Goal: Task Accomplishment & Management: Complete application form

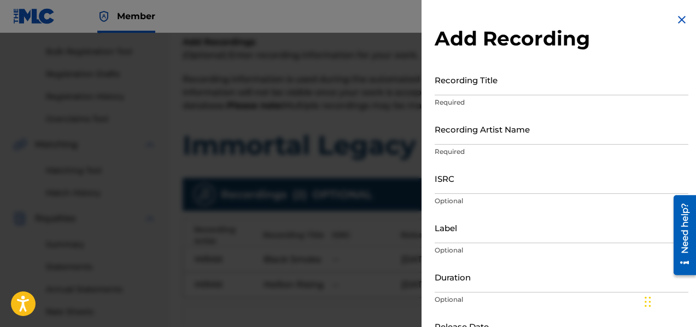
scroll to position [73, 0]
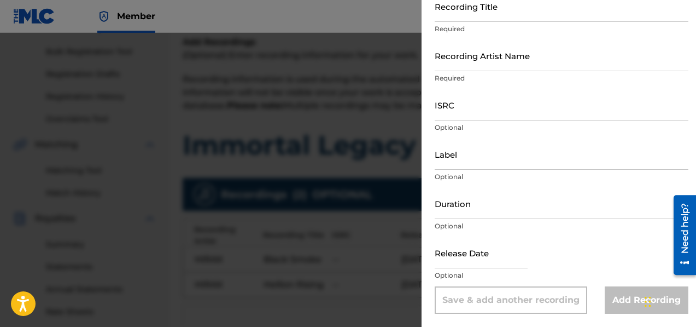
click at [274, 264] on div at bounding box center [348, 196] width 696 height 327
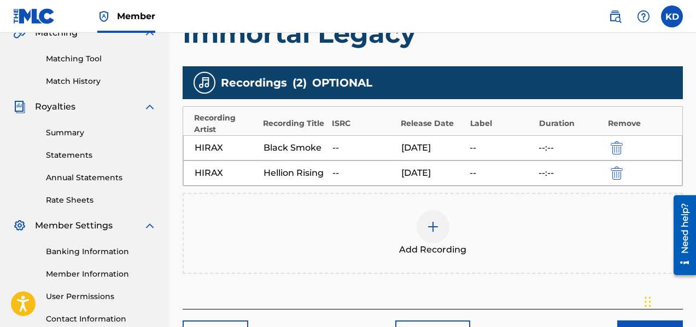
scroll to position [352, 0]
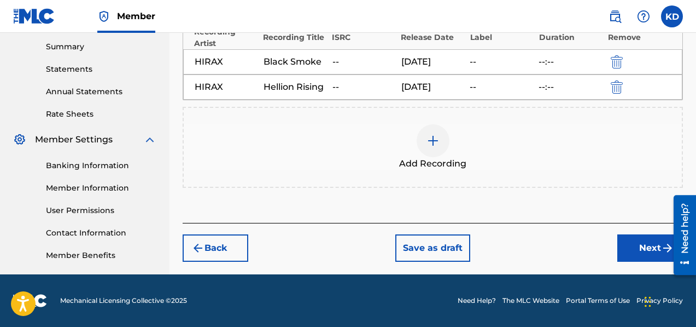
click at [422, 242] on button "Save as draft" at bounding box center [432, 247] width 75 height 27
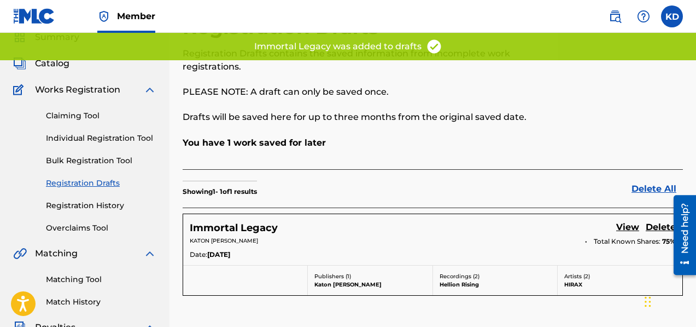
scroll to position [66, 0]
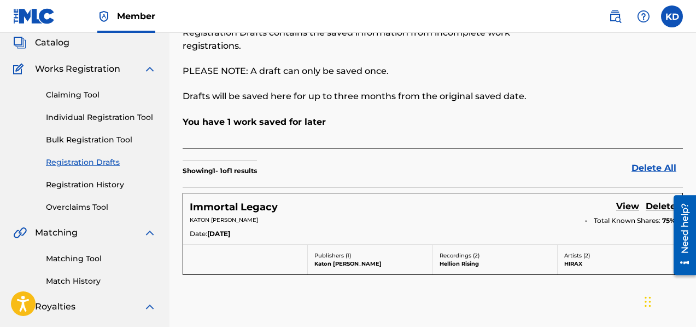
click at [631, 200] on link "View" at bounding box center [627, 207] width 23 height 15
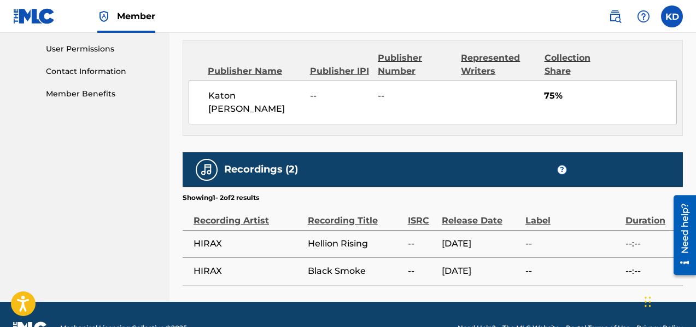
scroll to position [526, 0]
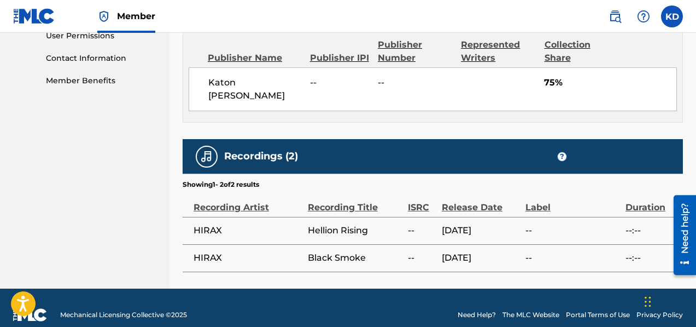
click at [369, 251] on span "Black Smoke" at bounding box center [355, 257] width 95 height 13
click at [474, 257] on td "[DATE]" at bounding box center [484, 257] width 84 height 27
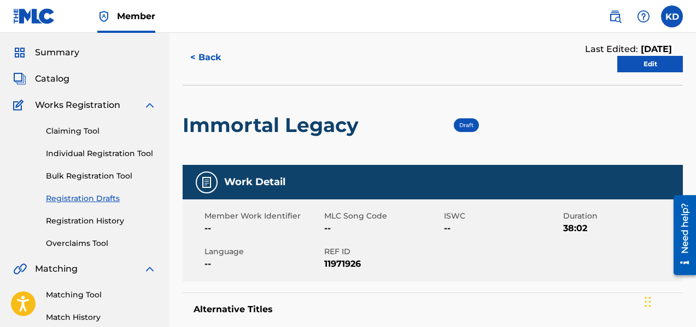
scroll to position [30, 0]
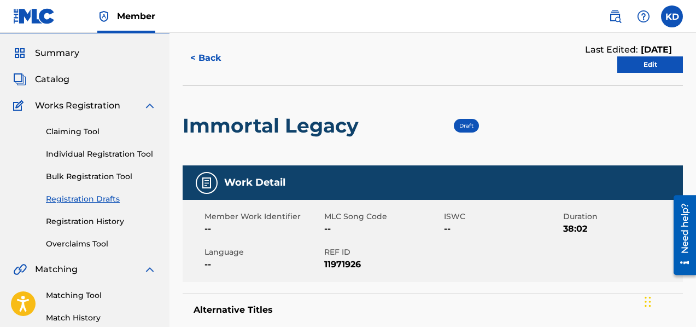
click at [666, 62] on link "Edit" at bounding box center [650, 64] width 66 height 16
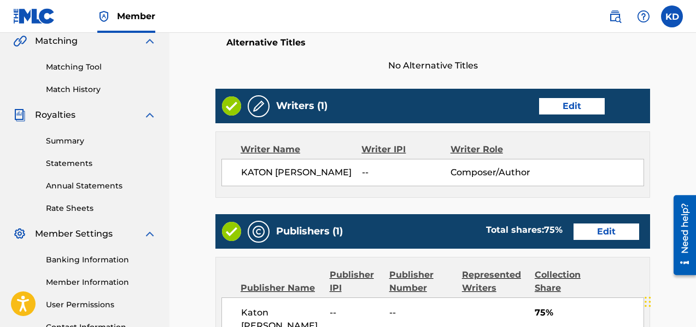
scroll to position [542, 0]
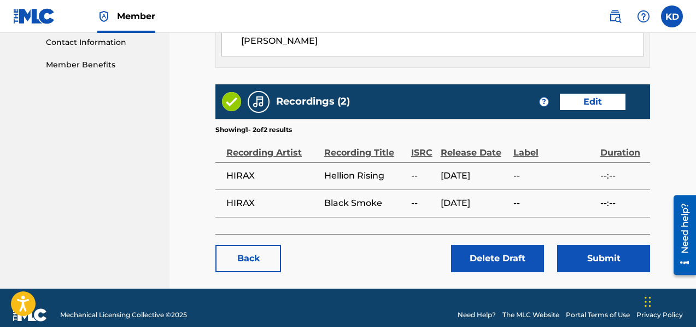
click at [589, 94] on link "Edit" at bounding box center [593, 102] width 66 height 16
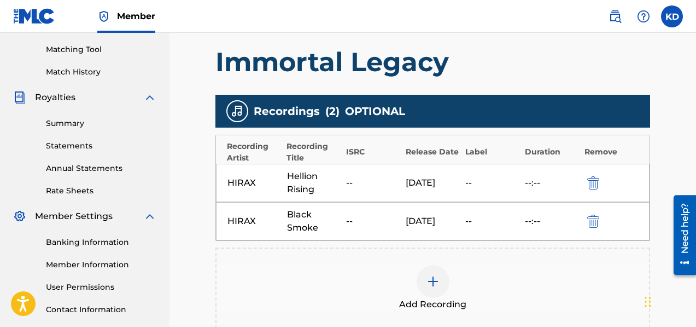
scroll to position [312, 0]
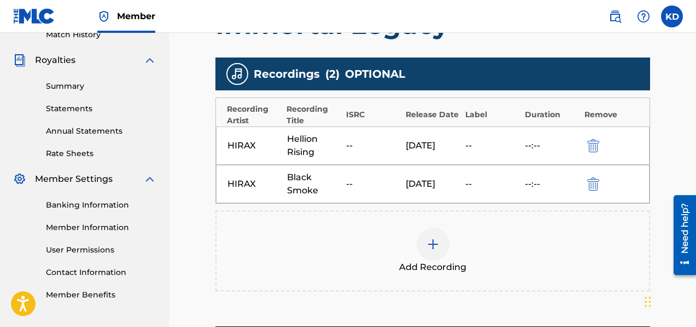
click at [439, 250] on img at bounding box center [433, 243] width 13 height 13
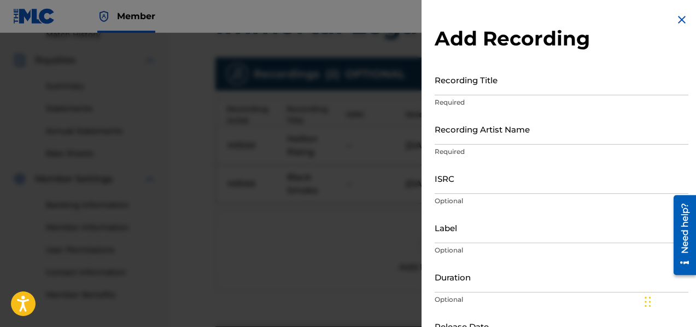
click at [461, 135] on input "Recording Artist Name" at bounding box center [562, 128] width 254 height 31
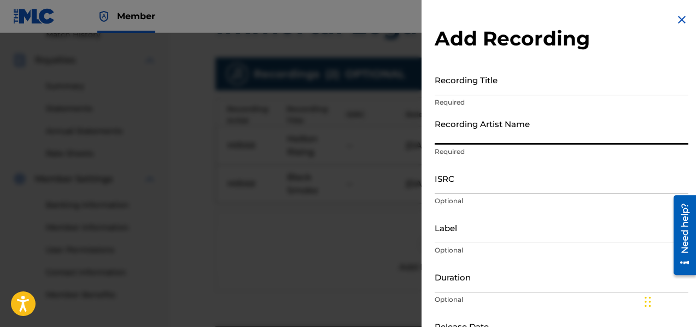
type input "HIRAX"
click at [475, 90] on input "Recording Title" at bounding box center [562, 79] width 254 height 31
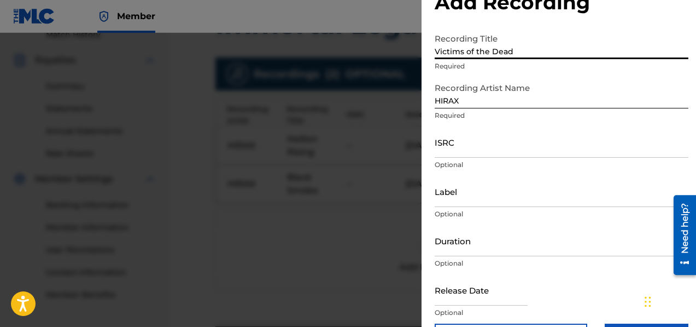
scroll to position [55, 0]
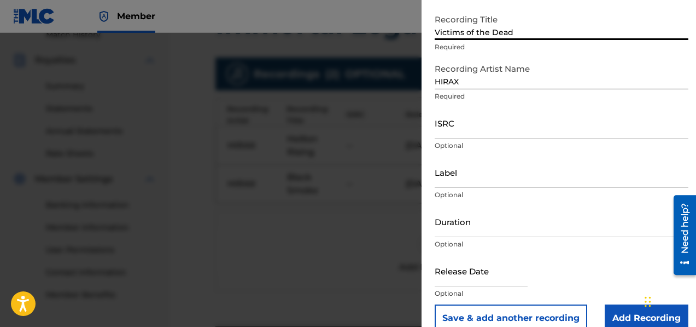
type input "Victims of the Dead"
click at [465, 282] on input "text" at bounding box center [481, 270] width 93 height 31
select select "7"
select select "2025"
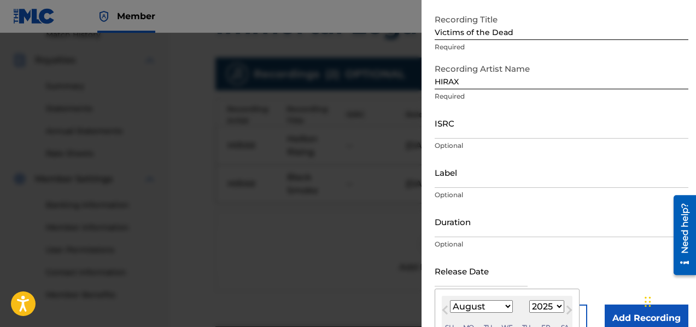
click at [475, 308] on select "January February March April May June July August September October November De…" at bounding box center [481, 306] width 63 height 13
select select "1"
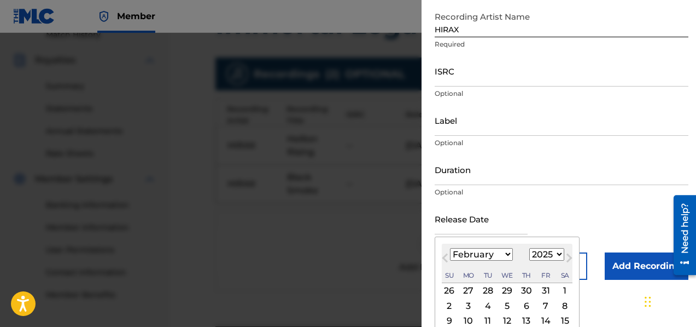
scroll to position [160, 0]
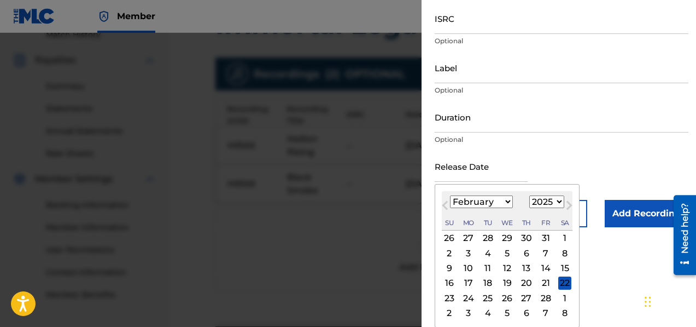
click at [538, 202] on select "1899 1900 1901 1902 1903 1904 1905 1906 1907 1908 1909 1910 1911 1912 1913 1914…" at bounding box center [546, 201] width 35 height 13
select select "2014"
click at [467, 299] on div "24" at bounding box center [468, 297] width 13 height 13
type input "[DATE]"
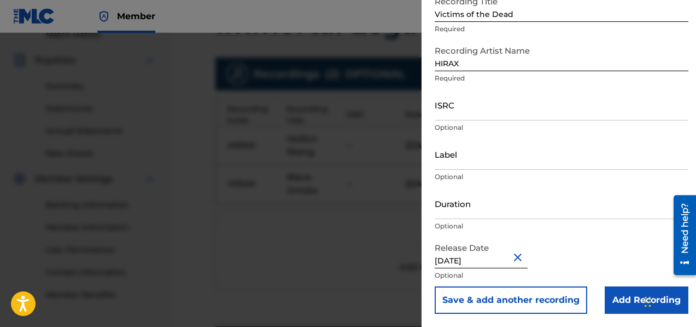
click at [539, 302] on button "Save & add another recording" at bounding box center [511, 299] width 153 height 27
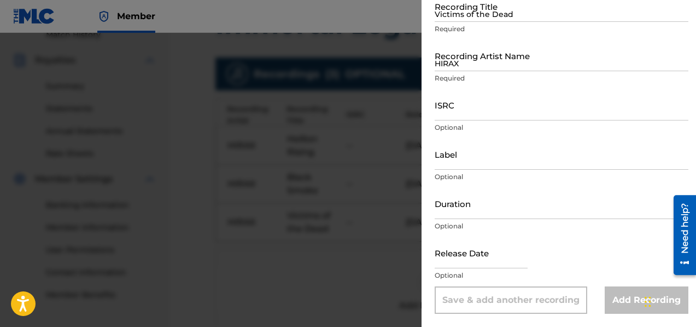
click at [463, 18] on input "Victims of the Dead" at bounding box center [562, 6] width 254 height 31
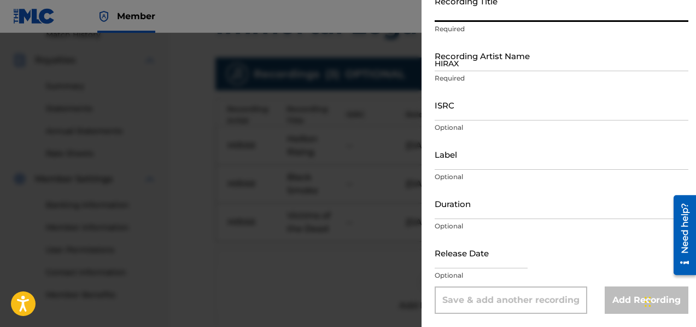
paste input "Thunder Roar, the Conquest, La boca de la bestia - The Mouth of the Beast"
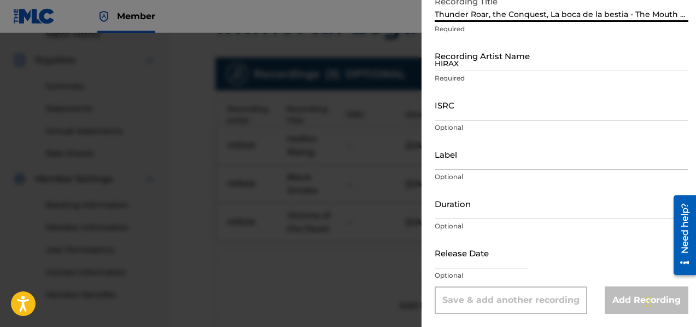
scroll to position [0, 38]
type input "Thunder Roar, the Conquest, La boca de la bestia - The Mouth of the Beast"
click at [480, 64] on input "HIRAX" at bounding box center [562, 55] width 254 height 31
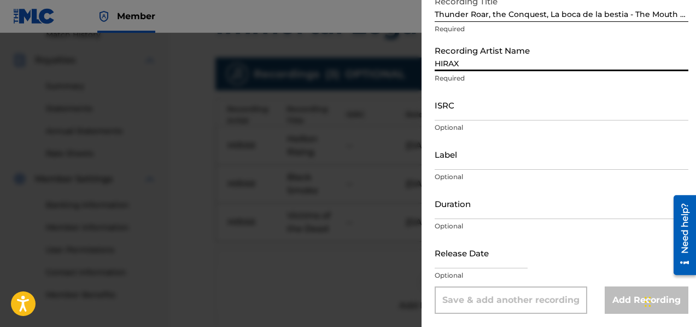
type input "HIRAX"
click at [480, 265] on input "text" at bounding box center [481, 252] width 93 height 31
select select "7"
select select "2025"
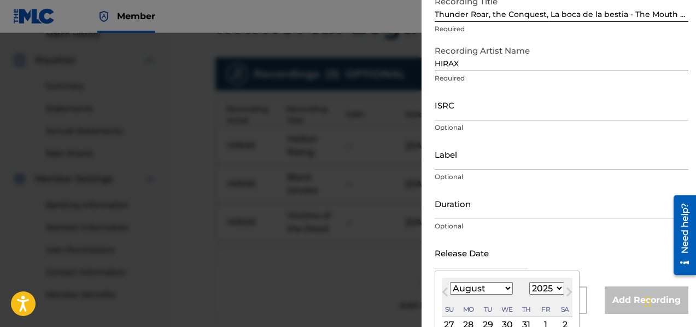
click at [458, 287] on select "January February March April May June July August September October November De…" at bounding box center [481, 288] width 63 height 13
select select "1"
click at [544, 289] on select "1899 1900 1901 1902 1903 1904 1905 1906 1907 1908 1909 1910 1911 1912 1913 1914…" at bounding box center [546, 288] width 35 height 13
select select "2014"
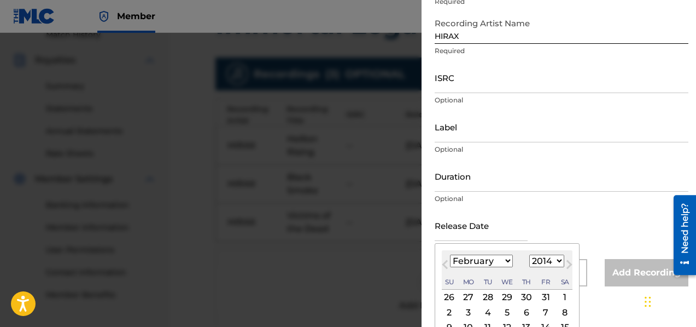
scroll to position [160, 0]
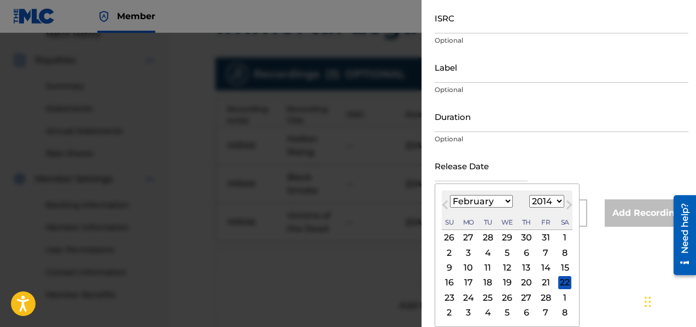
click at [468, 294] on div "24" at bounding box center [468, 296] width 13 height 13
type input "[DATE]"
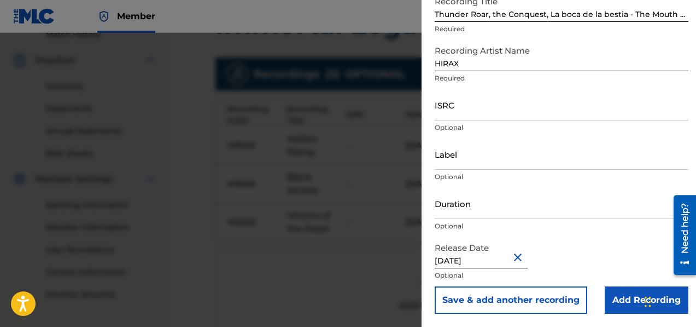
click at [476, 301] on button "Save & add another recording" at bounding box center [511, 299] width 153 height 27
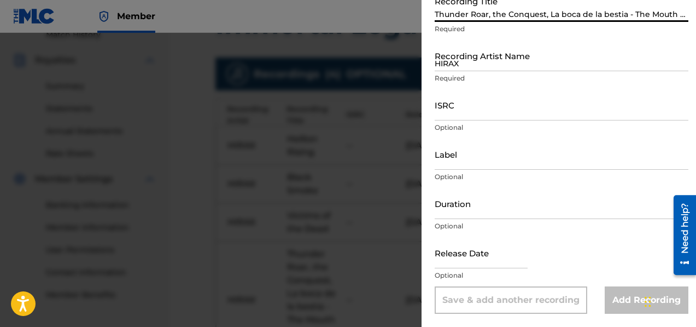
click at [462, 9] on input "Thunder Roar, the Conquest, La boca de la bestia - The Mouth of the Beast" at bounding box center [562, 6] width 254 height 31
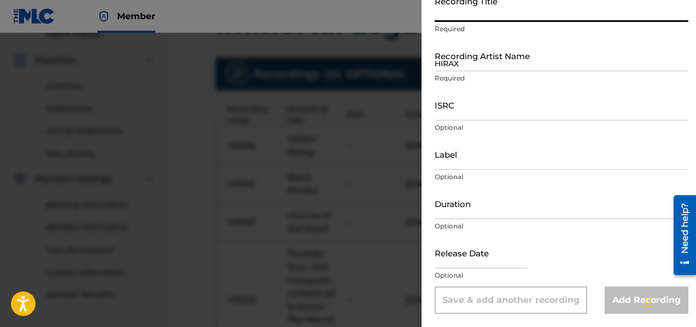
paste input "Earthshaker" (Instrumental)"
type input "Earthshaker" (Instrumental)"
click at [473, 60] on input "HIRAX" at bounding box center [562, 55] width 254 height 31
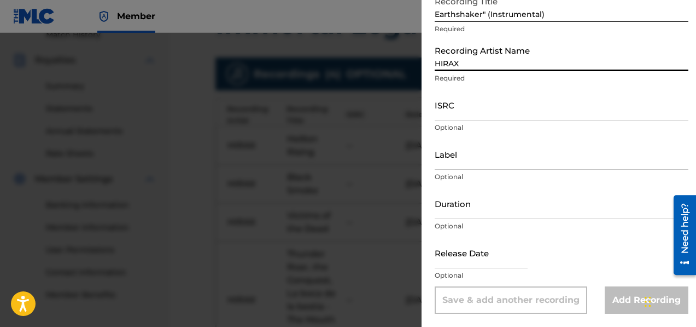
type input "HIRAX"
click at [462, 258] on input "text" at bounding box center [481, 252] width 93 height 31
select select "7"
select select "2025"
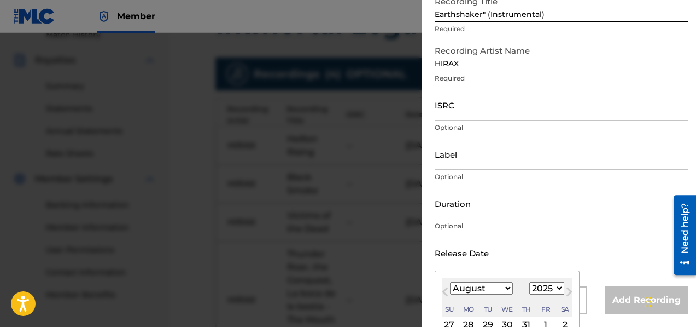
click at [456, 292] on select "January February March April May June July August September October November De…" at bounding box center [481, 288] width 63 height 13
select select "1"
click at [549, 292] on select "1899 1900 1901 1902 1903 1904 1905 1906 1907 1908 1909 1910 1911 1912 1913 1914…" at bounding box center [546, 288] width 35 height 13
select select "2014"
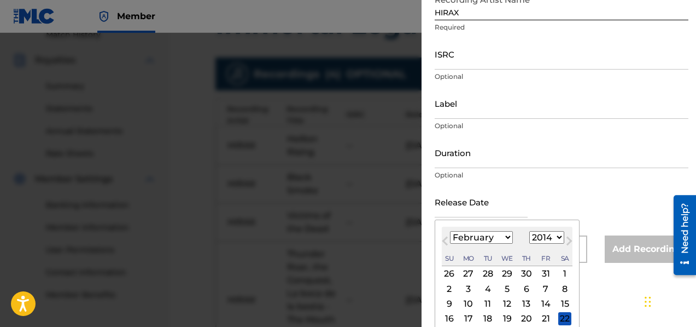
scroll to position [160, 0]
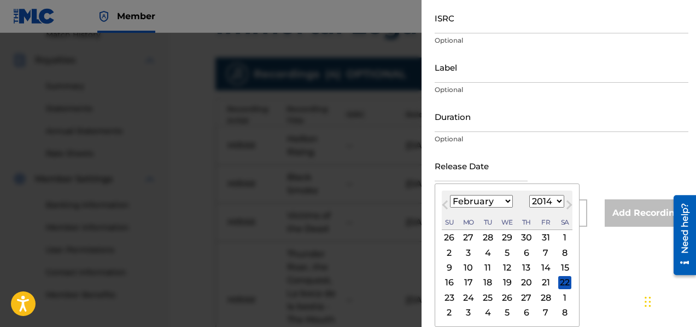
click at [469, 292] on div "24" at bounding box center [468, 296] width 13 height 13
type input "[DATE]"
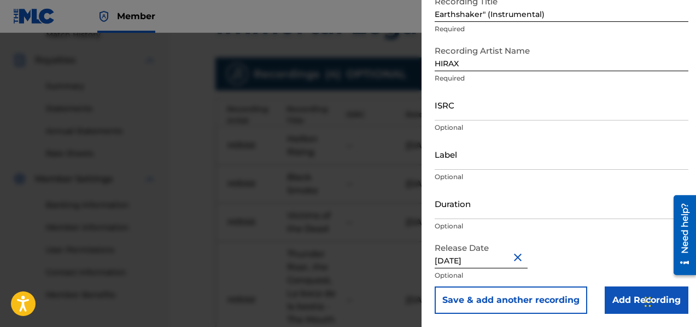
click at [483, 296] on button "Save & add another recording" at bounding box center [511, 299] width 153 height 27
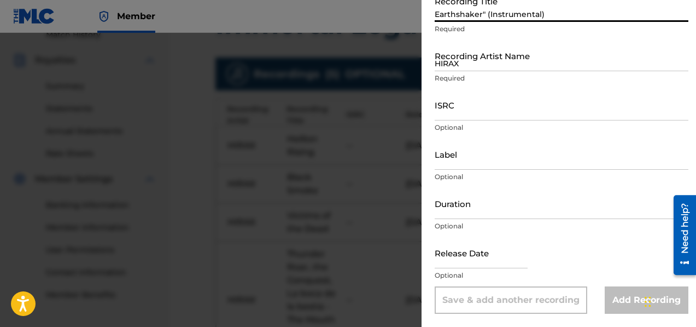
click at [468, 18] on input "Earthshaker" (Instrumental)" at bounding box center [562, 6] width 254 height 31
paste input "Tied to the Gallows Pole"
type input "Tied to the Gallows Pole"
click at [468, 64] on input "HIRAX" at bounding box center [562, 55] width 254 height 31
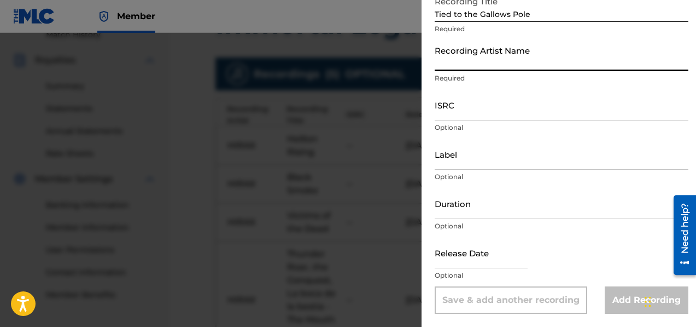
type input "HIRAX"
click at [476, 264] on input "text" at bounding box center [481, 252] width 93 height 31
select select "7"
select select "2025"
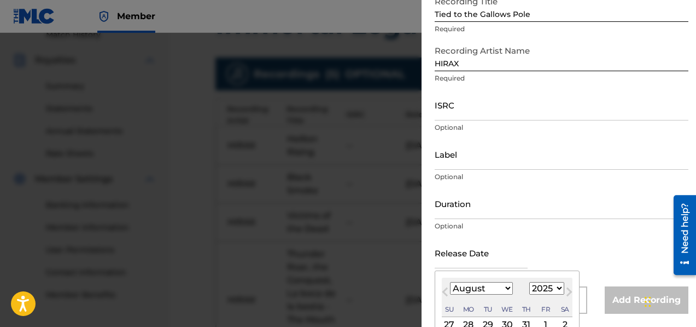
click at [462, 290] on select "January February March April May June July August September October November De…" at bounding box center [481, 288] width 63 height 13
select select "1"
click at [548, 288] on select "1899 1900 1901 1902 1903 1904 1905 1906 1907 1908 1909 1910 1911 1912 1913 1914…" at bounding box center [546, 288] width 35 height 13
select select "2014"
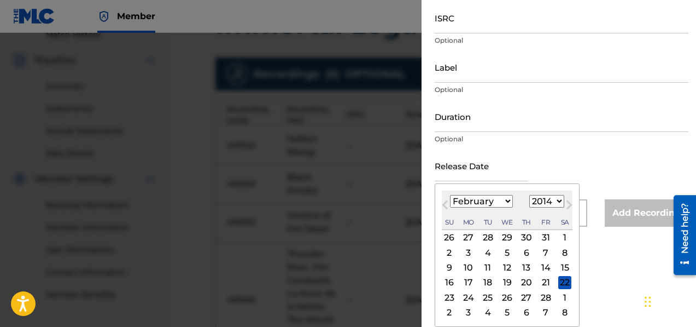
click at [468, 300] on div "24" at bounding box center [468, 296] width 13 height 13
type input "[DATE]"
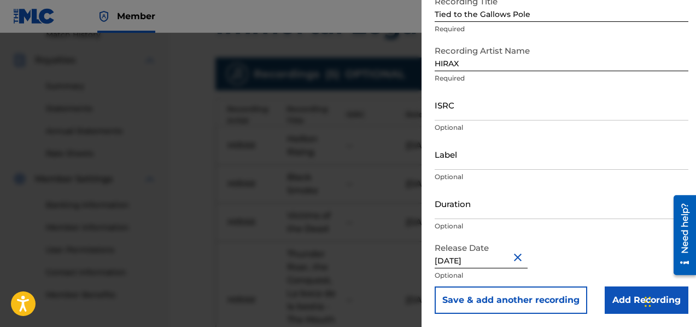
click at [468, 300] on button "Save & add another recording" at bounding box center [511, 299] width 153 height 27
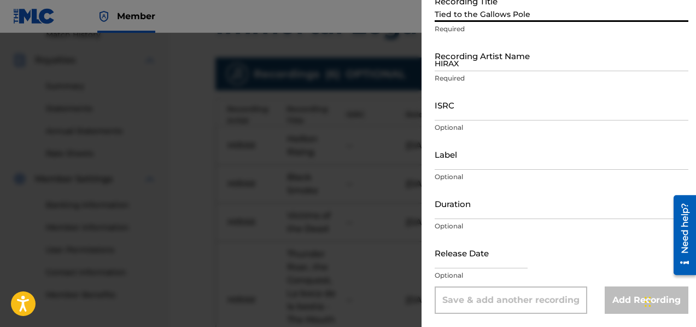
click at [441, 16] on input "Tied to the Gallows Pole" at bounding box center [562, 6] width 254 height 31
paste input "Deceiver"
type input "Deceiver"
click at [482, 68] on input "HIRAX" at bounding box center [562, 55] width 254 height 31
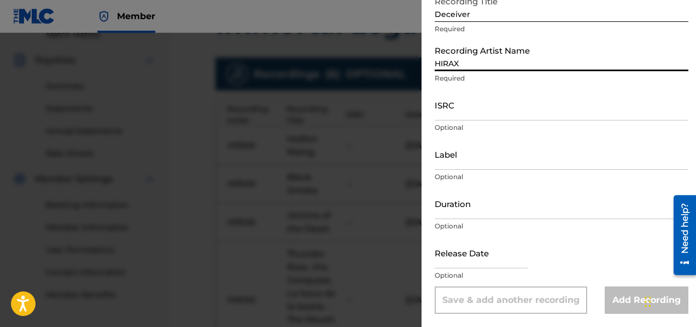
type input "HIRAX"
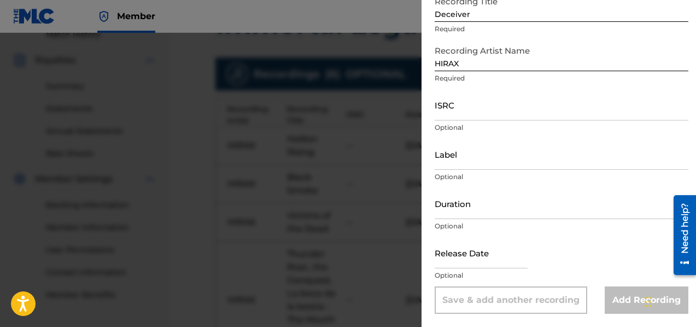
click at [464, 254] on input "text" at bounding box center [481, 252] width 93 height 31
select select "7"
select select "2025"
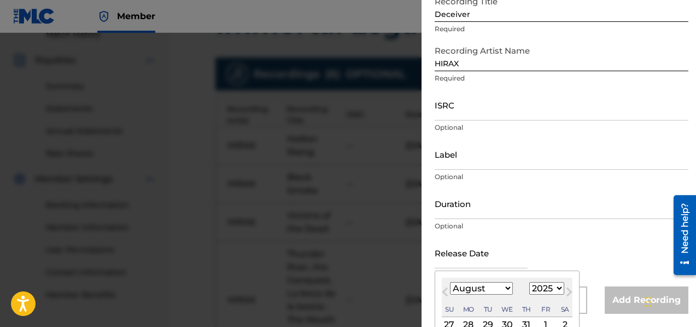
click at [458, 287] on select "January February March April May June July August September October November De…" at bounding box center [481, 288] width 63 height 13
select select "1"
click at [543, 287] on select "1899 1900 1901 1902 1903 1904 1905 1906 1907 1908 1909 1910 1911 1912 1913 1914…" at bounding box center [546, 288] width 35 height 13
select select "2014"
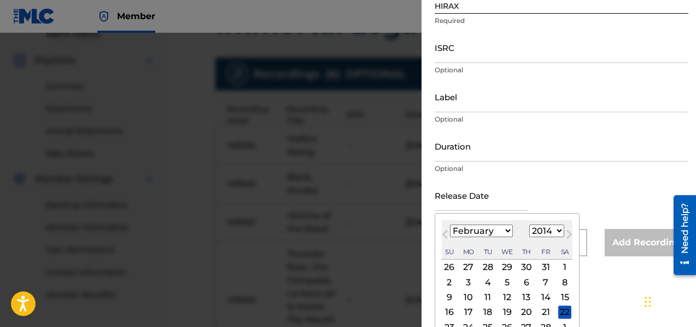
scroll to position [160, 0]
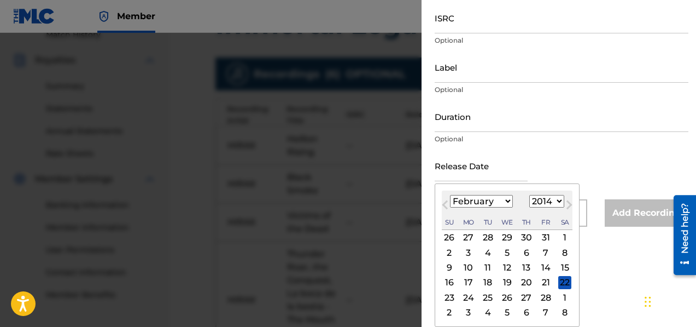
click at [473, 299] on div "24" at bounding box center [468, 296] width 13 height 13
type input "[DATE]"
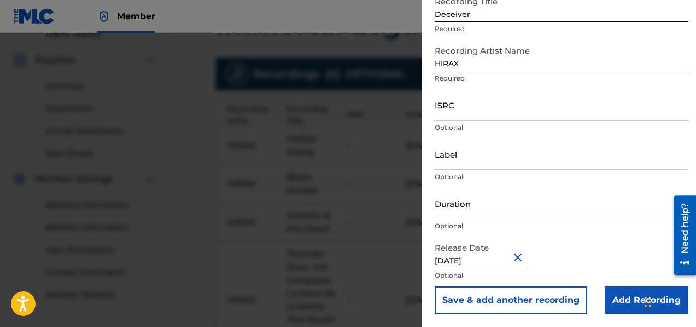
click at [526, 302] on button "Save & add another recording" at bounding box center [511, 299] width 153 height 27
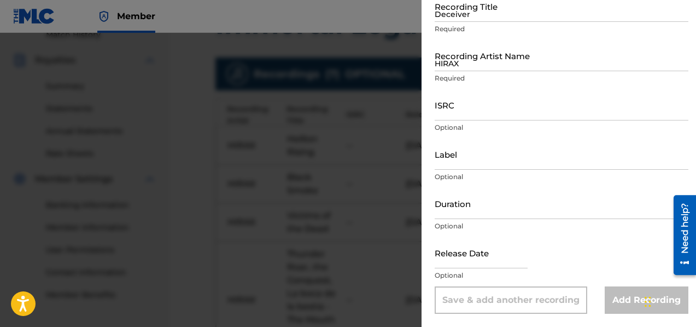
click at [475, 15] on input "Deceiver" at bounding box center [562, 6] width 254 height 31
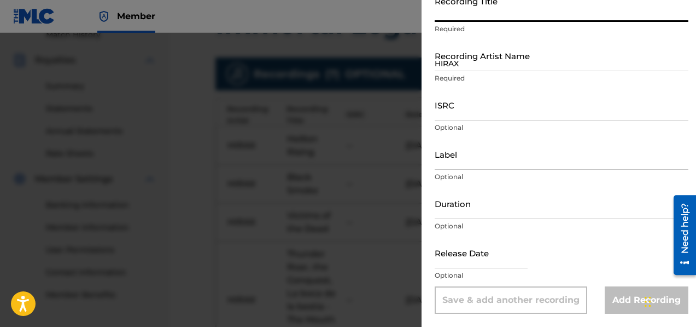
paste input "Immortal Legacy"
type input "Immortal Legacy"
click at [450, 64] on input "HIRAX" at bounding box center [562, 55] width 254 height 31
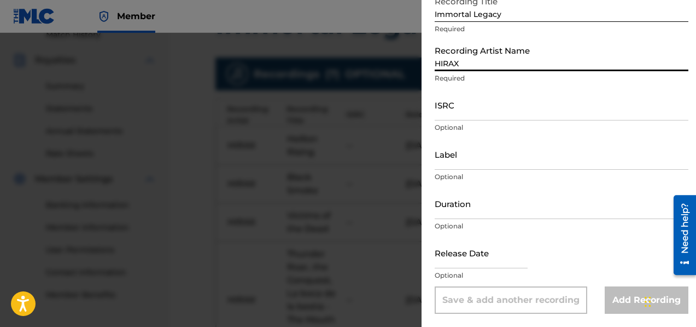
type input "HIRAX"
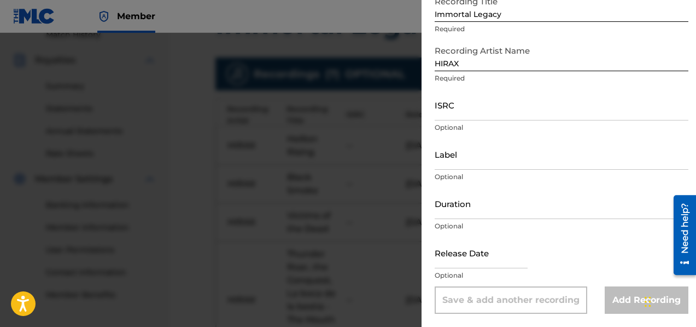
click at [459, 265] on input "text" at bounding box center [481, 252] width 93 height 31
select select "7"
select select "2025"
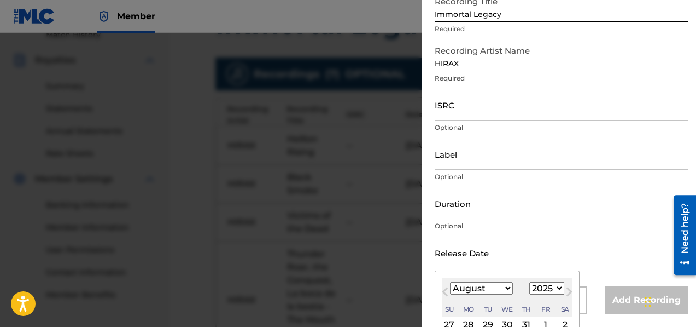
click at [458, 288] on select "January February March April May June July August September October November De…" at bounding box center [481, 288] width 63 height 13
select select "1"
click at [548, 290] on select "1899 1900 1901 1902 1903 1904 1905 1906 1907 1908 1909 1910 1911 1912 1913 1914…" at bounding box center [546, 288] width 35 height 13
select select "2014"
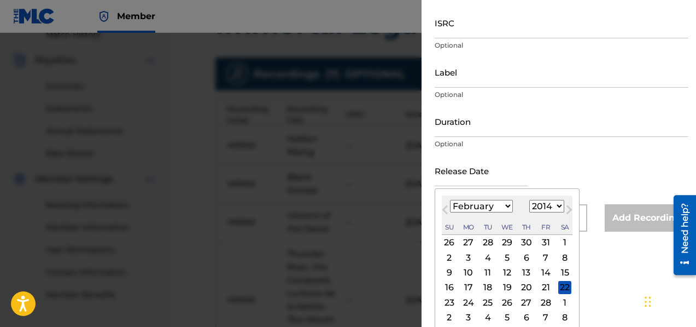
scroll to position [160, 0]
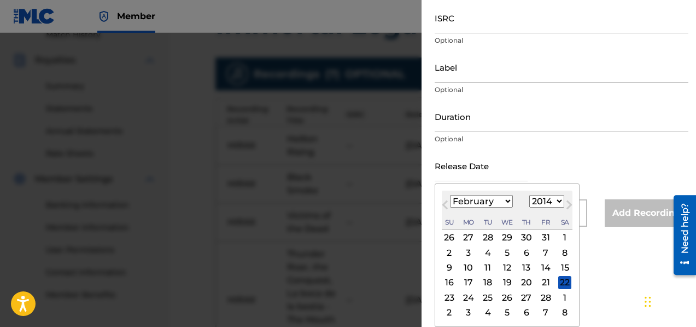
click at [470, 297] on div "24" at bounding box center [468, 296] width 13 height 13
type input "[DATE]"
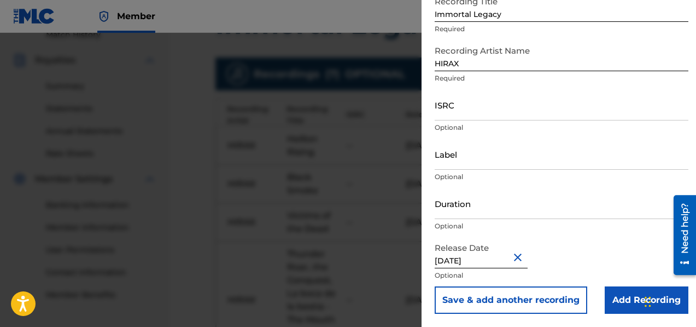
scroll to position [73, 0]
click at [480, 300] on button "Save & add another recording" at bounding box center [511, 299] width 153 height 27
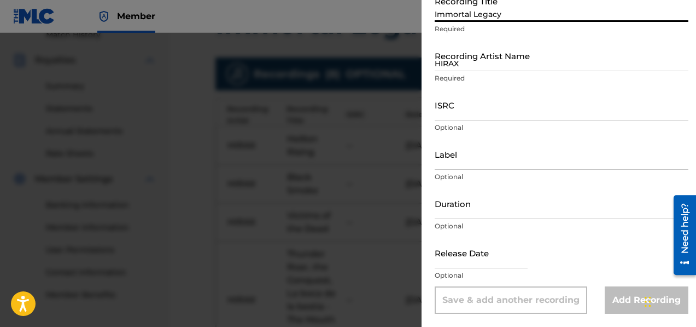
click at [479, 18] on input "Immortal Legacy" at bounding box center [562, 6] width 254 height 31
paste input "S.O.W." (Instrumental)"
type input "S.O.W." (Instrumental)"
click at [471, 62] on input "HIRAX" at bounding box center [562, 55] width 254 height 31
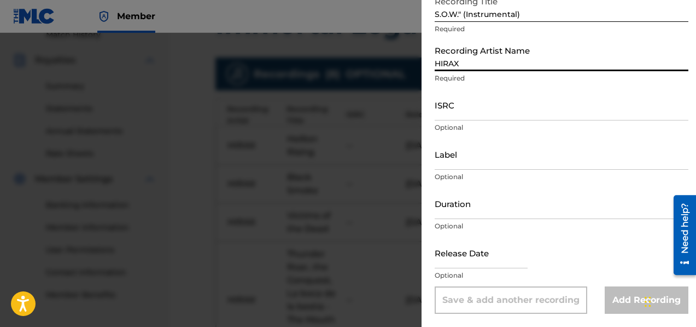
type input "HIRAX"
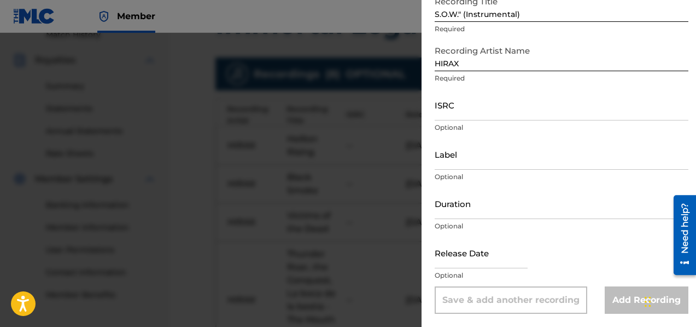
click at [506, 258] on input "text" at bounding box center [481, 252] width 93 height 31
select select "7"
select select "2025"
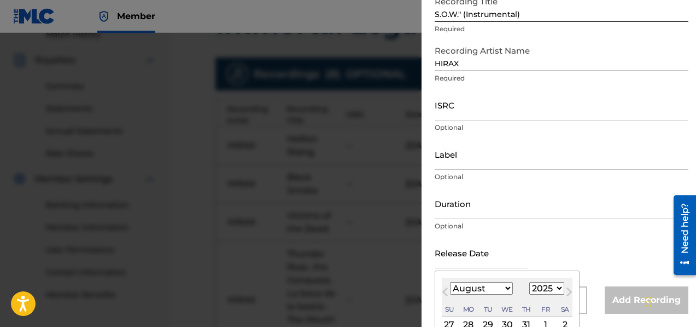
click at [455, 289] on select "January February March April May June July August September October November De…" at bounding box center [481, 288] width 63 height 13
select select "1"
click at [546, 290] on select "1899 1900 1901 1902 1903 1904 1905 1906 1907 1908 1909 1910 1911 1912 1913 1914…" at bounding box center [546, 288] width 35 height 13
select select "2014"
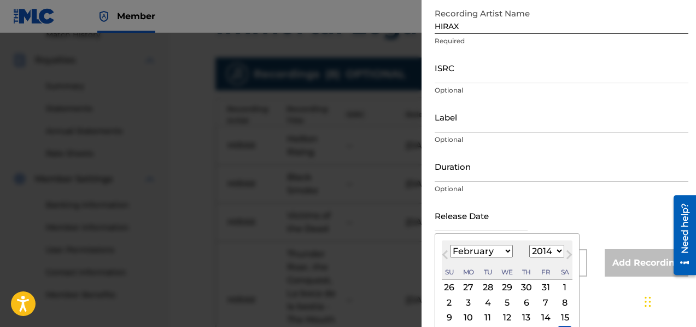
scroll to position [160, 0]
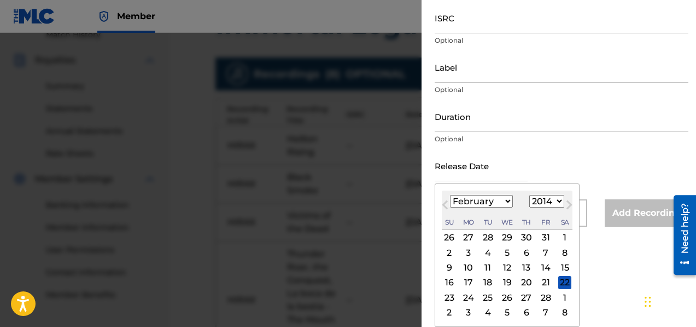
click at [468, 300] on div "24" at bounding box center [468, 296] width 13 height 13
type input "[DATE]"
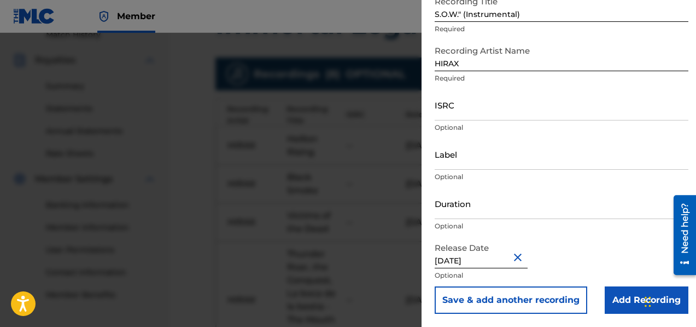
scroll to position [73, 0]
click at [474, 301] on button "Save & add another recording" at bounding box center [511, 299] width 153 height 27
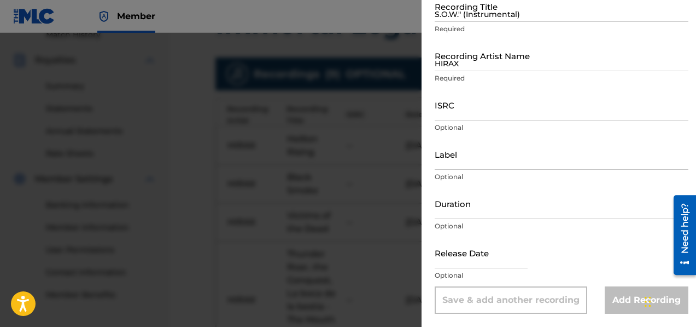
click at [478, 11] on input "S.O.W." (Instrumental)" at bounding box center [562, 6] width 254 height 31
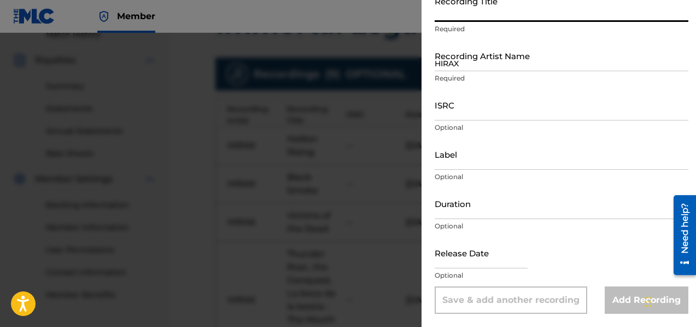
paste input "Violence of Action"
type input "Violence of Action"
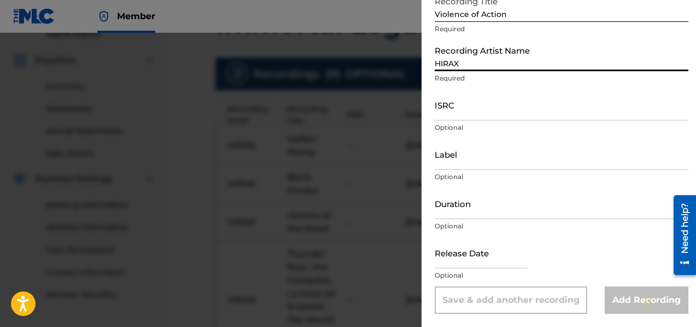
click at [502, 66] on input "HIRAX" at bounding box center [562, 55] width 254 height 31
type input "HIRAX"
click at [470, 261] on input "text" at bounding box center [481, 252] width 93 height 31
select select "7"
select select "2025"
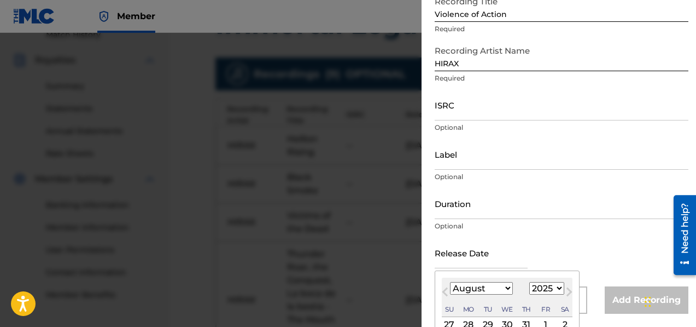
click at [453, 287] on button "Previous Month" at bounding box center [445, 294] width 18 height 18
click at [457, 288] on select "January February March April May June July August September October November De…" at bounding box center [481, 288] width 63 height 13
select select "1"
click at [547, 288] on select "1899 1900 1901 1902 1903 1904 1905 1906 1907 1908 1909 1910 1911 1912 1913 1914…" at bounding box center [546, 288] width 35 height 13
select select "2014"
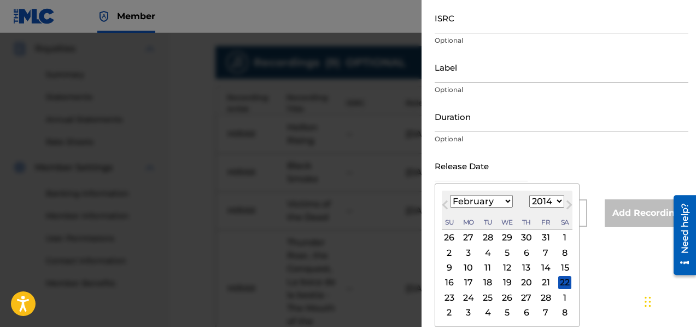
scroll to position [333, 0]
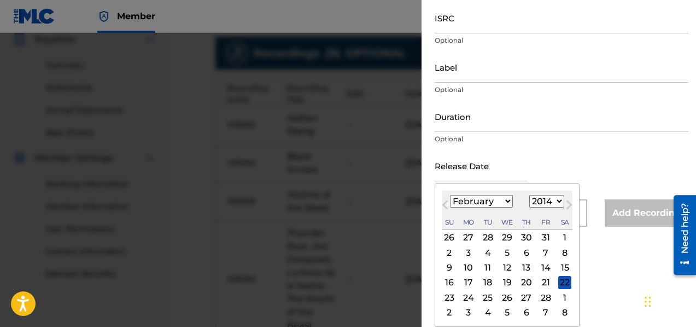
click at [468, 300] on div "24" at bounding box center [468, 296] width 13 height 13
type input "[DATE]"
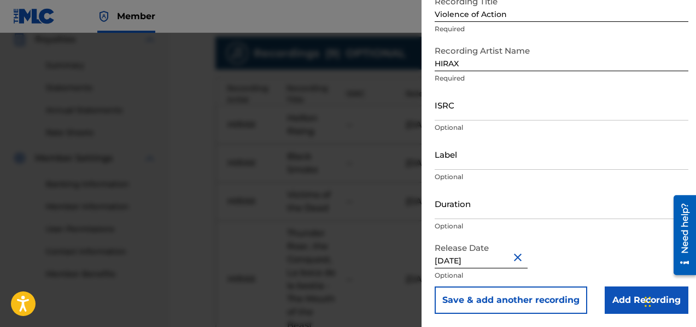
scroll to position [73, 0]
click at [487, 302] on button "Save & add another recording" at bounding box center [511, 299] width 153 height 27
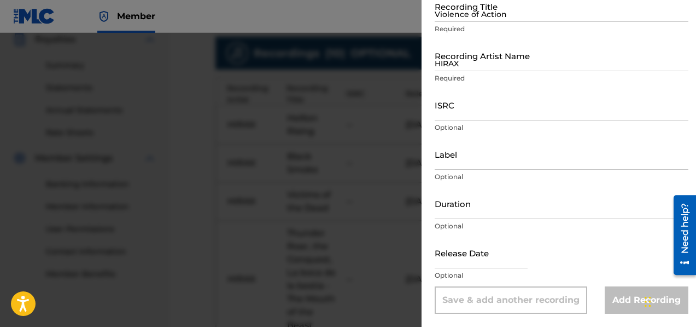
click at [469, 19] on input "Violence of Action" at bounding box center [562, 6] width 254 height 31
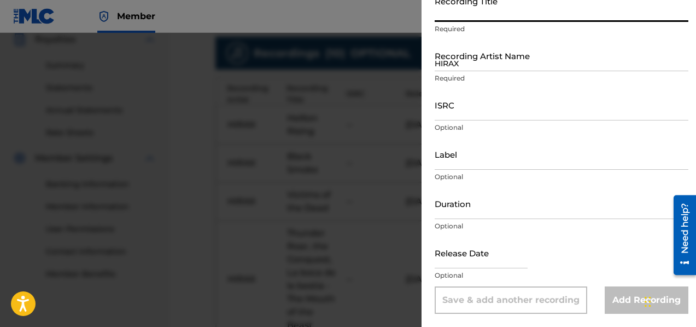
paste input "Atlantis (Journey to Atlantis)" (Instrumental)"
drag, startPoint x: 610, startPoint y: 13, endPoint x: 544, endPoint y: 16, distance: 66.8
click at [544, 16] on input "Atlantis (Journey to Atlantis)" (Instrumental)" at bounding box center [562, 6] width 254 height 31
type input "Atlantis (Journey to [GEOGRAPHIC_DATA])"
click at [462, 263] on input "text" at bounding box center [481, 252] width 93 height 31
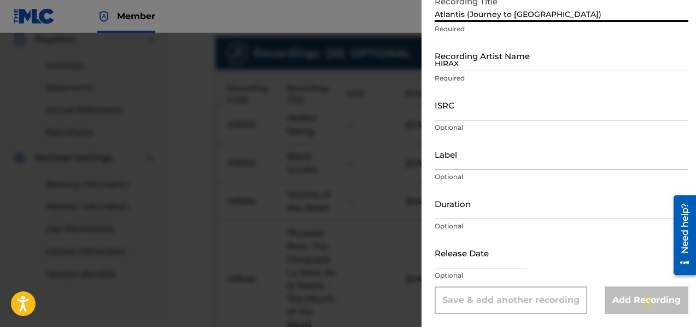
select select "7"
select select "2025"
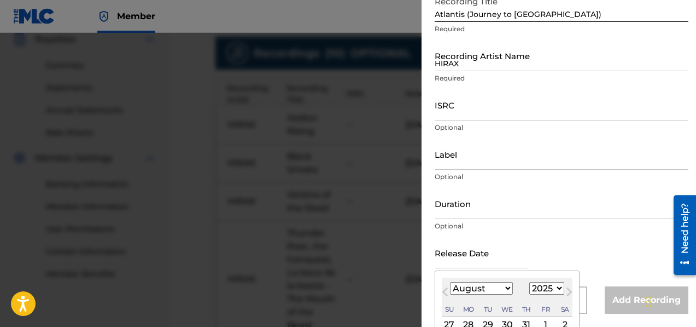
click at [456, 290] on select "January February March April May June July August September October November De…" at bounding box center [481, 288] width 63 height 13
select select "1"
click at [545, 291] on select "1899 1900 1901 1902 1903 1904 1905 1906 1907 1908 1909 1910 1911 1912 1913 1914…" at bounding box center [546, 288] width 35 height 13
select select "2014"
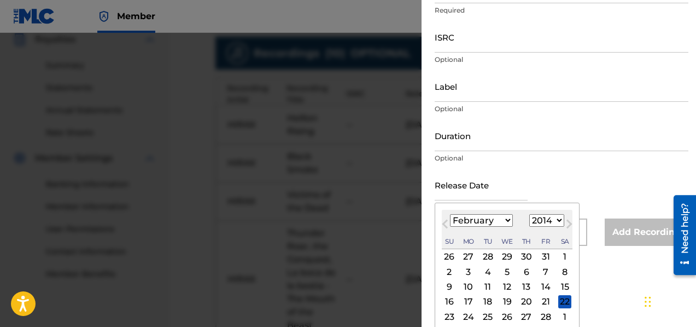
scroll to position [160, 0]
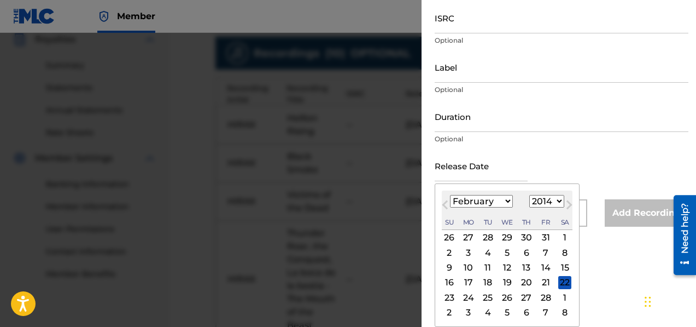
click at [467, 294] on div "24" at bounding box center [468, 296] width 13 height 13
type input "[DATE]"
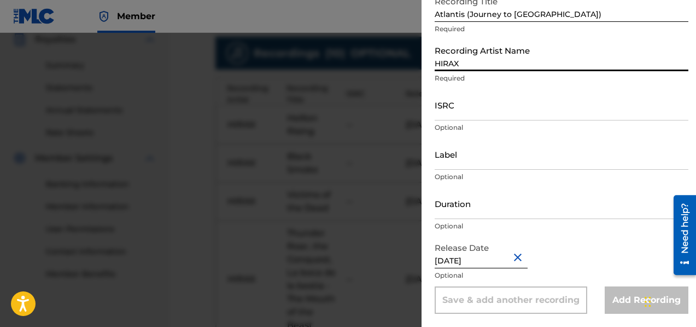
click at [475, 63] on input "HIRAX" at bounding box center [562, 55] width 254 height 31
type input "HIRAX"
click at [510, 196] on input "Duration" at bounding box center [562, 203] width 254 height 31
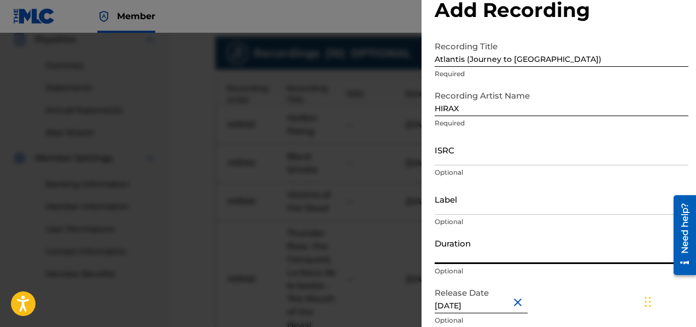
scroll to position [0, 0]
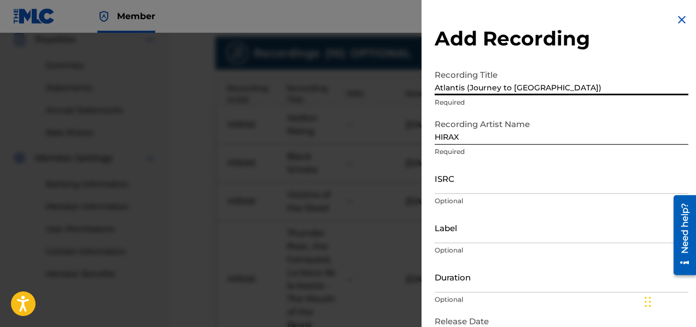
click at [556, 88] on input "Atlantis (Journey to [GEOGRAPHIC_DATA])" at bounding box center [562, 79] width 254 height 31
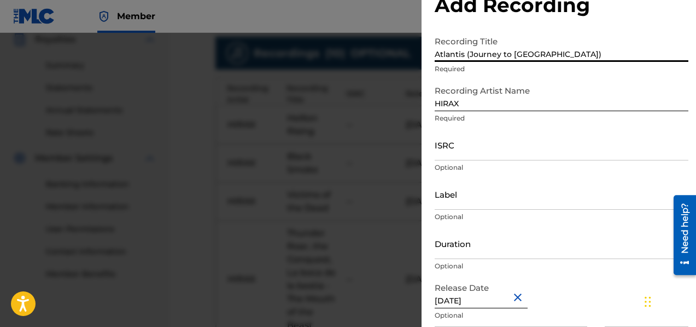
scroll to position [73, 0]
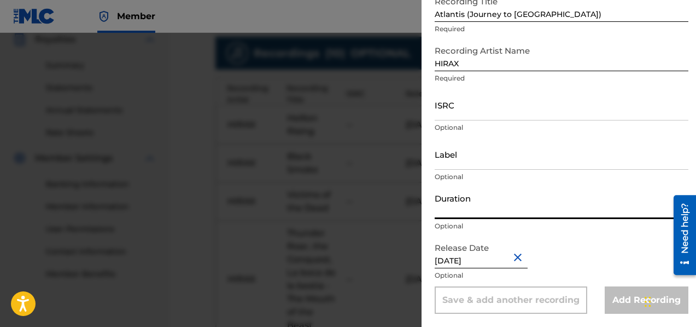
click at [462, 206] on input "Duration" at bounding box center [562, 203] width 254 height 31
type input "c"
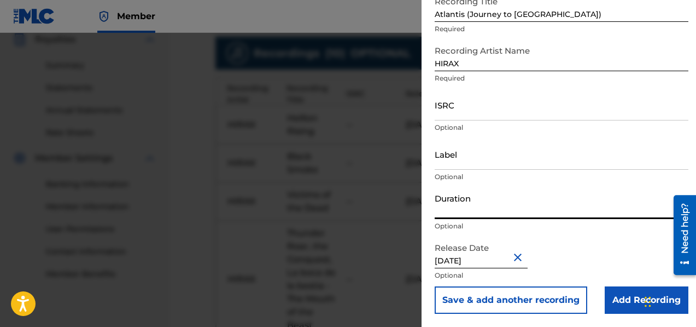
click at [497, 301] on button "Save & add another recording" at bounding box center [511, 299] width 153 height 27
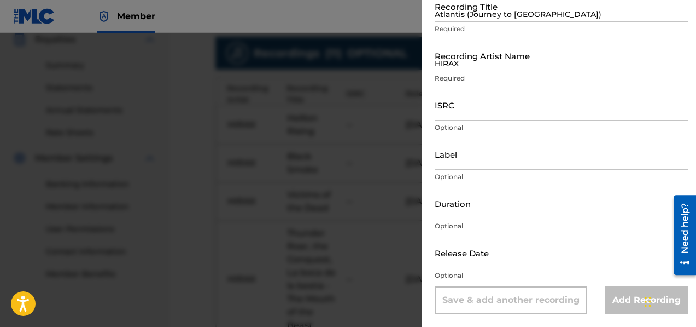
click at [481, 19] on input "Atlantis (Journey to [GEOGRAPHIC_DATA])" at bounding box center [562, 6] width 254 height 31
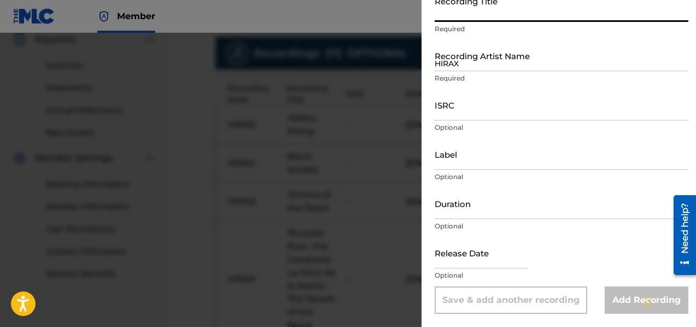
paste input "The World Will Burn"
type input "The World Will Burn"
click at [482, 65] on input "HIRAX" at bounding box center [562, 55] width 254 height 31
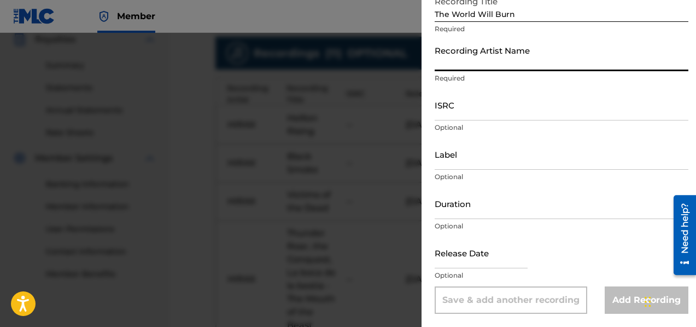
type input "HIRAX"
click at [459, 260] on input "text" at bounding box center [481, 252] width 93 height 31
select select "7"
select select "2025"
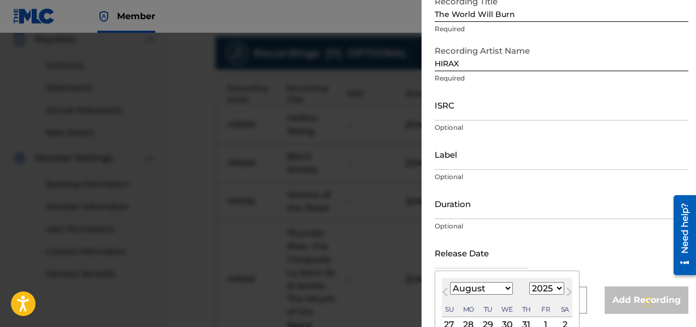
click at [459, 284] on select "January February March April May June July August September October November De…" at bounding box center [481, 288] width 63 height 13
select select "1"
click at [547, 290] on select "1899 1900 1901 1902 1903 1904 1905 1906 1907 1908 1909 1910 1911 1912 1913 1914…" at bounding box center [546, 288] width 35 height 13
select select "2014"
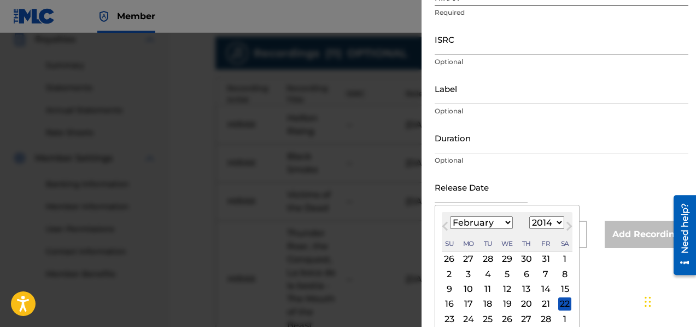
scroll to position [160, 0]
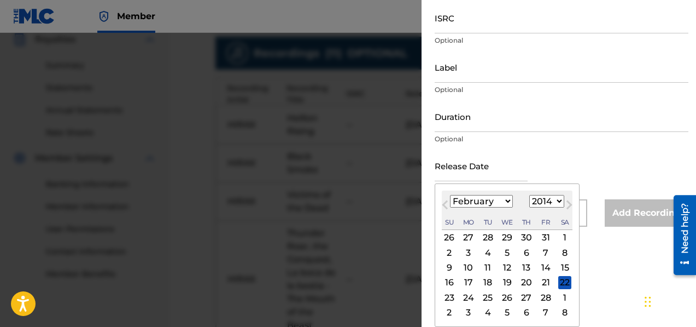
click at [469, 298] on div "24" at bounding box center [468, 296] width 13 height 13
type input "[DATE]"
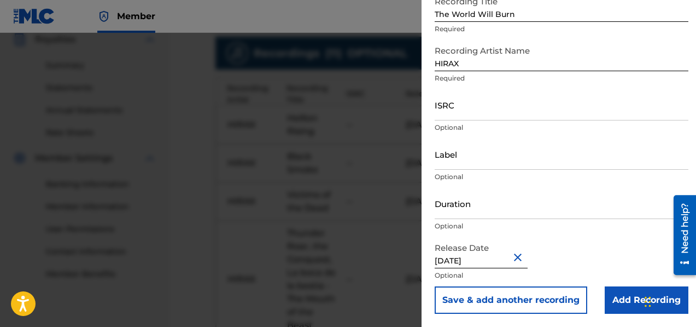
click at [631, 300] on input "Add Recording" at bounding box center [647, 299] width 84 height 27
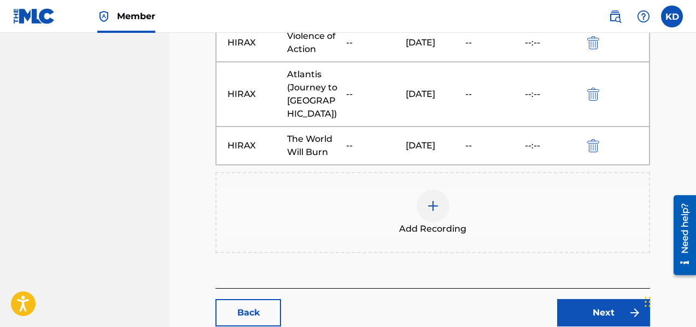
scroll to position [920, 0]
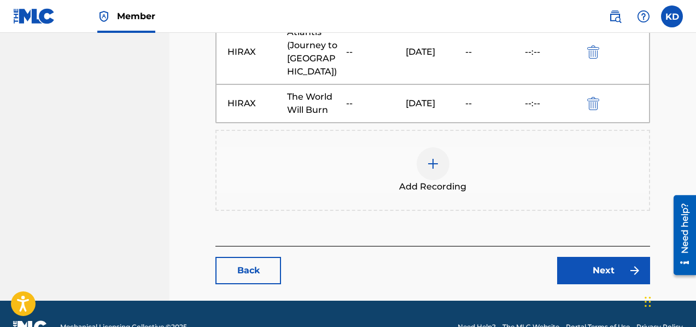
click at [602, 257] on link "Next" at bounding box center [603, 270] width 93 height 27
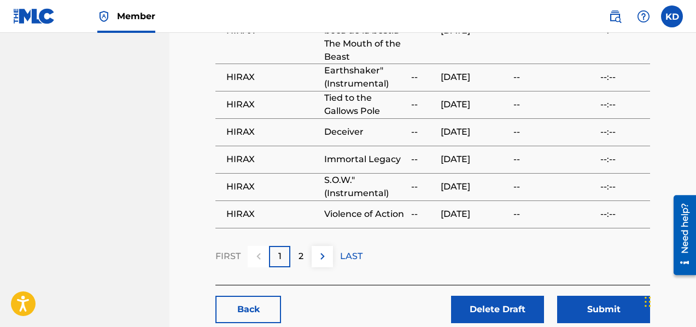
scroll to position [789, 0]
click at [605, 295] on button "Submit" at bounding box center [603, 308] width 93 height 27
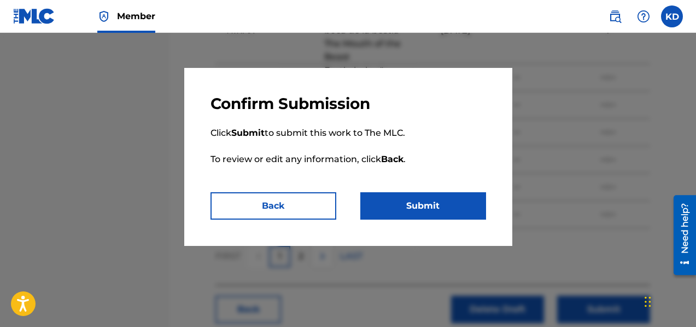
click at [433, 206] on button "Submit" at bounding box center [423, 205] width 126 height 27
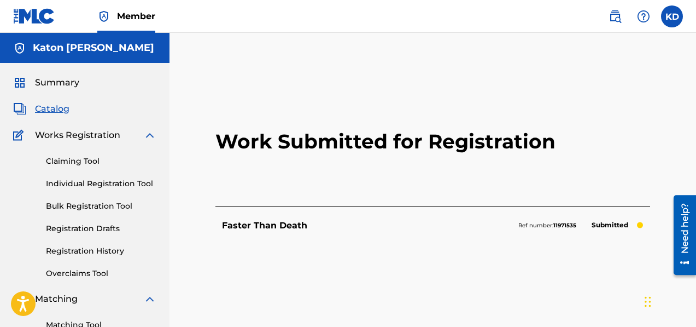
scroll to position [108, 0]
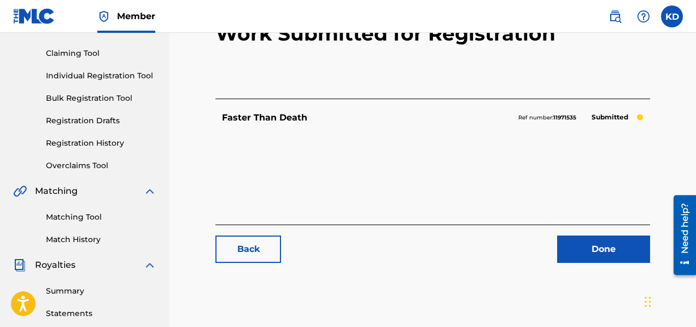
click at [600, 250] on link "Done" at bounding box center [603, 248] width 93 height 27
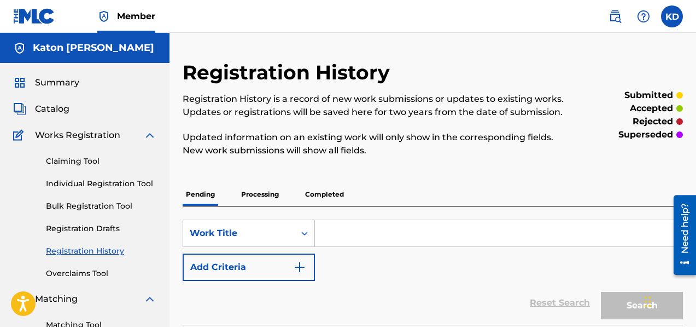
click at [87, 253] on link "Registration History" at bounding box center [101, 250] width 110 height 11
click at [349, 234] on input "Search Form" at bounding box center [499, 233] width 368 height 26
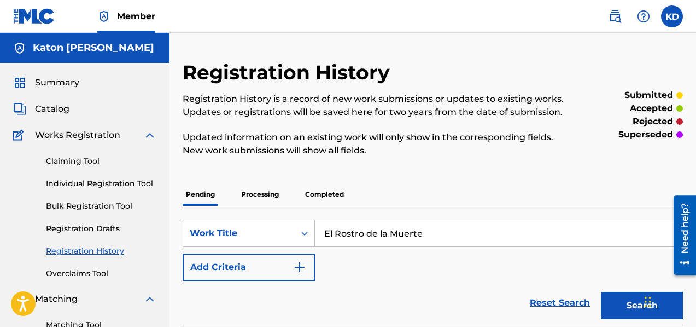
type input "El Rostro de la Muerte"
click at [601, 292] on button "Search" at bounding box center [642, 305] width 82 height 27
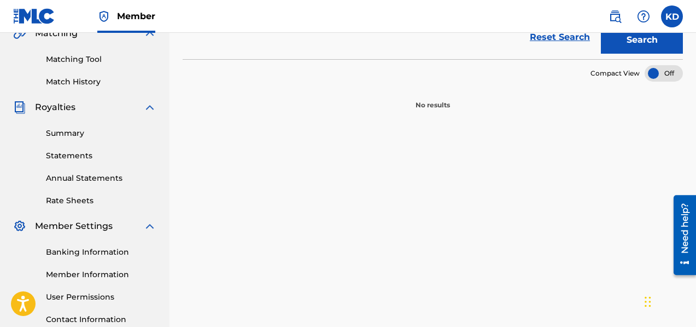
scroll to position [229, 0]
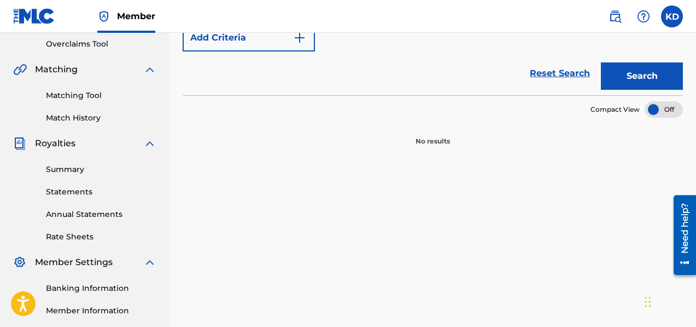
click at [622, 86] on button "Search" at bounding box center [642, 75] width 82 height 27
click at [445, 139] on p "No results" at bounding box center [433, 134] width 34 height 23
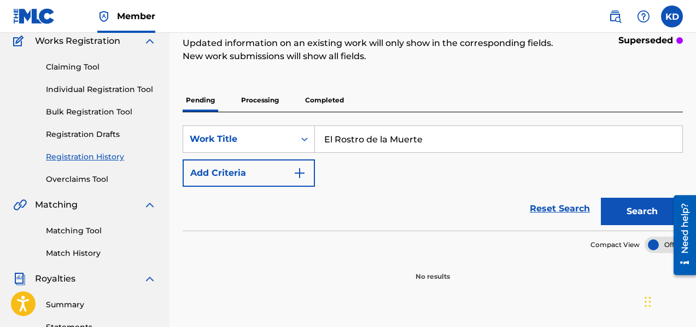
scroll to position [0, 0]
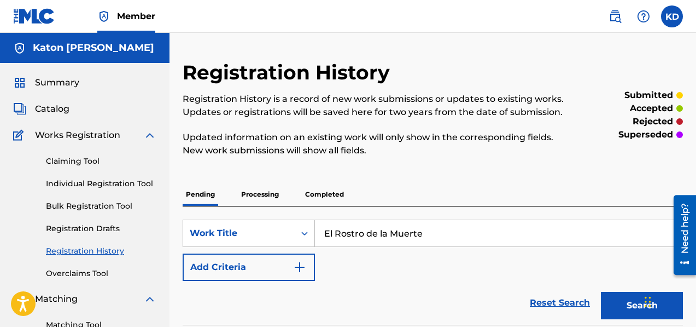
click at [77, 179] on link "Individual Registration Tool" at bounding box center [101, 183] width 110 height 11
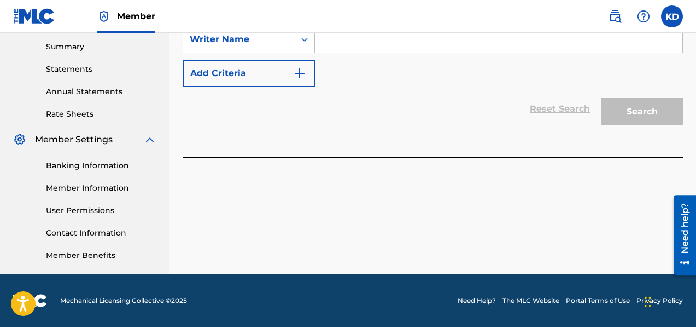
scroll to position [229, 0]
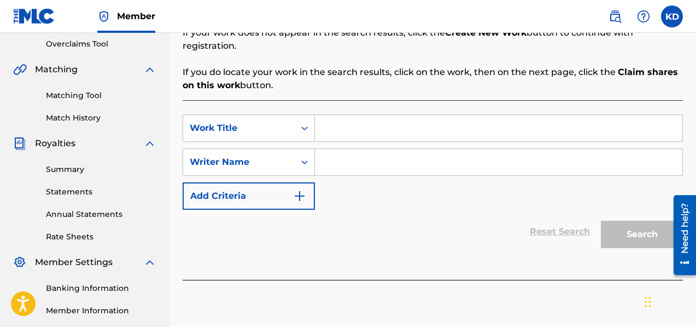
click at [328, 115] on input "Search Form" at bounding box center [499, 128] width 368 height 26
type input "el rostro de la muerte"
click at [336, 149] on input "Search Form" at bounding box center [499, 162] width 368 height 26
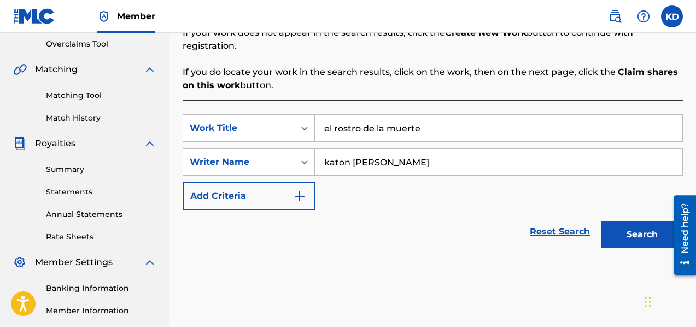
type input "katon [PERSON_NAME]"
click at [601, 220] on button "Search" at bounding box center [642, 233] width 82 height 27
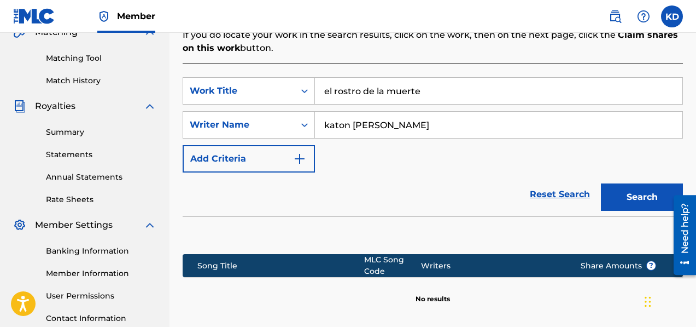
scroll to position [357, 0]
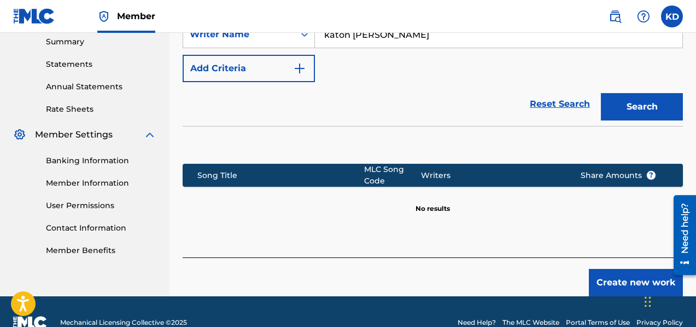
click at [609, 269] on button "Create new work" at bounding box center [636, 282] width 94 height 27
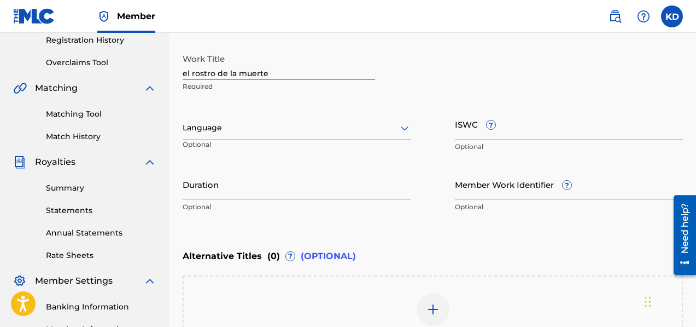
scroll to position [138, 0]
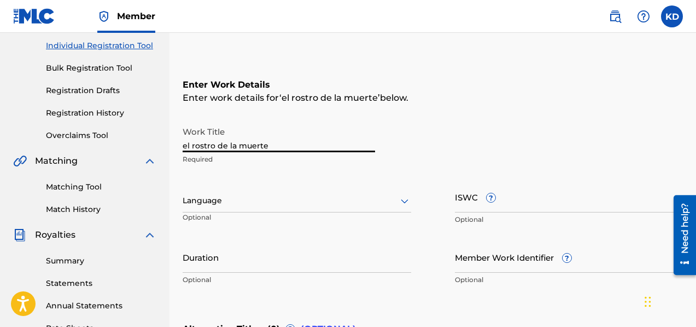
drag, startPoint x: 188, startPoint y: 147, endPoint x: 171, endPoint y: 139, distance: 18.3
click at [171, 139] on div "Register Work Search Enter Work Details Add Writers Add Publishers & Shares Add…" at bounding box center [433, 208] width 527 height 573
click at [195, 144] on input "El rostro de la muerte" at bounding box center [279, 136] width 193 height 31
click at [247, 147] on input "El Rostro de la muerte" at bounding box center [279, 136] width 193 height 31
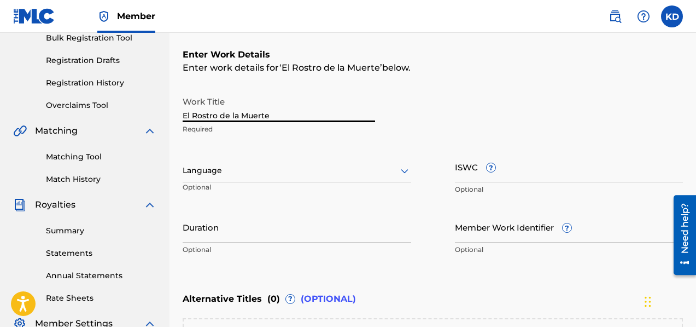
scroll to position [192, 0]
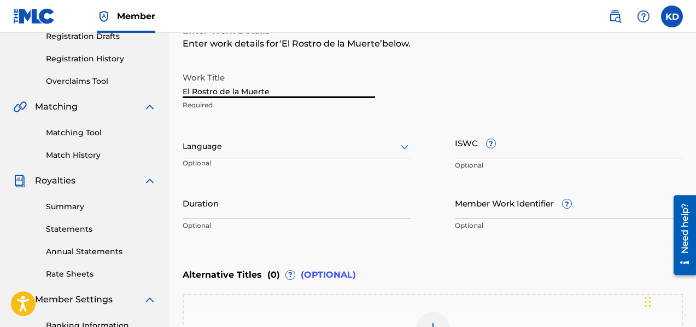
type input "El Rostro de la Muerte"
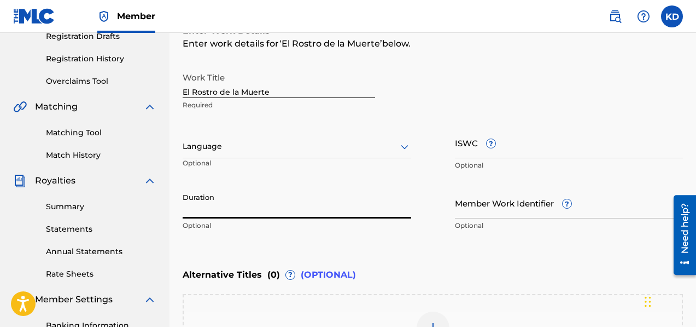
click at [231, 209] on input "Duration" at bounding box center [297, 202] width 229 height 31
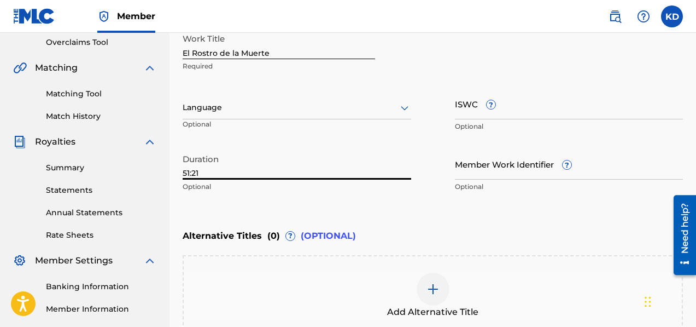
scroll to position [294, 0]
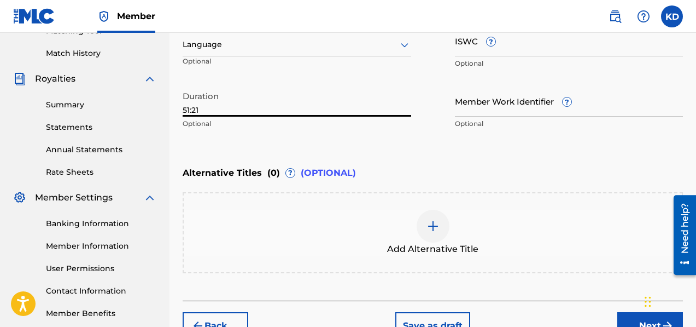
type input "51:21"
click at [424, 227] on div at bounding box center [433, 225] width 33 height 33
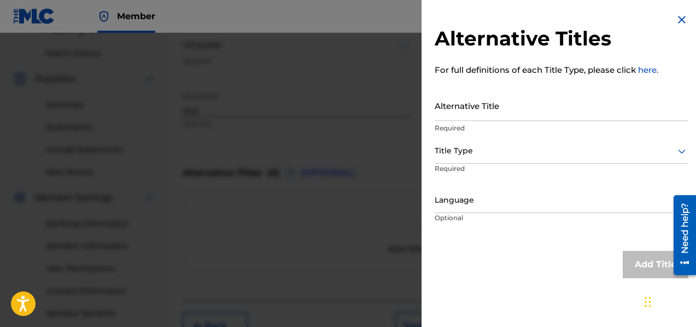
click at [453, 112] on input "Alternative Title" at bounding box center [562, 105] width 254 height 31
type input "The Face of Death"
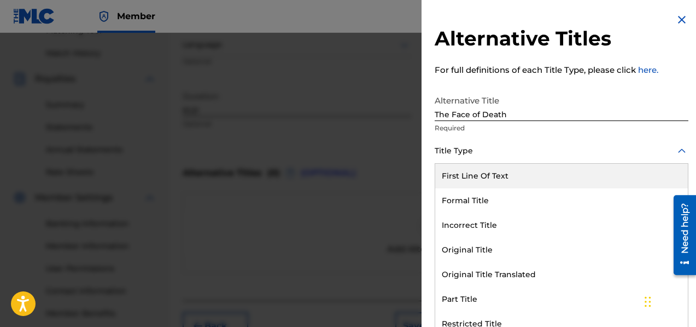
scroll to position [1, 0]
click at [445, 155] on div at bounding box center [562, 150] width 254 height 14
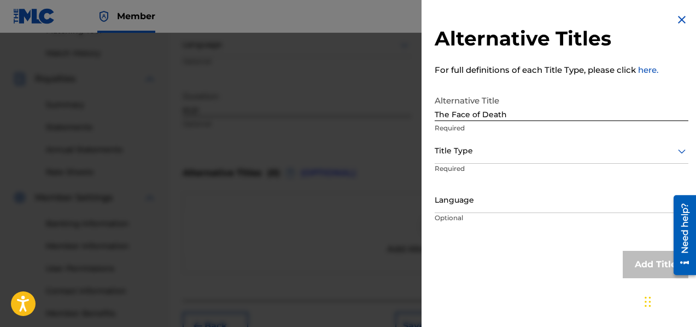
click at [677, 18] on img at bounding box center [681, 19] width 13 height 13
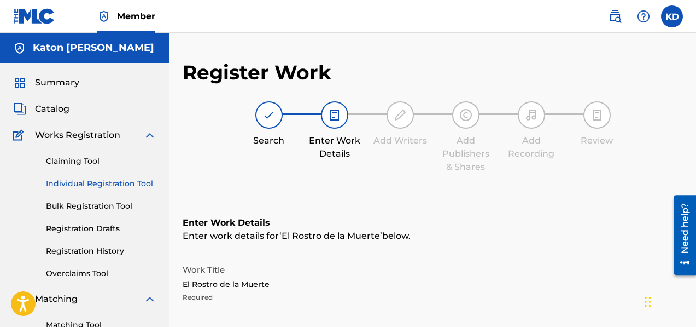
click at [290, 287] on input "El Rostro de la Muerte" at bounding box center [279, 274] width 193 height 31
type input "El Rostro de la Muerte"
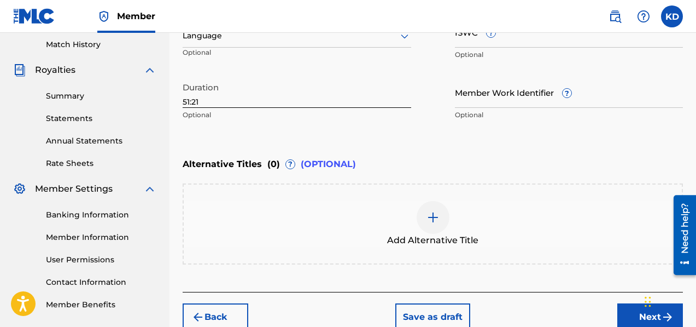
scroll to position [358, 0]
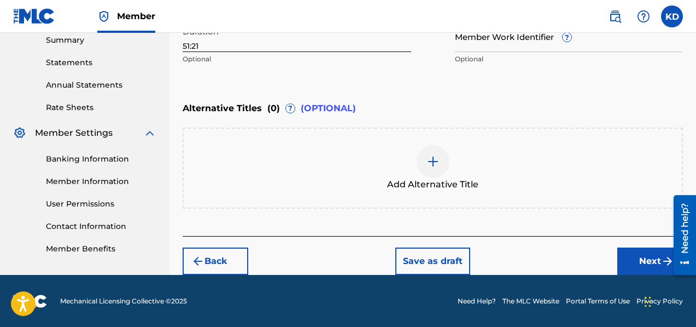
click at [424, 164] on div at bounding box center [433, 161] width 33 height 33
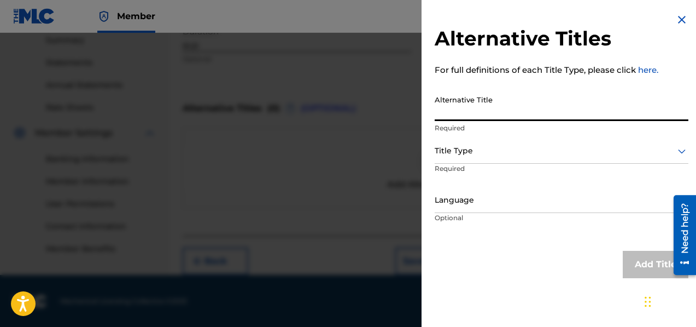
click at [455, 112] on input "Alternative Title" at bounding box center [562, 105] width 254 height 31
type input "The Face of Death"
click at [473, 153] on div at bounding box center [562, 151] width 254 height 14
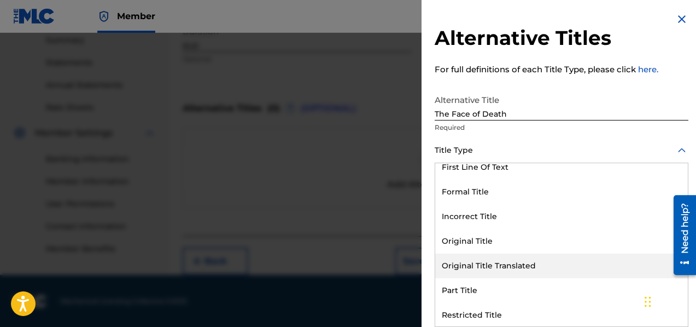
scroll to position [8, 0]
click at [518, 269] on div "Original Title Translated" at bounding box center [561, 265] width 253 height 25
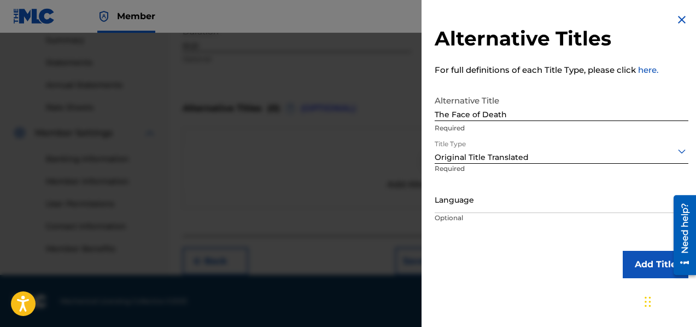
click at [650, 265] on button "Add Title" at bounding box center [656, 263] width 66 height 27
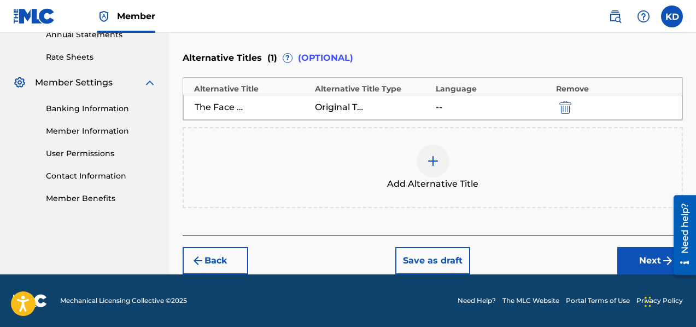
click at [631, 254] on button "Next" at bounding box center [650, 260] width 66 height 27
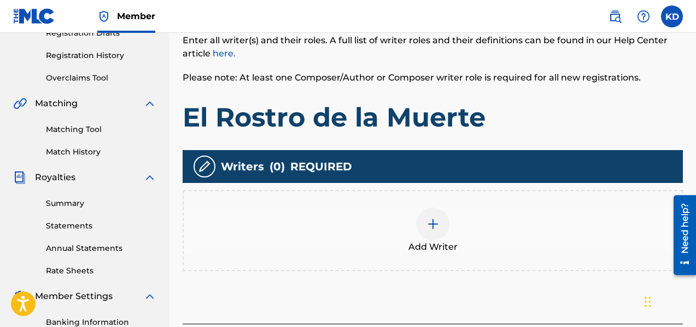
scroll to position [219, 0]
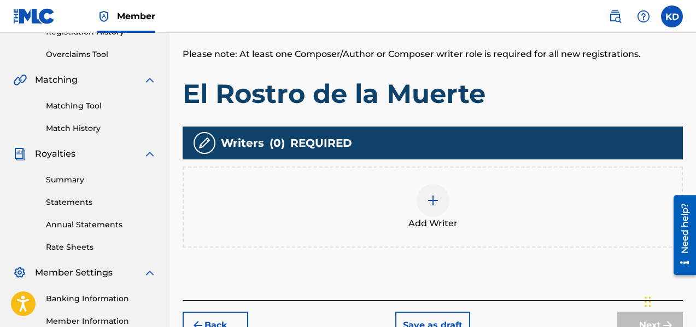
click at [440, 210] on div at bounding box center [433, 200] width 33 height 33
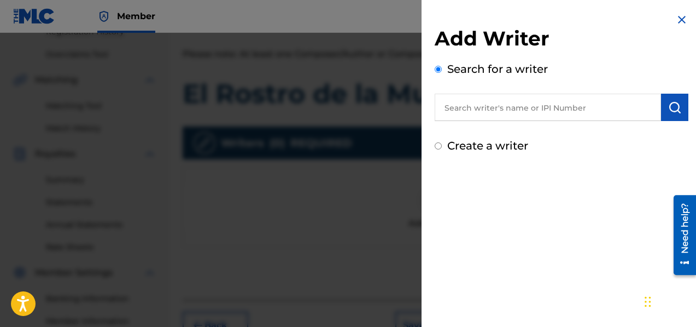
click at [467, 110] on input "text" at bounding box center [548, 107] width 226 height 27
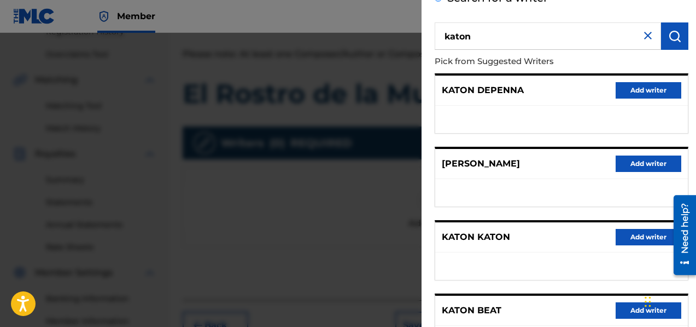
scroll to position [31, 0]
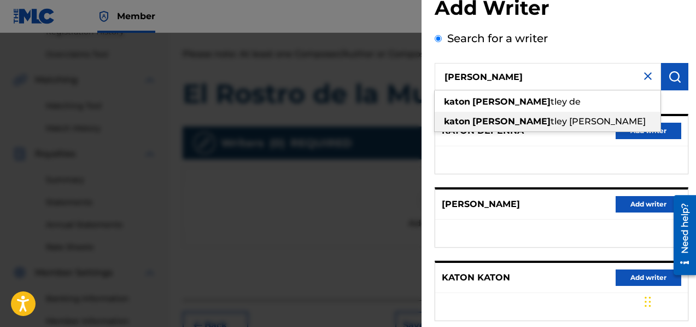
click at [551, 122] on span "tley [PERSON_NAME]" at bounding box center [598, 121] width 95 height 10
type input "katon [PERSON_NAME]"
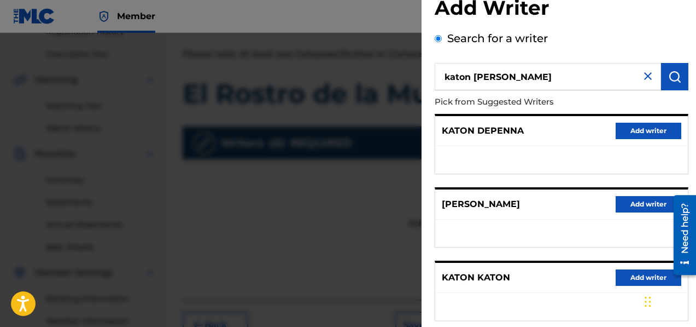
click at [668, 68] on button "submit" at bounding box center [674, 76] width 27 height 27
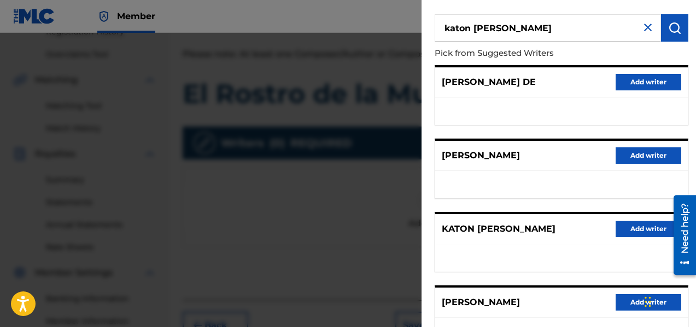
scroll to position [80, 0]
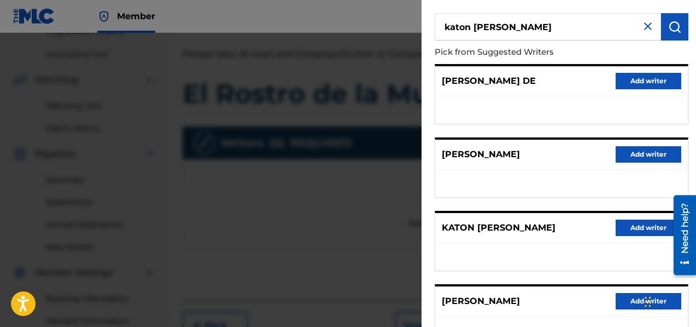
click at [641, 224] on button "Add writer" at bounding box center [649, 227] width 66 height 16
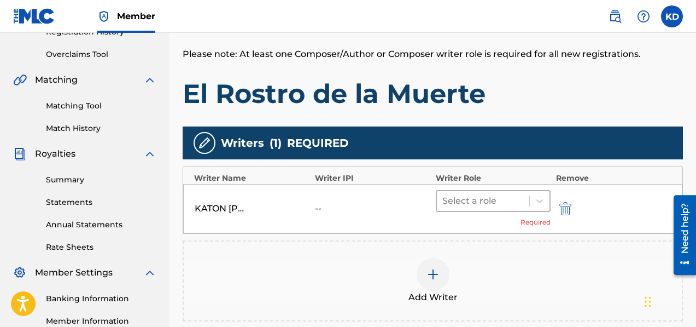
click at [464, 202] on div at bounding box center [482, 200] width 81 height 15
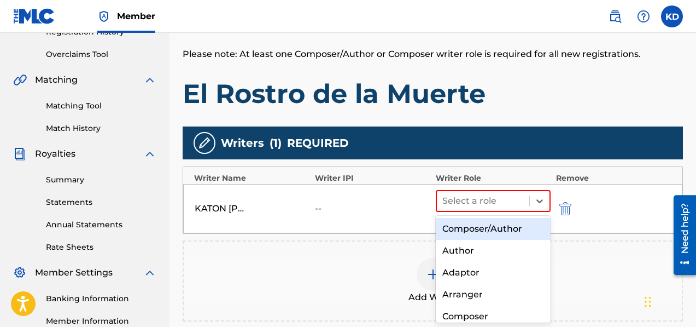
click at [470, 232] on div "Composer/Author" at bounding box center [493, 229] width 115 height 22
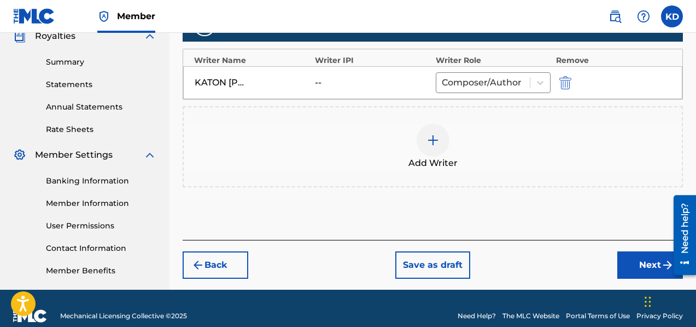
scroll to position [352, 0]
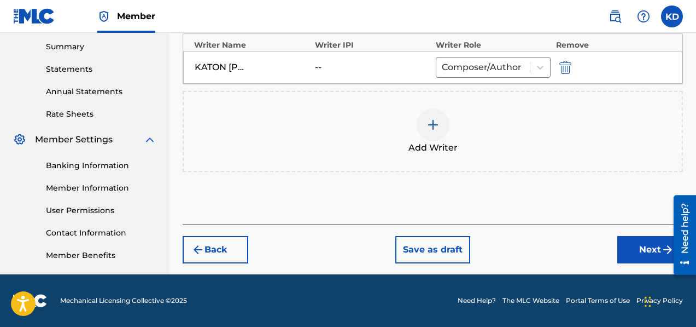
click at [635, 247] on button "Next" at bounding box center [650, 249] width 66 height 27
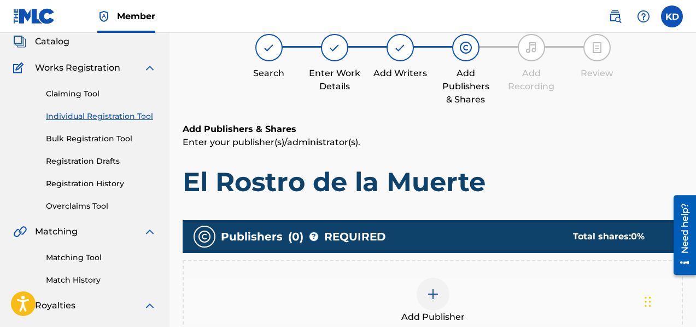
scroll to position [143, 0]
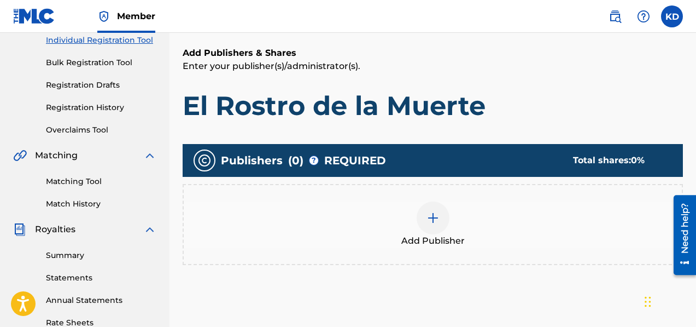
click at [428, 220] on img at bounding box center [433, 217] width 13 height 13
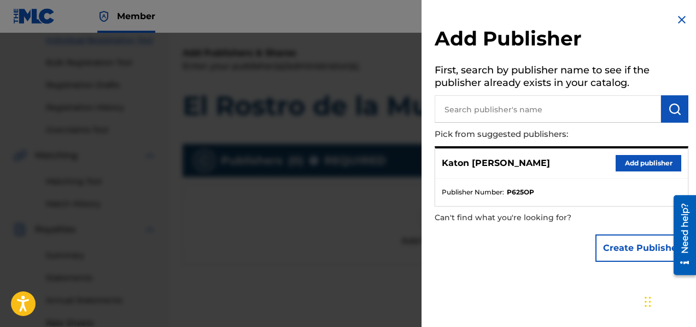
click at [639, 160] on button "Add publisher" at bounding box center [649, 163] width 66 height 16
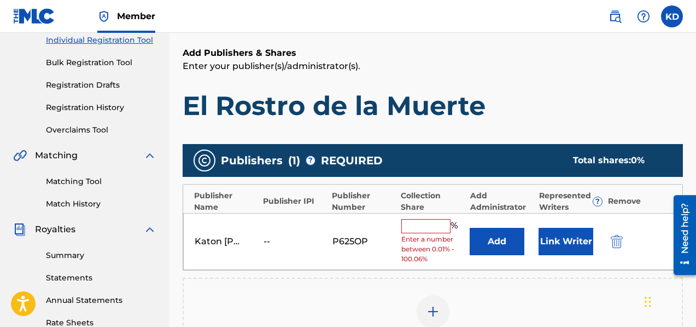
click at [430, 226] on input "text" at bounding box center [425, 226] width 49 height 14
type input "75"
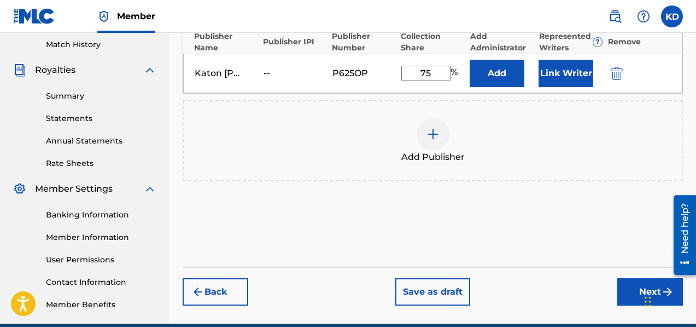
scroll to position [352, 0]
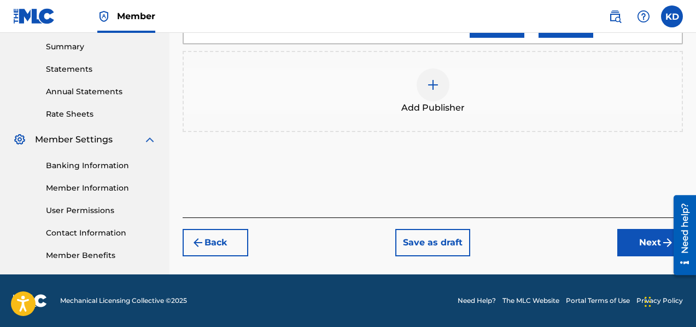
click at [639, 236] on button "Next" at bounding box center [650, 242] width 66 height 27
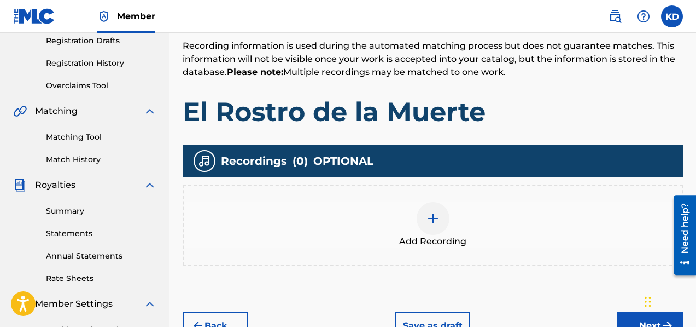
scroll to position [261, 0]
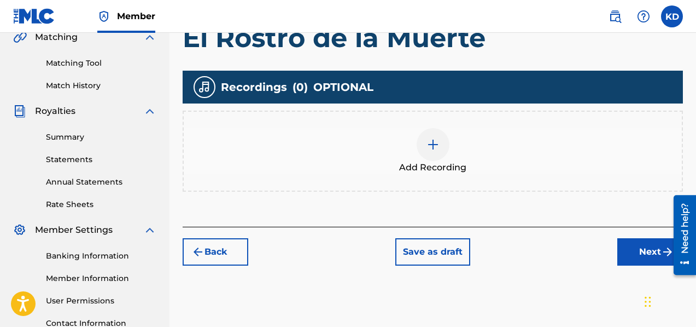
click at [439, 141] on div at bounding box center [433, 144] width 33 height 33
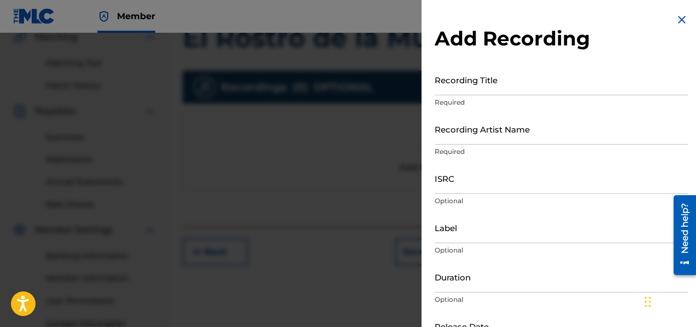
click at [444, 94] on input "Recording Title" at bounding box center [562, 79] width 254 height 31
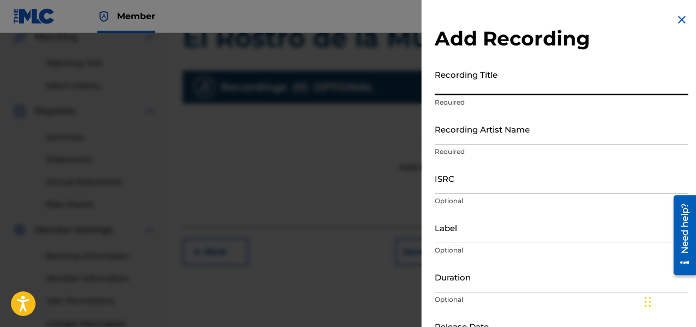
paste input "Baptized by Fire"
type input "Baptized by Fire"
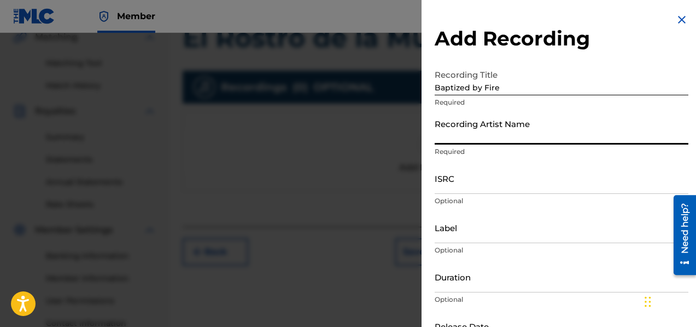
click at [457, 137] on input "Recording Artist Name" at bounding box center [562, 128] width 254 height 31
type input "HIRAX"
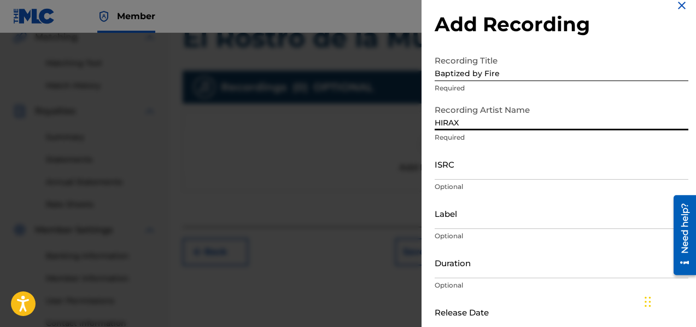
scroll to position [26, 0]
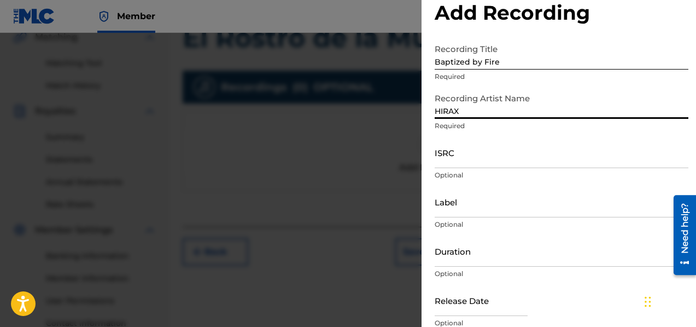
click at [486, 306] on input "text" at bounding box center [481, 299] width 93 height 31
select select "7"
select select "2025"
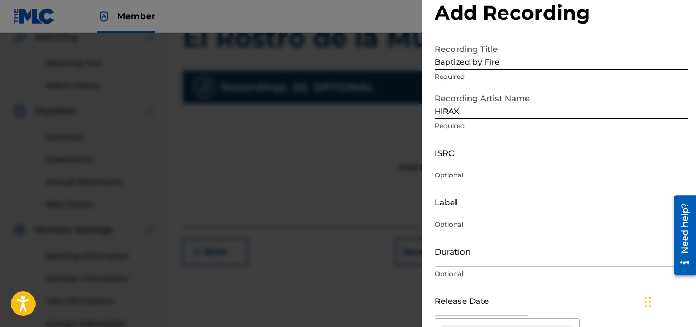
scroll to position [175, 0]
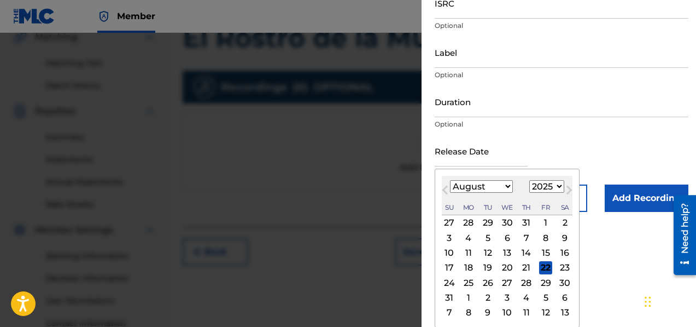
click at [472, 187] on select "January February March April May June July August September October November De…" at bounding box center [481, 186] width 63 height 13
select select "10"
click at [448, 264] on div "16" at bounding box center [449, 267] width 13 height 13
type input "[DATE]"
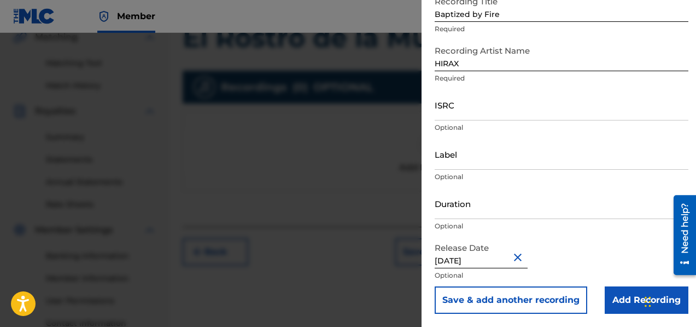
click at [499, 263] on input "[DATE]" at bounding box center [481, 252] width 93 height 31
select select "10"
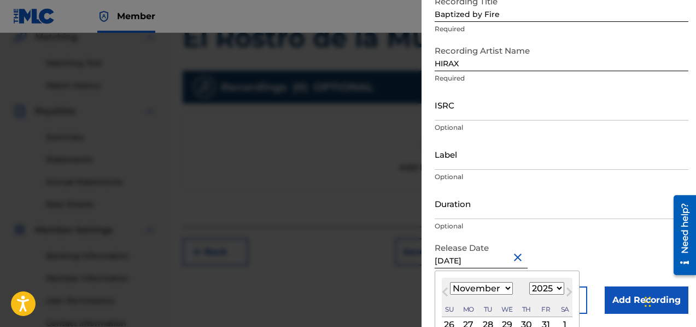
click at [544, 286] on select "1899 1900 1901 1902 1903 1904 1905 1906 1907 1908 1909 1910 1911 1912 1913 1914…" at bounding box center [546, 288] width 35 height 13
select select "2009"
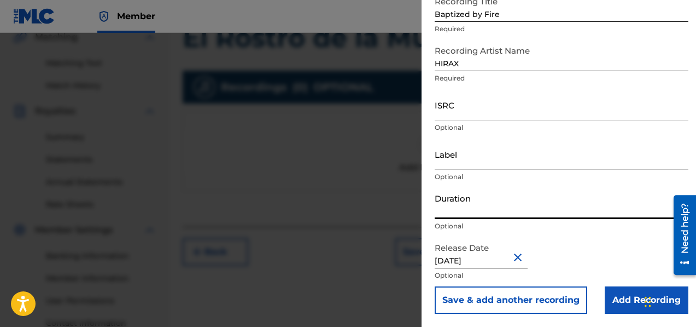
click at [589, 189] on input "Duration" at bounding box center [562, 203] width 254 height 31
click at [538, 305] on button "Save & add another recording" at bounding box center [511, 299] width 153 height 27
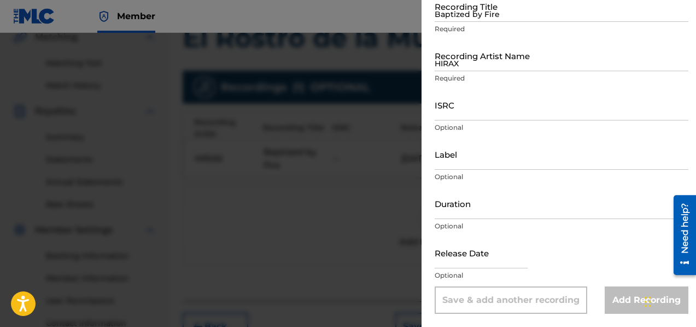
click at [460, 13] on input "Baptized by Fire" at bounding box center [562, 6] width 254 height 31
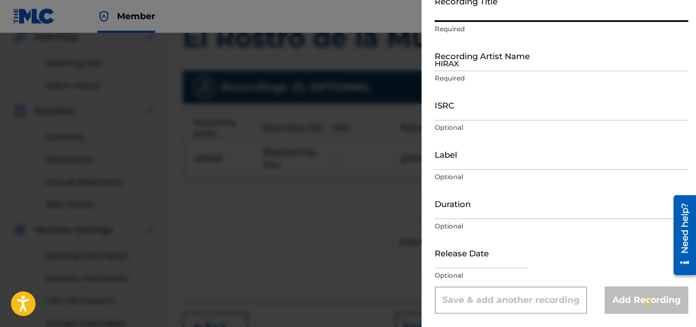
paste input "Flesh and Blood"
type input "Flesh and Blood"
click at [469, 68] on input "HIRAX" at bounding box center [562, 55] width 254 height 31
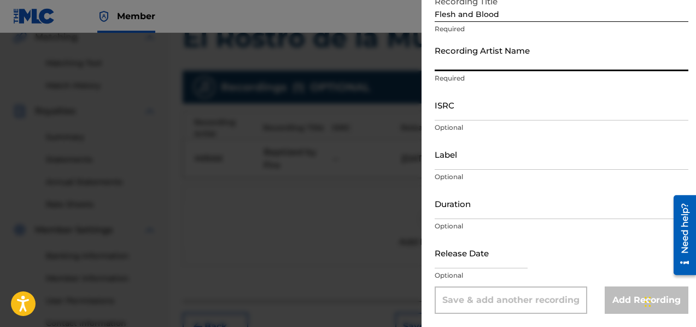
type input "HIRAX"
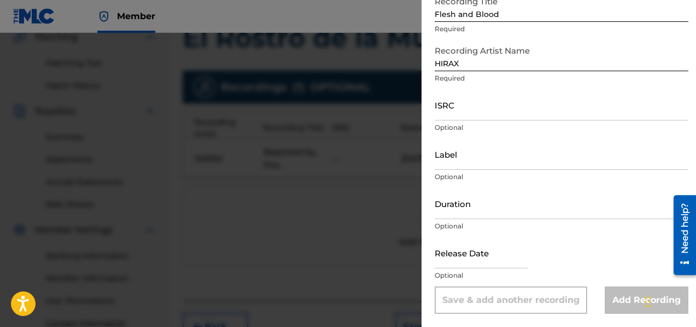
click at [466, 263] on input "text" at bounding box center [481, 252] width 93 height 31
select select "7"
select select "2025"
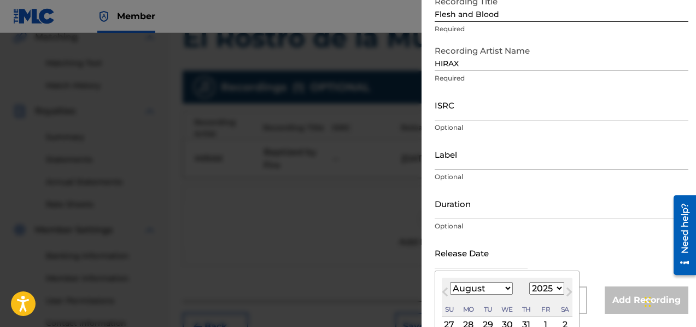
click at [479, 290] on select "January February March April May June July August September October November De…" at bounding box center [481, 288] width 63 height 13
select select "10"
click at [550, 286] on select "1899 1900 1901 1902 1903 1904 1905 1906 1907 1908 1909 1910 1911 1912 1913 1914…" at bounding box center [546, 288] width 35 height 13
select select "2009"
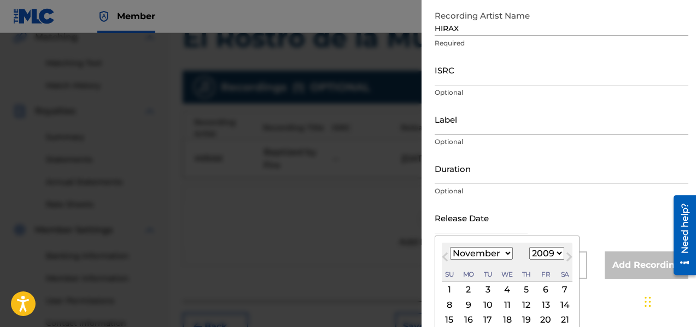
scroll to position [160, 0]
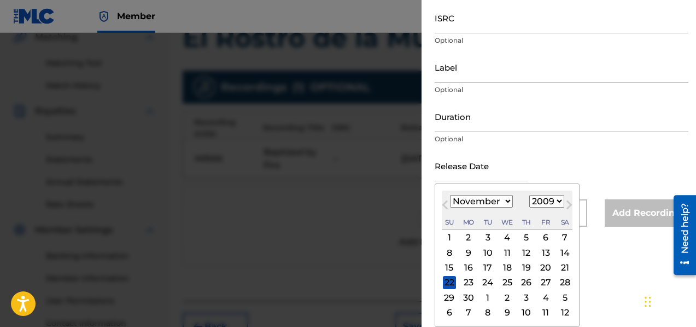
click at [465, 267] on div "16" at bounding box center [468, 267] width 13 height 13
type input "[DATE]"
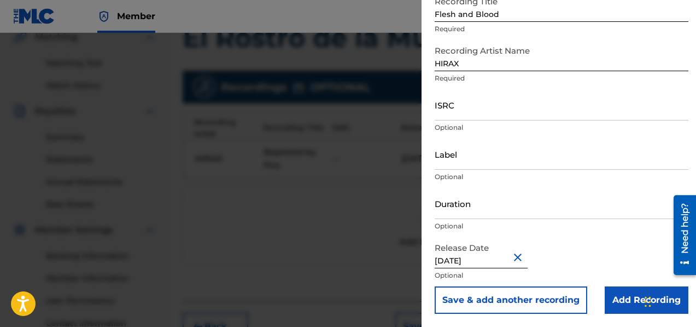
click at [541, 300] on button "Save & add another recording" at bounding box center [511, 299] width 153 height 27
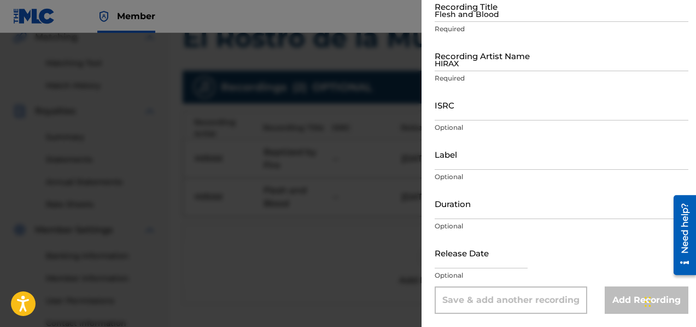
click at [474, 13] on input "Flesh and Blood" at bounding box center [562, 6] width 254 height 31
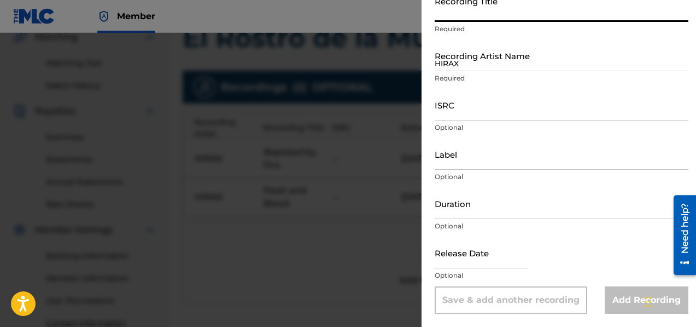
paste input "Eradicate Mankind"
type input "Eradicate Mankind"
click at [479, 67] on input "HIRAX" at bounding box center [562, 55] width 254 height 31
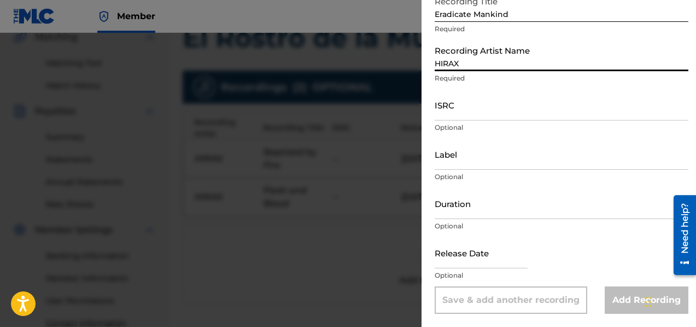
type input "HIRAX"
click at [481, 263] on input "text" at bounding box center [481, 252] width 93 height 31
select select "7"
select select "2025"
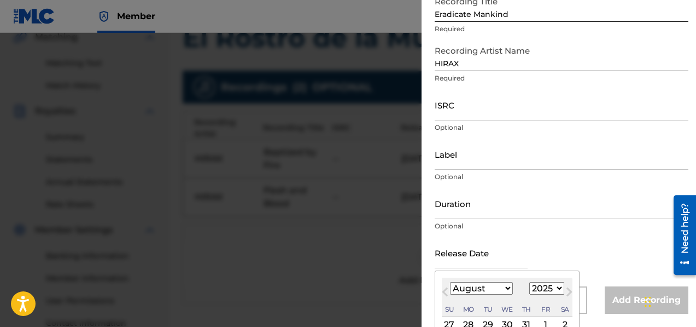
click at [474, 288] on select "January February March April May June July August September October November De…" at bounding box center [481, 288] width 63 height 13
select select "10"
click at [544, 284] on select "1899 1900 1901 1902 1903 1904 1905 1906 1907 1908 1909 1910 1911 1912 1913 1914…" at bounding box center [546, 288] width 35 height 13
select select "2009"
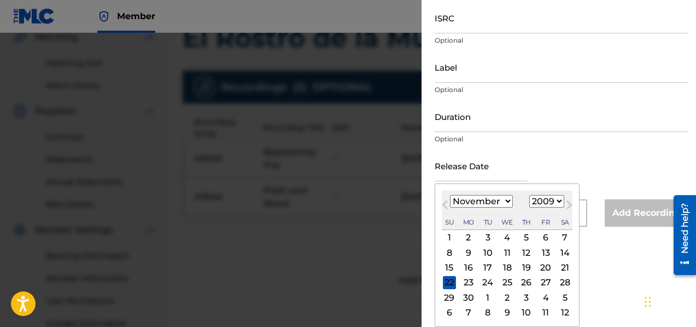
click at [468, 271] on div "16" at bounding box center [468, 267] width 13 height 13
type input "[DATE]"
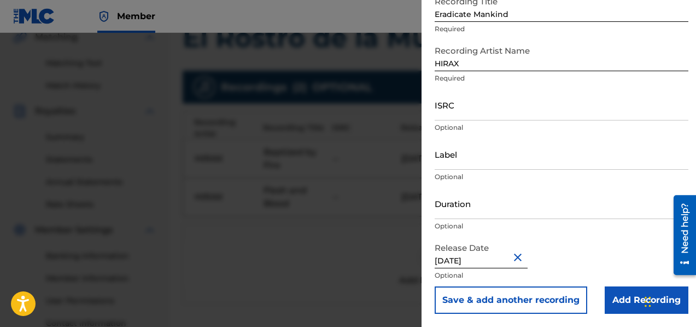
click at [500, 294] on button "Save & add another recording" at bounding box center [511, 299] width 153 height 27
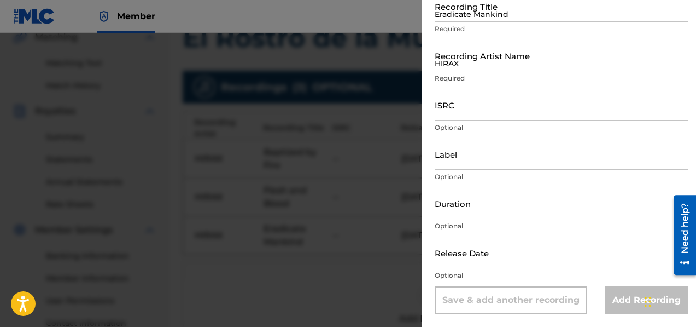
click at [447, 17] on input "Eradicate Mankind" at bounding box center [562, 6] width 254 height 31
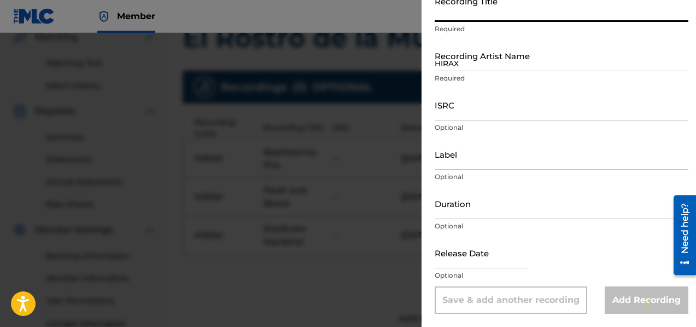
paste input "Chaos and Brutality"
type input "Chaos and Brutality"
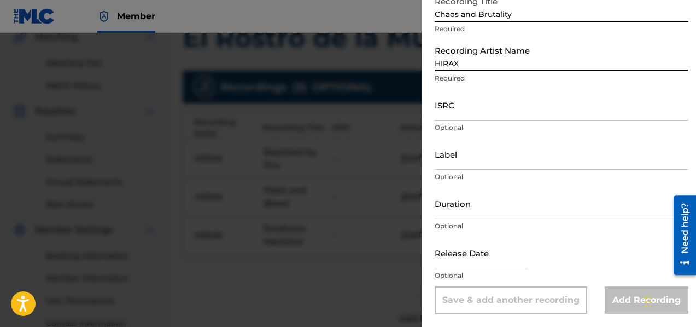
click at [464, 64] on input "HIRAX" at bounding box center [562, 55] width 254 height 31
type input "HIRAX"
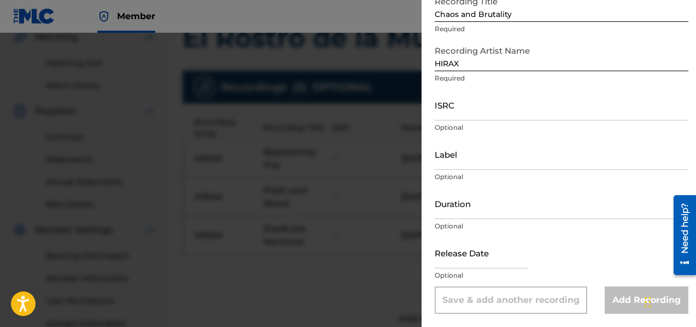
click at [467, 262] on input "text" at bounding box center [481, 252] width 93 height 31
select select "7"
select select "2025"
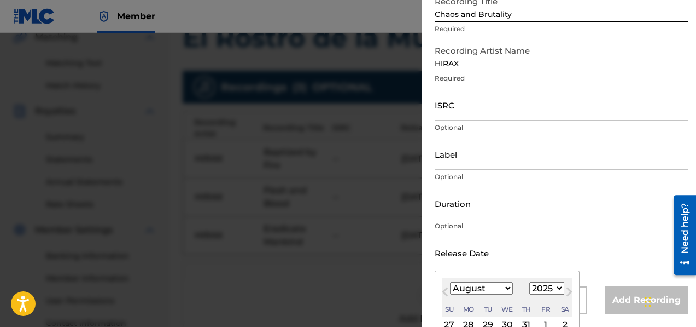
click at [480, 288] on select "January February March April May June July August September October November De…" at bounding box center [481, 288] width 63 height 13
select select "10"
click at [549, 287] on select "1899 1900 1901 1902 1903 1904 1905 1906 1907 1908 1909 1910 1911 1912 1913 1914…" at bounding box center [546, 288] width 35 height 13
select select "2009"
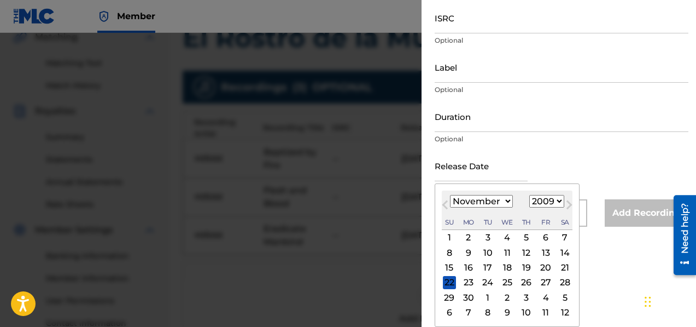
click at [463, 267] on div "16" at bounding box center [468, 267] width 13 height 13
type input "[DATE]"
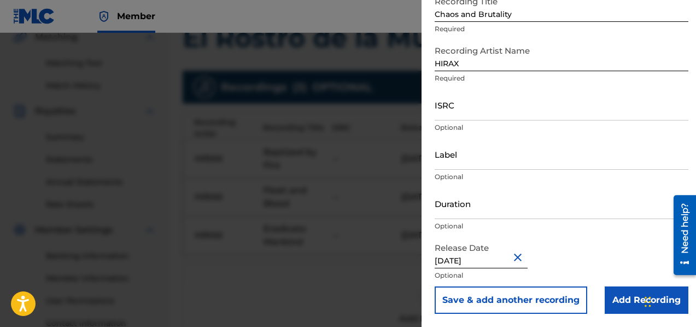
scroll to position [73, 0]
click at [525, 301] on button "Save & add another recording" at bounding box center [511, 299] width 153 height 27
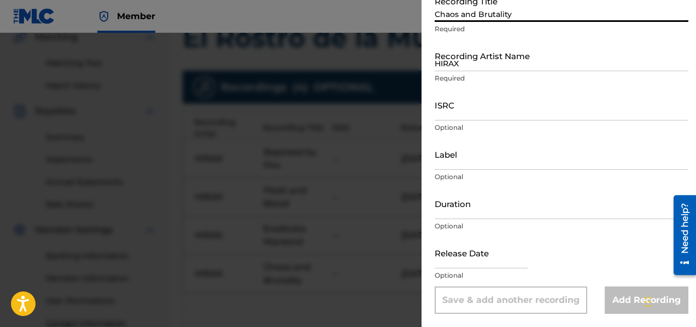
click at [448, 20] on input "Chaos and Brutality" at bounding box center [562, 6] width 254 height 31
paste input "El Rostro de la Muerte (The Face of Death)"
type input "El Rostro de la Muerte (The Face of Death)"
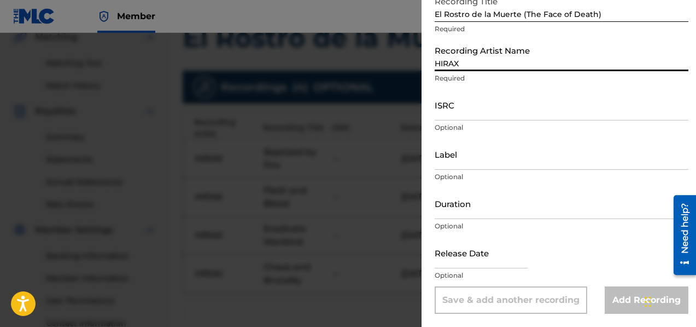
click at [457, 65] on input "HIRAX" at bounding box center [562, 55] width 254 height 31
type input "HIRAX"
click at [499, 266] on input "text" at bounding box center [481, 252] width 93 height 31
select select "7"
select select "2025"
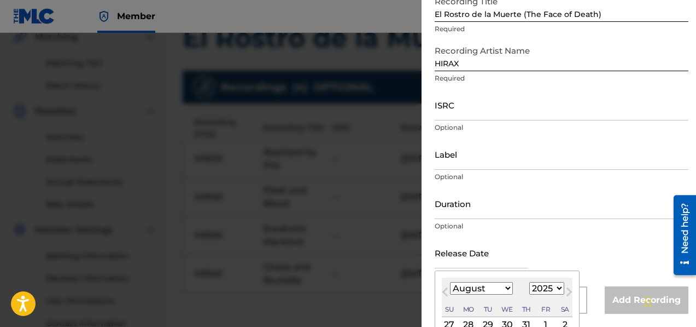
click at [471, 291] on select "January February March April May June July August September October November De…" at bounding box center [481, 288] width 63 height 13
select select "10"
click at [554, 290] on select "1899 1900 1901 1902 1903 1904 1905 1906 1907 1908 1909 1910 1911 1912 1913 1914…" at bounding box center [546, 288] width 35 height 13
select select "2009"
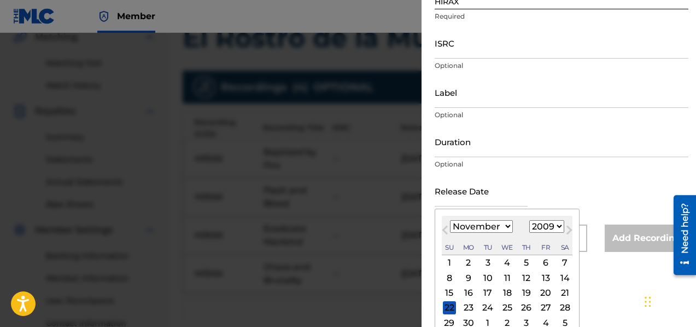
scroll to position [160, 0]
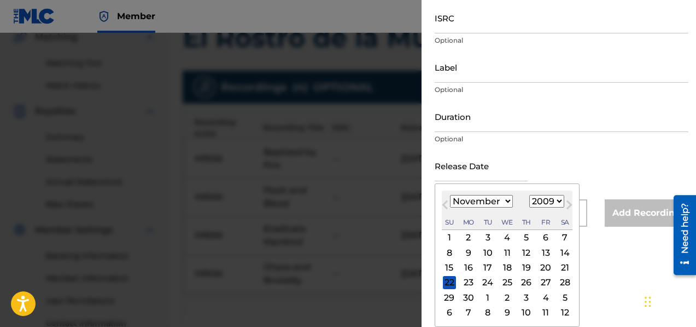
click at [467, 266] on div "16" at bounding box center [468, 267] width 13 height 13
type input "[DATE]"
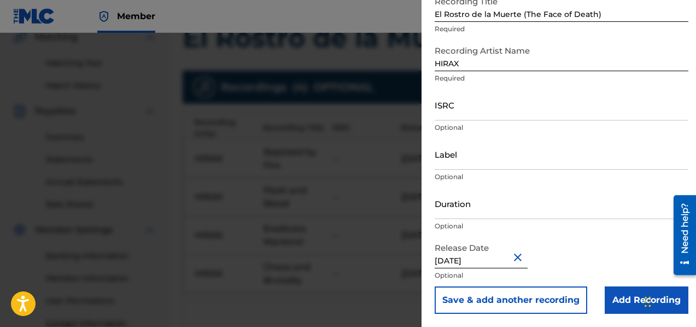
click at [485, 302] on button "Save & add another recording" at bounding box center [511, 299] width 153 height 27
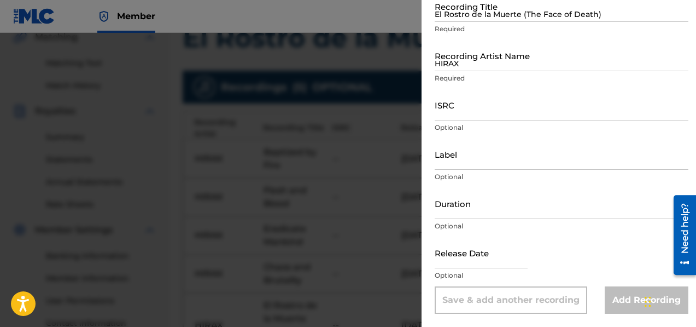
click at [459, 19] on input "El Rostro de la Muerte (The Face of Death)" at bounding box center [562, 6] width 254 height 31
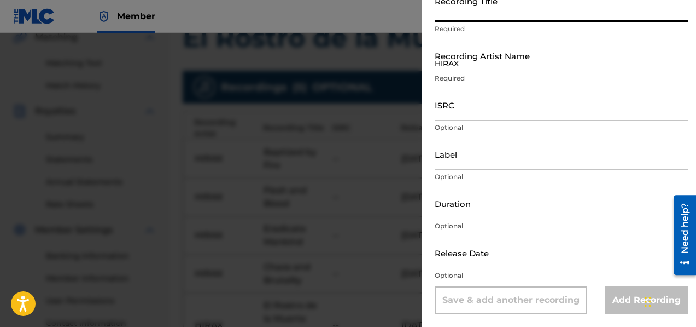
paste input "Blind Faith"
type input "Blind Faith"
click at [469, 68] on input "HIRAX" at bounding box center [562, 55] width 254 height 31
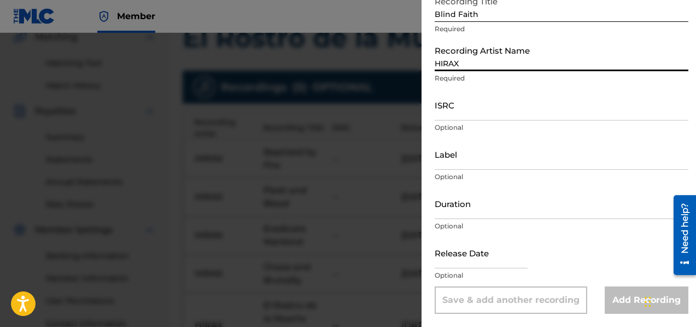
type input "HIRAX"
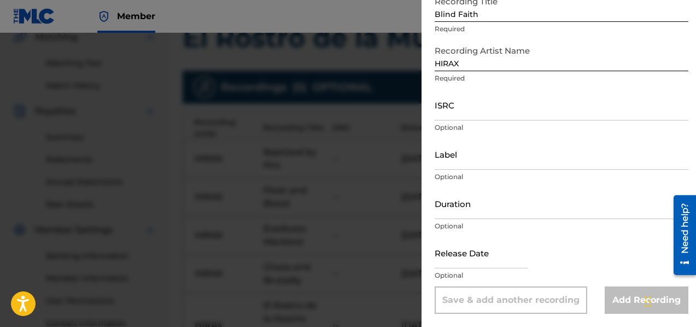
click at [474, 261] on input "text" at bounding box center [481, 252] width 93 height 31
select select "7"
select select "2025"
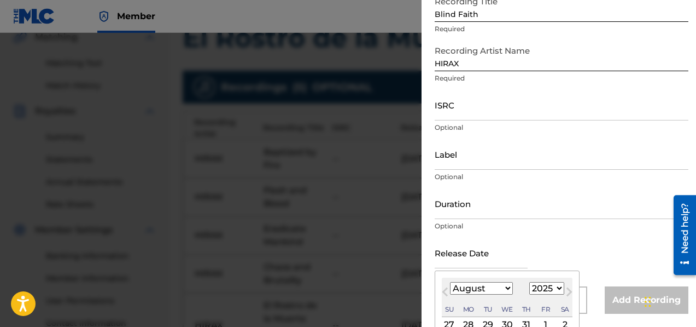
click at [473, 284] on select "January February March April May June July August September October November De…" at bounding box center [481, 288] width 63 height 13
select select "10"
click at [547, 288] on select "1899 1900 1901 1902 1903 1904 1905 1906 1907 1908 1909 1910 1911 1912 1913 1914…" at bounding box center [546, 288] width 35 height 13
select select "2009"
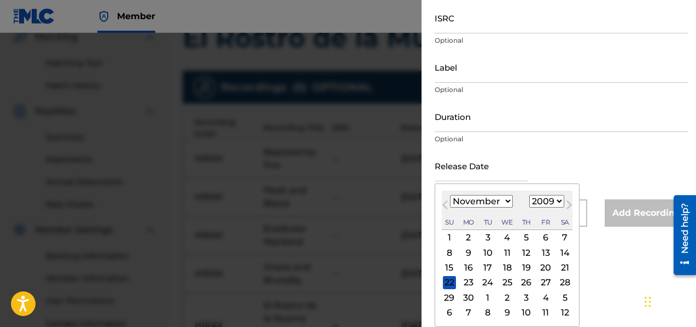
click at [470, 271] on div "16" at bounding box center [468, 267] width 13 height 13
type input "[DATE]"
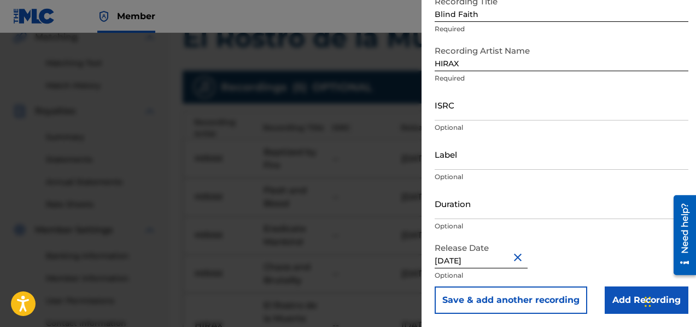
click at [488, 302] on button "Save & add another recording" at bounding box center [511, 299] width 153 height 27
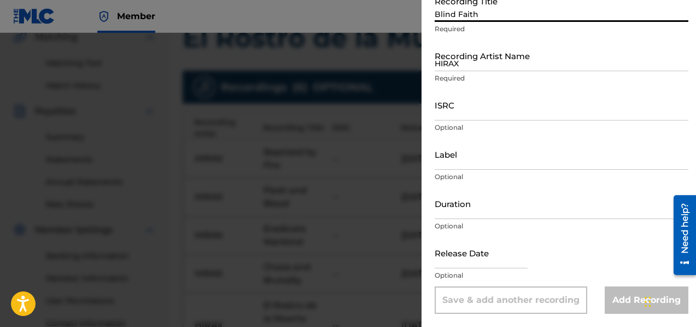
click at [460, 11] on input "Blind Faith" at bounding box center [562, 6] width 254 height 31
paste input "Horrified"
type input "Horrified"
click at [481, 60] on input "HIRAX" at bounding box center [562, 55] width 254 height 31
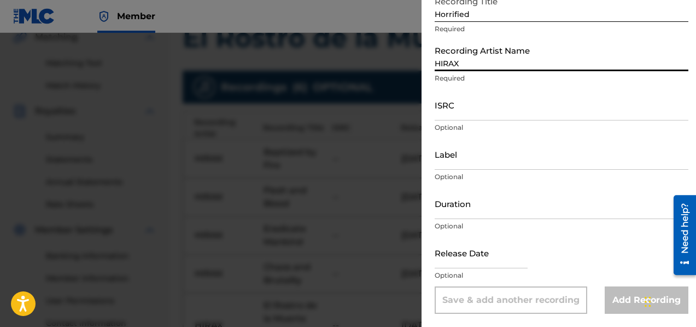
type input "HIRAX"
click at [478, 260] on input "text" at bounding box center [481, 252] width 93 height 31
select select "7"
select select "2025"
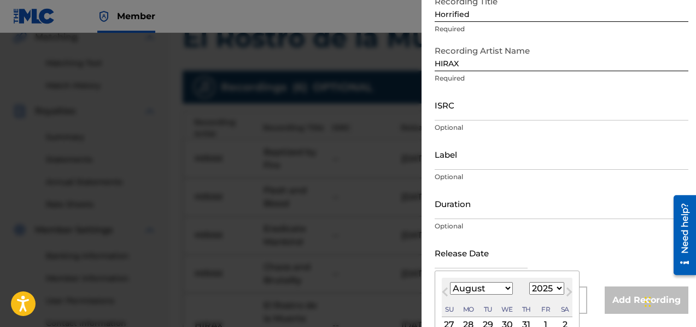
click at [480, 284] on select "January February March April May June July August September October November De…" at bounding box center [481, 288] width 63 height 13
select select "10"
click at [553, 289] on select "1899 1900 1901 1902 1903 1904 1905 1906 1907 1908 1909 1910 1911 1912 1913 1914…" at bounding box center [546, 288] width 35 height 13
select select "2009"
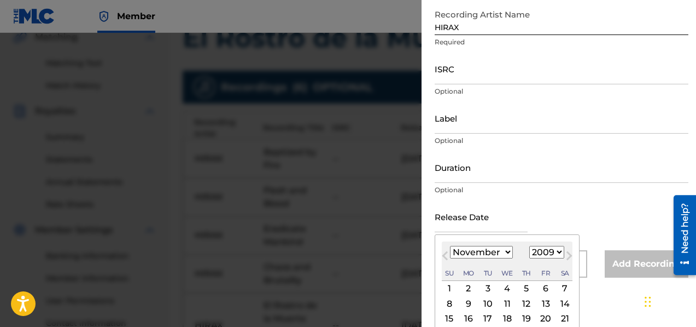
scroll to position [160, 0]
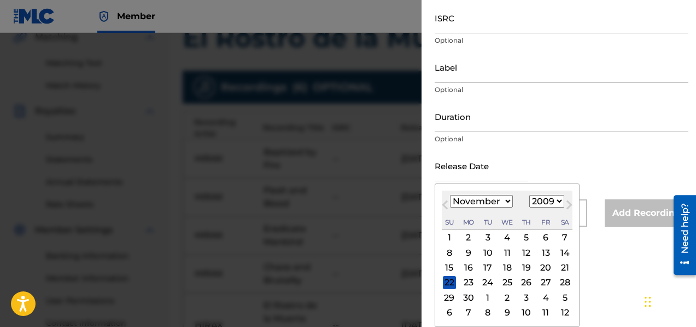
click at [469, 271] on div "16" at bounding box center [468, 267] width 13 height 13
type input "[DATE]"
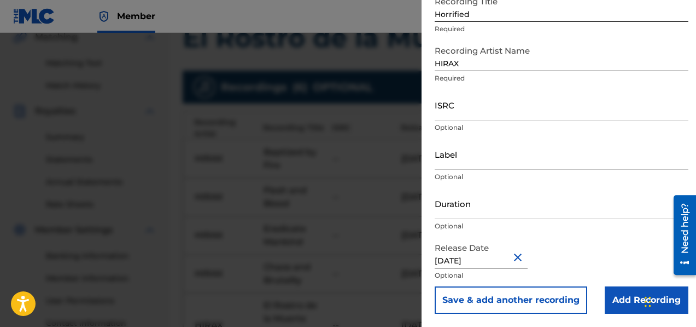
scroll to position [73, 0]
click at [485, 301] on button "Save & add another recording" at bounding box center [511, 299] width 153 height 27
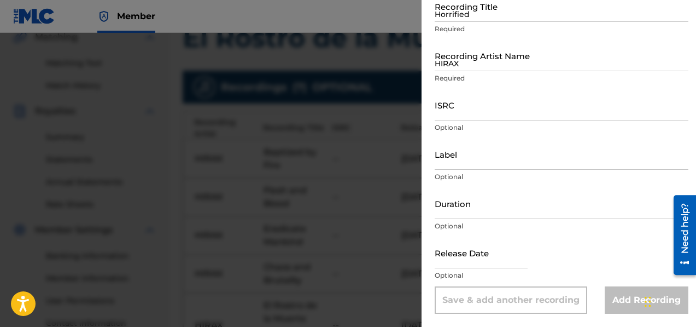
click at [467, 18] on input "Horrified" at bounding box center [562, 6] width 254 height 31
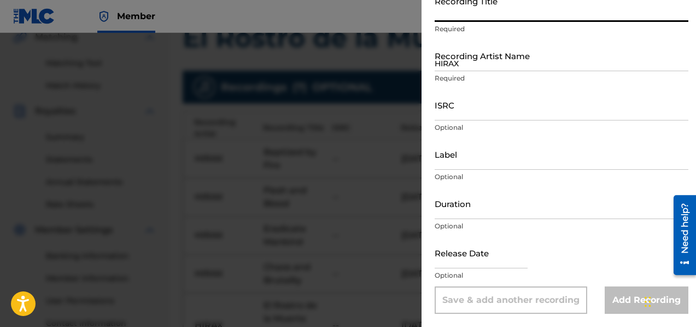
paste input "Battle of the North"
type input "Battle of the North"
click at [471, 64] on input "HIRAX" at bounding box center [562, 55] width 254 height 31
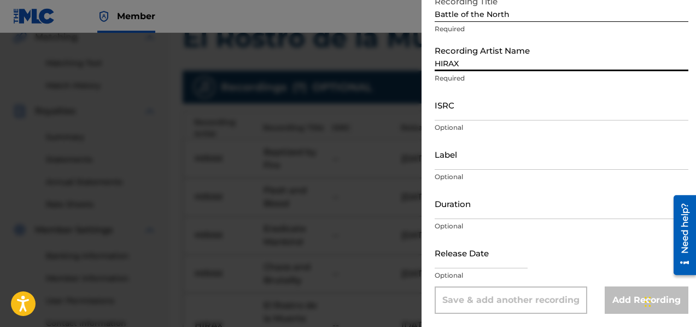
type input "HIRAX"
click at [469, 258] on input "text" at bounding box center [481, 252] width 93 height 31
select select "7"
select select "2025"
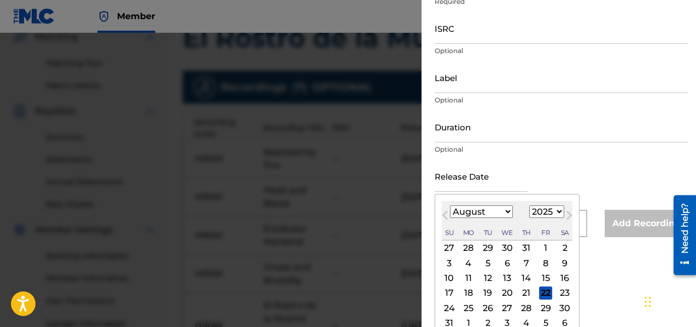
scroll to position [175, 0]
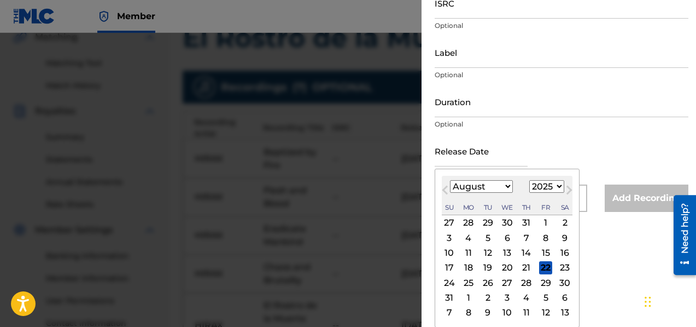
click at [462, 188] on select "January February March April May June July August September October November De…" at bounding box center [481, 186] width 63 height 13
select select "10"
click at [543, 186] on select "1899 1900 1901 1902 1903 1904 1905 1906 1907 1908 1909 1910 1911 1912 1913 1914…" at bounding box center [546, 186] width 35 height 13
select select "2009"
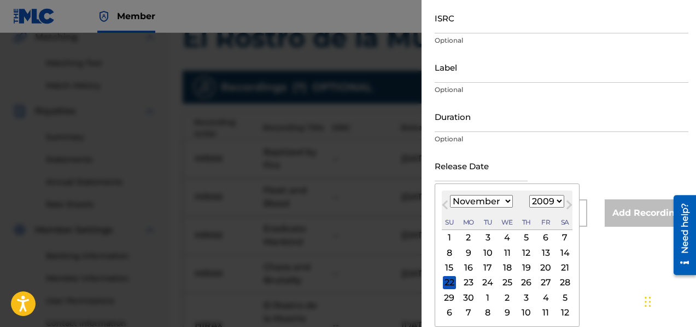
scroll to position [160, 0]
click at [469, 261] on div "16" at bounding box center [468, 267] width 13 height 13
type input "[DATE]"
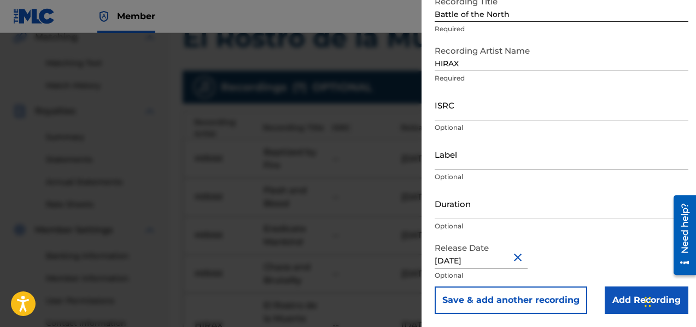
scroll to position [73, 0]
click at [510, 303] on button "Save & add another recording" at bounding box center [511, 299] width 153 height 27
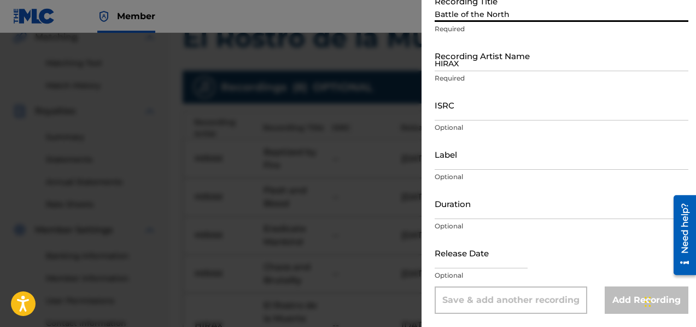
click at [466, 19] on input "Battle of the North" at bounding box center [562, 6] width 254 height 31
paste input "The Laws of Temptation"
type input "The Laws of Temptation"
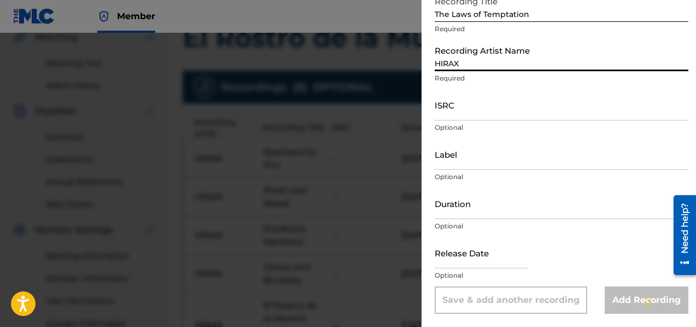
click at [478, 65] on input "HIRAX" at bounding box center [562, 55] width 254 height 31
type input "HIRAX"
click at [463, 264] on input "text" at bounding box center [481, 252] width 93 height 31
select select "7"
select select "2025"
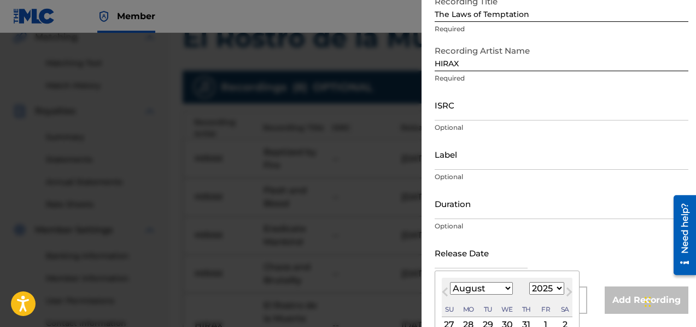
click at [475, 290] on select "January February March April May June July August September October November De…" at bounding box center [481, 288] width 63 height 13
select select "10"
click at [545, 289] on select "1899 1900 1901 1902 1903 1904 1905 1906 1907 1908 1909 1910 1911 1912 1913 1914…" at bounding box center [546, 288] width 35 height 13
select select "2009"
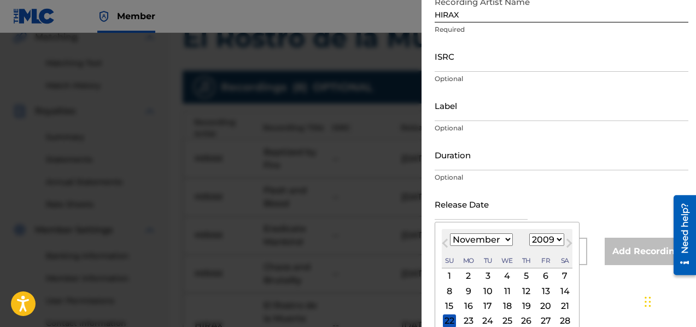
scroll to position [160, 0]
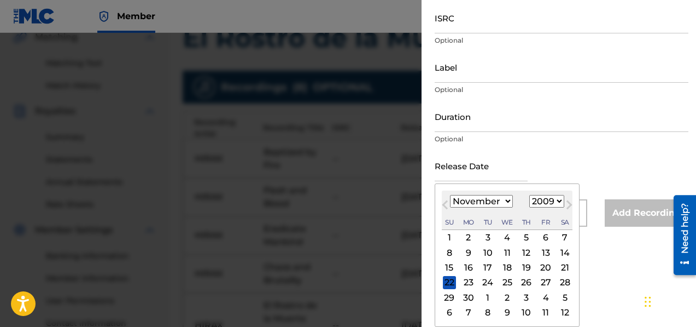
click at [472, 265] on div "16" at bounding box center [468, 267] width 13 height 13
type input "[DATE]"
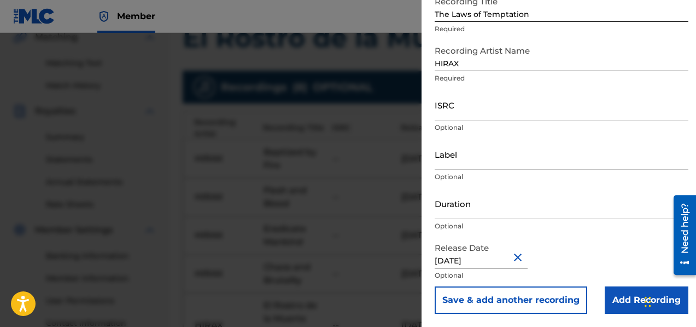
scroll to position [73, 0]
click at [498, 297] on button "Save & add another recording" at bounding box center [511, 299] width 153 height 27
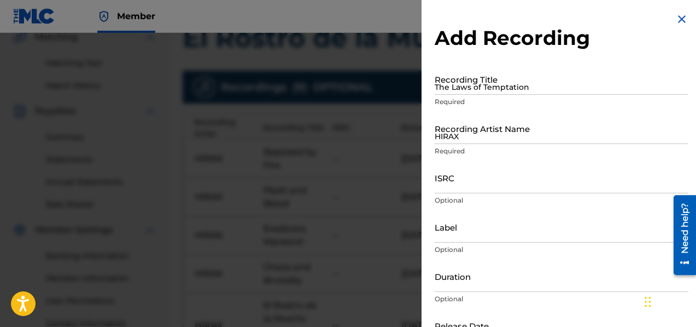
scroll to position [0, 0]
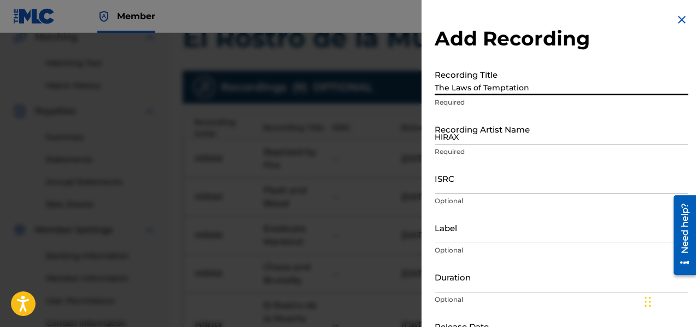
click at [452, 87] on input "The Laws of Temptation" at bounding box center [562, 79] width 254 height 31
paste input "Death Militia"
type input "Death Militia"
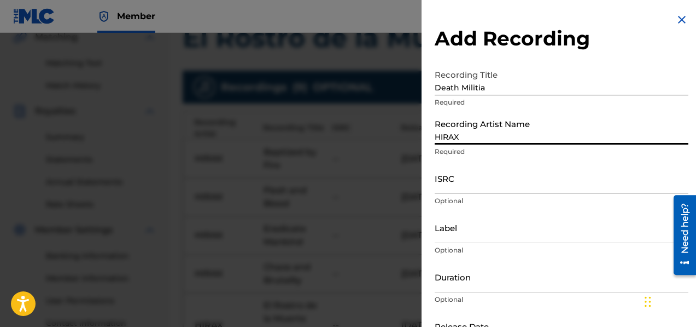
click at [486, 141] on input "HIRAX" at bounding box center [562, 128] width 254 height 31
type input "HIRAX"
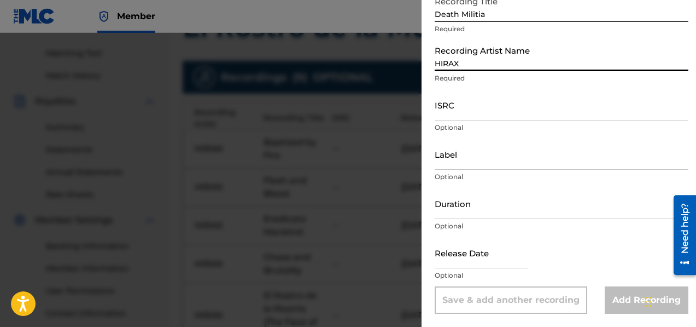
scroll to position [272, 0]
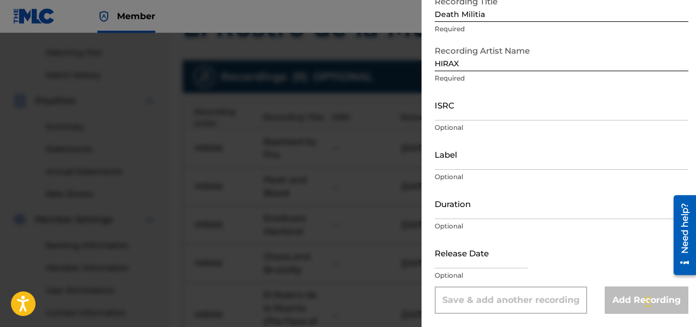
click at [446, 262] on input "text" at bounding box center [481, 252] width 93 height 31
select select "7"
select select "2025"
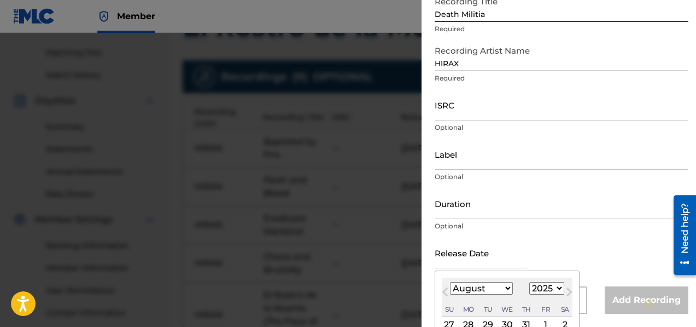
click at [485, 290] on select "January February March April May June July August September October November De…" at bounding box center [481, 288] width 63 height 13
select select "10"
click at [541, 285] on select "1899 1900 1901 1902 1903 1904 1905 1906 1907 1908 1909 1910 1911 1912 1913 1914…" at bounding box center [546, 288] width 35 height 13
select select "2009"
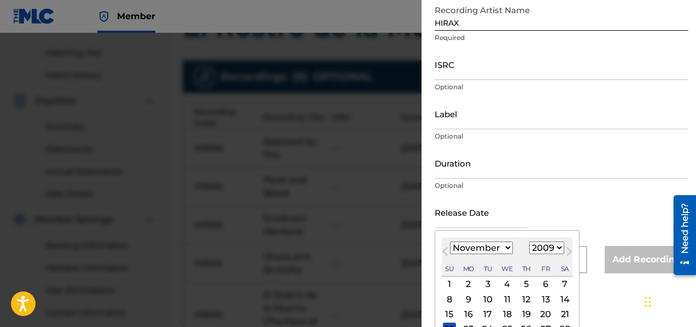
scroll to position [160, 0]
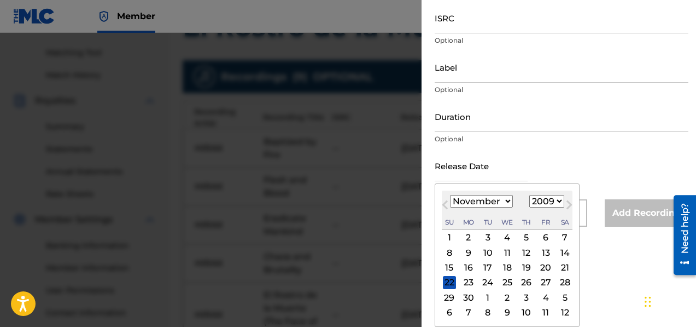
click at [463, 266] on div "16" at bounding box center [468, 267] width 13 height 13
type input "[DATE]"
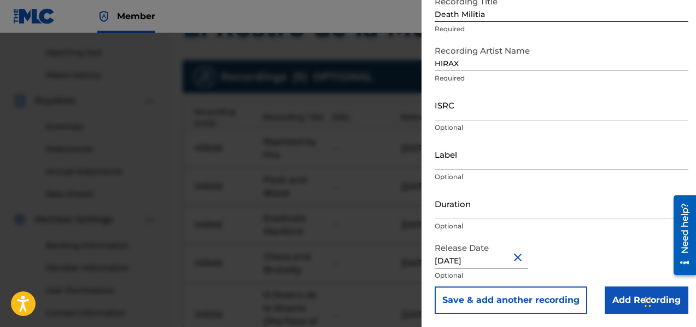
click at [547, 294] on button "Save & add another recording" at bounding box center [511, 299] width 153 height 27
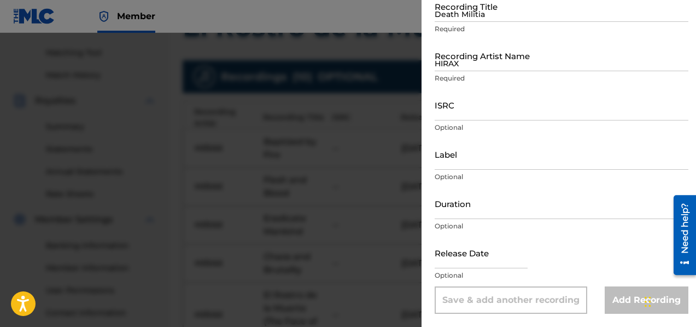
click at [459, 16] on input "Death Militia" at bounding box center [562, 6] width 254 height 31
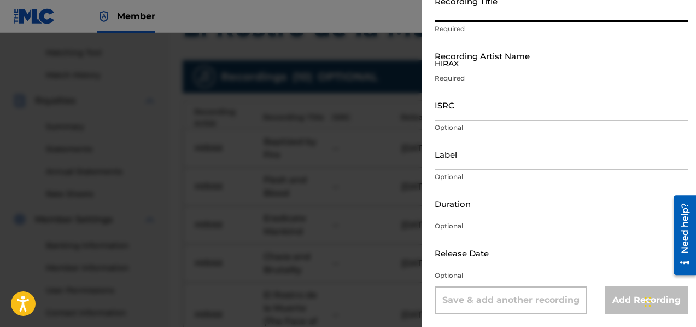
paste input "[MEDICAL_DATA]"
type input "[MEDICAL_DATA]"
click at [471, 68] on input "HIRAX" at bounding box center [562, 55] width 254 height 31
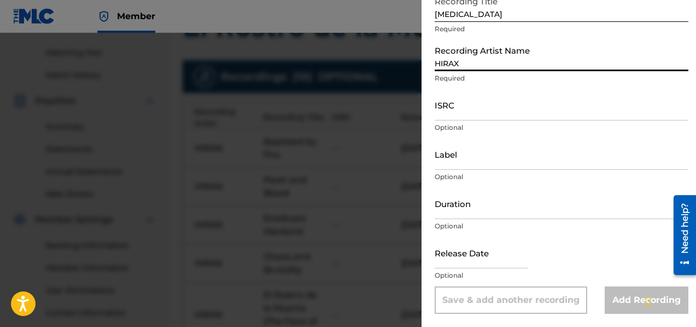
type input "HIRAX"
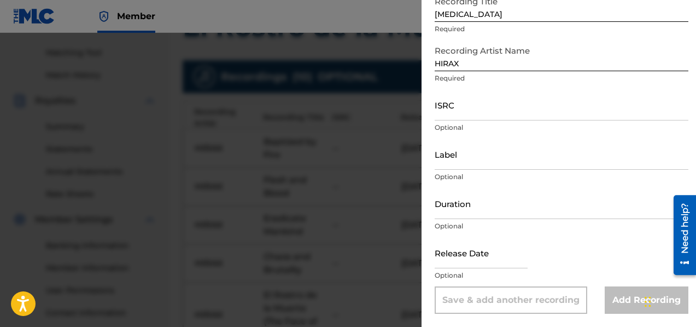
click at [490, 264] on input "text" at bounding box center [481, 252] width 93 height 31
select select "7"
select select "2025"
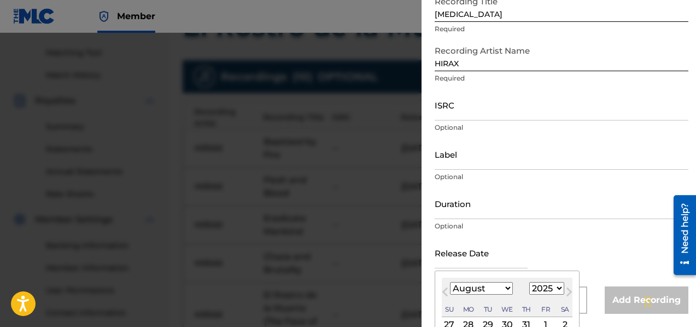
click at [491, 291] on select "January February March April May June July August September October November De…" at bounding box center [481, 288] width 63 height 13
select select "10"
click at [552, 285] on select "1899 1900 1901 1902 1903 1904 1905 1906 1907 1908 1909 1910 1911 1912 1913 1914…" at bounding box center [546, 288] width 35 height 13
select select "2009"
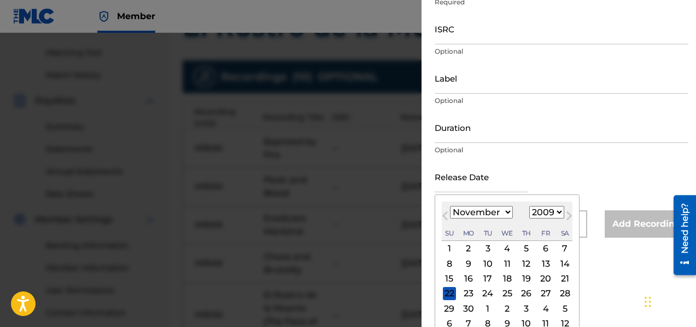
scroll to position [160, 0]
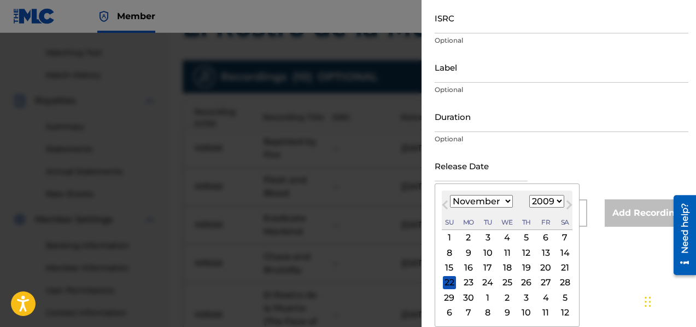
click at [470, 269] on div "16" at bounding box center [468, 267] width 13 height 13
type input "[DATE]"
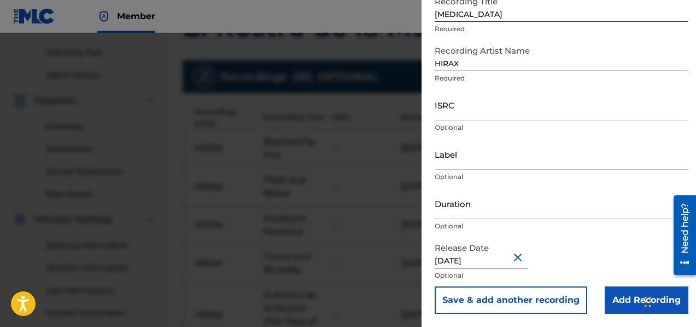
scroll to position [73, 0]
click at [487, 302] on button "Save & add another recording" at bounding box center [511, 299] width 153 height 27
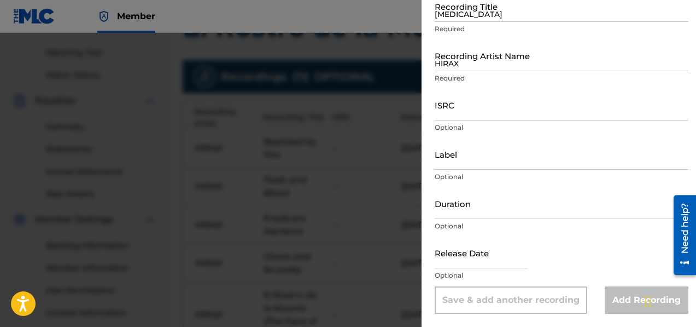
click at [464, 16] on input "[MEDICAL_DATA]" at bounding box center [562, 6] width 254 height 31
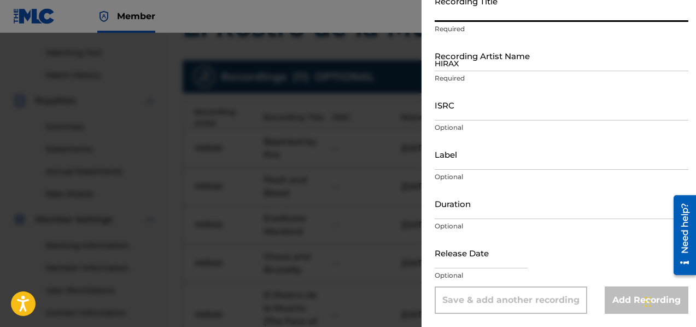
paste input "Violent Assault"
type input "Violent Assault"
click at [466, 64] on input "HIRAX" at bounding box center [562, 55] width 254 height 31
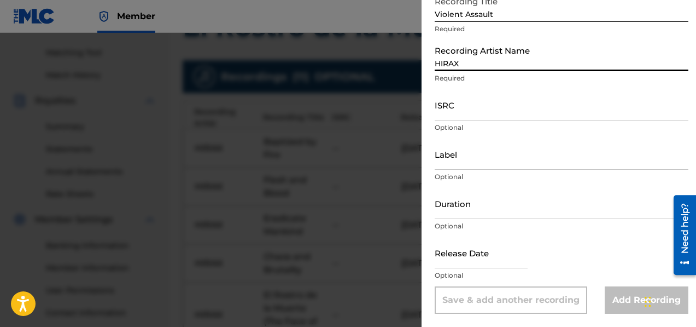
type input "HIRAX"
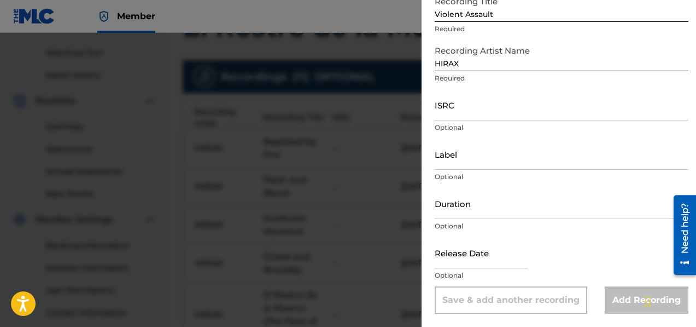
click at [462, 261] on input "text" at bounding box center [481, 252] width 93 height 31
select select "7"
select select "2025"
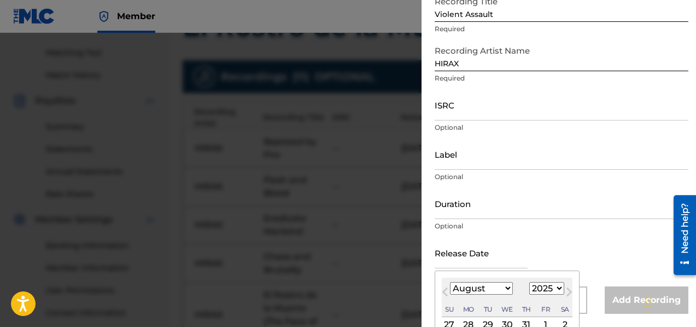
click at [473, 289] on select "January February March April May June July August September October November De…" at bounding box center [481, 288] width 63 height 13
select select "10"
click at [553, 286] on select "1899 1900 1901 1902 1903 1904 1905 1906 1907 1908 1909 1910 1911 1912 1913 1914…" at bounding box center [546, 288] width 35 height 13
select select "2009"
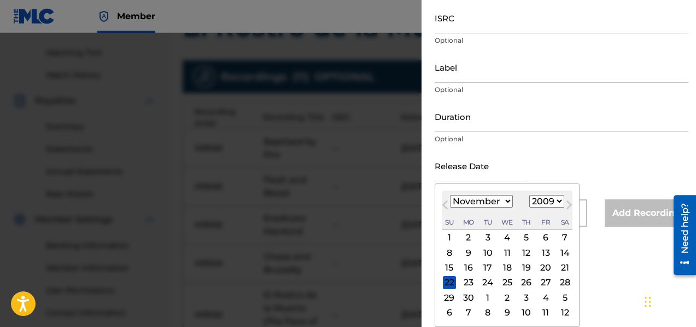
click at [470, 265] on div "16" at bounding box center [468, 267] width 13 height 13
type input "[DATE]"
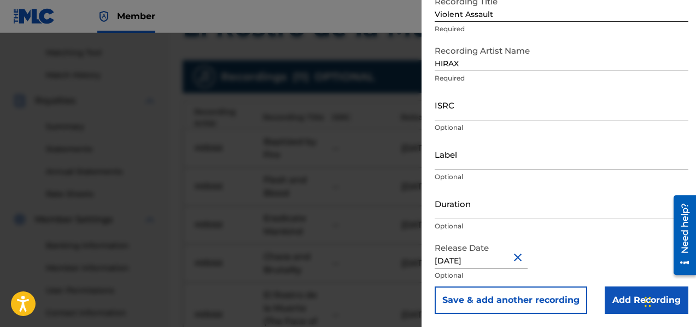
click at [507, 300] on button "Save & add another recording" at bounding box center [511, 299] width 153 height 27
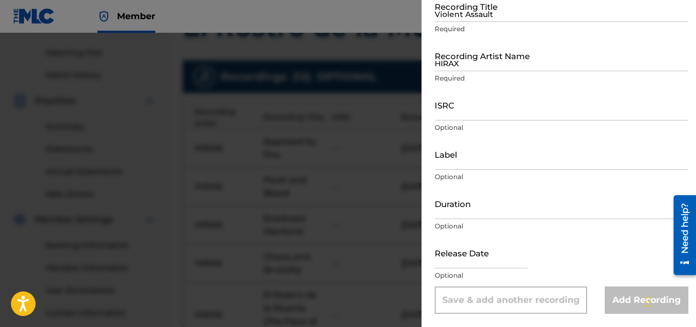
click at [456, 15] on input "Violent Assault" at bounding box center [562, 6] width 254 height 31
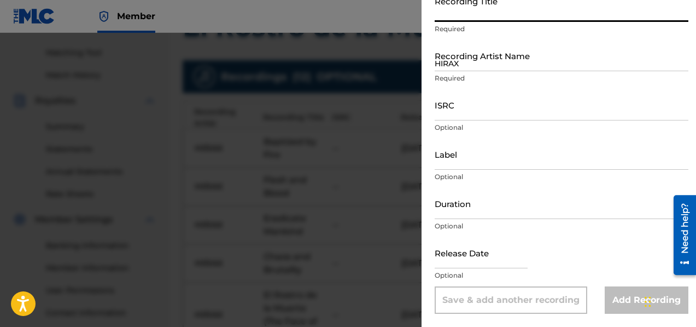
paste input "Cuando Cae la Oscuridad (When Darkness Falls)"
type input "Cuando Cae la Oscuridad (When Darkness Falls)"
click at [456, 63] on input "HIRAX" at bounding box center [562, 55] width 254 height 31
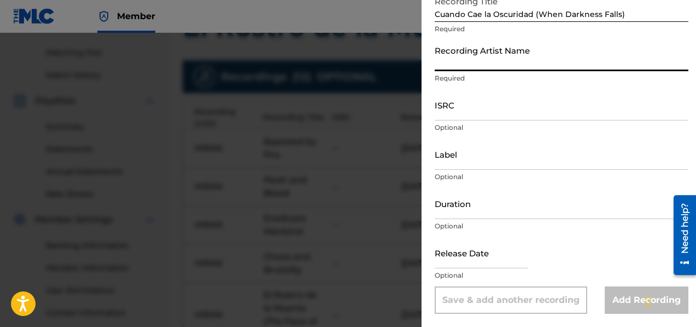
type input "HIRAX"
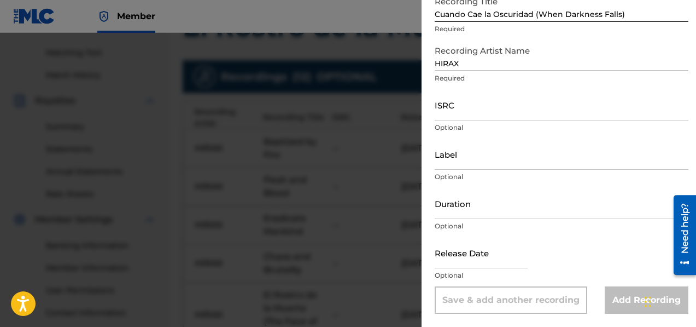
click at [468, 265] on input "text" at bounding box center [481, 252] width 93 height 31
select select "7"
select select "2025"
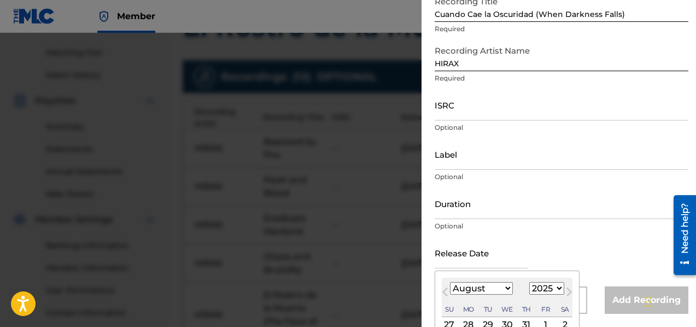
click at [480, 285] on select "January February March April May June July August September October November De…" at bounding box center [481, 288] width 63 height 13
select select "10"
click at [545, 288] on select "1899 1900 1901 1902 1903 1904 1905 1906 1907 1908 1909 1910 1911 1912 1913 1914…" at bounding box center [546, 288] width 35 height 13
select select "2009"
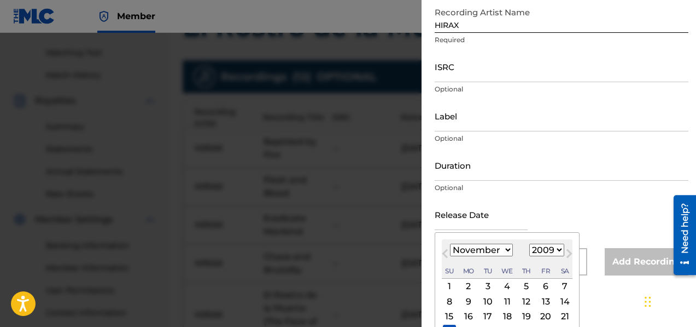
scroll to position [160, 0]
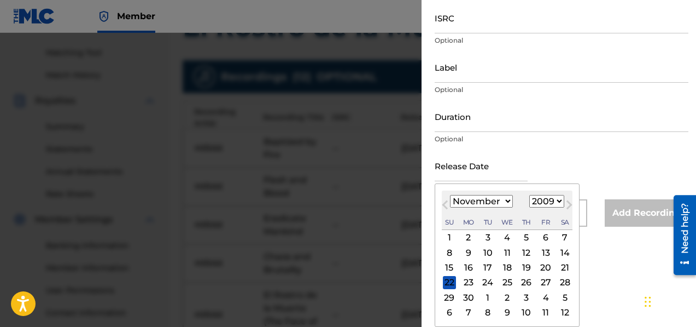
click at [469, 269] on div "16" at bounding box center [468, 267] width 13 height 13
type input "[DATE]"
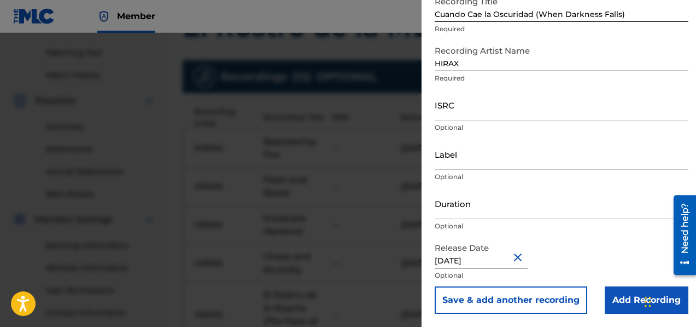
click at [540, 302] on button "Save & add another recording" at bounding box center [511, 299] width 153 height 27
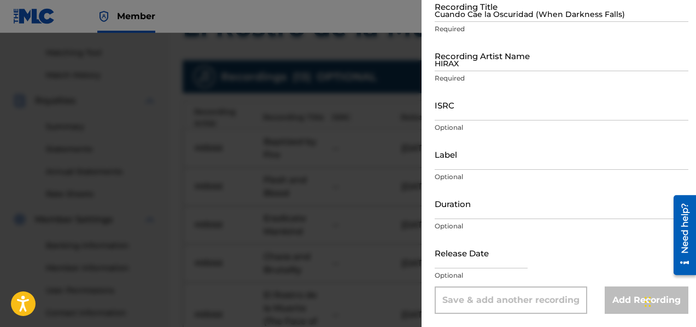
click at [477, 9] on input "Cuando Cae la Oscuridad (When Darkness Falls)" at bounding box center [562, 6] width 254 height 31
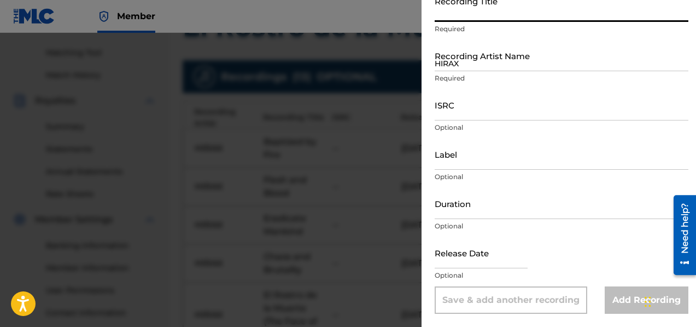
paste input "Satan's Fall"
type input "Satan's Fall"
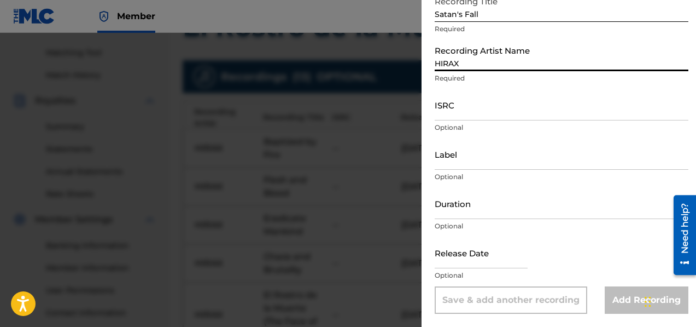
click at [468, 65] on input "HIRAX" at bounding box center [562, 55] width 254 height 31
type input "HIRAX"
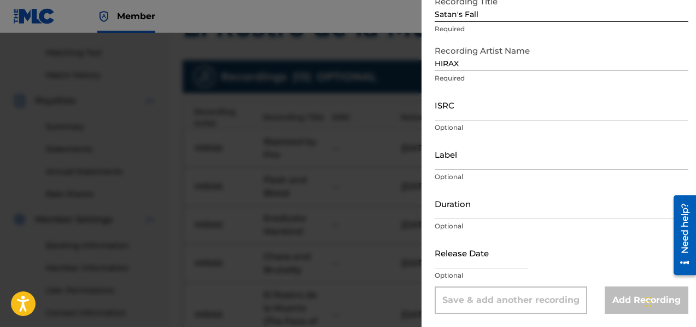
click at [493, 261] on input "text" at bounding box center [481, 252] width 93 height 31
select select "7"
select select "2025"
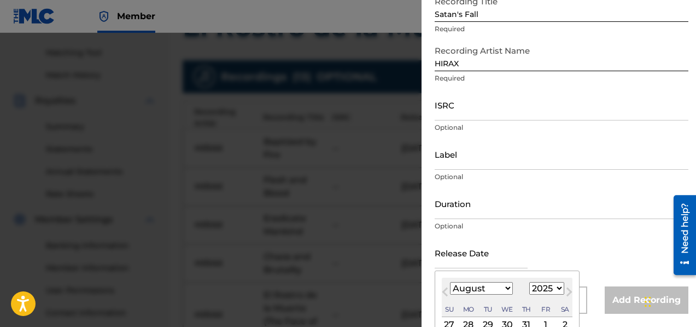
click at [487, 291] on select "January February March April May June July August September October November De…" at bounding box center [481, 288] width 63 height 13
click at [558, 284] on select "1899 1900 1901 1902 1903 1904 1905 1906 1907 1908 1909 1910 1911 1912 1913 1914…" at bounding box center [546, 288] width 35 height 13
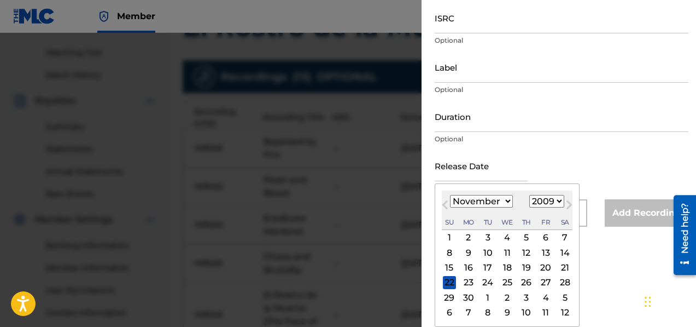
click at [471, 265] on div "16" at bounding box center [468, 267] width 13 height 13
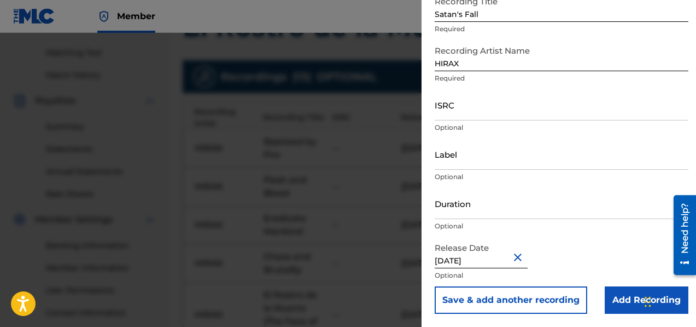
click at [627, 298] on input "Add Recording" at bounding box center [647, 299] width 84 height 27
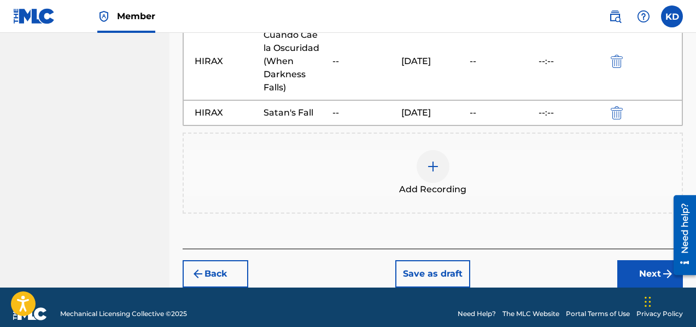
scroll to position [311, 0]
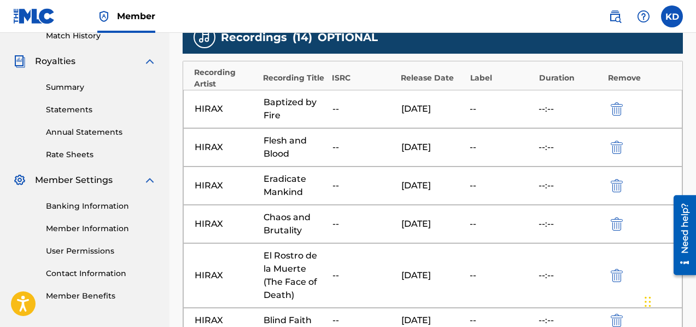
click at [621, 107] on img "submit" at bounding box center [617, 108] width 12 height 13
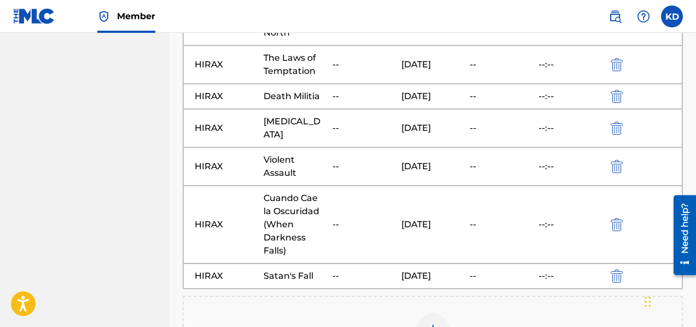
scroll to position [786, 0]
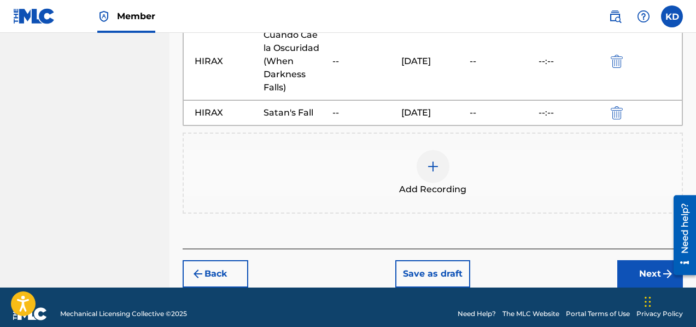
click at [435, 160] on img at bounding box center [433, 166] width 13 height 13
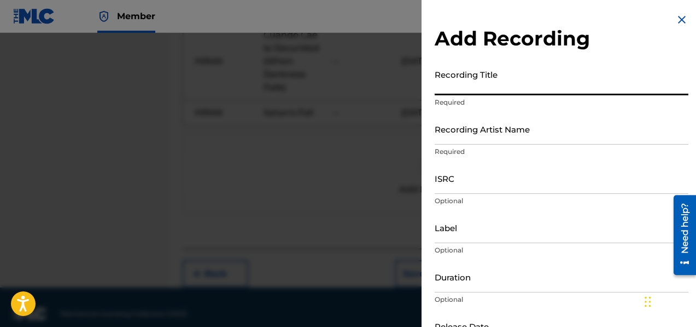
click at [440, 92] on input "Recording Title" at bounding box center [562, 79] width 254 height 31
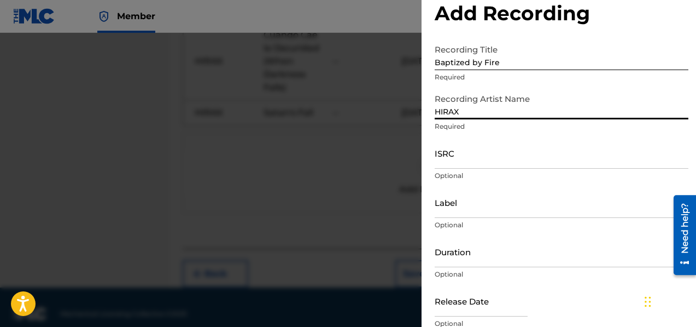
scroll to position [73, 0]
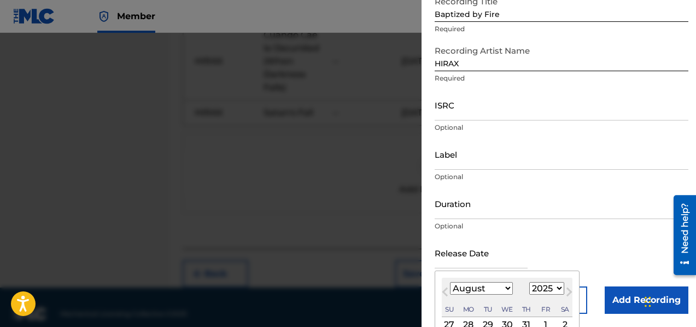
click at [457, 261] on input "text" at bounding box center [481, 252] width 93 height 31
click at [487, 291] on select "January February March April May June July August September October November De…" at bounding box center [481, 288] width 63 height 13
click at [553, 289] on select "1899 1900 1901 1902 1903 1904 1905 1906 1907 1908 1909 1910 1911 1912 1913 1914…" at bounding box center [546, 288] width 35 height 13
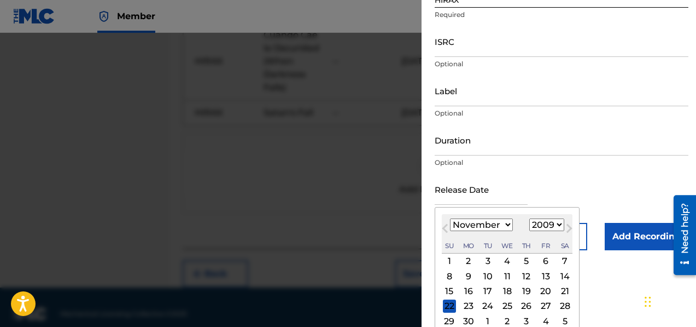
scroll to position [160, 0]
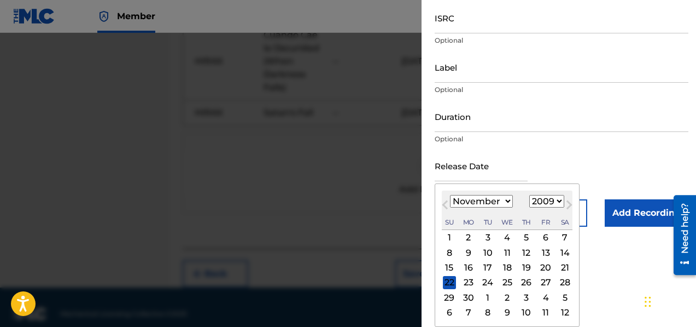
click at [470, 266] on div "16" at bounding box center [468, 267] width 13 height 13
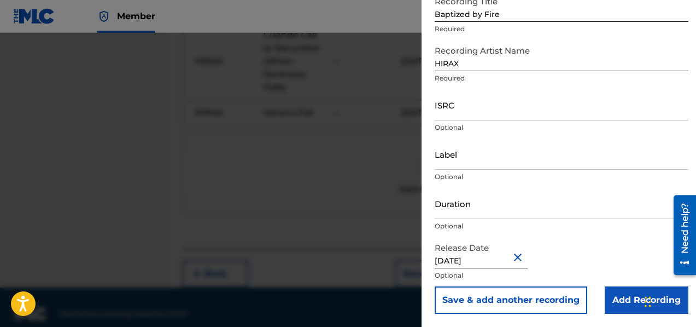
click at [621, 298] on input "Add Recording" at bounding box center [647, 299] width 84 height 27
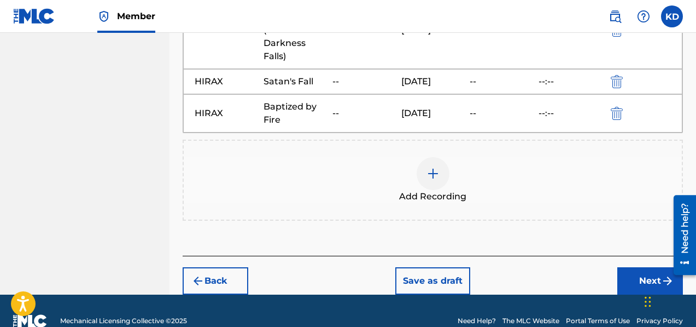
scroll to position [825, 0]
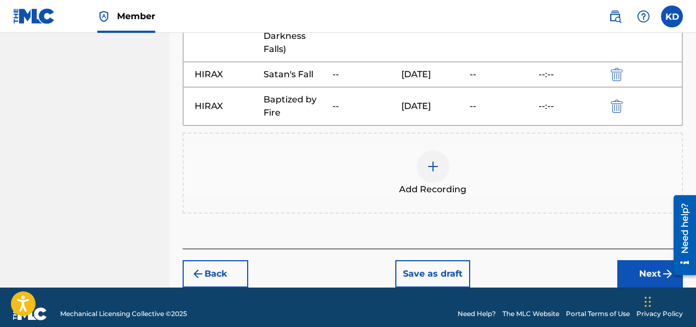
click at [643, 262] on button "Next" at bounding box center [650, 273] width 66 height 27
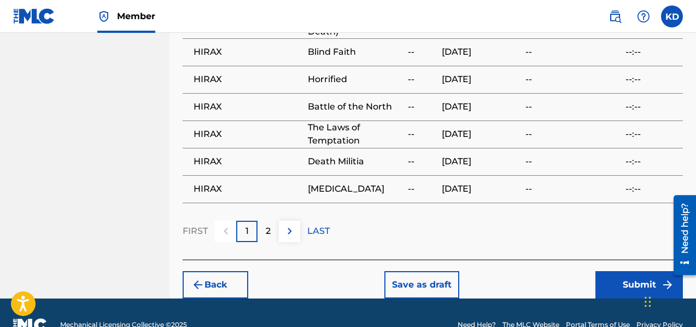
scroll to position [983, 0]
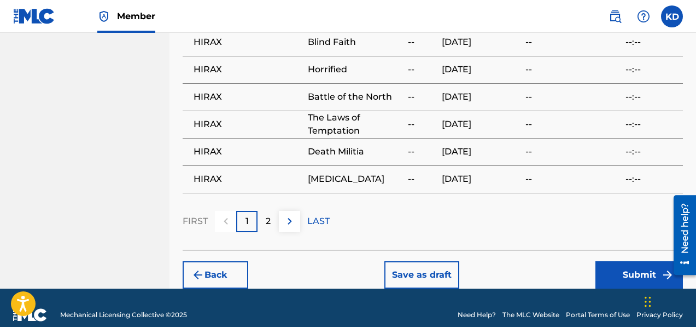
click at [615, 261] on button "Submit" at bounding box center [640, 274] width 88 height 27
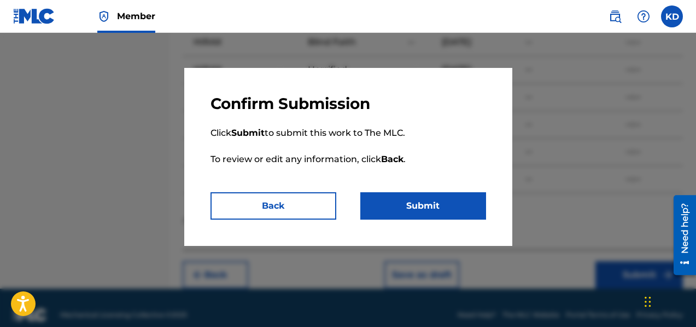
click at [446, 209] on button "Submit" at bounding box center [423, 205] width 126 height 27
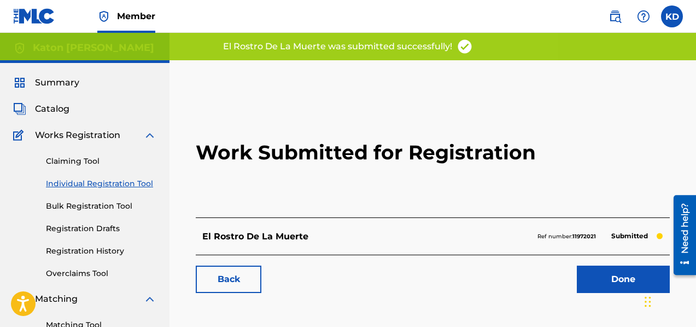
click at [601, 283] on link "Done" at bounding box center [623, 278] width 93 height 27
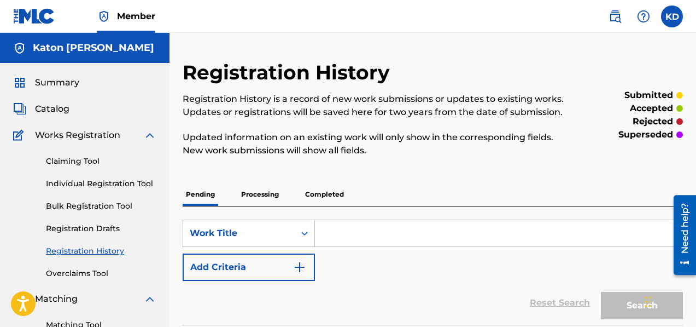
click at [84, 182] on link "Individual Registration Tool" at bounding box center [101, 183] width 110 height 11
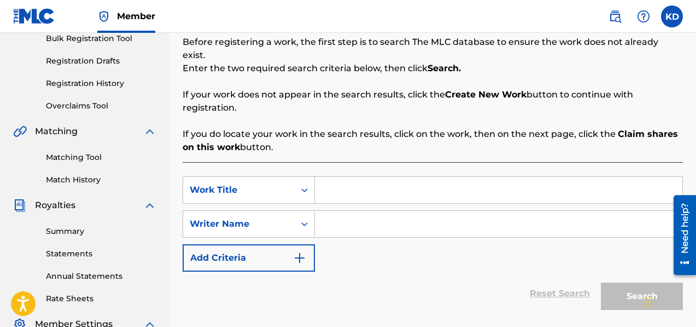
scroll to position [176, 0]
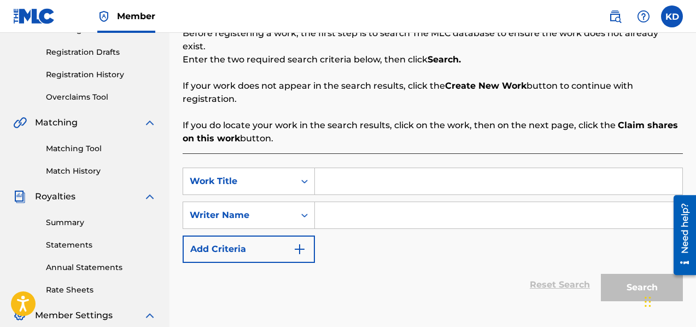
click at [362, 172] on input "Search Form" at bounding box center [499, 181] width 368 height 26
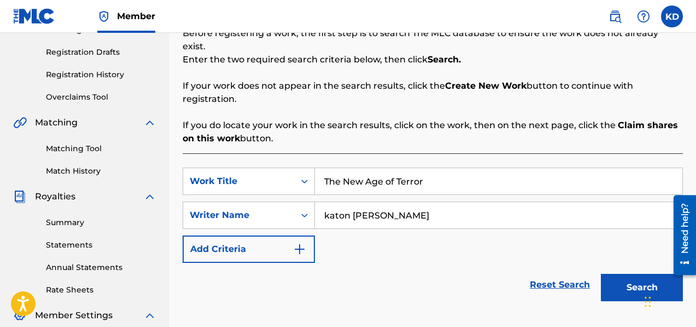
click at [601, 273] on button "Search" at bounding box center [642, 286] width 82 height 27
click at [640, 279] on button "Search" at bounding box center [642, 286] width 82 height 27
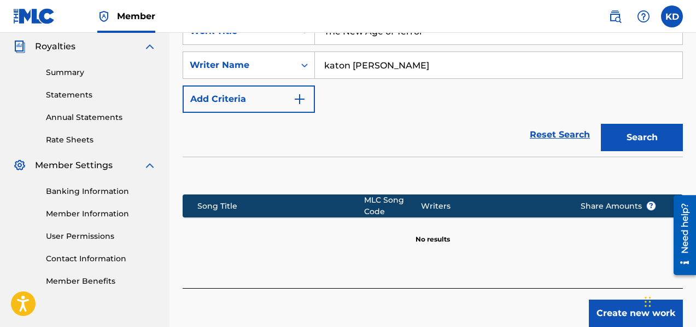
scroll to position [365, 0]
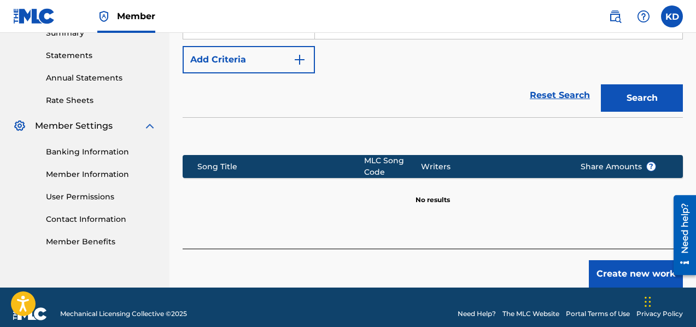
click at [627, 260] on button "Create new work" at bounding box center [636, 273] width 94 height 27
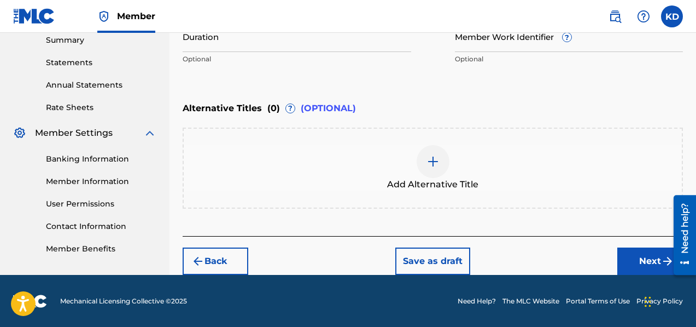
scroll to position [358, 0]
click at [645, 261] on button "Next" at bounding box center [650, 260] width 66 height 27
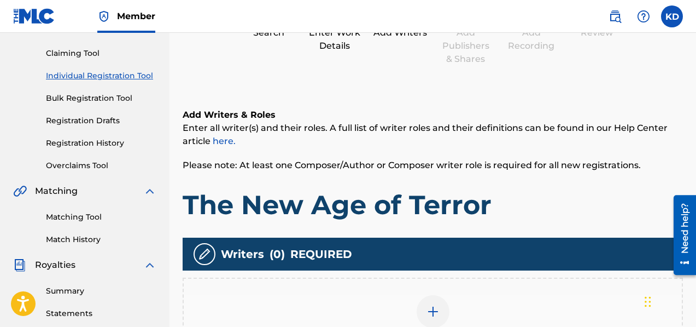
scroll to position [163, 0]
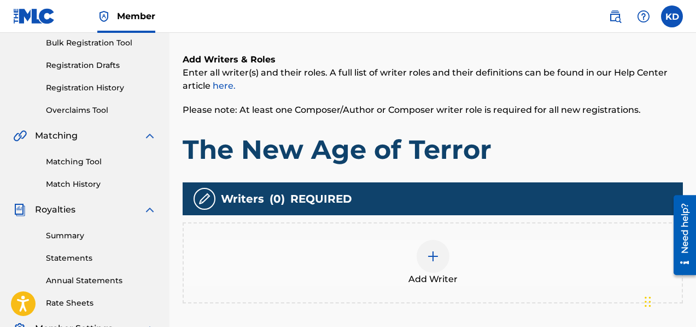
click at [425, 250] on div at bounding box center [433, 256] width 33 height 33
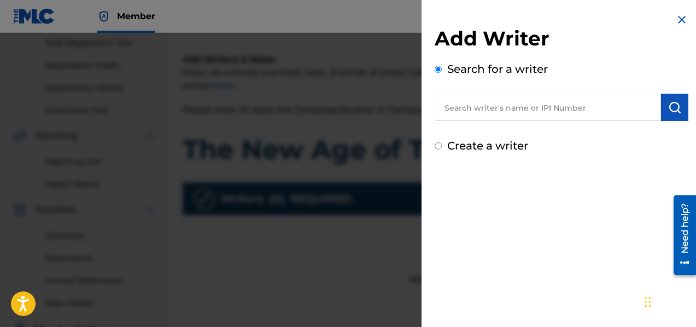
click at [463, 114] on input "text" at bounding box center [548, 107] width 226 height 27
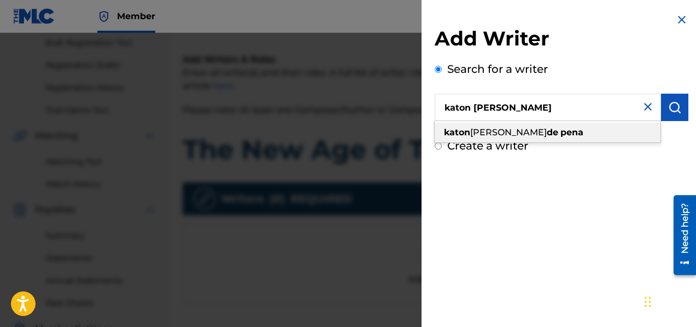
click at [492, 129] on span "[PERSON_NAME]" at bounding box center [508, 132] width 77 height 10
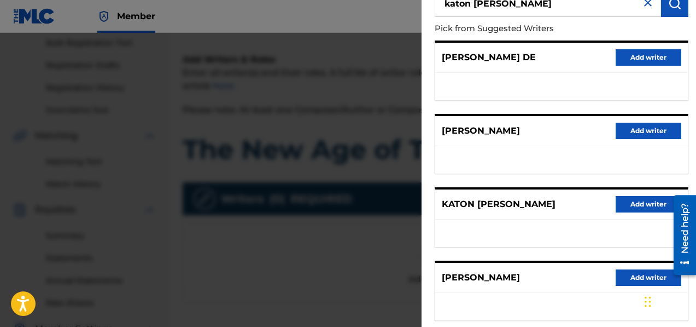
scroll to position [107, 0]
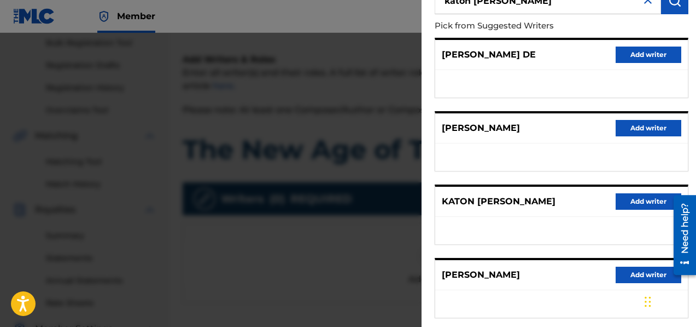
click at [638, 202] on button "Add writer" at bounding box center [649, 201] width 66 height 16
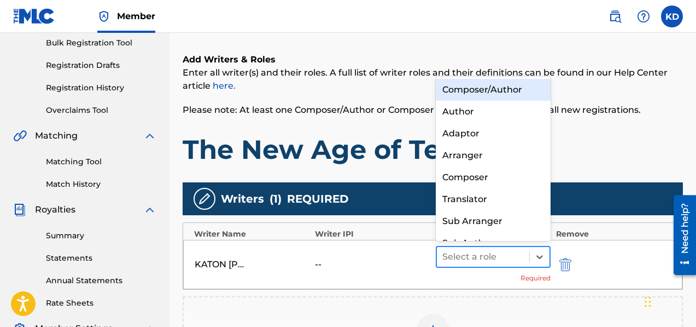
click at [488, 258] on div at bounding box center [482, 256] width 81 height 15
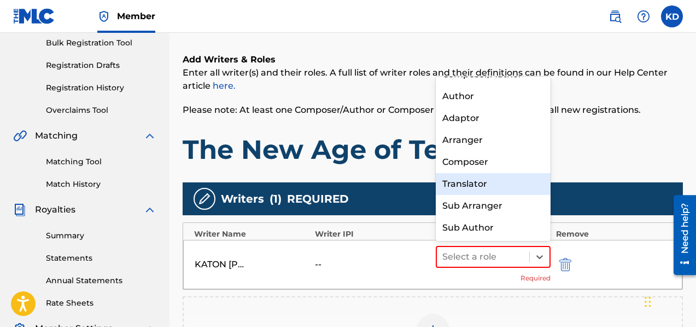
scroll to position [0, 0]
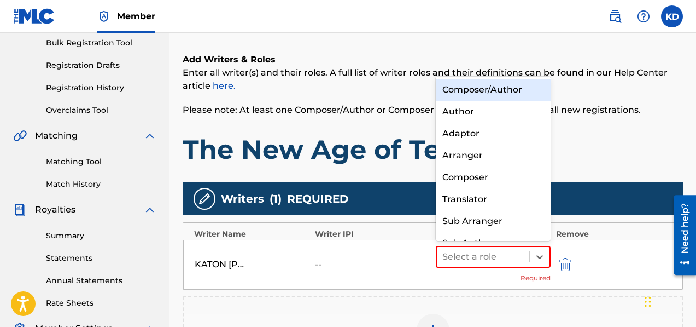
click at [486, 93] on div "Composer/Author" at bounding box center [493, 90] width 115 height 22
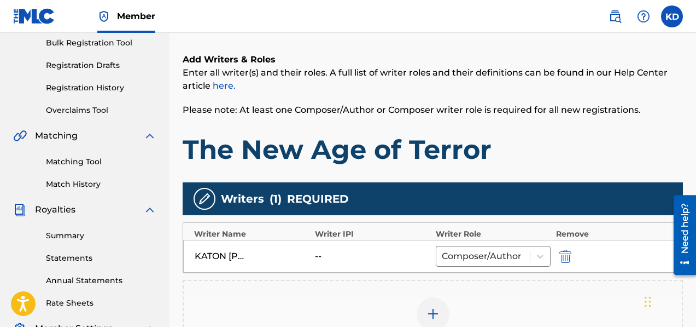
click at [515, 142] on h1 "The New Age of Terror" at bounding box center [433, 149] width 500 height 33
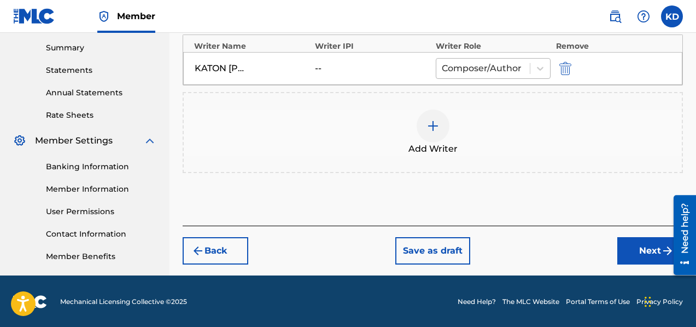
scroll to position [352, 0]
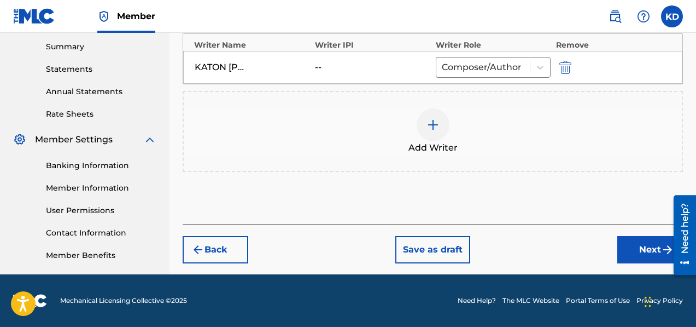
click at [638, 247] on button "Next" at bounding box center [650, 249] width 66 height 27
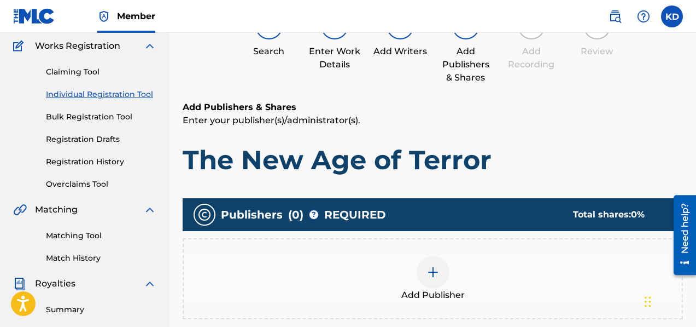
scroll to position [148, 0]
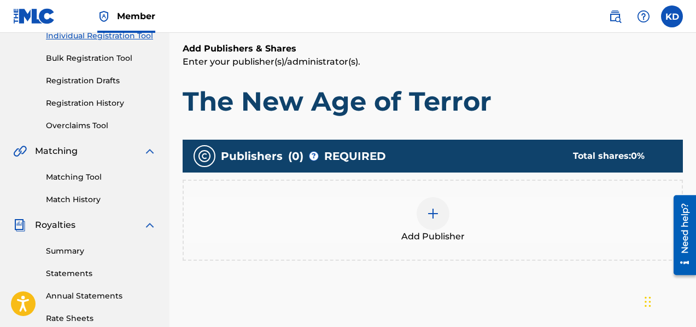
click at [431, 217] on img at bounding box center [433, 213] width 13 height 13
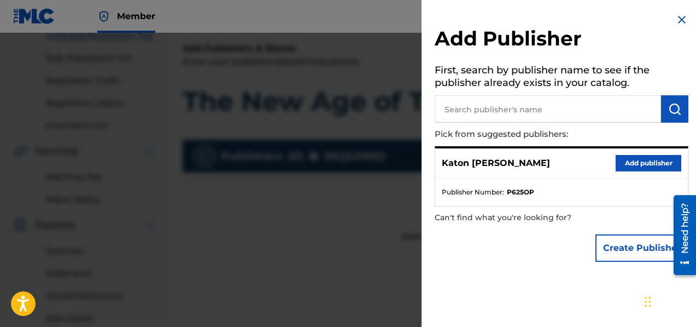
click at [634, 161] on button "Add publisher" at bounding box center [649, 163] width 66 height 16
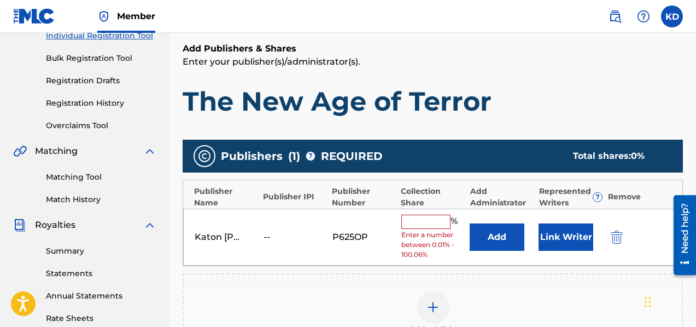
click at [431, 219] on input "text" at bounding box center [425, 221] width 49 height 14
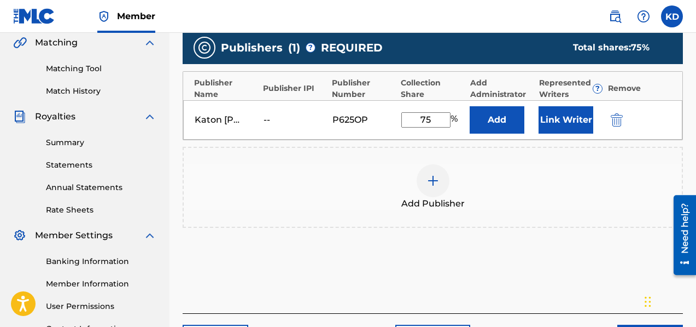
scroll to position [256, 0]
drag, startPoint x: 437, startPoint y: 121, endPoint x: 368, endPoint y: 109, distance: 70.4
click at [368, 109] on div "Katon [PERSON_NAME] -- P625OP 75 % Add Link Writer" at bounding box center [432, 119] width 499 height 39
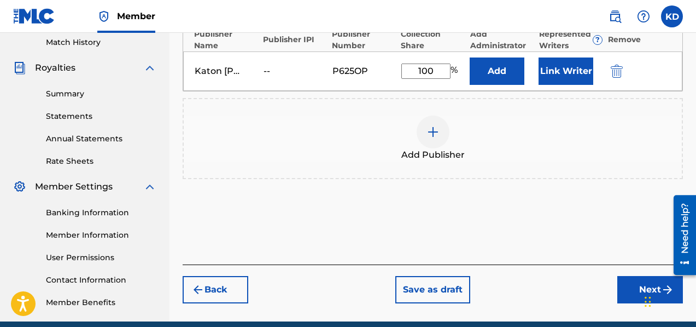
scroll to position [352, 0]
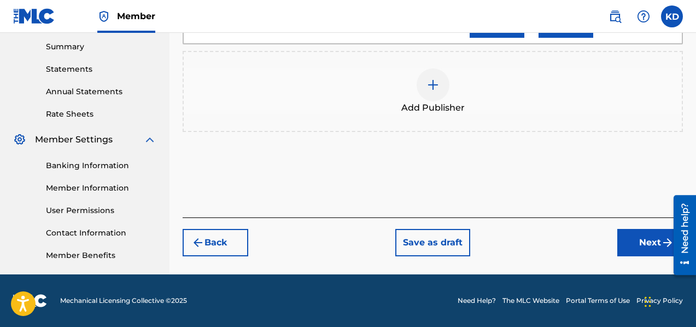
click at [650, 245] on button "Next" at bounding box center [650, 242] width 66 height 27
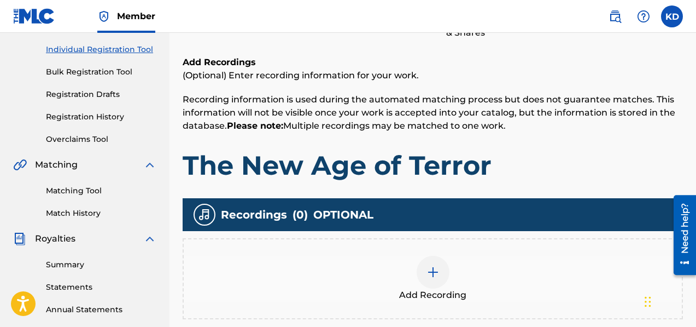
scroll to position [243, 0]
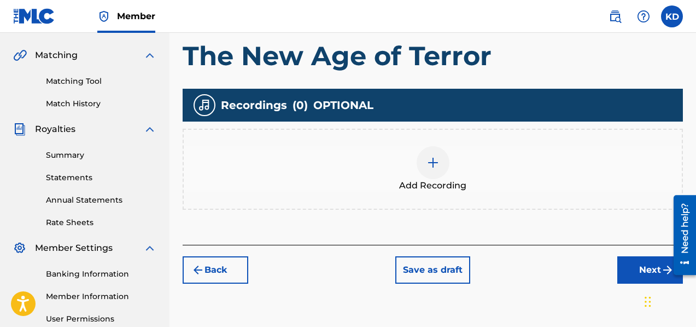
click at [427, 156] on img at bounding box center [433, 162] width 13 height 13
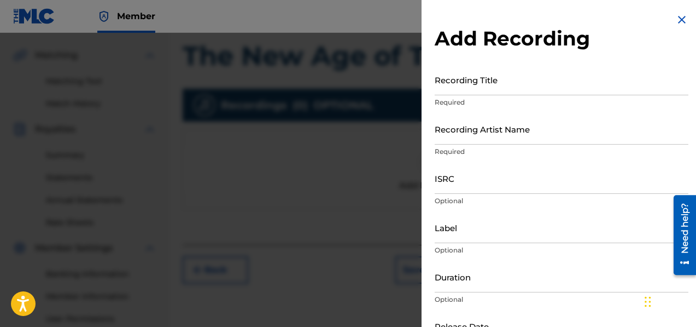
click at [458, 79] on input "Recording Title" at bounding box center [562, 79] width 254 height 31
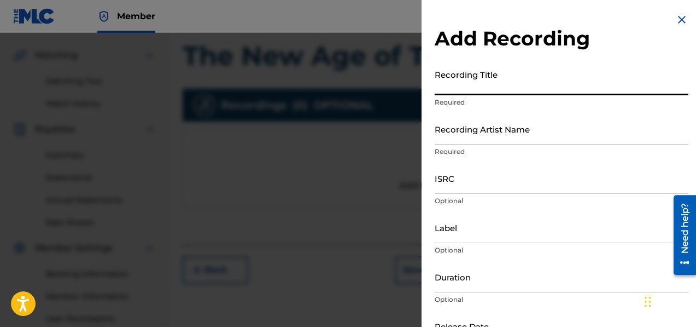
paste input "Killswitch"
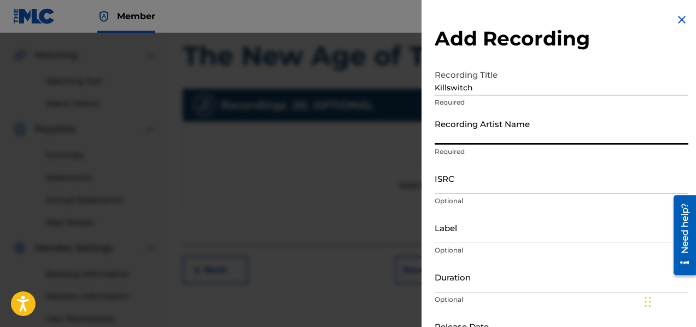
click at [472, 137] on input "Recording Artist Name" at bounding box center [562, 128] width 254 height 31
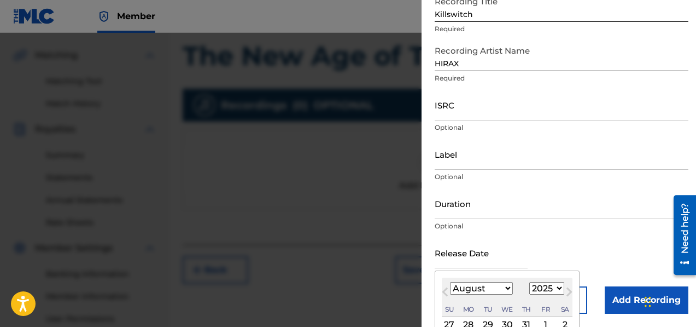
click at [460, 262] on input "text" at bounding box center [481, 252] width 93 height 31
click at [479, 289] on select "January February March April May June July August September October November De…" at bounding box center [481, 288] width 63 height 13
click at [545, 286] on select "1899 1900 1901 1902 1903 1904 1905 1906 1907 1908 1909 1910 1911 1912 1913 1914…" at bounding box center [546, 288] width 35 height 13
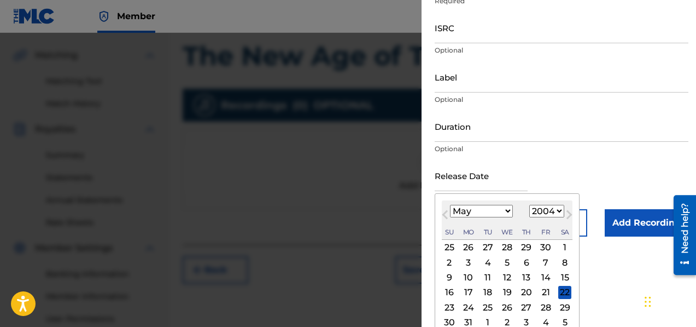
scroll to position [175, 0]
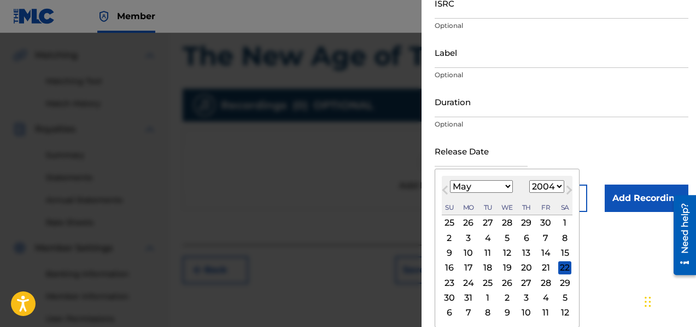
click at [483, 267] on div "18" at bounding box center [487, 267] width 13 height 13
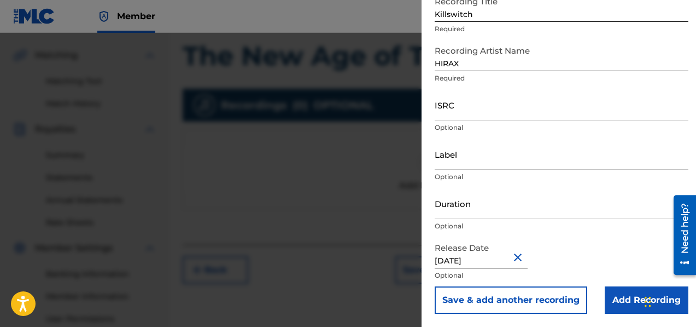
scroll to position [73, 0]
click at [518, 304] on button "Save & add another recording" at bounding box center [511, 299] width 153 height 27
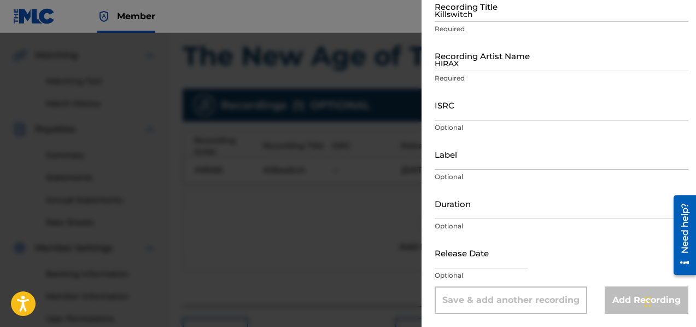
click at [464, 11] on input "Killswitch" at bounding box center [562, 6] width 254 height 31
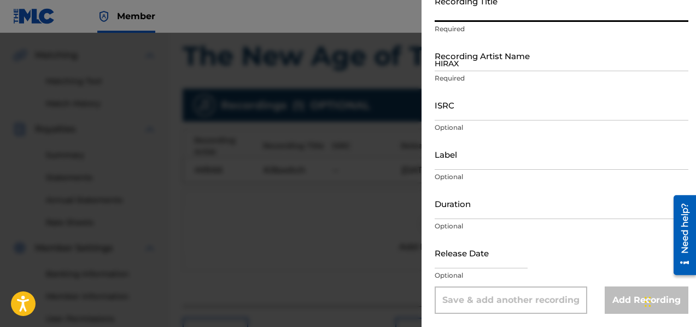
paste input "Hostile Territory"
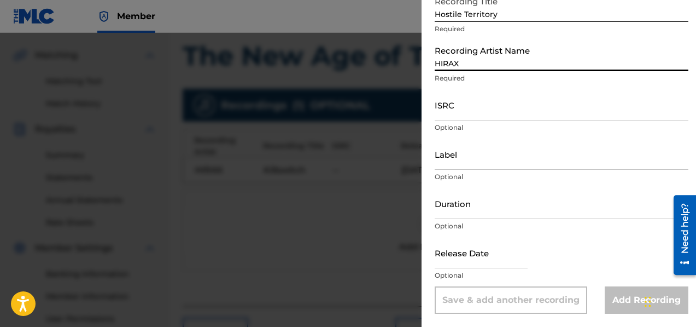
click at [496, 67] on input "HIRAX" at bounding box center [562, 55] width 254 height 31
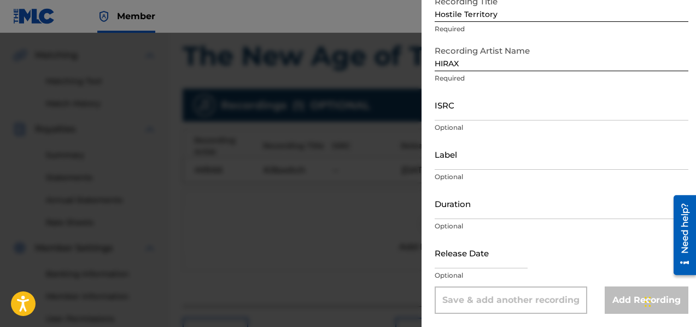
click at [456, 264] on input "text" at bounding box center [481, 252] width 93 height 31
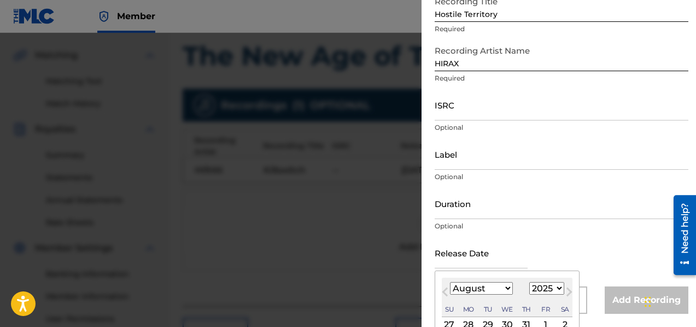
click at [472, 287] on select "January February March April May June July August September October November De…" at bounding box center [481, 288] width 63 height 13
click at [554, 288] on select "1899 1900 1901 1902 1903 1904 1905 1906 1907 1908 1909 1910 1911 1912 1913 1914…" at bounding box center [546, 288] width 35 height 13
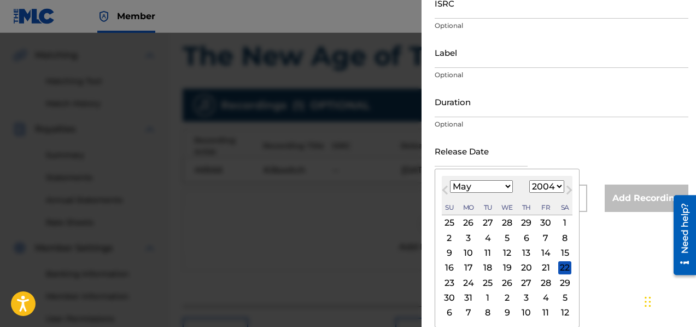
click at [487, 269] on div "18" at bounding box center [487, 267] width 13 height 13
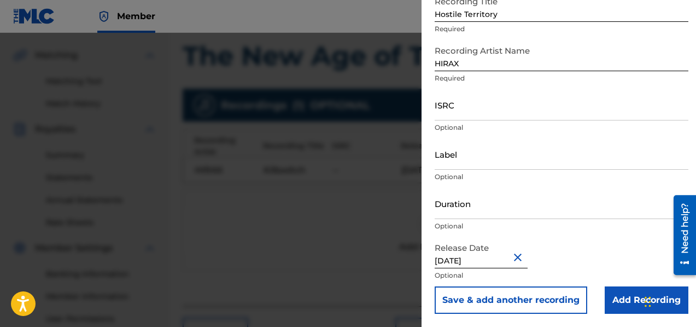
click at [490, 301] on button "Save & add another recording" at bounding box center [511, 299] width 153 height 27
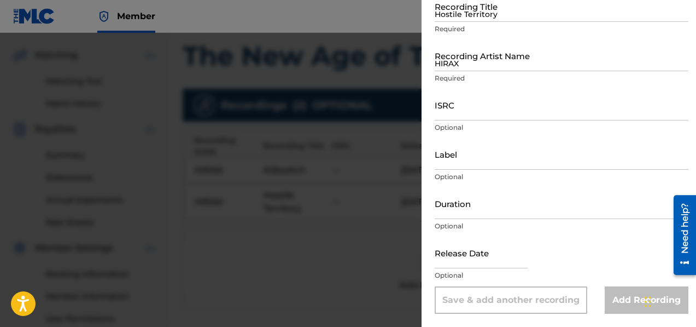
click at [457, 19] on input "Hostile Territory" at bounding box center [562, 6] width 254 height 31
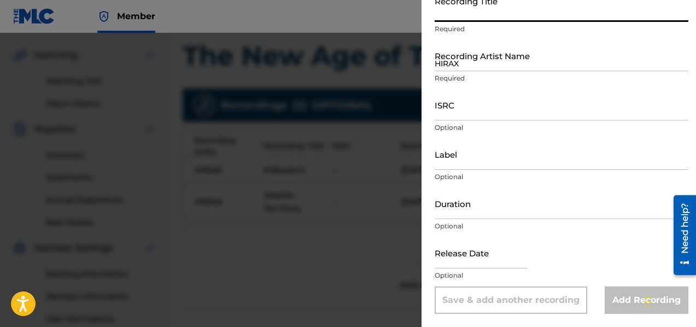
paste input "The New Age of Terror"
click at [478, 63] on input "HIRAX" at bounding box center [562, 55] width 254 height 31
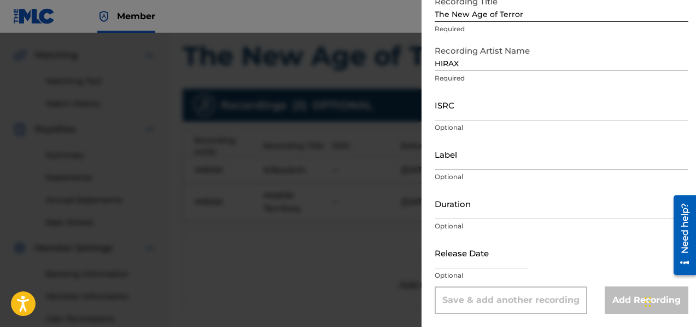
click at [490, 256] on input "text" at bounding box center [481, 252] width 93 height 31
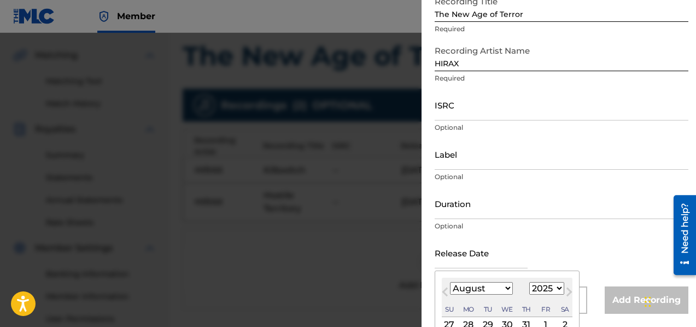
click at [481, 291] on select "January February March April May June July August September October November De…" at bounding box center [481, 288] width 63 height 13
click at [547, 286] on select "1899 1900 1901 1902 1903 1904 1905 1906 1907 1908 1909 1910 1911 1912 1913 1914…" at bounding box center [546, 288] width 35 height 13
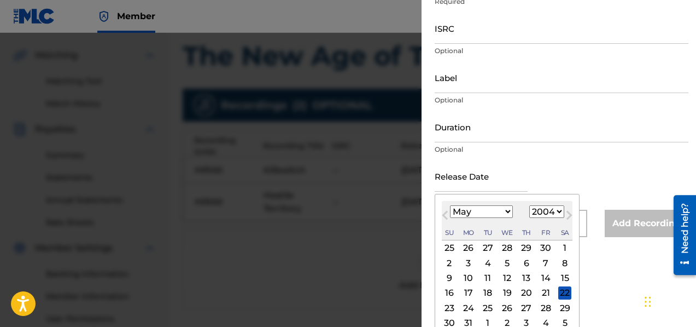
scroll to position [175, 0]
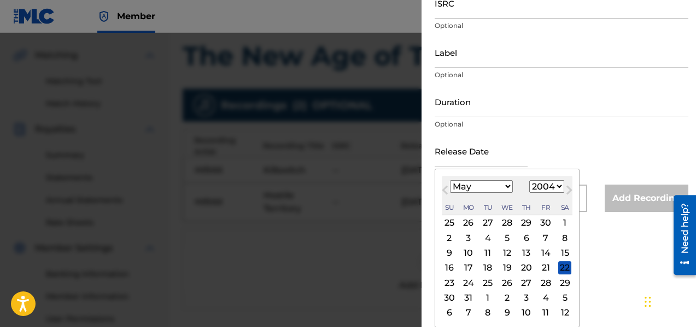
click at [490, 270] on div "18" at bounding box center [487, 267] width 13 height 13
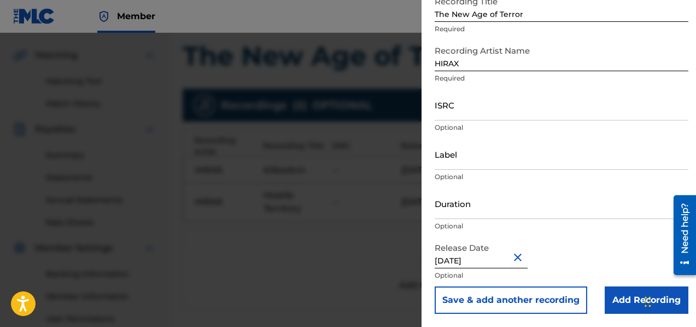
click at [494, 296] on button "Save & add another recording" at bounding box center [511, 299] width 153 height 27
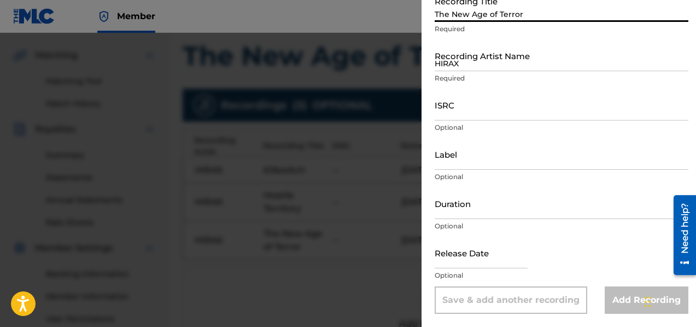
click at [467, 21] on input "The New Age of Terror" at bounding box center [562, 6] width 254 height 31
paste input "Swords of Steel"
click at [466, 68] on input "HIRAX" at bounding box center [562, 55] width 254 height 31
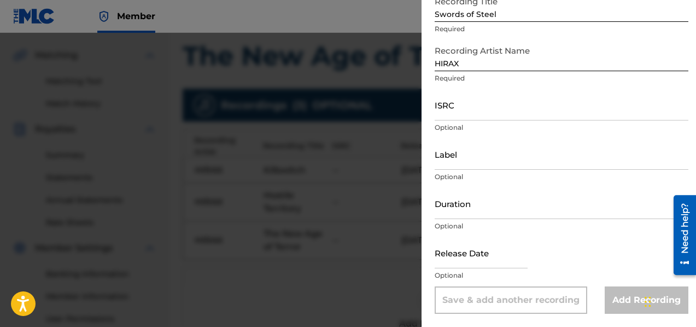
click at [440, 267] on input "text" at bounding box center [481, 252] width 93 height 31
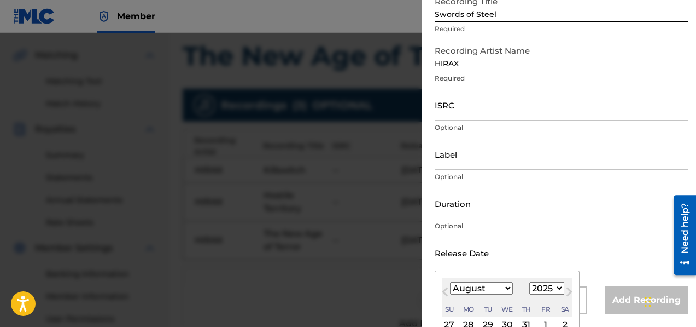
click at [477, 290] on select "January February March April May June July August September October November De…" at bounding box center [481, 288] width 63 height 13
click at [552, 288] on select "1899 1900 1901 1902 1903 1904 1905 1906 1907 1908 1909 1910 1911 1912 1913 1914…" at bounding box center [546, 288] width 35 height 13
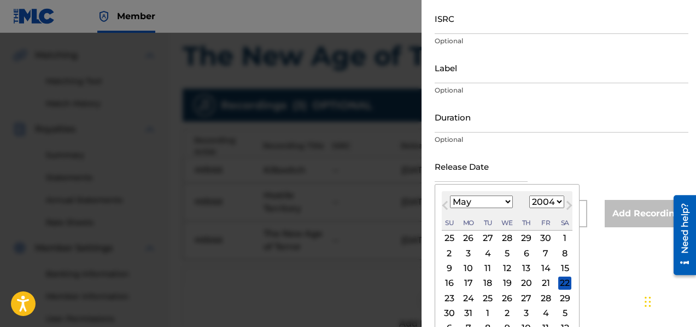
scroll to position [175, 0]
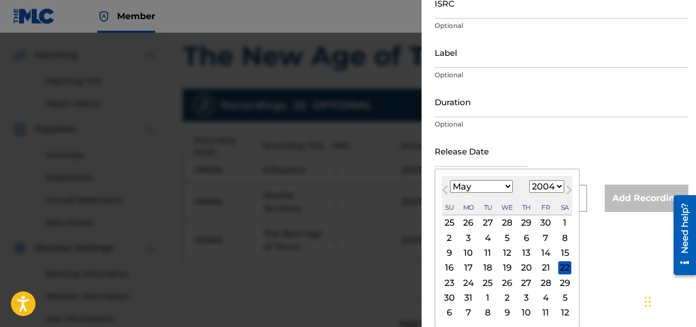
click at [488, 265] on div "18" at bounding box center [487, 267] width 13 height 13
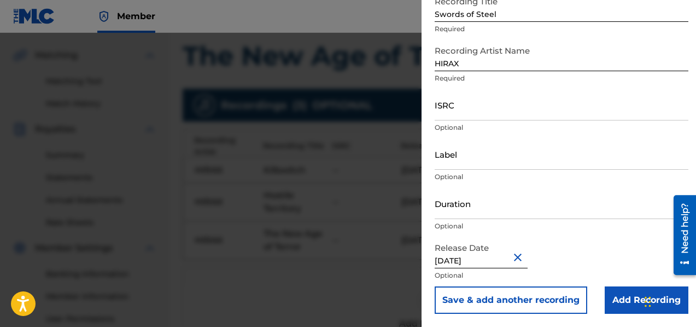
click at [502, 296] on button "Save & add another recording" at bounding box center [511, 299] width 153 height 27
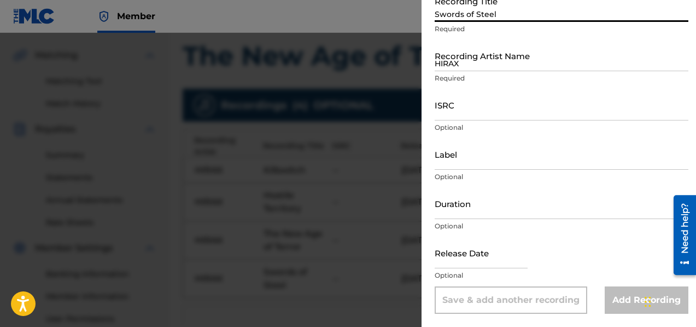
click at [449, 20] on input "Swords of Steel" at bounding box center [562, 6] width 254 height 31
paste input "Into the Ruins"
click at [476, 67] on input "HIRAX" at bounding box center [562, 55] width 254 height 31
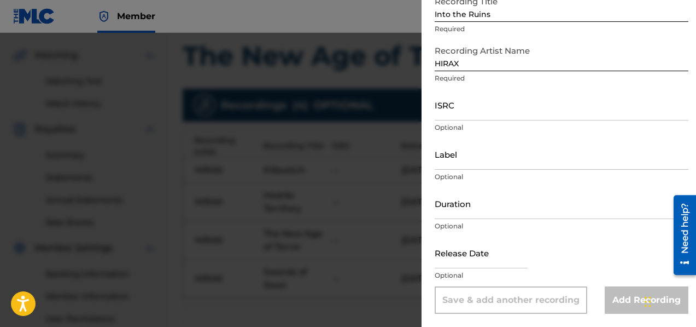
click at [473, 265] on input "text" at bounding box center [481, 252] width 93 height 31
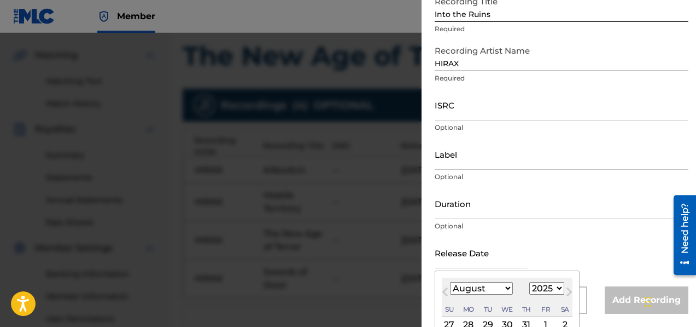
click at [490, 289] on select "January February March April May June July August September October November De…" at bounding box center [481, 288] width 63 height 13
click at [551, 290] on select "1899 1900 1901 1902 1903 1904 1905 1906 1907 1908 1909 1910 1911 1912 1913 1914…" at bounding box center [546, 288] width 35 height 13
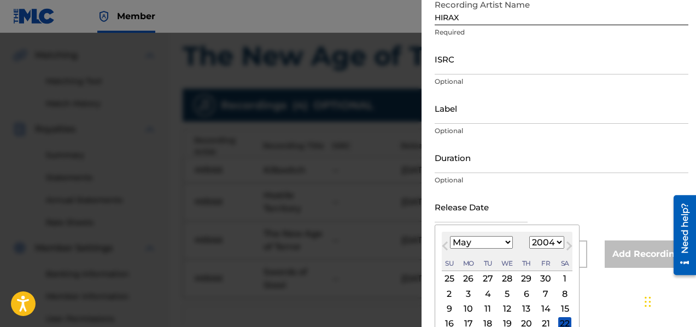
scroll to position [175, 0]
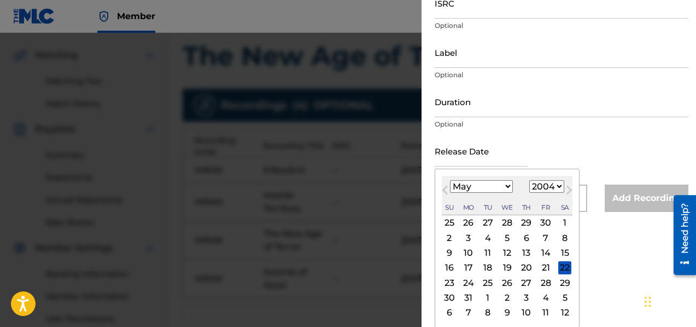
click at [489, 268] on div "18" at bounding box center [487, 267] width 13 height 13
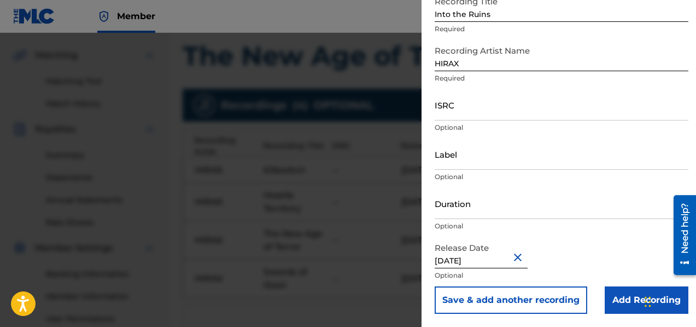
click at [521, 305] on button "Save & add another recording" at bounding box center [511, 299] width 153 height 27
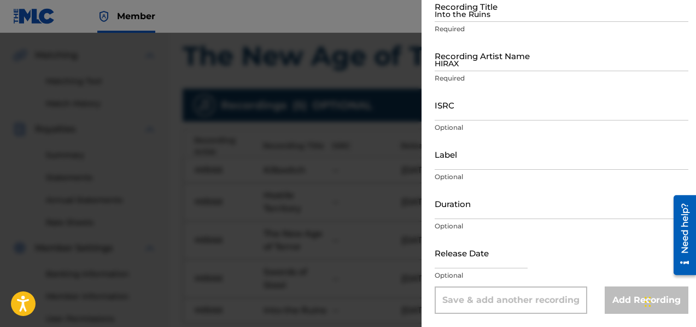
click at [441, 22] on div "Recording Title Into the Ruins Required" at bounding box center [562, 15] width 254 height 49
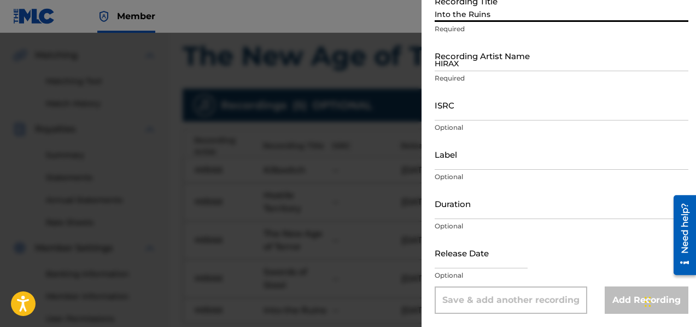
click at [441, 13] on input "Into the Ruins" at bounding box center [562, 6] width 254 height 31
paste input "Massacre of the Innocent"
click at [457, 66] on input "HIRAX" at bounding box center [562, 55] width 254 height 31
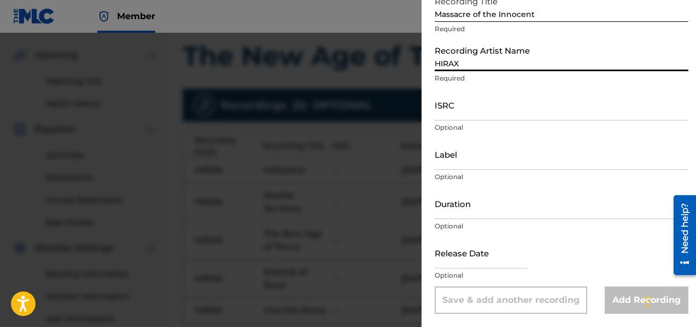
click at [462, 260] on input "text" at bounding box center [481, 252] width 93 height 31
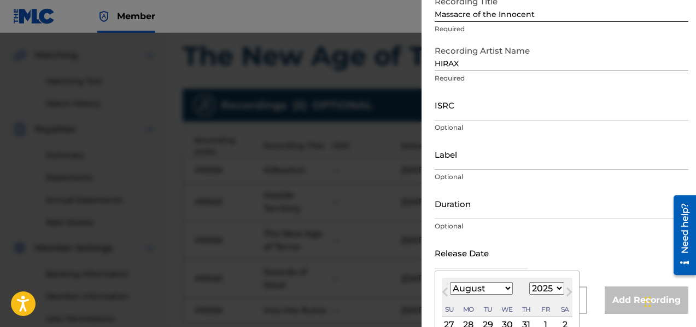
click at [468, 284] on select "January February March April May June July August September October November De…" at bounding box center [481, 288] width 63 height 13
click at [555, 290] on select "1899 1900 1901 1902 1903 1904 1905 1906 1907 1908 1909 1910 1911 1912 1913 1914…" at bounding box center [546, 288] width 35 height 13
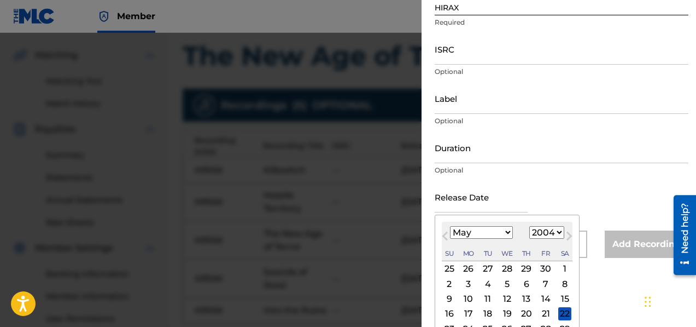
scroll to position [175, 0]
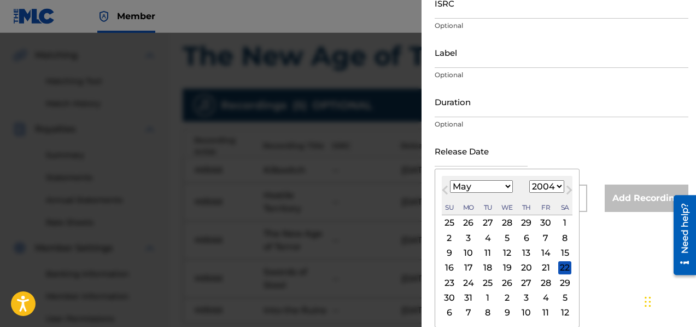
click at [490, 269] on div "18" at bounding box center [487, 267] width 13 height 13
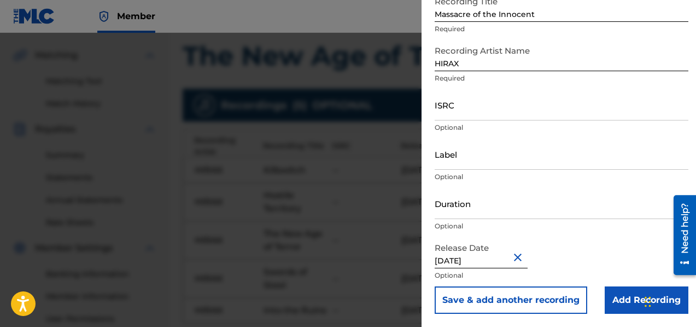
scroll to position [73, 0]
click at [509, 299] on button "Save & add another recording" at bounding box center [511, 299] width 153 height 27
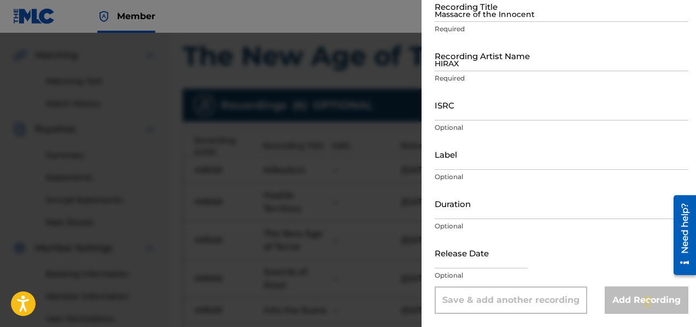
click at [459, 19] on input "Massacre of the Innocent" at bounding box center [562, 6] width 254 height 31
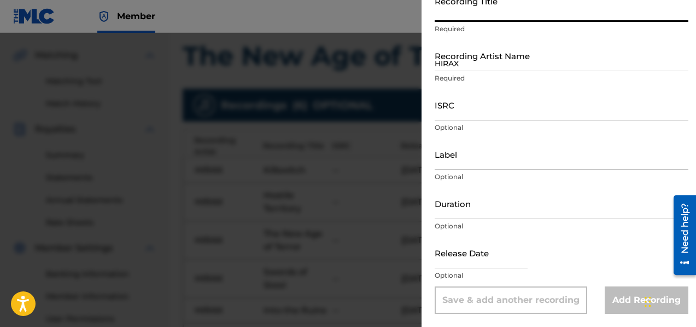
paste input "Hell on Earth"
click at [488, 63] on input "HIRAX" at bounding box center [562, 55] width 254 height 31
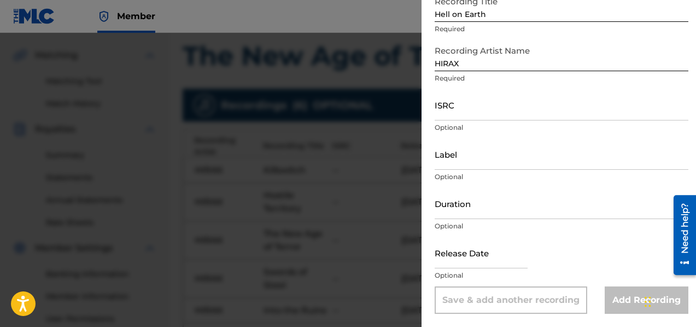
click at [484, 264] on input "text" at bounding box center [481, 252] width 93 height 31
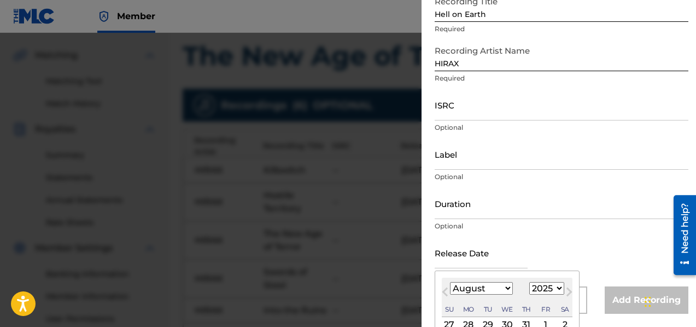
click at [485, 287] on select "January February March April May June July August September October November De…" at bounding box center [481, 288] width 63 height 13
click at [547, 285] on select "1899 1900 1901 1902 1903 1904 1905 1906 1907 1908 1909 1910 1911 1912 1913 1914…" at bounding box center [546, 288] width 35 height 13
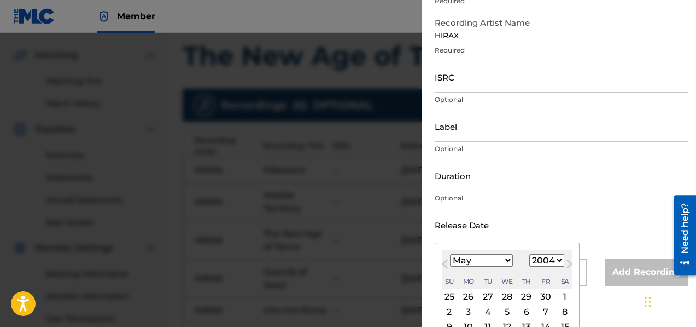
scroll to position [175, 0]
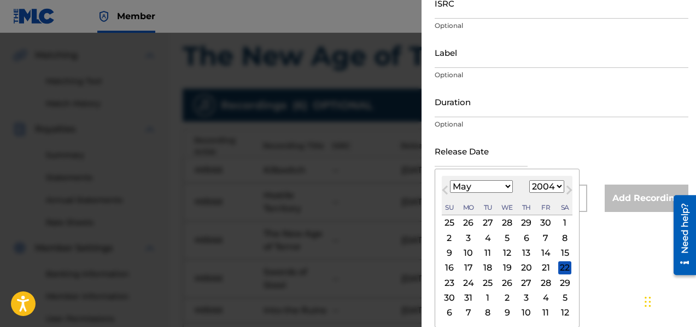
click at [486, 269] on div "18" at bounding box center [487, 267] width 13 height 13
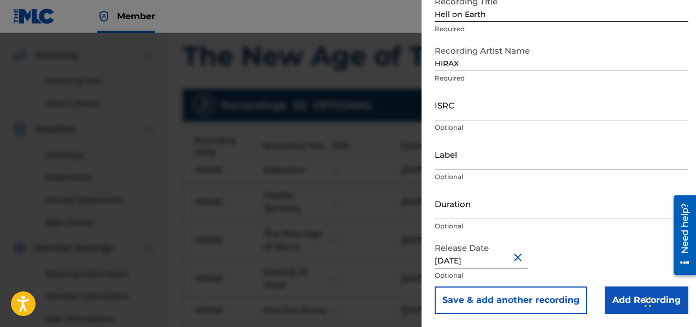
click at [510, 304] on button "Save & add another recording" at bounding box center [511, 299] width 153 height 27
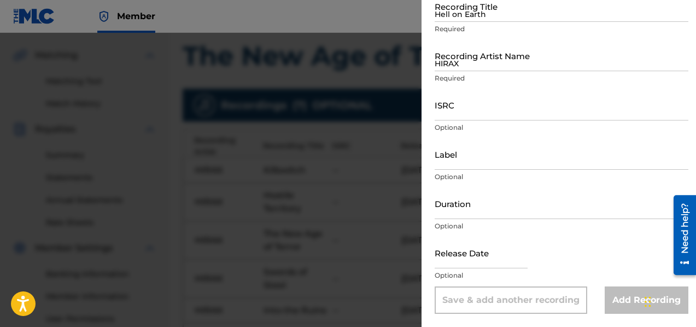
click at [453, 14] on input "Hell on Earth" at bounding box center [562, 6] width 254 height 31
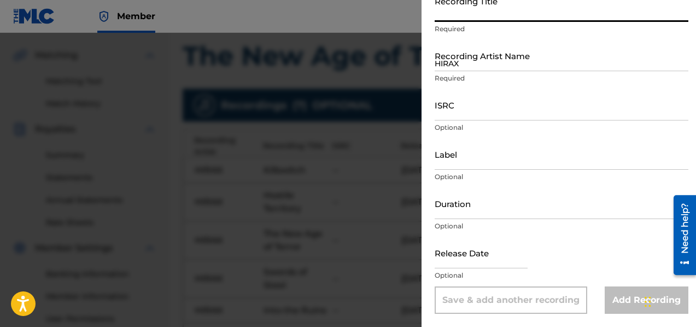
paste input "Suffer"
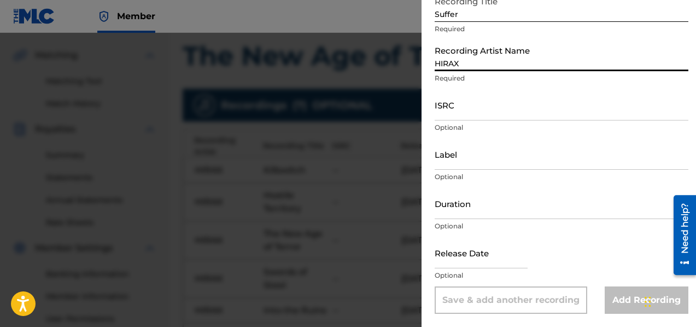
click at [477, 61] on input "HIRAX" at bounding box center [562, 55] width 254 height 31
click at [463, 265] on input "text" at bounding box center [481, 252] width 93 height 31
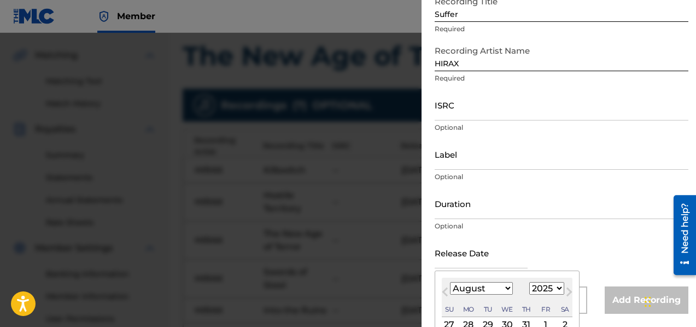
click at [483, 290] on select "January February March April May June July August September October November De…" at bounding box center [481, 288] width 63 height 13
click at [552, 287] on select "1899 1900 1901 1902 1903 1904 1905 1906 1907 1908 1909 1910 1911 1912 1913 1914…" at bounding box center [546, 288] width 35 height 13
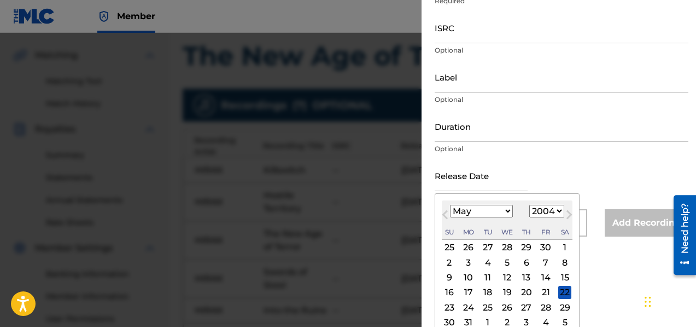
scroll to position [175, 0]
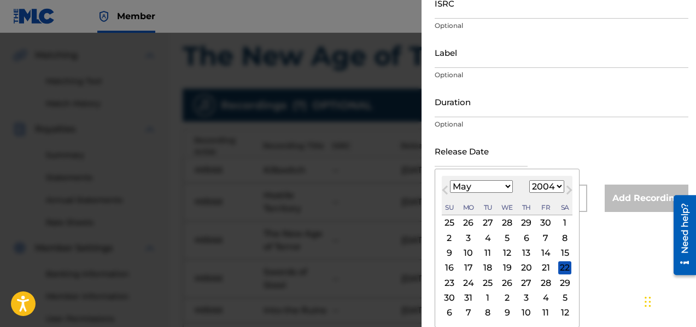
click at [487, 264] on div "18" at bounding box center [487, 267] width 13 height 13
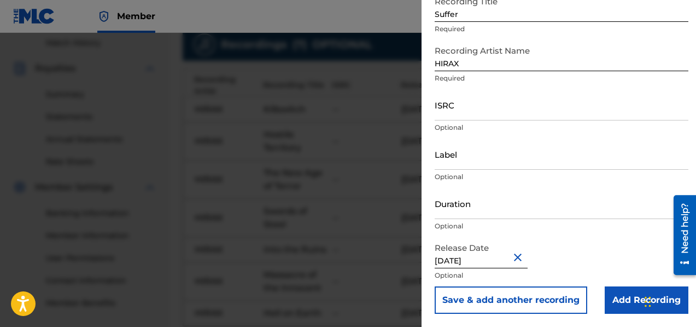
scroll to position [358, 0]
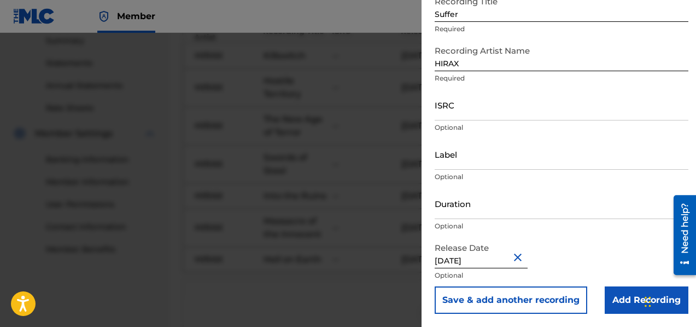
click at [498, 299] on button "Save & add another recording" at bounding box center [511, 299] width 153 height 27
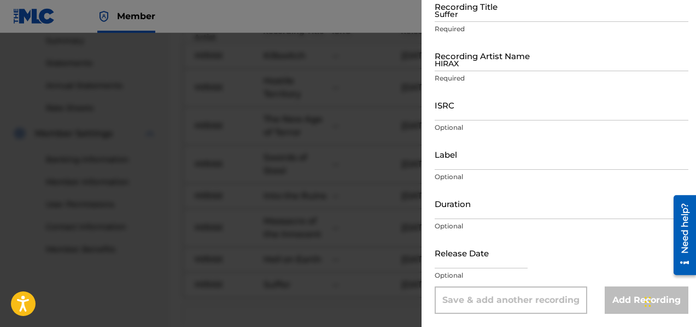
click at [505, 12] on input "Suffer" at bounding box center [562, 6] width 254 height 31
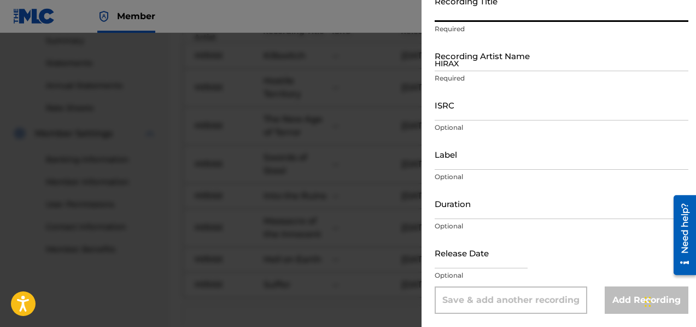
paste input "El [DATE] (The [DATE])"
click at [492, 68] on input "HIRAX" at bounding box center [562, 55] width 254 height 31
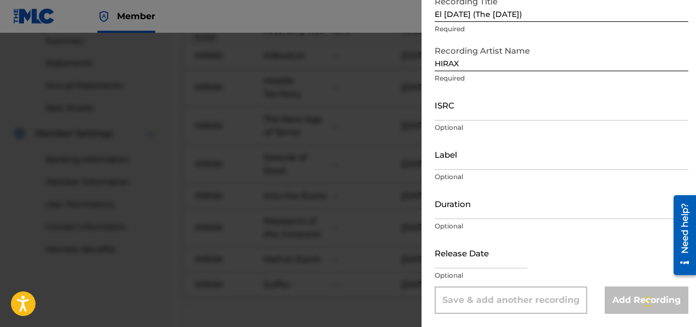
click at [452, 266] on input "text" at bounding box center [481, 252] width 93 height 31
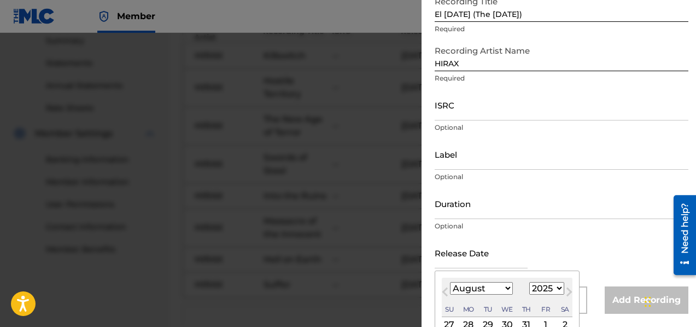
click at [483, 289] on select "January February March April May June July August September October November De…" at bounding box center [481, 288] width 63 height 13
click at [552, 288] on select "1899 1900 1901 1902 1903 1904 1905 1906 1907 1908 1909 1910 1911 1912 1913 1914…" at bounding box center [546, 288] width 35 height 13
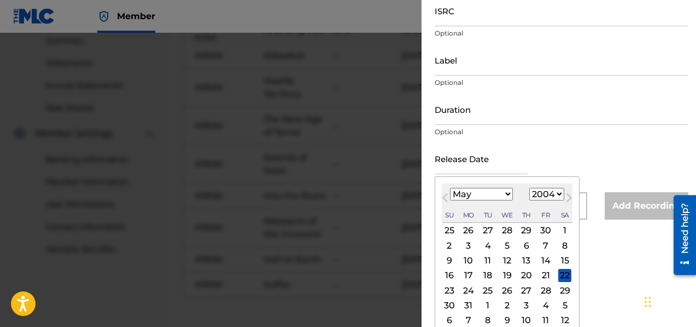
scroll to position [175, 0]
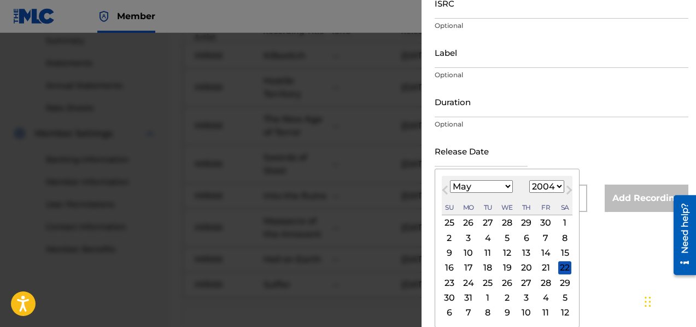
click at [488, 268] on div "18" at bounding box center [487, 267] width 13 height 13
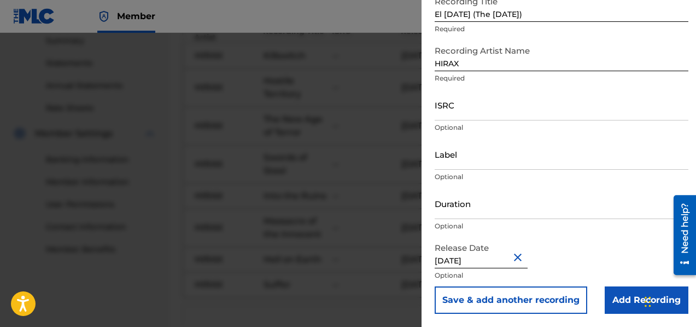
click at [506, 300] on button "Save & add another recording" at bounding box center [511, 299] width 153 height 27
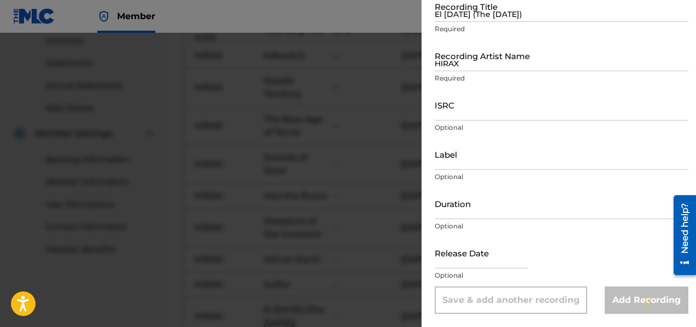
click at [453, 18] on input "El [DATE] (The [DATE])" at bounding box center [562, 6] width 254 height 31
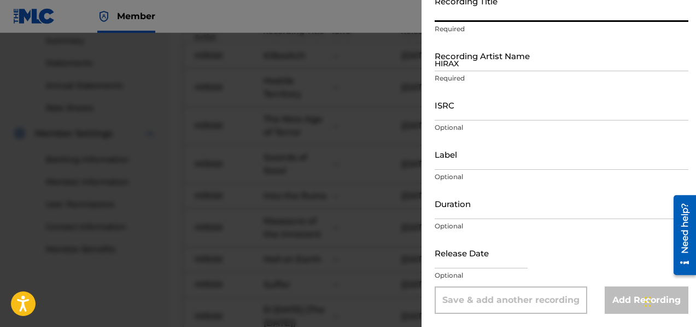
paste input "El [PERSON_NAME]"
click at [447, 67] on input "HIRAX" at bounding box center [562, 55] width 254 height 31
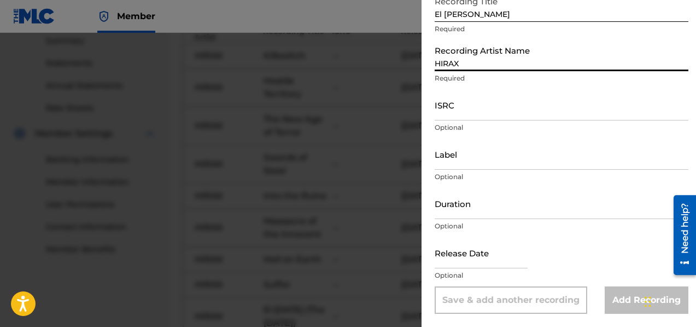
click at [451, 259] on input "text" at bounding box center [481, 252] width 93 height 31
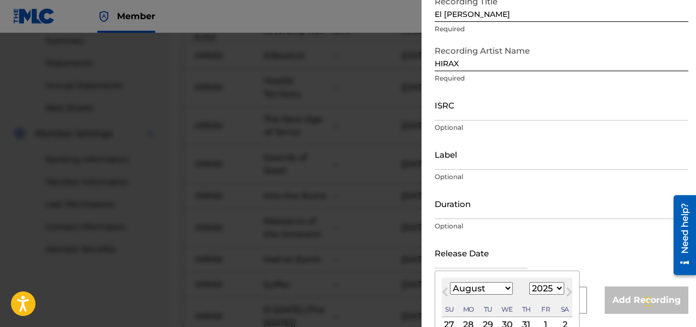
click at [470, 288] on select "January February March April May June July August September October November De…" at bounding box center [481, 288] width 63 height 13
click at [552, 289] on select "1899 1900 1901 1902 1903 1904 1905 1906 1907 1908 1909 1910 1911 1912 1913 1914…" at bounding box center [546, 288] width 35 height 13
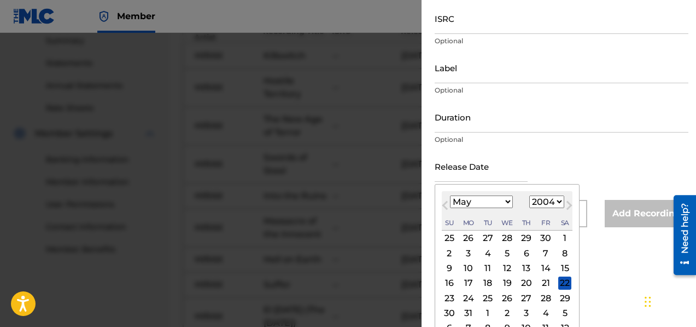
scroll to position [175, 0]
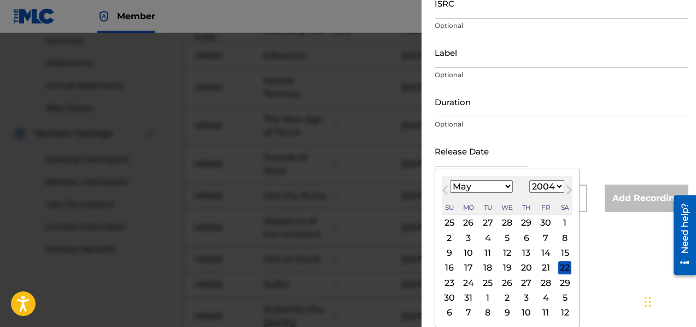
click at [487, 266] on div "18" at bounding box center [487, 267] width 13 height 13
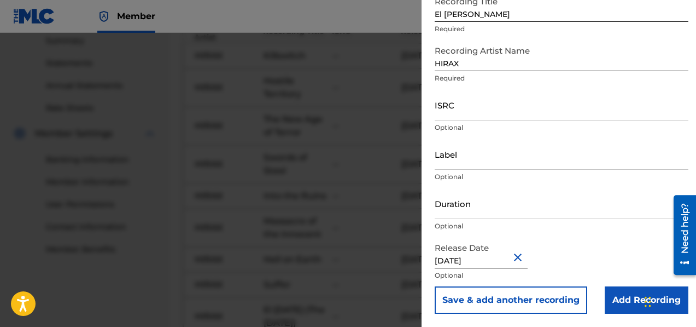
click at [499, 299] on button "Save & add another recording" at bounding box center [511, 299] width 153 height 27
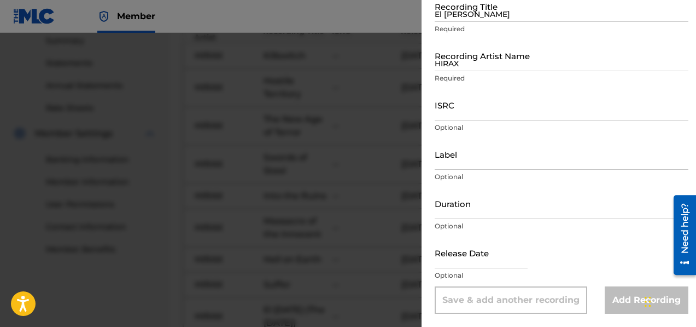
click at [487, 16] on input "El [PERSON_NAME]" at bounding box center [562, 6] width 254 height 31
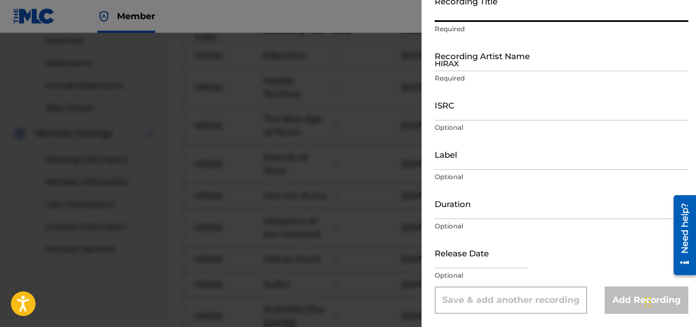
paste input "Unleash the Dogs of War (Open the Gates)"
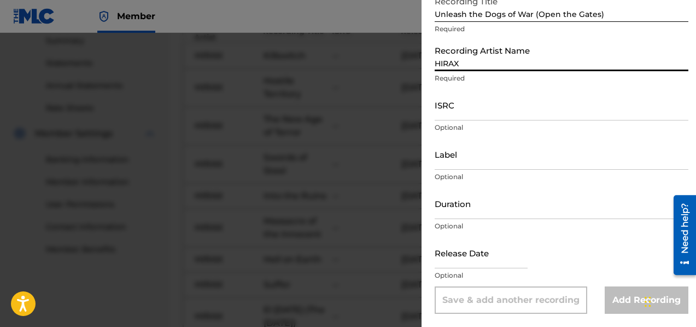
click at [496, 66] on input "HIRAX" at bounding box center [562, 55] width 254 height 31
click at [468, 266] on input "text" at bounding box center [481, 252] width 93 height 31
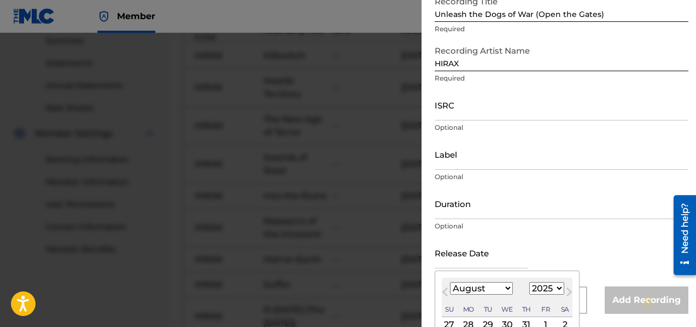
click at [482, 287] on select "January February March April May June July August September October November De…" at bounding box center [481, 288] width 63 height 13
click at [540, 287] on select "1899 1900 1901 1902 1903 1904 1905 1906 1907 1908 1909 1910 1911 1912 1913 1914…" at bounding box center [546, 288] width 35 height 13
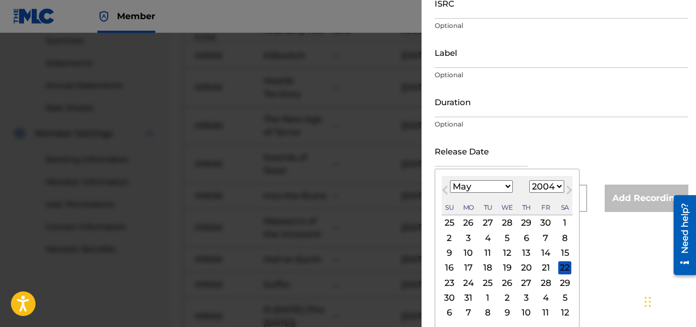
click at [488, 265] on div "18" at bounding box center [487, 267] width 13 height 13
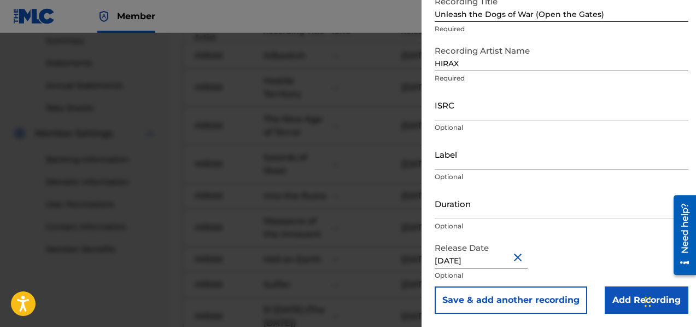
click at [611, 296] on input "Add Recording" at bounding box center [647, 299] width 84 height 27
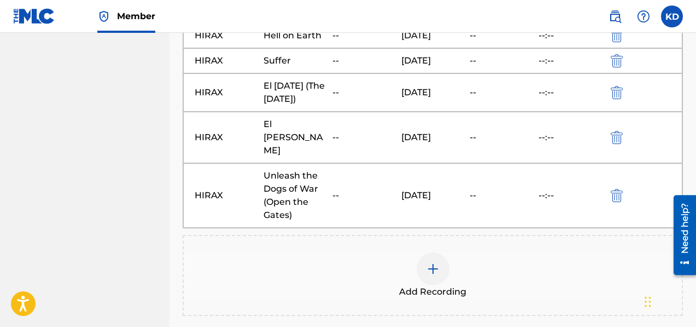
scroll to position [710, 0]
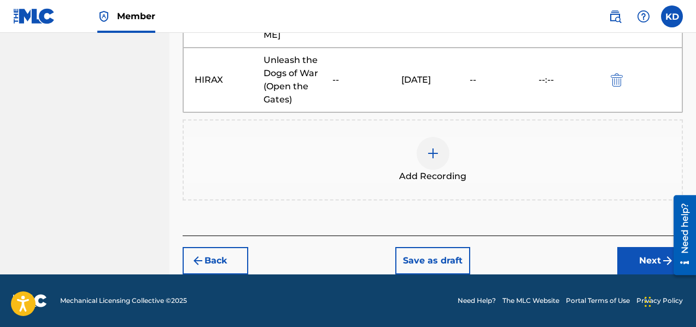
click at [648, 262] on button "Next" at bounding box center [650, 260] width 66 height 27
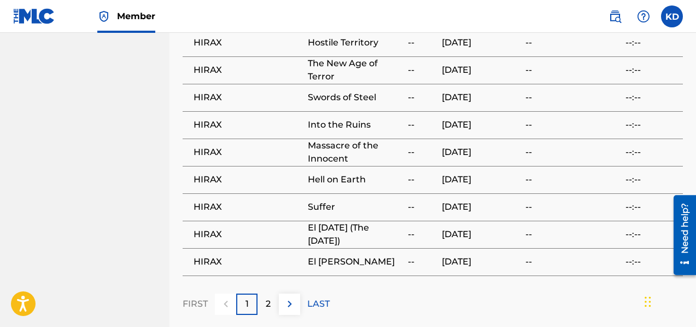
scroll to position [909, 0]
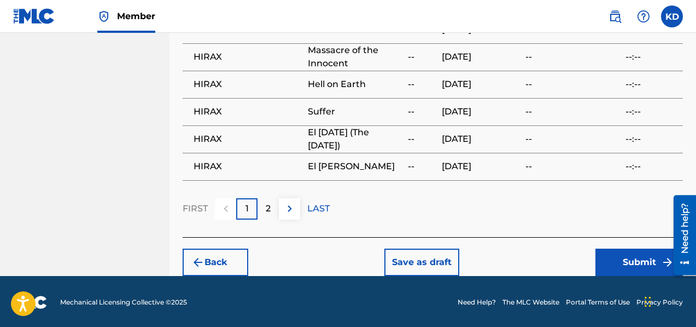
click at [641, 260] on button "Submit" at bounding box center [640, 261] width 88 height 27
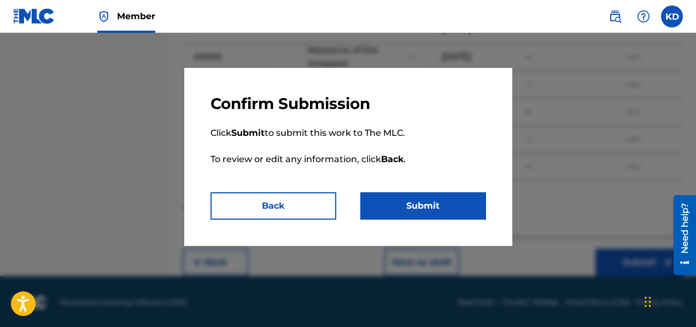
click at [427, 199] on button "Submit" at bounding box center [423, 205] width 126 height 27
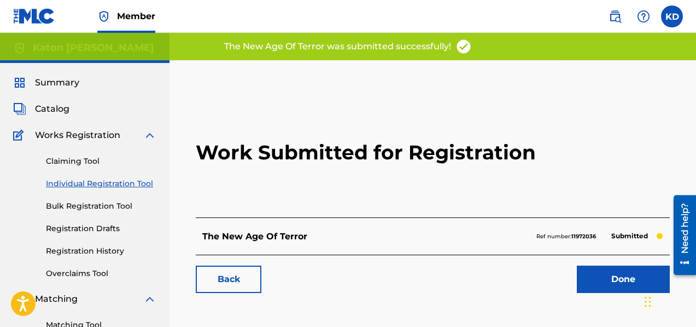
click at [596, 280] on link "Done" at bounding box center [623, 278] width 93 height 27
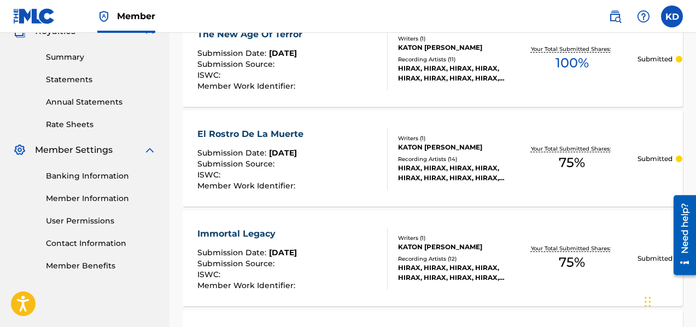
scroll to position [329, 0]
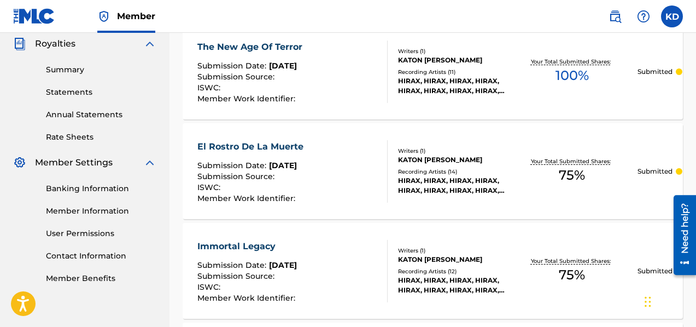
click at [403, 167] on div "Recording Artists ( 14 )" at bounding box center [452, 171] width 108 height 8
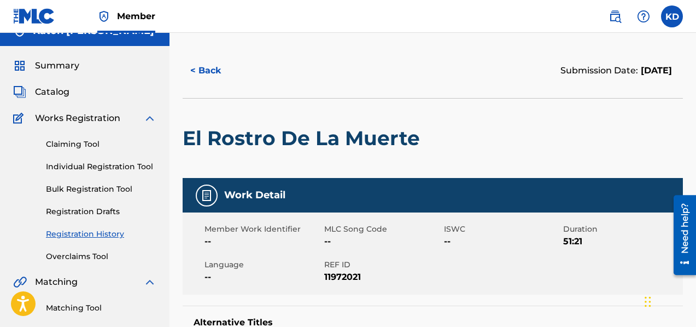
scroll to position [15, 0]
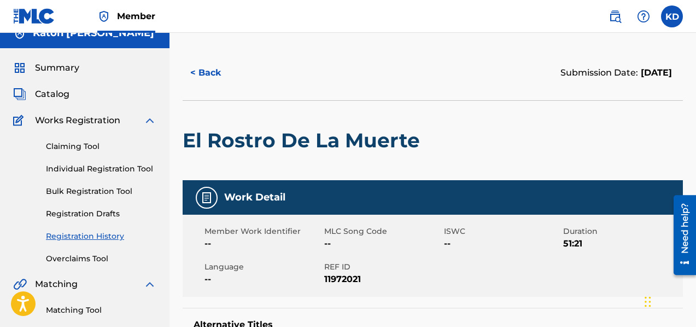
click at [647, 8] on div at bounding box center [644, 16] width 22 height 22
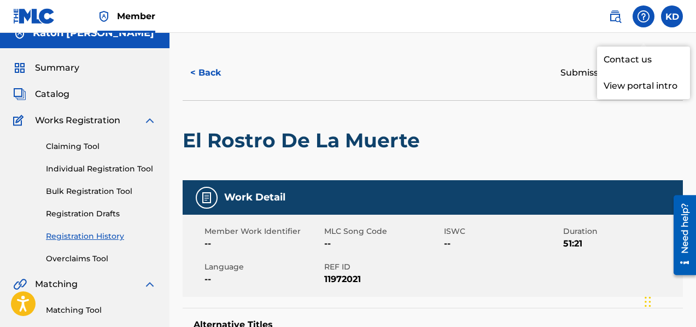
click at [360, 84] on div "< Back" at bounding box center [308, 72] width 250 height 27
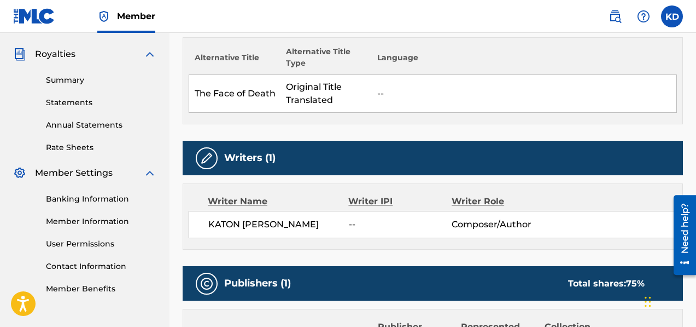
scroll to position [258, 0]
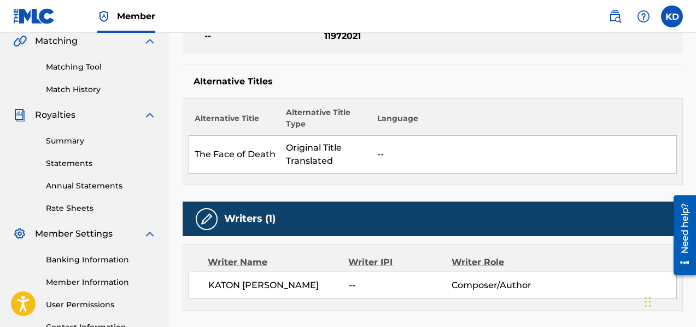
click at [76, 140] on link "Summary" at bounding box center [101, 140] width 110 height 11
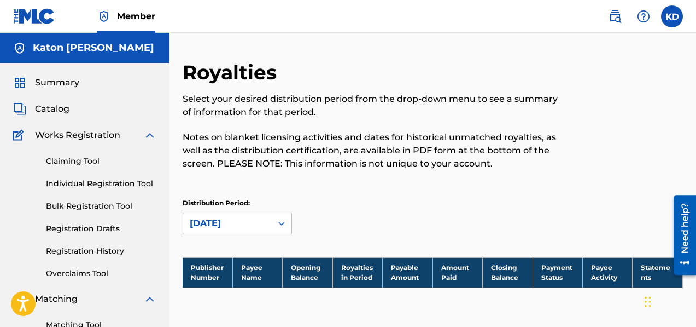
click at [252, 271] on th "Payee Name" at bounding box center [257, 272] width 50 height 30
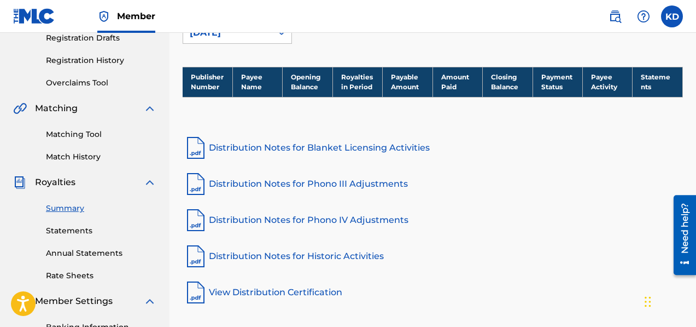
scroll to position [82, 0]
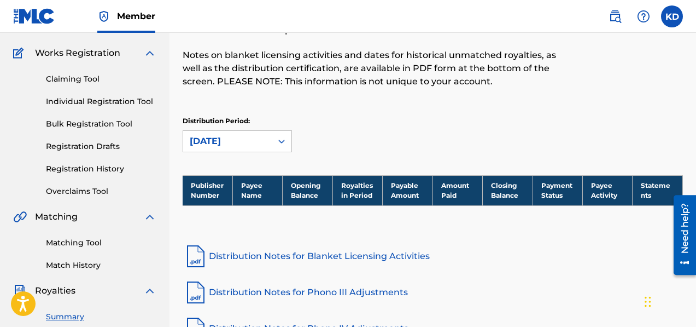
click at [96, 101] on link "Individual Registration Tool" at bounding box center [101, 101] width 110 height 11
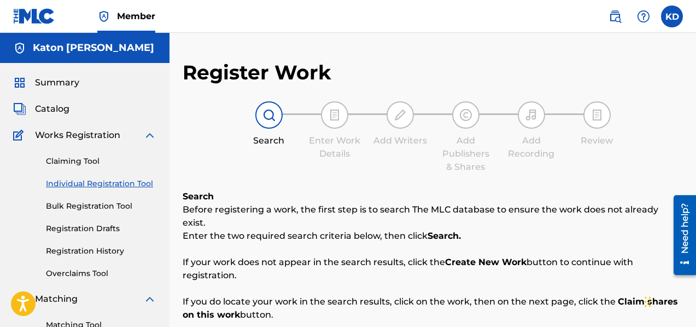
click at [84, 248] on link "Registration History" at bounding box center [101, 250] width 110 height 11
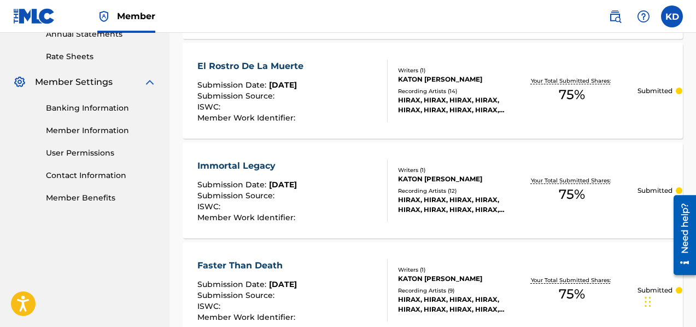
scroll to position [470, 0]
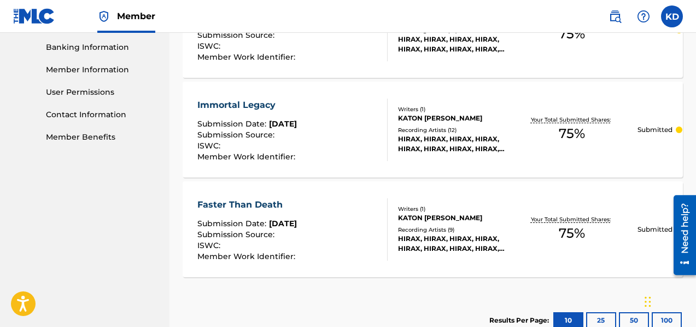
click at [298, 232] on div "Submission Source :" at bounding box center [247, 235] width 101 height 11
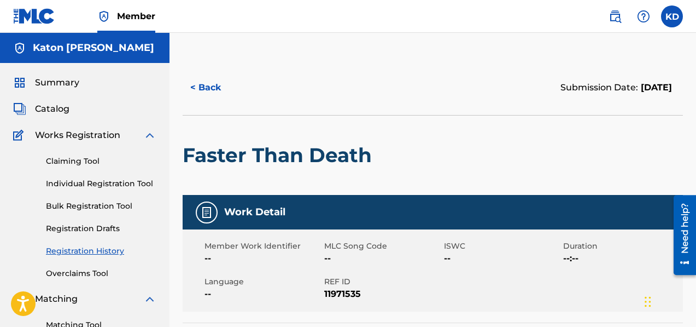
click at [84, 205] on link "Bulk Registration Tool" at bounding box center [101, 205] width 110 height 11
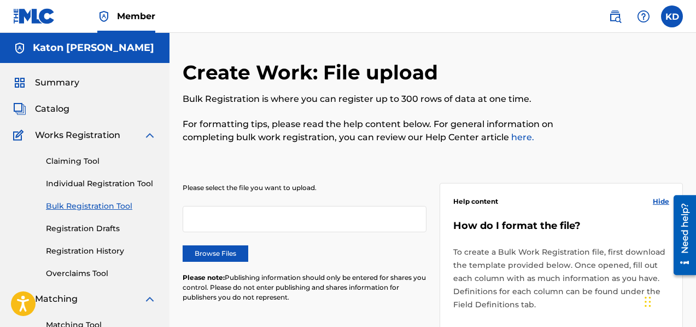
click at [72, 184] on link "Individual Registration Tool" at bounding box center [101, 183] width 110 height 11
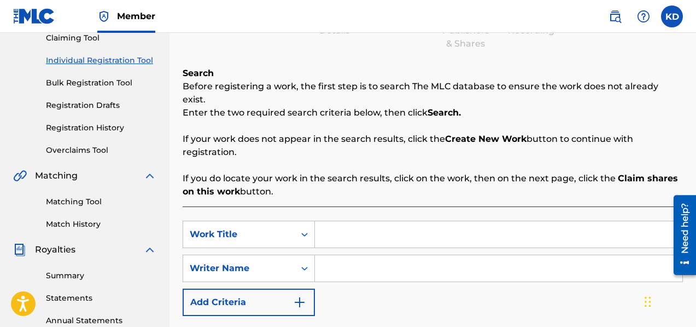
scroll to position [189, 0]
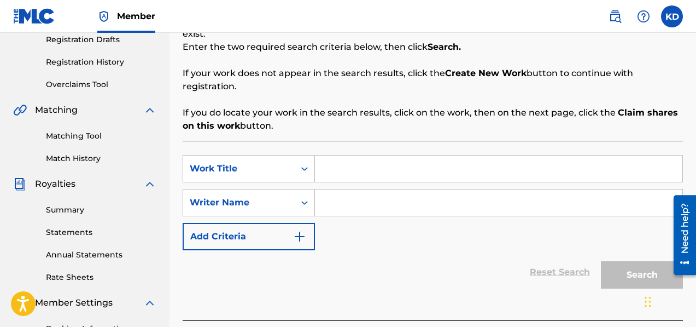
click at [364, 157] on input "Search Form" at bounding box center [499, 168] width 368 height 26
paste input "Hate, Fear and Power"
click at [373, 189] on input "Search Form" at bounding box center [499, 202] width 368 height 26
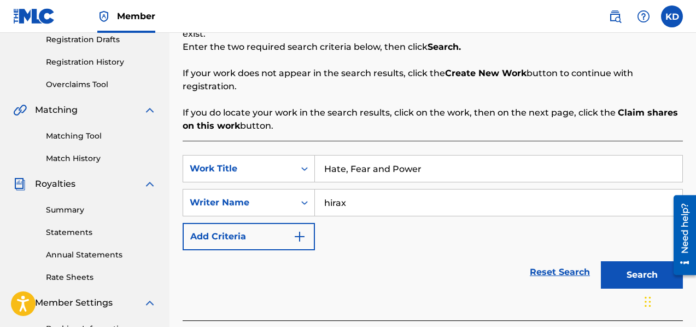
click at [632, 261] on button "Search" at bounding box center [642, 274] width 82 height 27
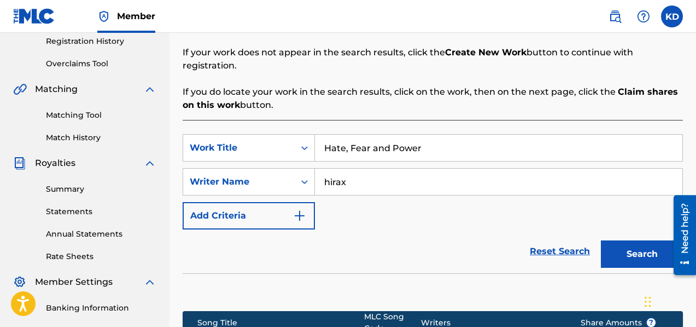
scroll to position [355, 0]
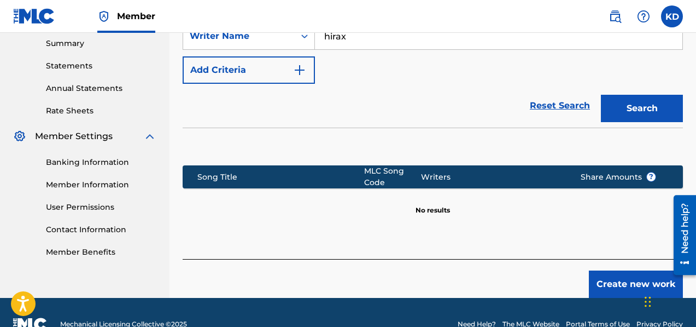
click at [618, 278] on button "Create new work" at bounding box center [636, 283] width 94 height 27
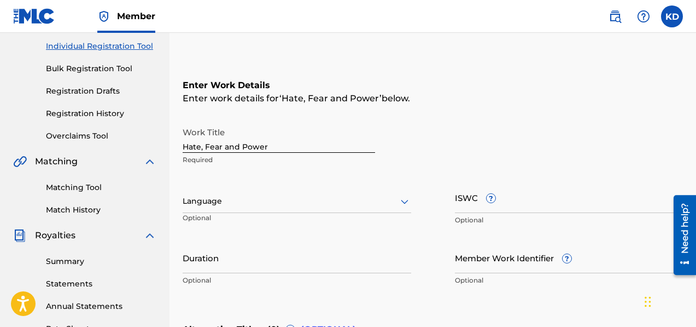
scroll to position [161, 0]
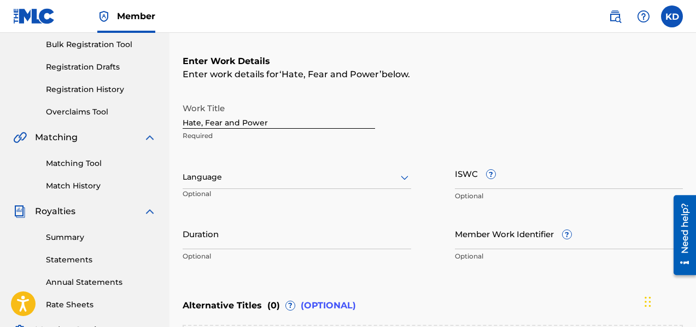
click at [261, 244] on input "Duration" at bounding box center [297, 233] width 229 height 31
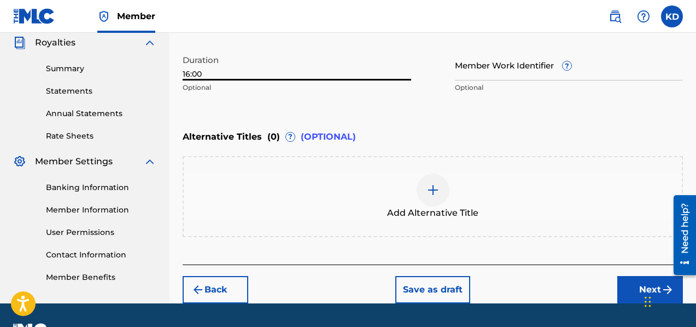
scroll to position [358, 0]
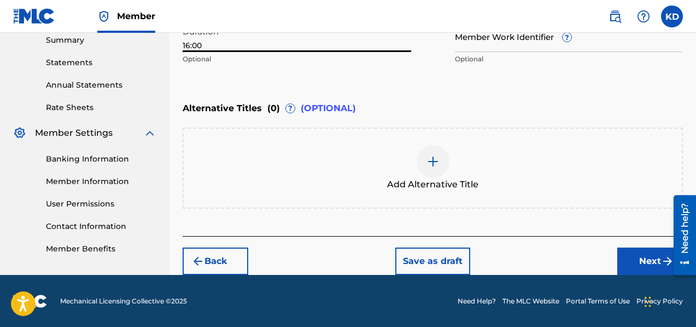
click at [642, 257] on button "Next" at bounding box center [650, 260] width 66 height 27
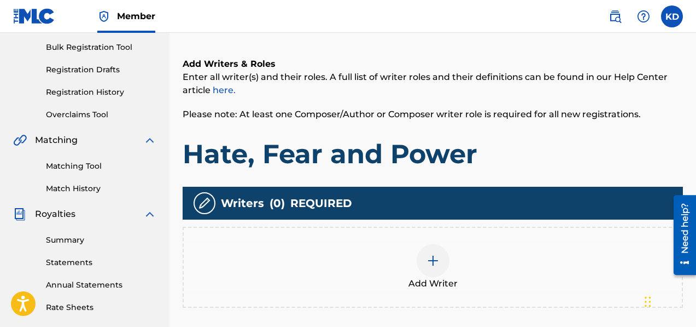
scroll to position [171, 0]
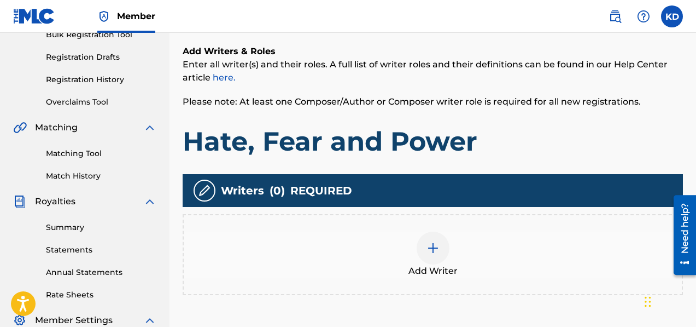
click at [438, 255] on div at bounding box center [433, 247] width 33 height 33
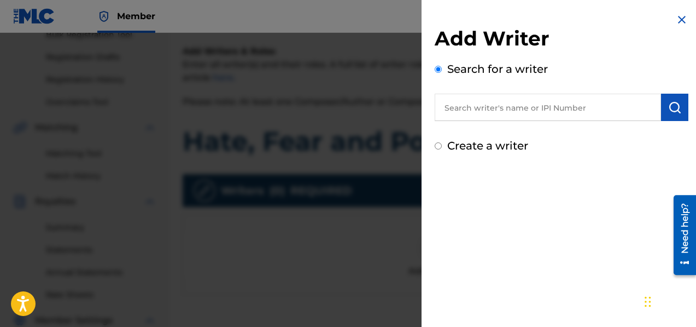
click at [493, 114] on input "text" at bounding box center [548, 107] width 226 height 27
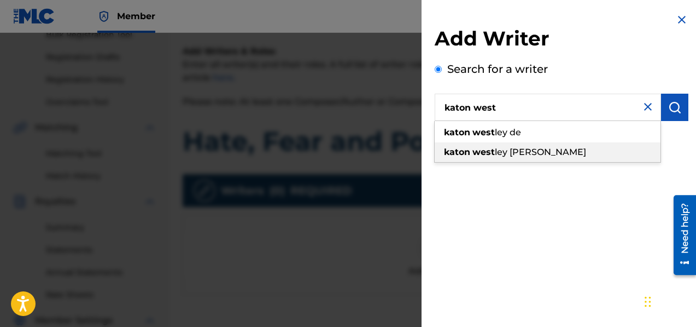
click at [508, 147] on span "ley [PERSON_NAME]" at bounding box center [540, 152] width 91 height 10
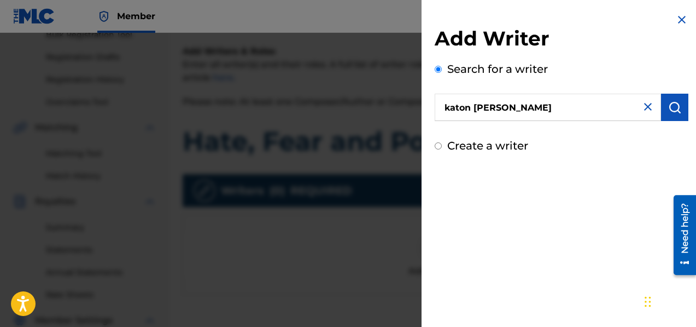
click at [677, 110] on img "submit" at bounding box center [674, 107] width 13 height 13
click at [675, 16] on img at bounding box center [681, 19] width 13 height 13
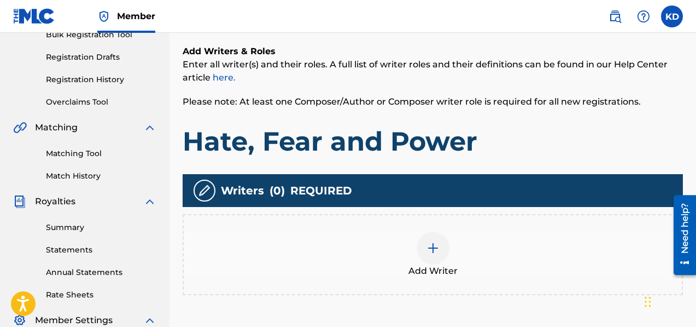
click at [514, 127] on h1 "Hate, Fear and Power" at bounding box center [433, 141] width 500 height 33
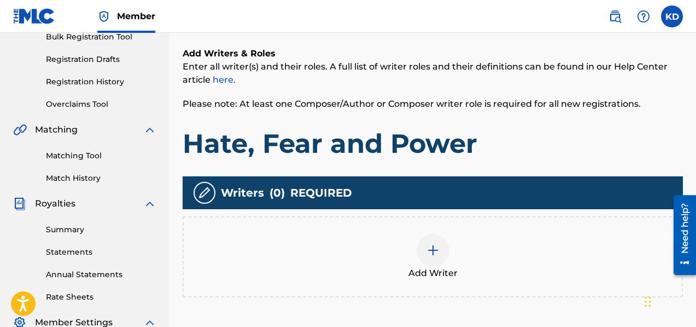
scroll to position [206, 0]
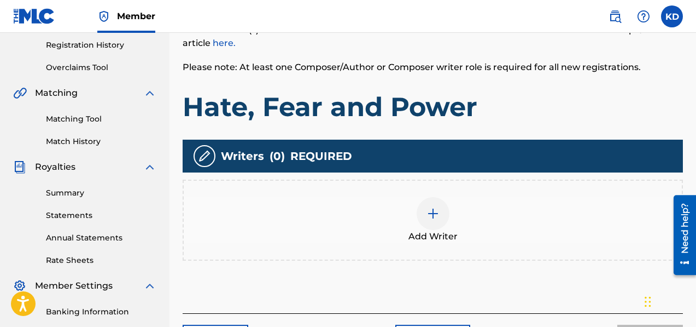
click at [436, 203] on div at bounding box center [433, 213] width 33 height 33
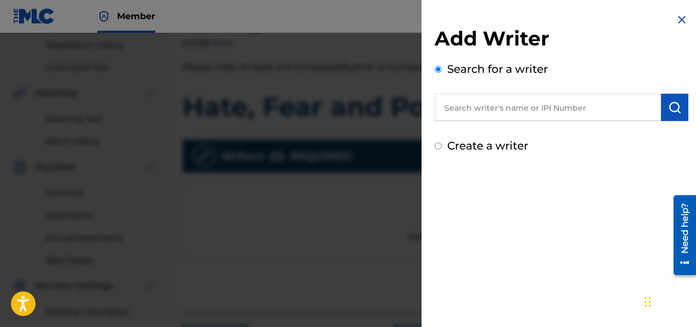
click at [503, 110] on input "text" at bounding box center [548, 107] width 226 height 27
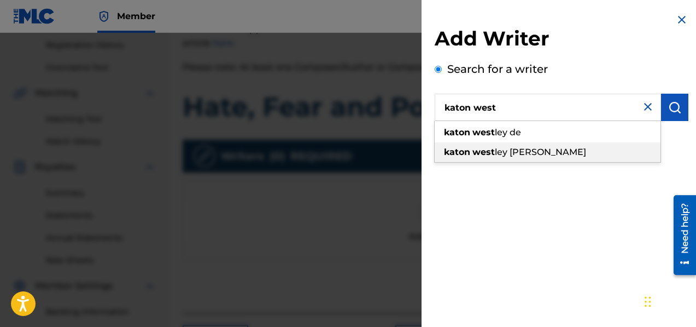
click at [511, 149] on span "ley [PERSON_NAME]" at bounding box center [540, 152] width 91 height 10
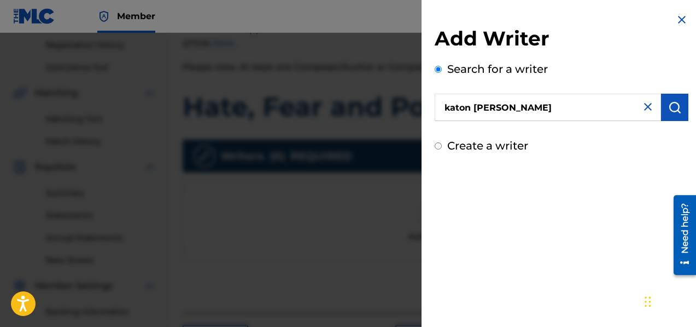
click at [673, 108] on img "submit" at bounding box center [674, 107] width 13 height 13
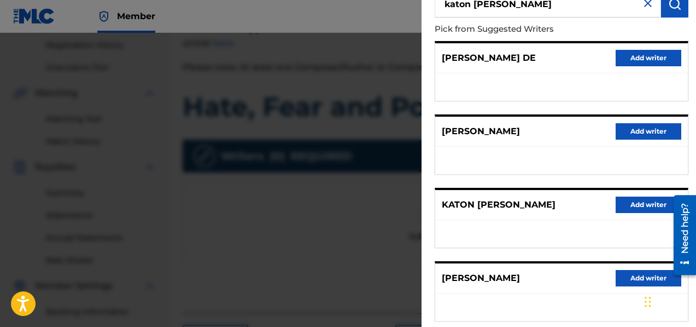
scroll to position [217, 0]
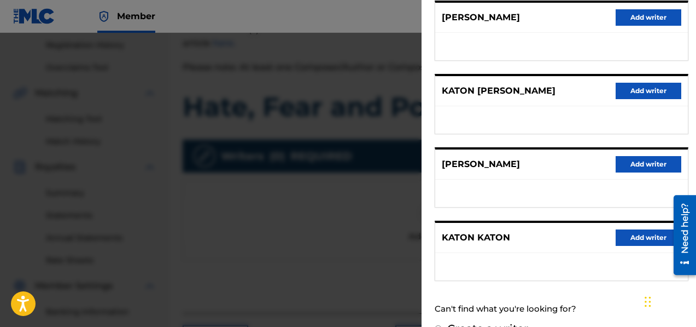
click at [636, 91] on button "Add writer" at bounding box center [649, 91] width 66 height 16
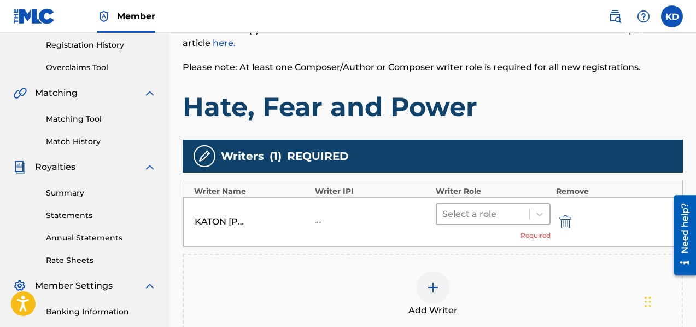
click at [482, 211] on div at bounding box center [482, 213] width 81 height 15
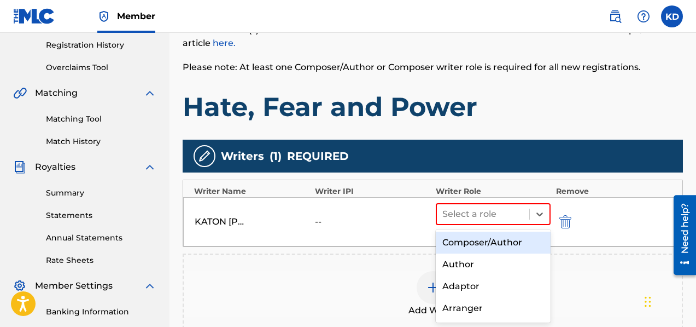
click at [476, 243] on div "Composer/Author" at bounding box center [493, 242] width 115 height 22
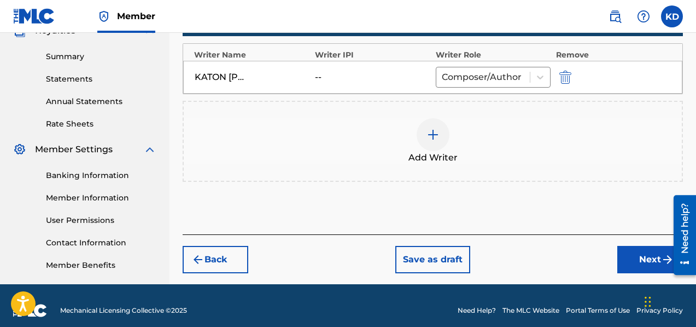
scroll to position [352, 0]
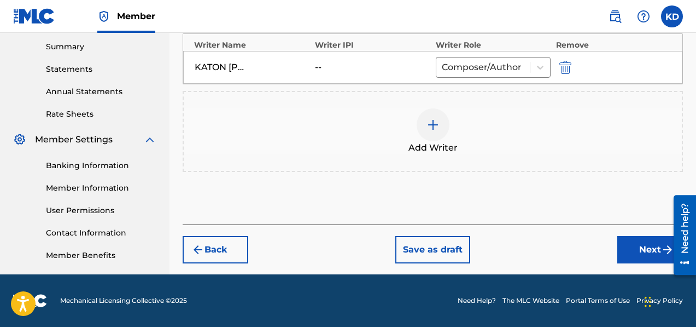
click at [647, 253] on button "Next" at bounding box center [650, 249] width 66 height 27
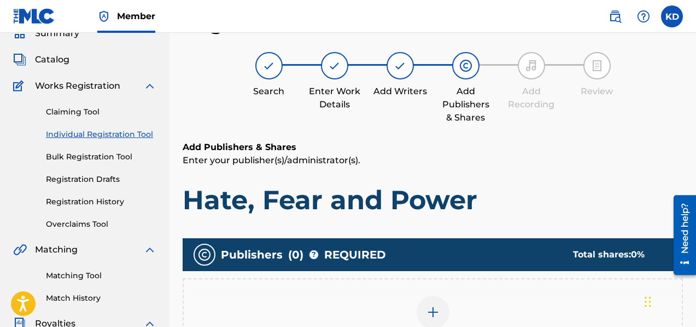
scroll to position [136, 0]
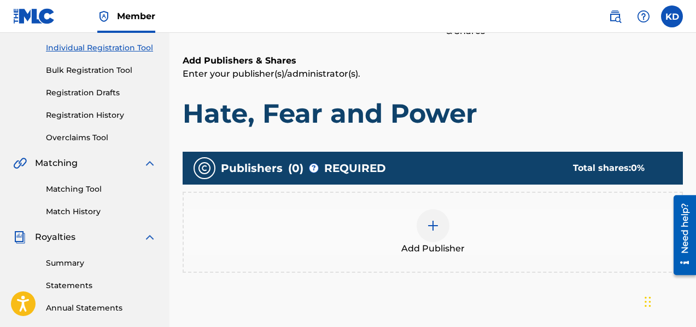
click at [427, 229] on img at bounding box center [433, 225] width 13 height 13
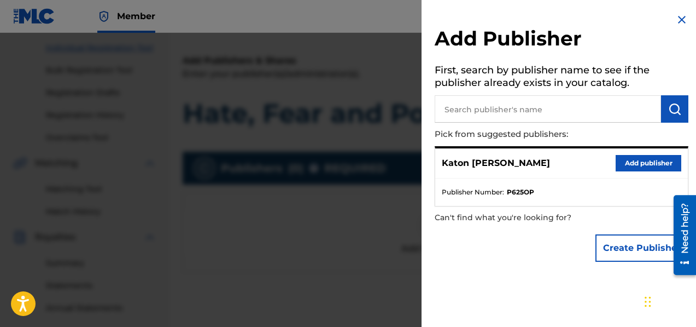
click at [639, 163] on button "Add publisher" at bounding box center [649, 163] width 66 height 16
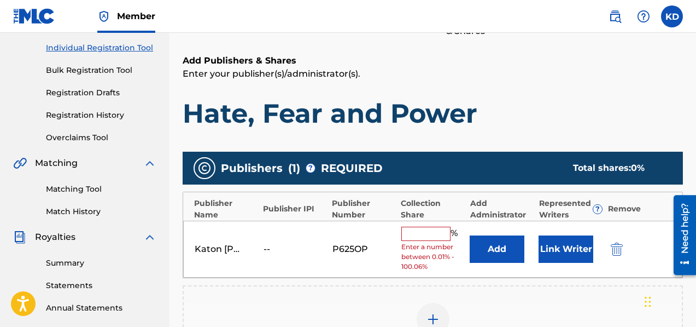
click at [442, 235] on input "text" at bounding box center [425, 233] width 49 height 14
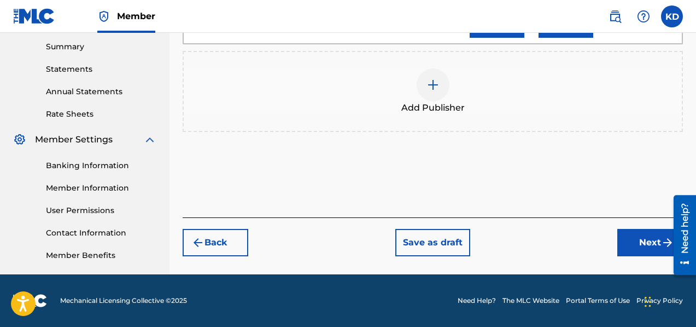
click at [645, 249] on button "Next" at bounding box center [650, 242] width 66 height 27
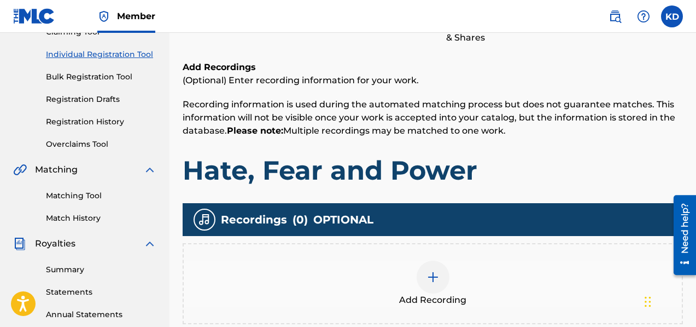
scroll to position [152, 0]
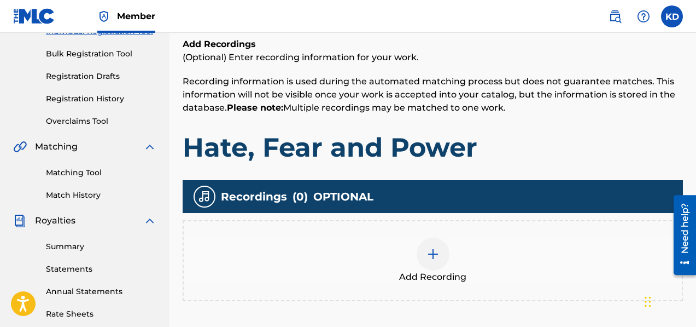
click at [434, 253] on img at bounding box center [433, 253] width 13 height 13
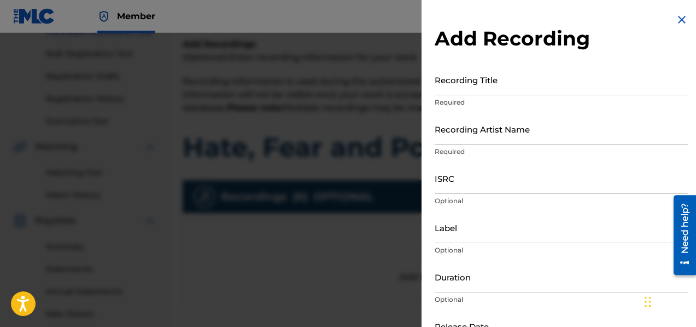
click at [459, 90] on input "Recording Title" at bounding box center [562, 79] width 254 height 31
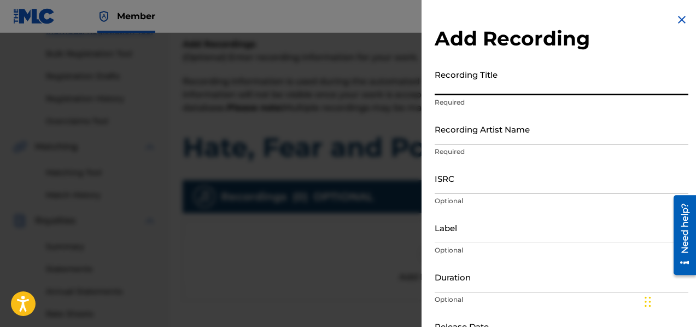
paste input "Hate, Fear and Power"
click at [471, 139] on input "Recording Artist Name" at bounding box center [562, 128] width 254 height 31
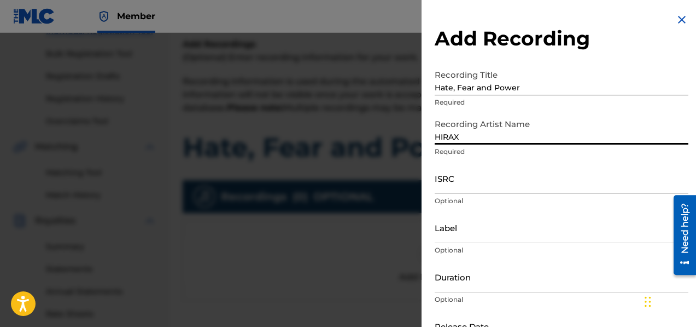
scroll to position [73, 0]
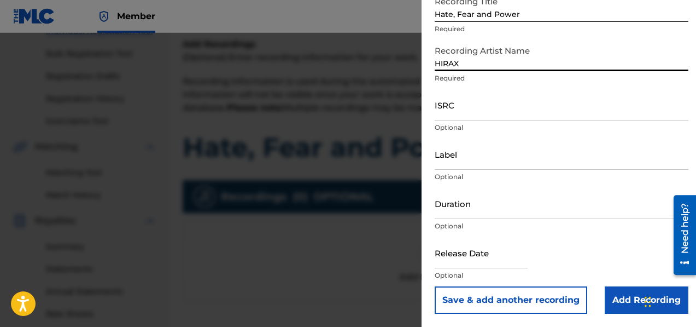
click at [456, 261] on input "text" at bounding box center [481, 252] width 93 height 31
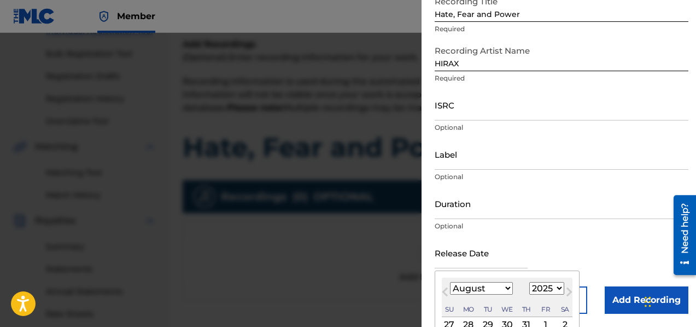
click at [544, 289] on select "1899 1900 1901 1902 1903 1904 1905 1906 1907 1908 1909 1910 1911 1912 1913 1914…" at bounding box center [546, 288] width 35 height 13
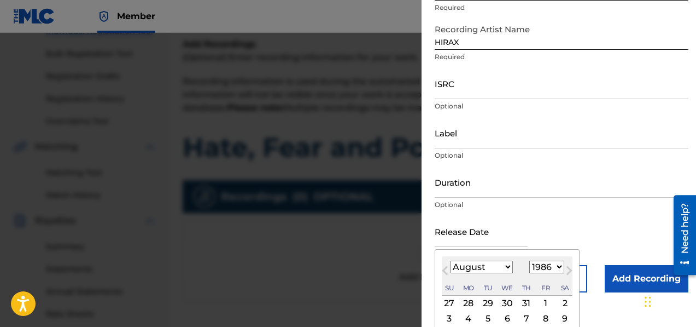
scroll to position [175, 0]
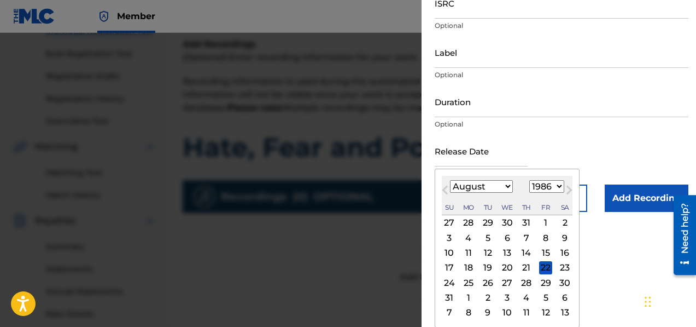
click at [504, 248] on div "13" at bounding box center [507, 252] width 13 height 13
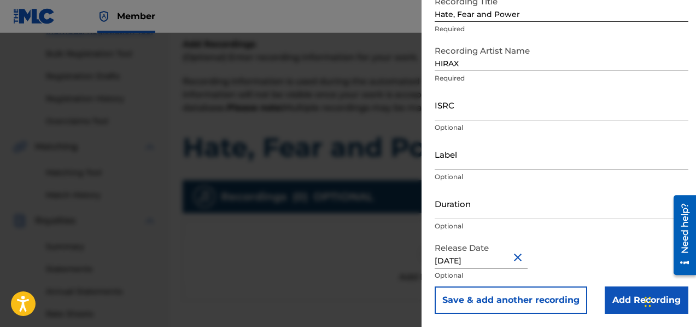
click at [492, 299] on button "Save & add another recording" at bounding box center [511, 299] width 153 height 27
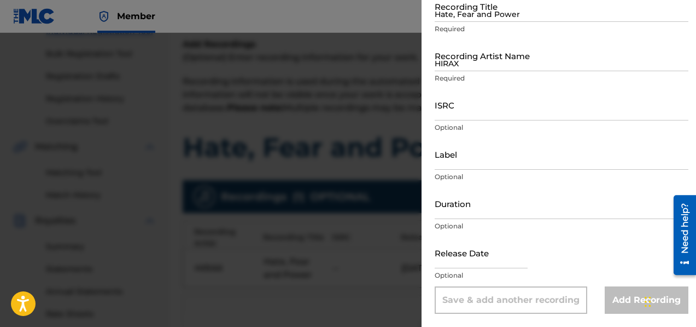
click at [451, 19] on input "Hate, Fear and Power" at bounding box center [562, 6] width 254 height 31
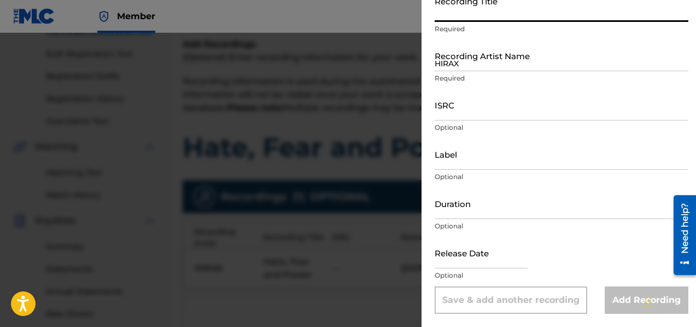
paste input "Blind Faith"
click at [459, 65] on input "HIRAX" at bounding box center [562, 55] width 254 height 31
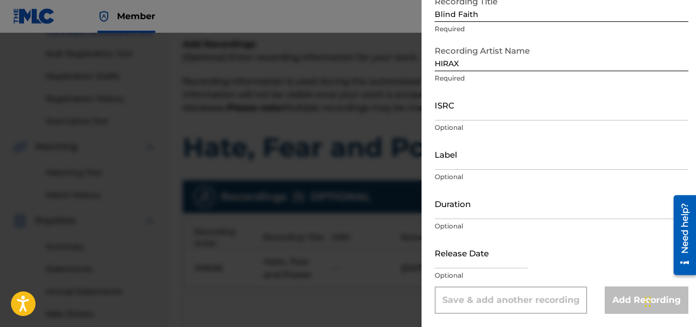
click at [464, 264] on input "text" at bounding box center [481, 252] width 93 height 31
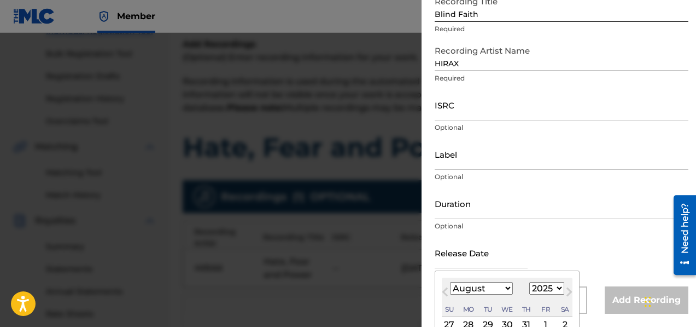
click at [545, 292] on select "1899 1900 1901 1902 1903 1904 1905 1906 1907 1908 1909 1910 1911 1912 1913 1914…" at bounding box center [546, 288] width 35 height 13
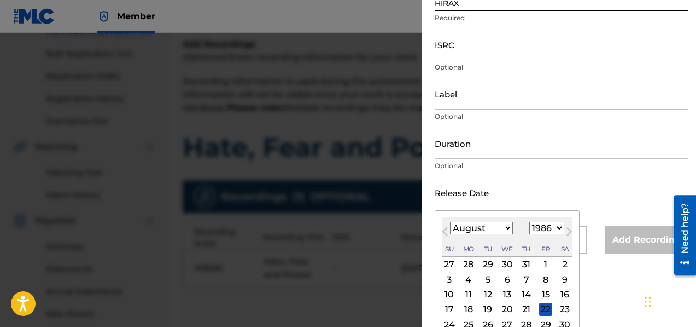
scroll to position [175, 0]
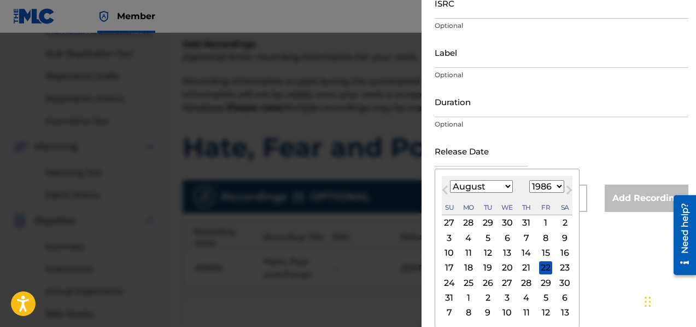
click at [507, 249] on div "13" at bounding box center [507, 252] width 13 height 13
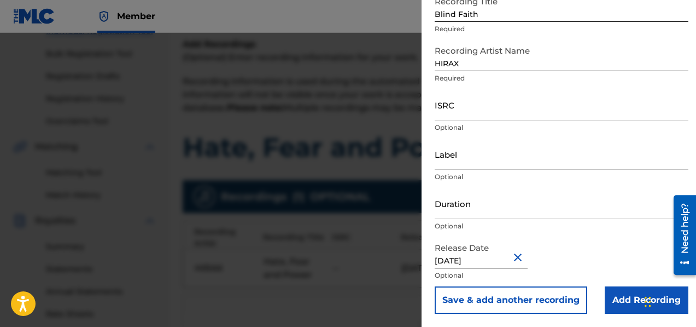
scroll to position [73, 0]
click at [509, 296] on button "Save & add another recording" at bounding box center [511, 299] width 153 height 27
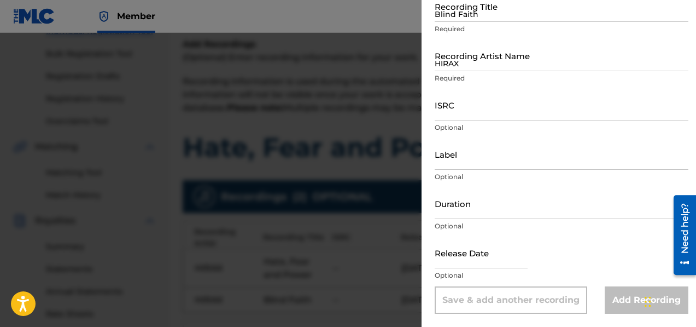
click at [460, 17] on input "Blind Faith" at bounding box center [562, 6] width 254 height 31
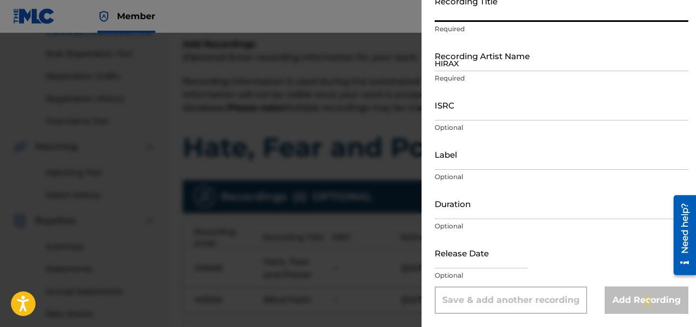
paste input "Unholy Sacrifice"
click at [481, 63] on input "HIRAX" at bounding box center [562, 55] width 254 height 31
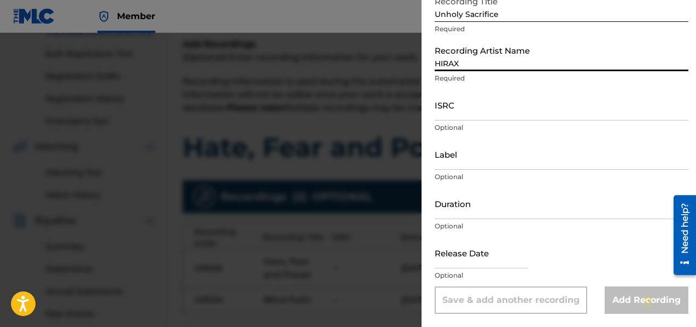
click at [490, 266] on input "text" at bounding box center [481, 252] width 93 height 31
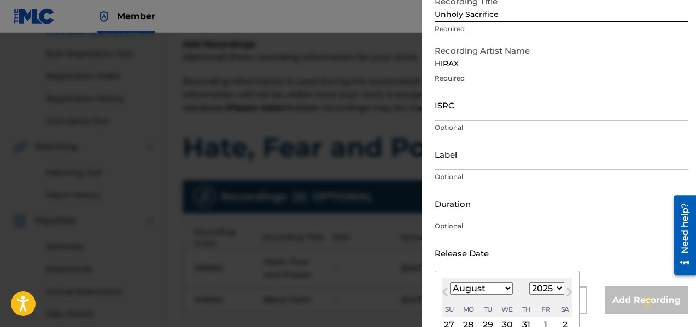
click at [538, 288] on select "1899 1900 1901 1902 1903 1904 1905 1906 1907 1908 1909 1910 1911 1912 1913 1914…" at bounding box center [546, 288] width 35 height 13
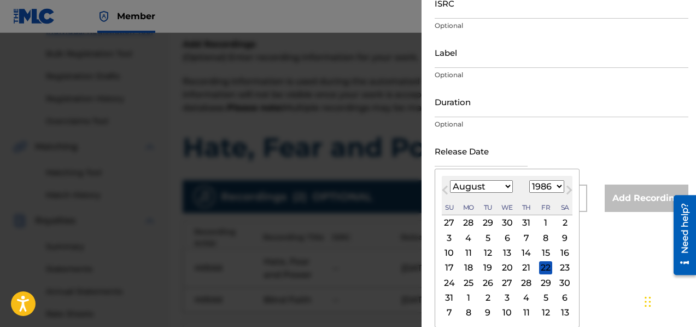
click at [508, 253] on div "13" at bounding box center [507, 252] width 13 height 13
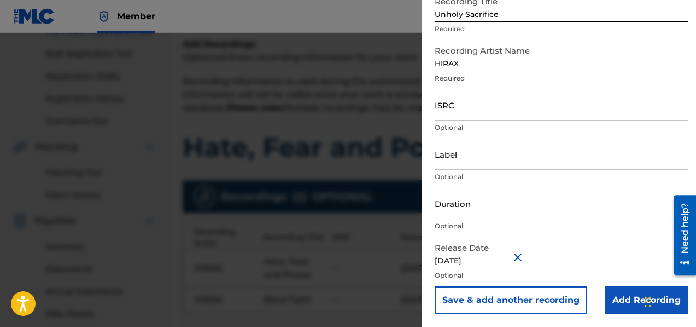
click at [516, 303] on button "Save & add another recording" at bounding box center [511, 299] width 153 height 27
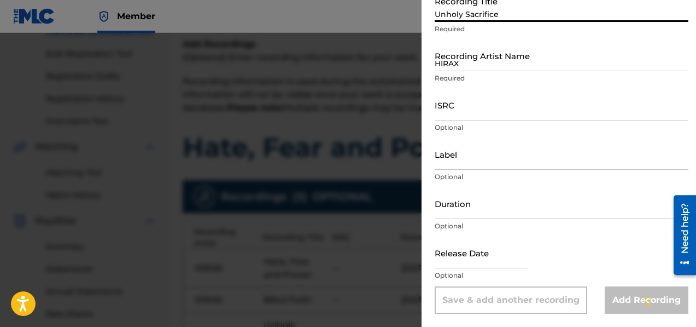
click at [446, 19] on input "Unholy Sacrifice" at bounding box center [562, 6] width 254 height 31
paste input "Lightning Thunder"
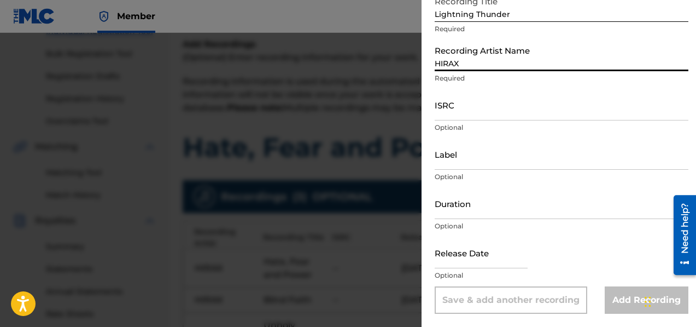
click at [470, 65] on input "HIRAX" at bounding box center [562, 55] width 254 height 31
click at [473, 258] on input "text" at bounding box center [481, 252] width 93 height 31
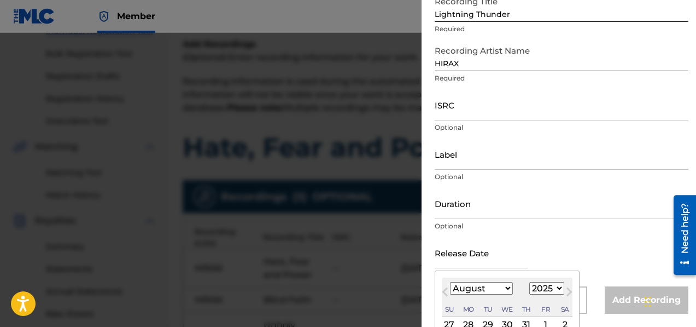
click at [538, 292] on select "1899 1900 1901 1902 1903 1904 1905 1906 1907 1908 1909 1910 1911 1912 1913 1914…" at bounding box center [546, 288] width 35 height 13
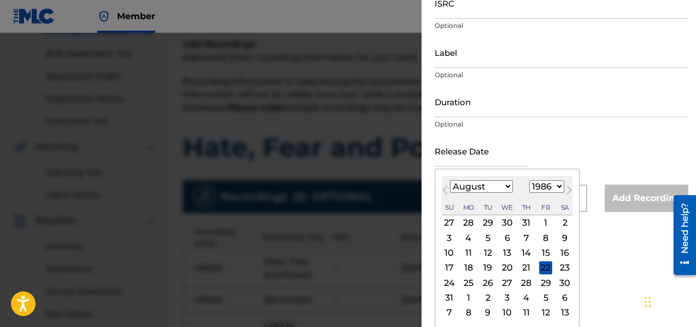
click at [506, 246] on div "13" at bounding box center [507, 252] width 13 height 13
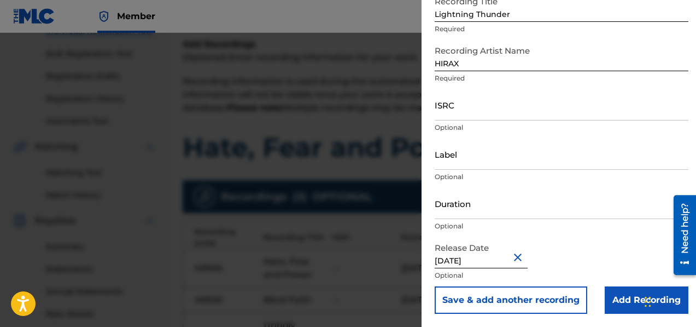
scroll to position [73, 0]
click at [504, 297] on button "Save & add another recording" at bounding box center [511, 299] width 153 height 27
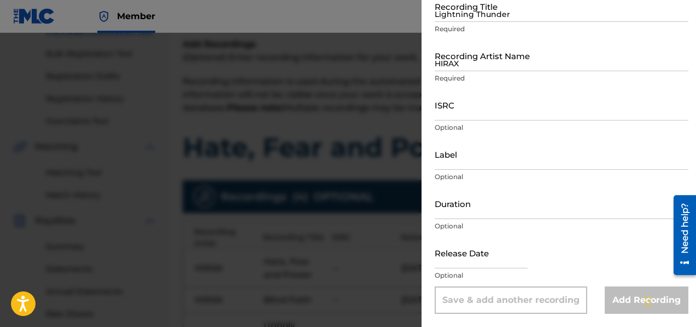
click at [459, 15] on input "Lightning Thunder" at bounding box center [562, 6] width 254 height 31
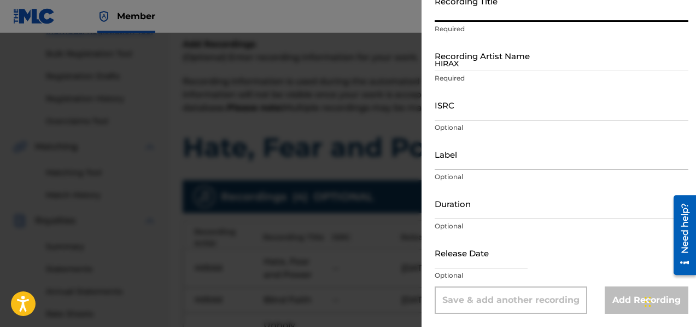
paste input "The Last War"
click at [479, 69] on input "HIRAX" at bounding box center [562, 55] width 254 height 31
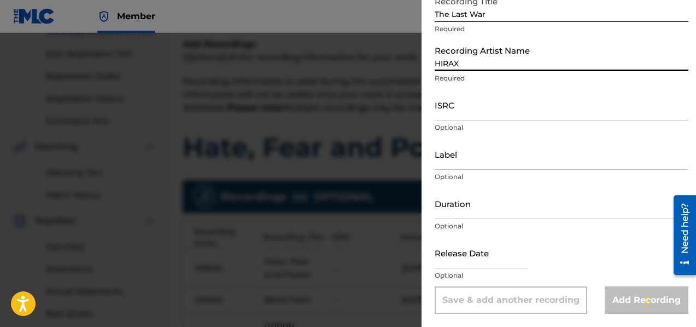
click at [462, 261] on input "text" at bounding box center [481, 252] width 93 height 31
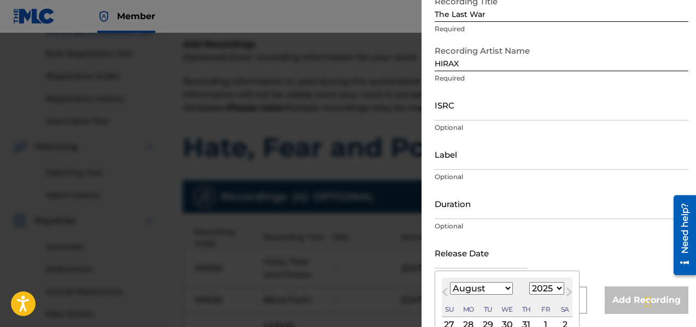
click at [549, 289] on select "1899 1900 1901 1902 1903 1904 1905 1906 1907 1908 1909 1910 1911 1912 1913 1914…" at bounding box center [546, 288] width 35 height 13
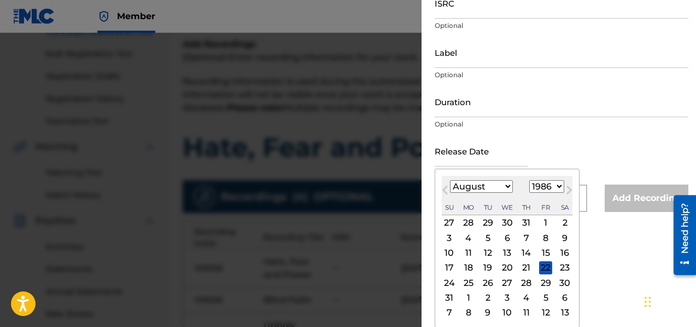
click at [509, 253] on div "13" at bounding box center [507, 252] width 13 height 13
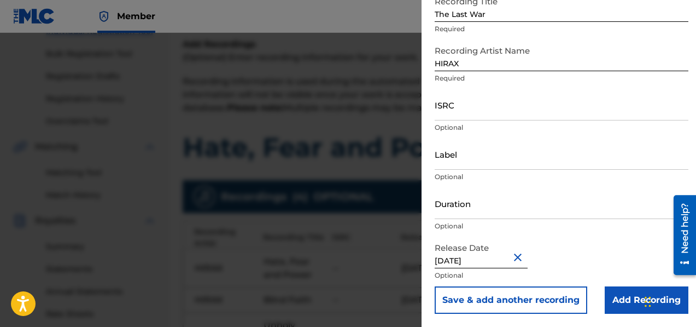
click at [543, 295] on button "Save & add another recording" at bounding box center [511, 299] width 153 height 27
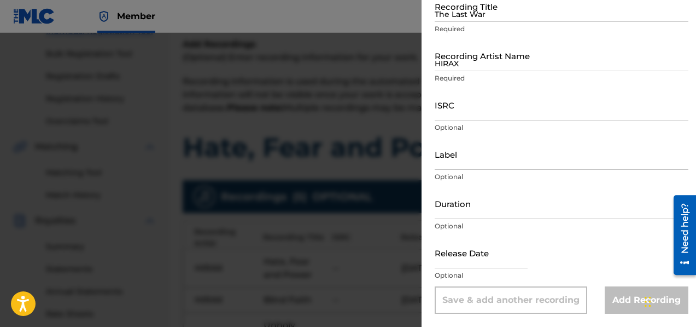
click at [441, 18] on input "The Last War" at bounding box center [562, 6] width 254 height 31
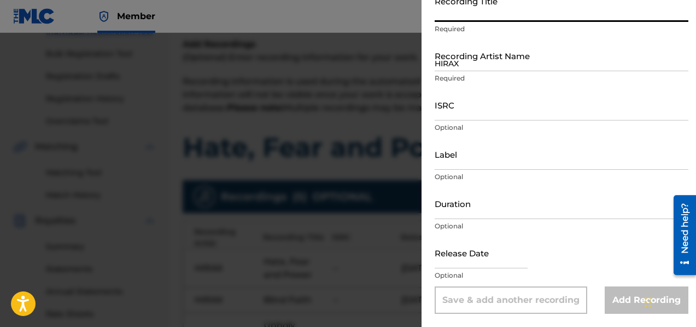
paste input "The Plague"
click at [473, 67] on input "HIRAX" at bounding box center [562, 55] width 254 height 31
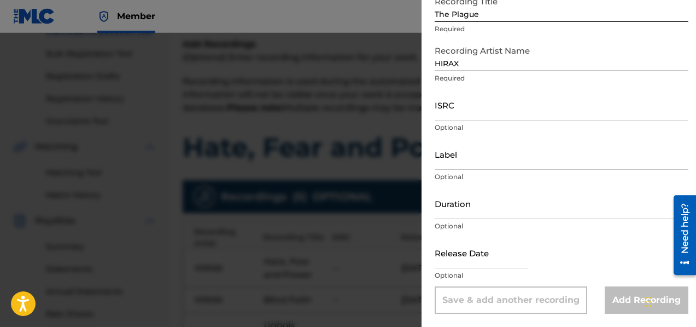
click at [484, 263] on input "text" at bounding box center [481, 252] width 93 height 31
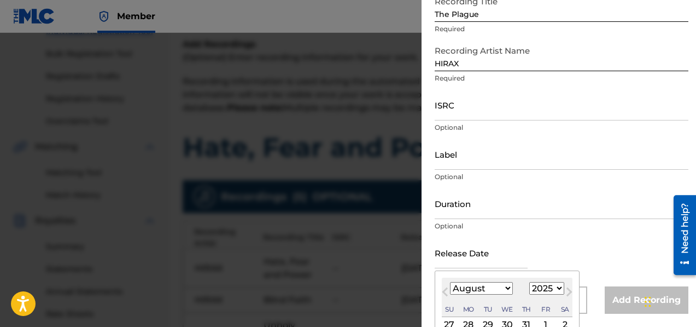
click at [549, 288] on select "1899 1900 1901 1902 1903 1904 1905 1906 1907 1908 1909 1910 1911 1912 1913 1914…" at bounding box center [546, 288] width 35 height 13
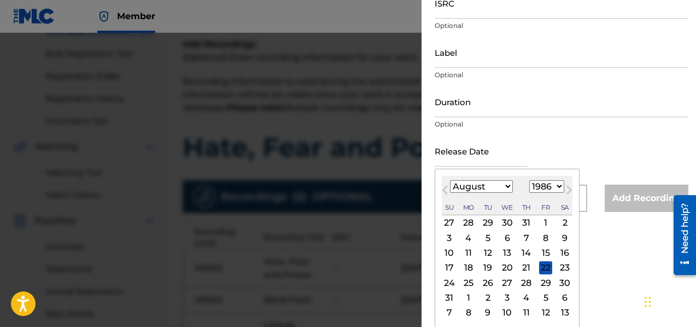
click at [508, 247] on div "13" at bounding box center [507, 252] width 13 height 13
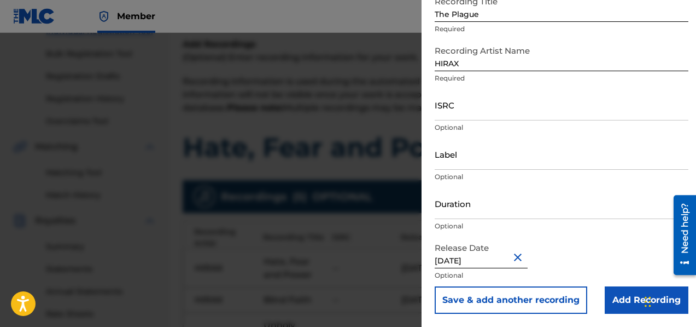
click at [531, 299] on button "Save & add another recording" at bounding box center [511, 299] width 153 height 27
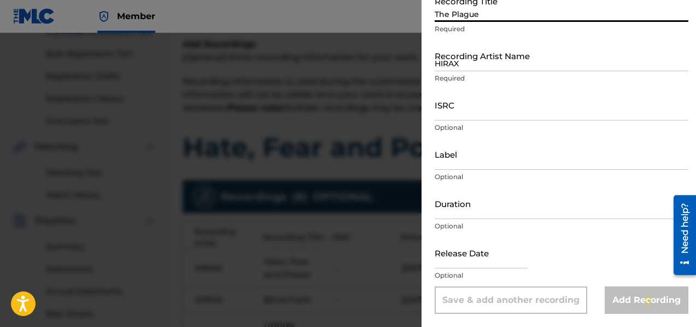
click at [476, 18] on input "The Plague" at bounding box center [562, 6] width 254 height 31
paste input "Imprisoned by Ignorance"
click at [488, 64] on input "HIRAX" at bounding box center [562, 55] width 254 height 31
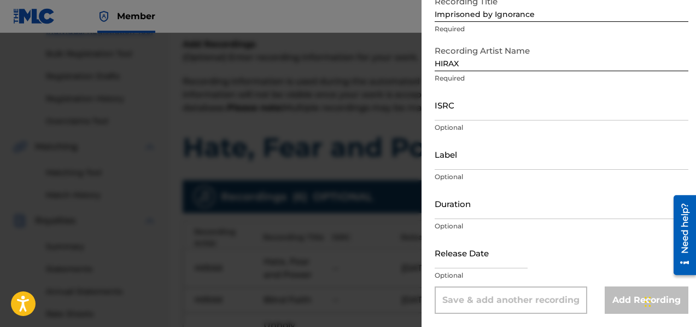
click at [469, 254] on input "text" at bounding box center [481, 252] width 93 height 31
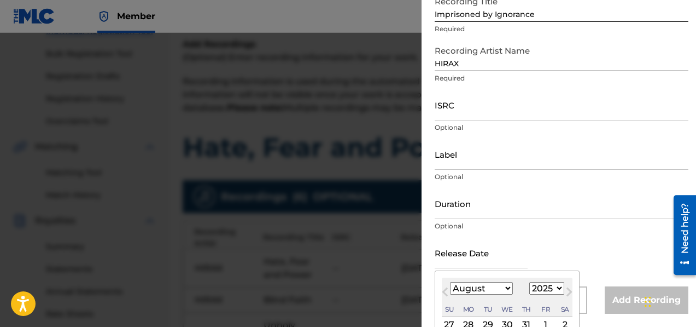
click at [543, 290] on select "1899 1900 1901 1902 1903 1904 1905 1906 1907 1908 1909 1910 1911 1912 1913 1914…" at bounding box center [546, 288] width 35 height 13
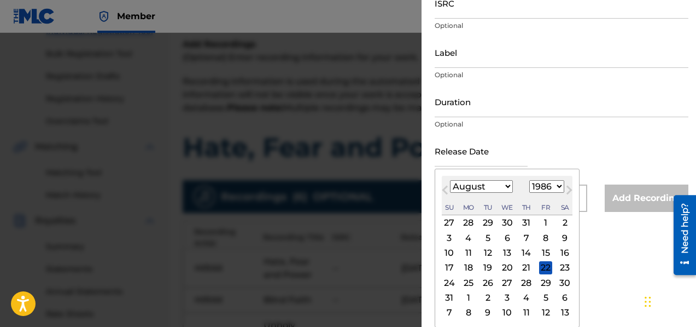
click at [508, 254] on div "13" at bounding box center [507, 252] width 13 height 13
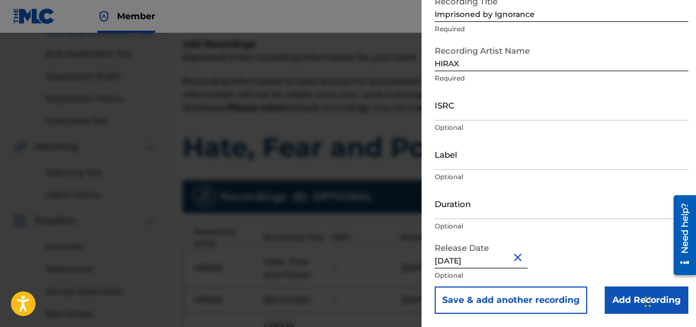
click at [516, 295] on button "Save & add another recording" at bounding box center [511, 299] width 153 height 27
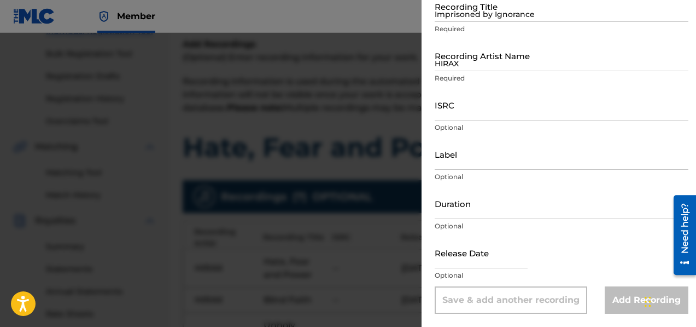
click at [450, 20] on input "Imprisoned by Ignorance" at bounding box center [562, 6] width 254 height 31
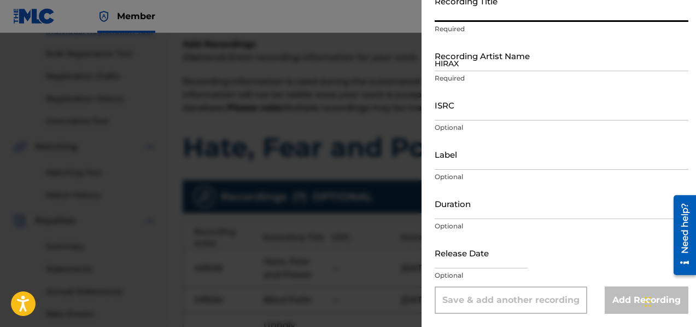
paste input "Criminal Punishment"
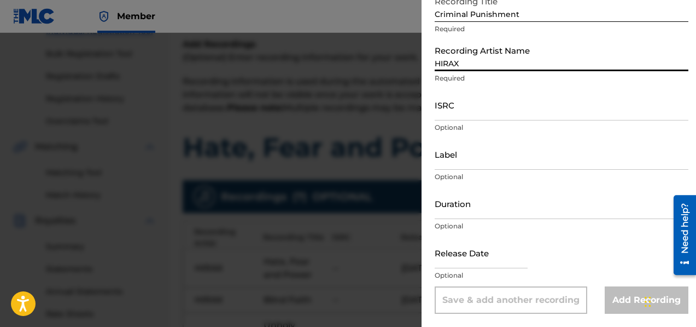
click at [462, 63] on input "HIRAX" at bounding box center [562, 55] width 254 height 31
click at [482, 257] on input "text" at bounding box center [481, 252] width 93 height 31
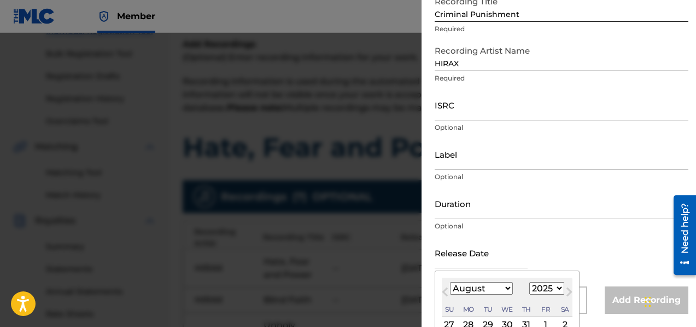
click at [551, 290] on select "1899 1900 1901 1902 1903 1904 1905 1906 1907 1908 1909 1910 1911 1912 1913 1914…" at bounding box center [546, 288] width 35 height 13
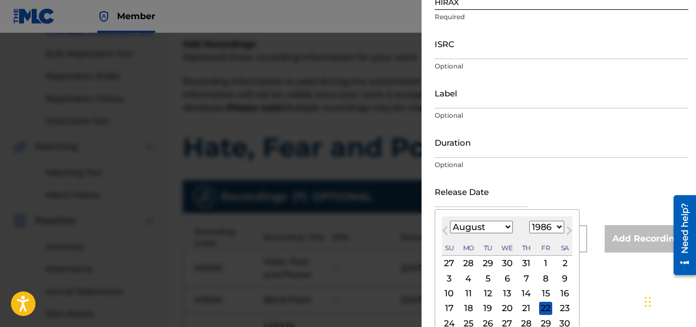
scroll to position [175, 0]
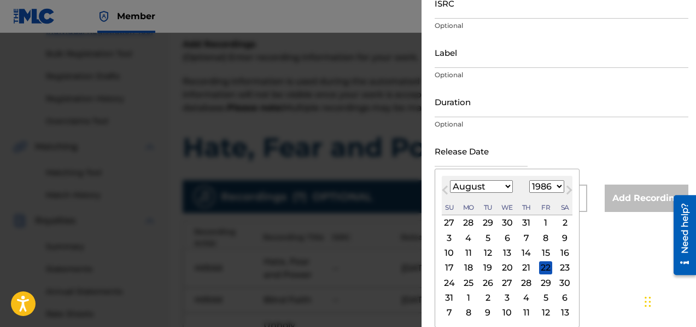
click at [509, 248] on div "13" at bounding box center [507, 252] width 13 height 13
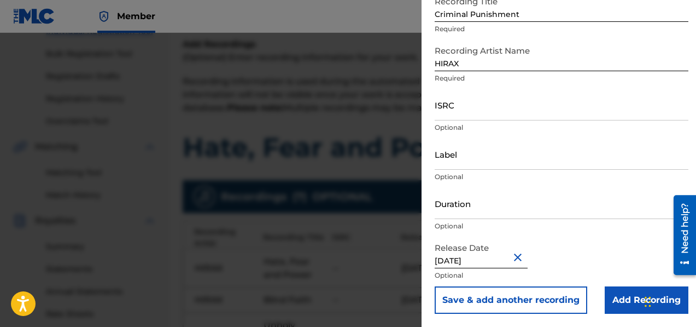
click at [628, 296] on input "Add Recording" at bounding box center [647, 299] width 84 height 27
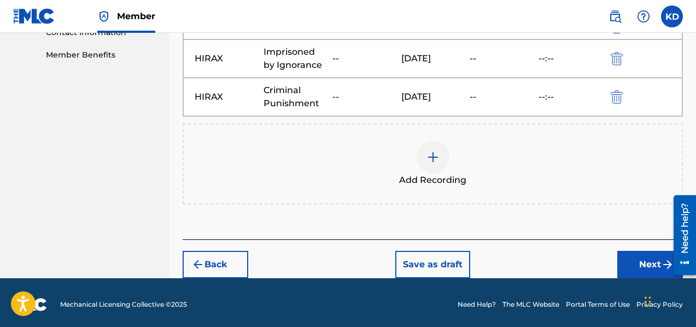
scroll to position [556, 0]
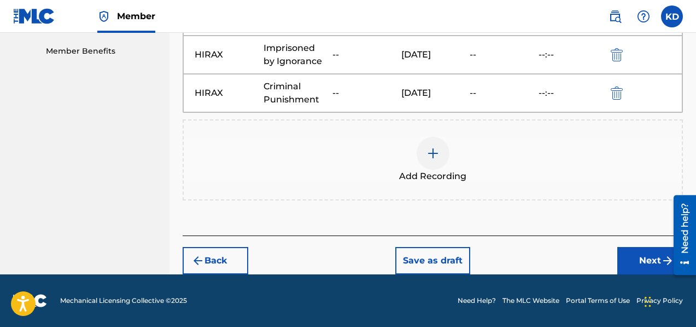
click at [625, 262] on button "Next" at bounding box center [650, 260] width 66 height 27
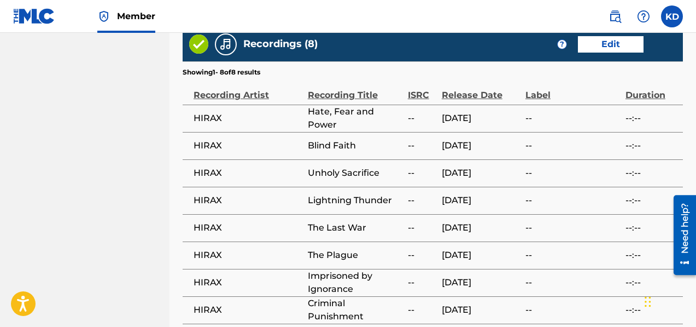
scroll to position [802, 0]
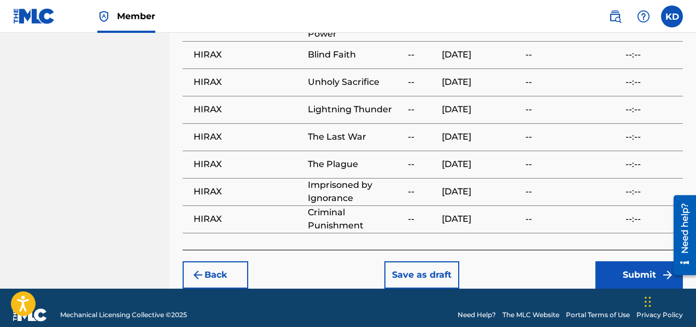
click at [638, 264] on button "Submit" at bounding box center [640, 274] width 88 height 27
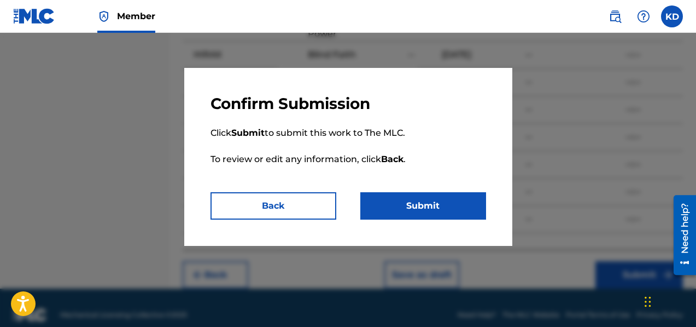
click at [448, 204] on button "Submit" at bounding box center [423, 205] width 126 height 27
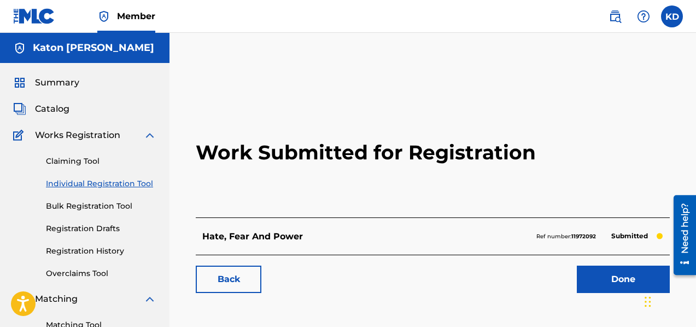
click at [618, 284] on link "Done" at bounding box center [623, 278] width 93 height 27
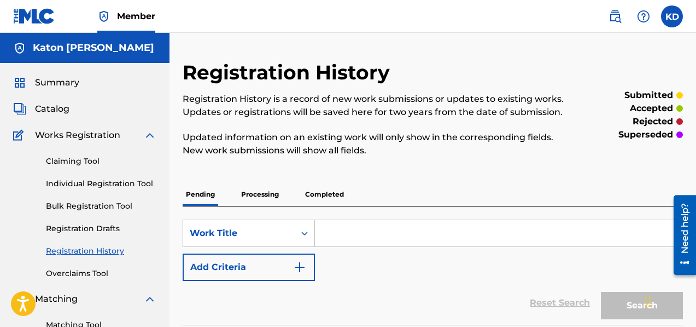
click at [74, 183] on link "Individual Registration Tool" at bounding box center [101, 183] width 110 height 11
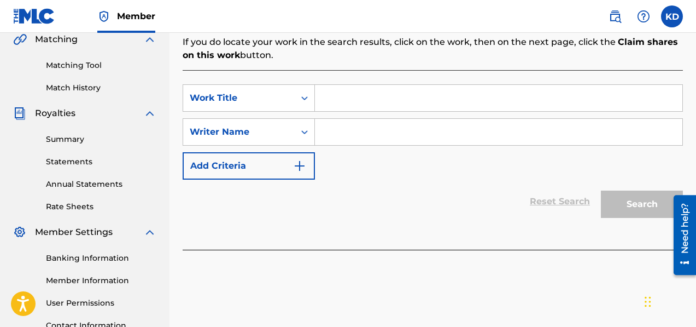
scroll to position [194, 0]
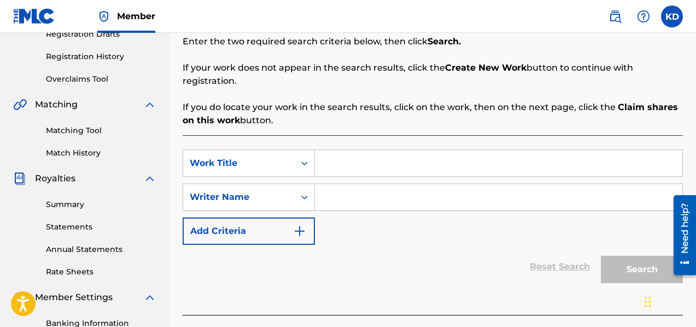
click at [348, 150] on input "Search Form" at bounding box center [499, 163] width 368 height 26
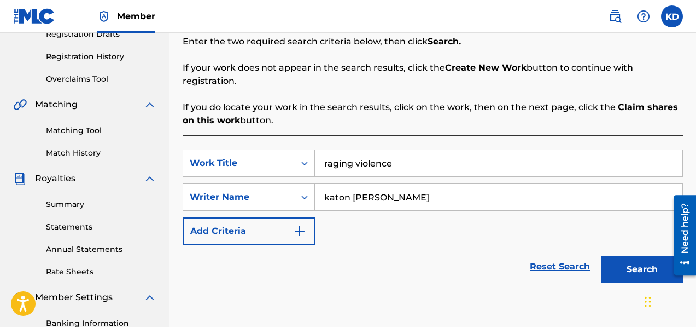
click at [601, 255] on button "Search" at bounding box center [642, 268] width 82 height 27
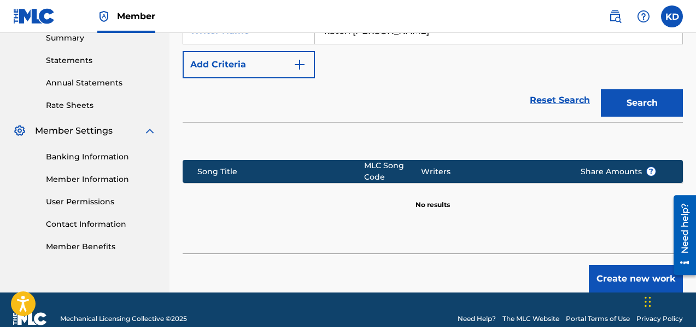
scroll to position [365, 0]
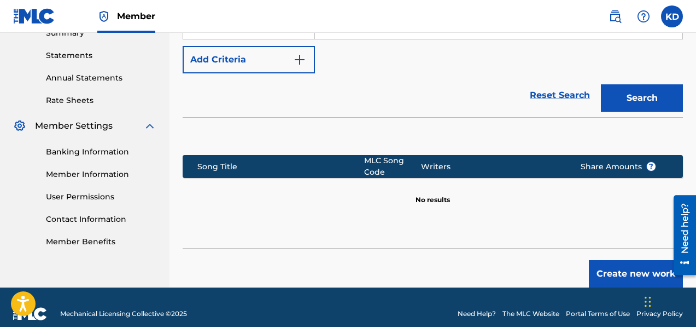
click at [629, 260] on button "Create new work" at bounding box center [636, 273] width 94 height 27
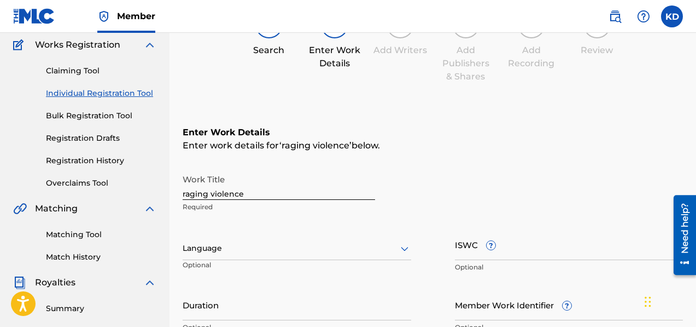
scroll to position [50, 0]
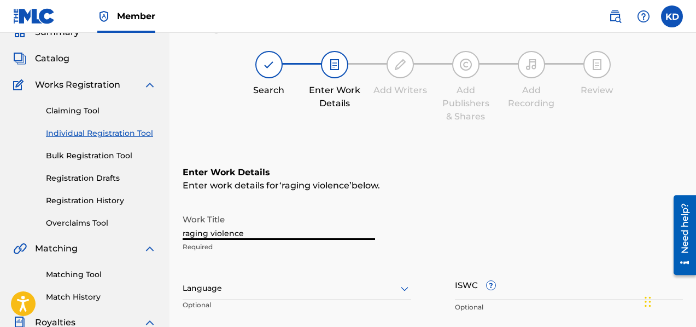
click at [187, 234] on input "raging violence" at bounding box center [279, 223] width 193 height 31
click at [216, 231] on input "Raging violence" at bounding box center [279, 223] width 193 height 31
click at [429, 226] on div "Work Title Raging Violence Required" at bounding box center [433, 232] width 500 height 49
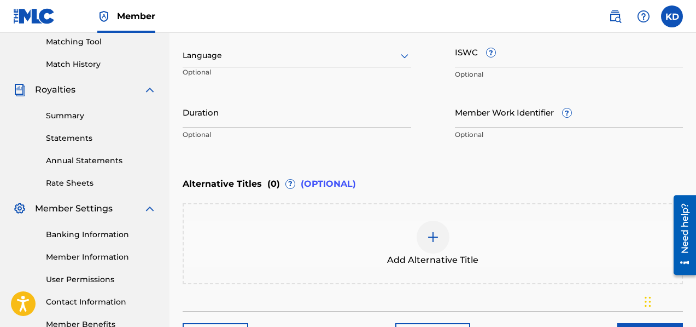
click at [205, 122] on input "Duration" at bounding box center [297, 111] width 229 height 31
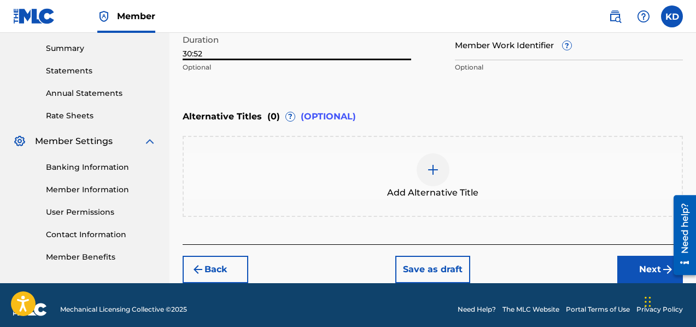
scroll to position [358, 0]
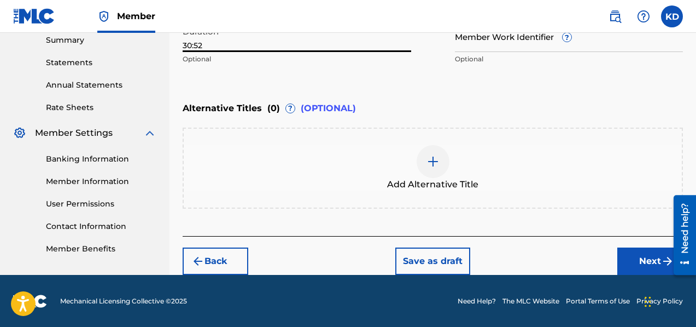
click at [637, 255] on button "Next" at bounding box center [650, 260] width 66 height 27
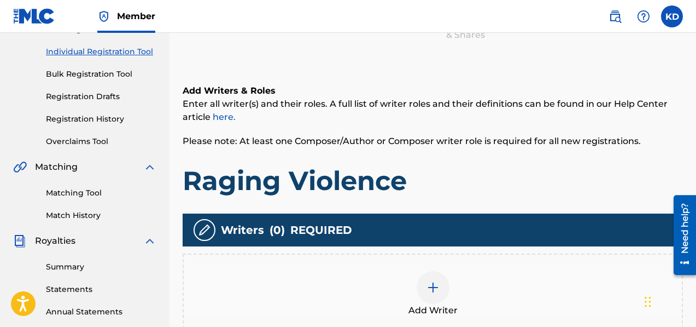
scroll to position [134, 0]
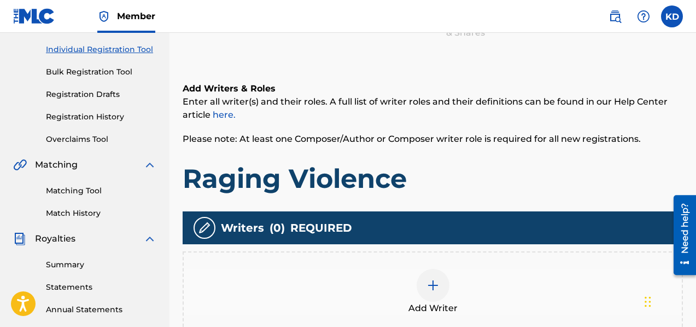
click at [422, 283] on div at bounding box center [433, 285] width 33 height 33
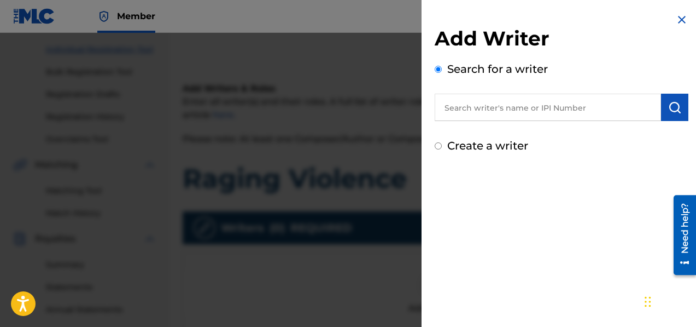
click at [486, 112] on input "text" at bounding box center [548, 107] width 226 height 27
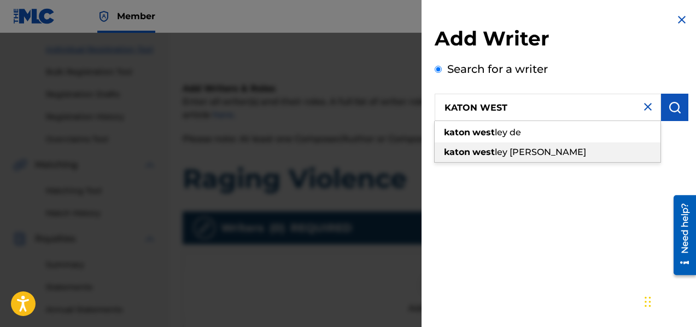
click at [487, 150] on strong "west" at bounding box center [484, 152] width 22 height 10
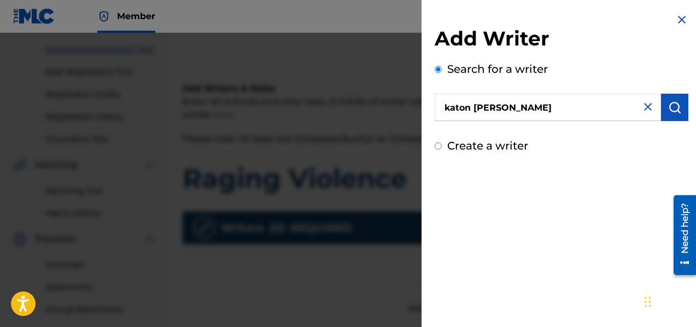
click at [661, 112] on button "submit" at bounding box center [674, 107] width 27 height 27
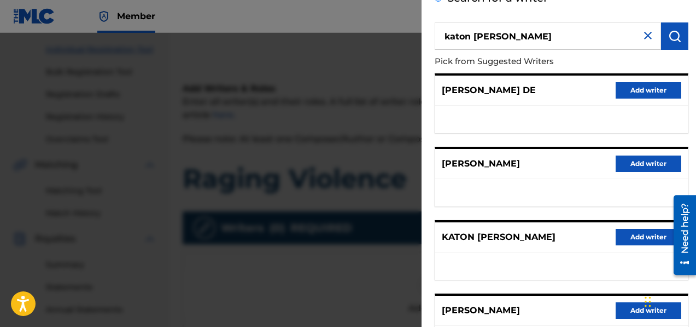
scroll to position [240, 0]
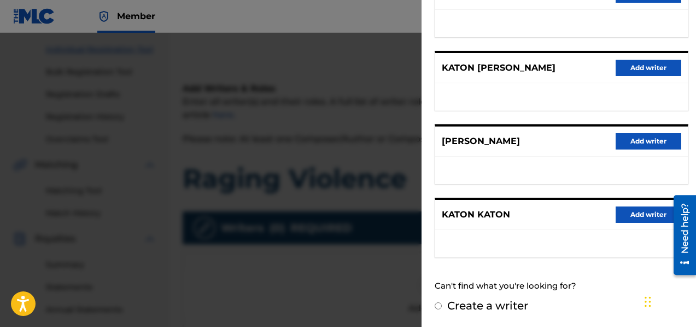
click at [640, 65] on button "Add writer" at bounding box center [649, 68] width 66 height 16
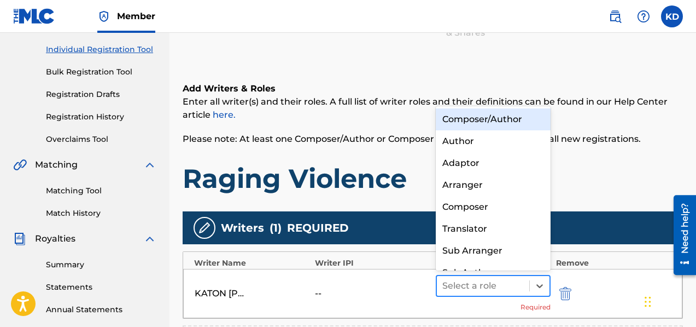
click at [483, 285] on div at bounding box center [482, 285] width 81 height 15
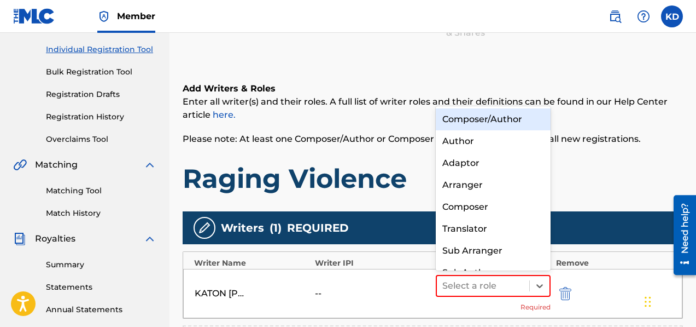
click at [483, 116] on div "Composer/Author" at bounding box center [493, 119] width 115 height 22
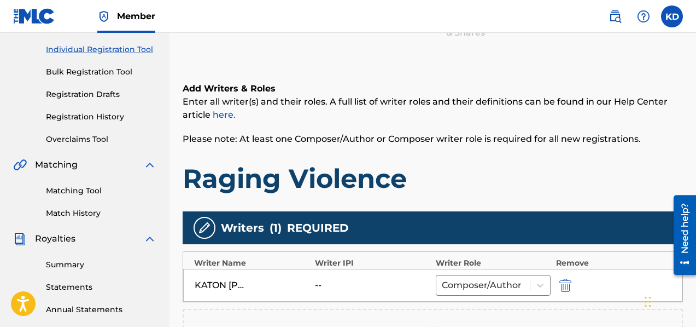
scroll to position [352, 0]
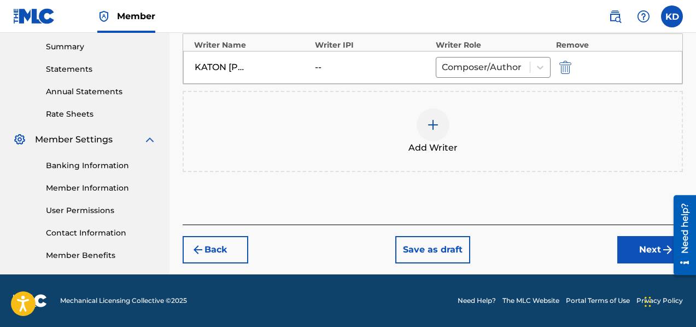
click at [647, 250] on button "Next" at bounding box center [650, 249] width 66 height 27
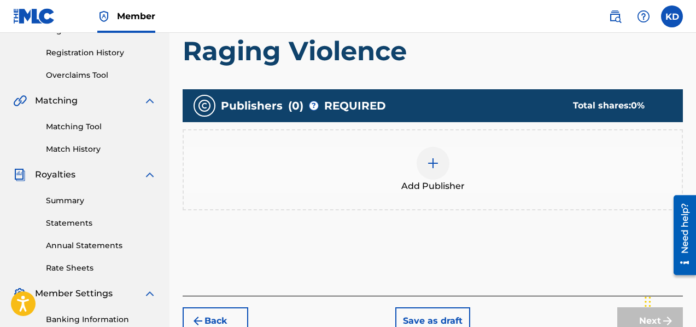
scroll to position [199, 0]
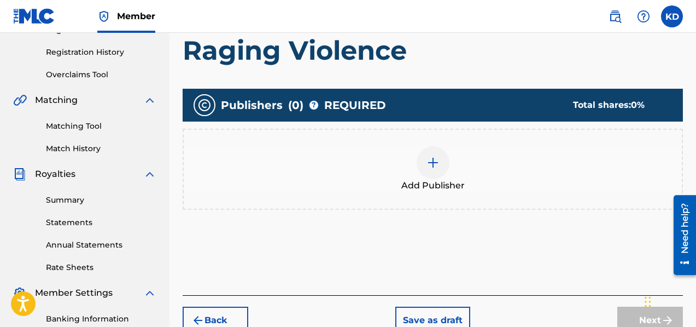
click at [428, 160] on img at bounding box center [433, 162] width 13 height 13
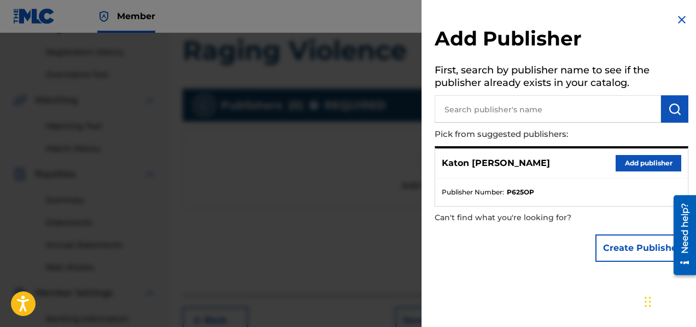
click at [640, 159] on button "Add publisher" at bounding box center [649, 163] width 66 height 16
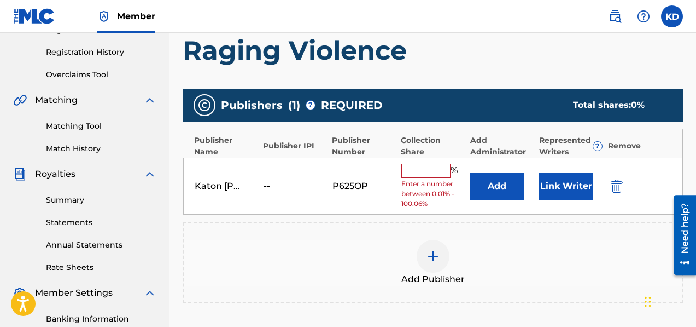
click at [434, 170] on input "text" at bounding box center [425, 171] width 49 height 14
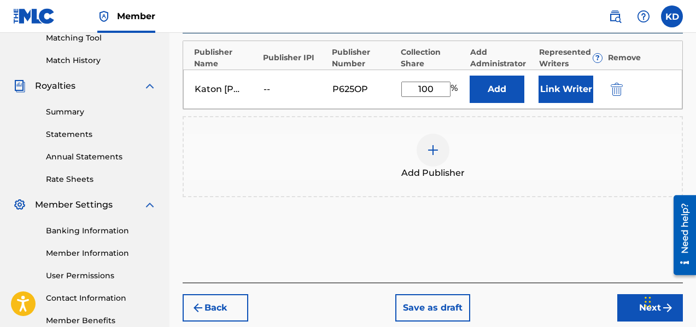
scroll to position [312, 0]
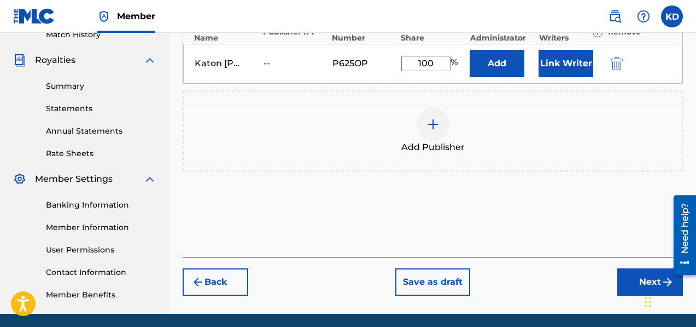
click at [637, 279] on button "Next" at bounding box center [650, 281] width 66 height 27
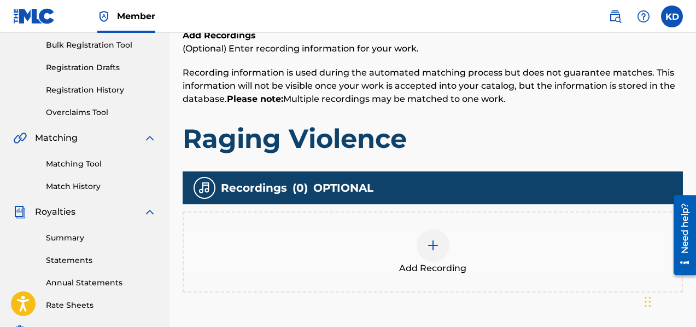
scroll to position [161, 0]
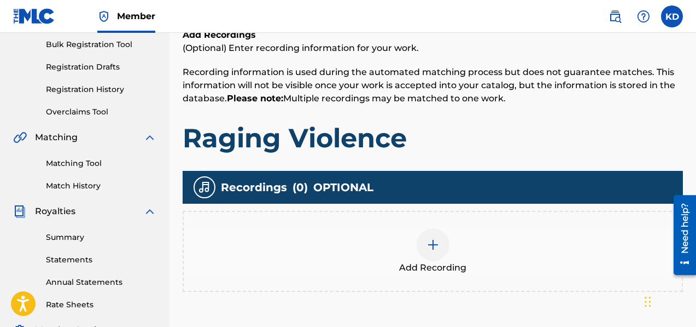
click at [427, 237] on div at bounding box center [433, 244] width 33 height 33
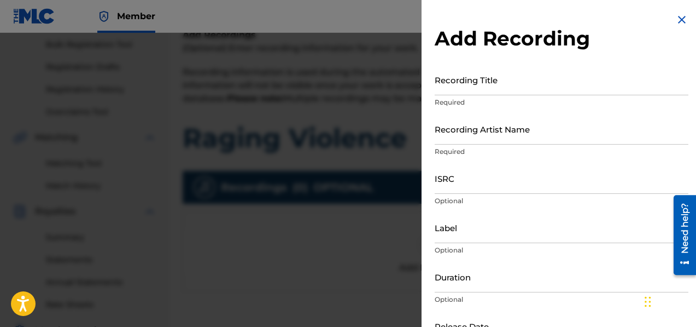
click at [477, 85] on input "Recording Title" at bounding box center [562, 79] width 254 height 31
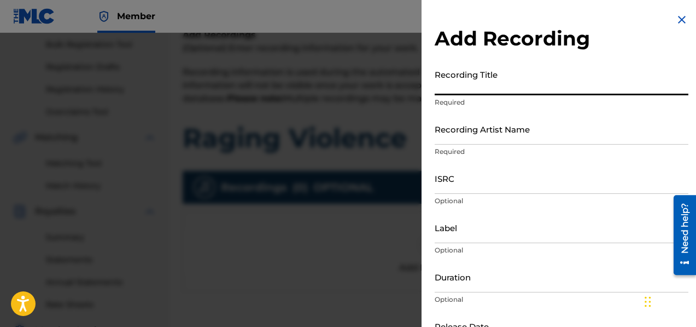
paste input "Demons - Evil Forces"
click at [480, 137] on input "Recording Artist Name" at bounding box center [562, 128] width 254 height 31
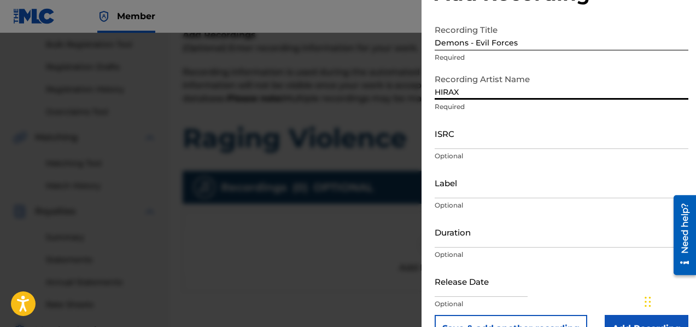
scroll to position [73, 0]
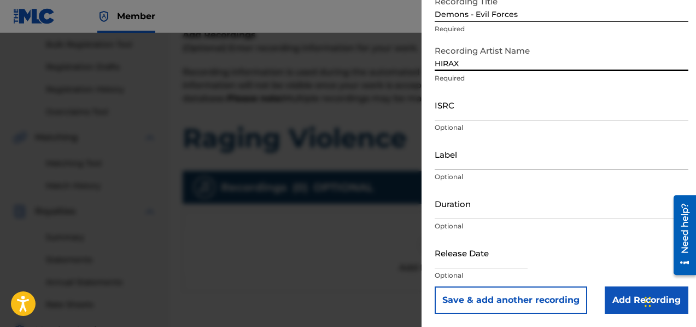
click at [448, 260] on input "text" at bounding box center [481, 252] width 93 height 31
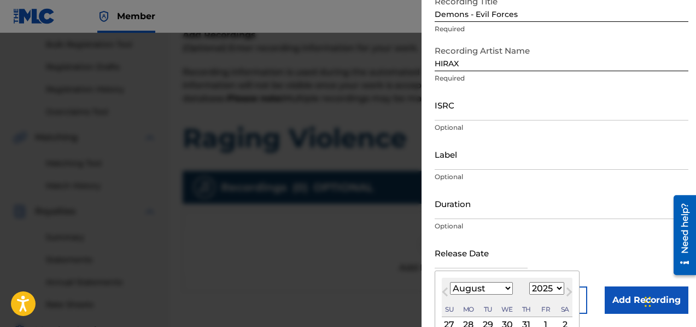
click at [493, 287] on select "January February March April May June July August September October November De…" at bounding box center [481, 288] width 63 height 13
click at [540, 288] on select "1899 1900 1901 1902 1903 1904 1905 1906 1907 1908 1909 1910 1911 1912 1913 1914…" at bounding box center [546, 288] width 35 height 13
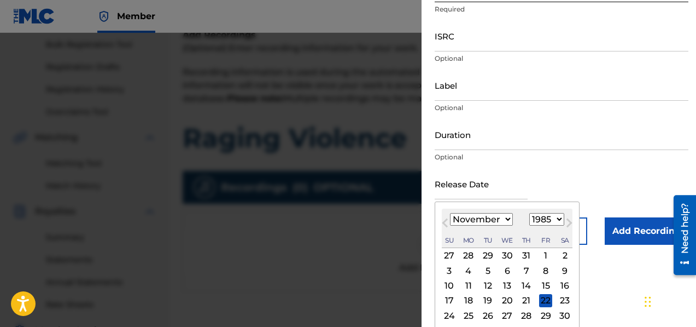
scroll to position [160, 0]
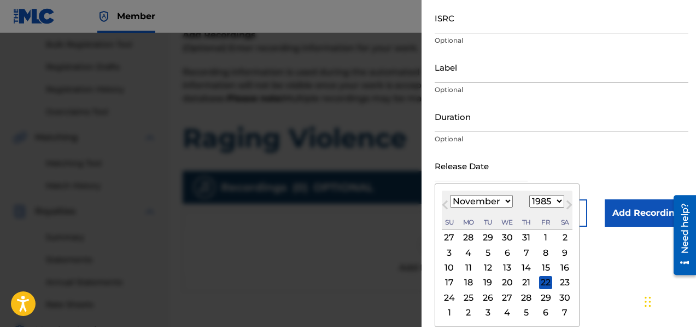
click at [470, 282] on div "18" at bounding box center [468, 282] width 13 height 13
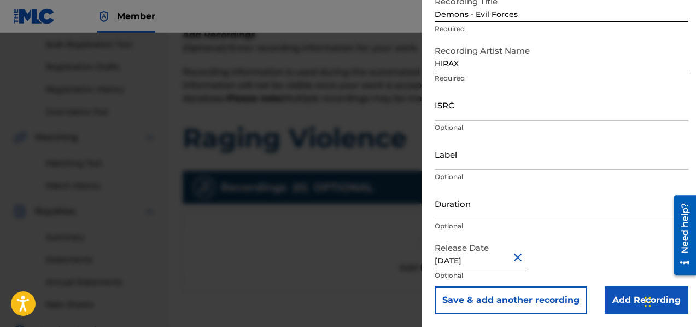
click at [479, 299] on button "Save & add another recording" at bounding box center [511, 299] width 153 height 27
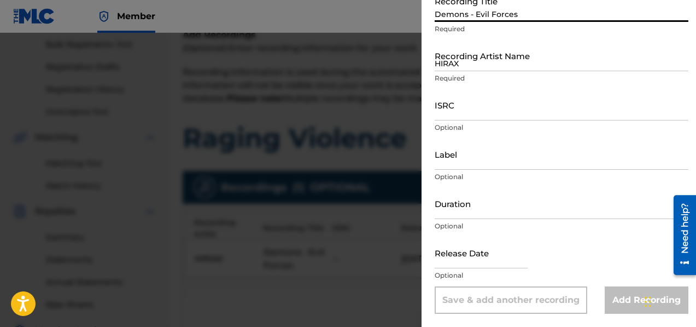
click at [516, 16] on input "Demons - Evil Forces" at bounding box center [562, 6] width 254 height 31
paste input "Blitzkrieg Air Attack"
click at [511, 63] on input "HIRAX" at bounding box center [562, 55] width 254 height 31
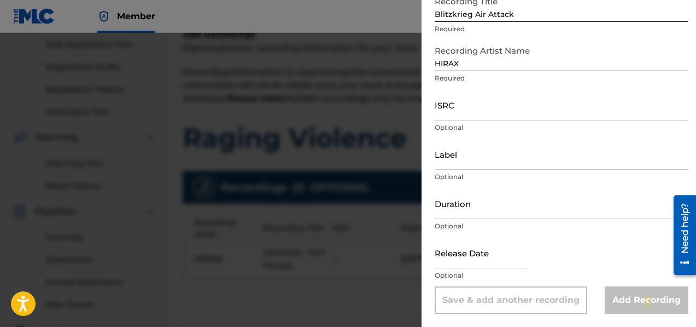
click at [493, 261] on input "text" at bounding box center [481, 252] width 93 height 31
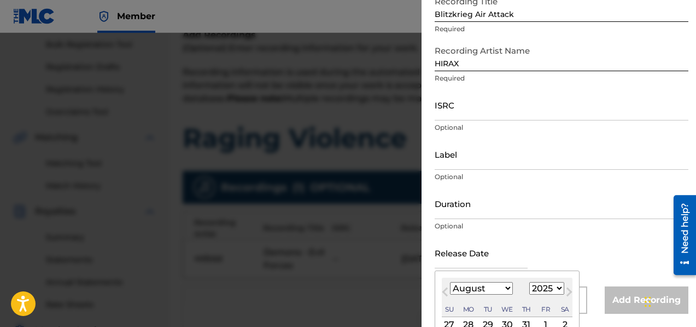
click at [494, 293] on select "January February March April May June July August September October November De…" at bounding box center [481, 288] width 63 height 13
click at [546, 288] on select "1899 1900 1901 1902 1903 1904 1905 1906 1907 1908 1909 1910 1911 1912 1913 1914…" at bounding box center [546, 288] width 35 height 13
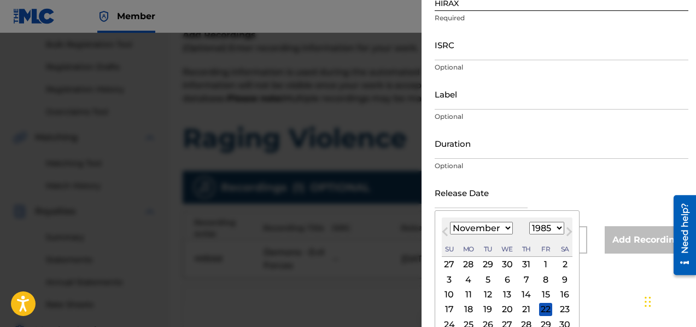
scroll to position [134, 0]
click at [472, 306] on div "18" at bounding box center [468, 308] width 13 height 13
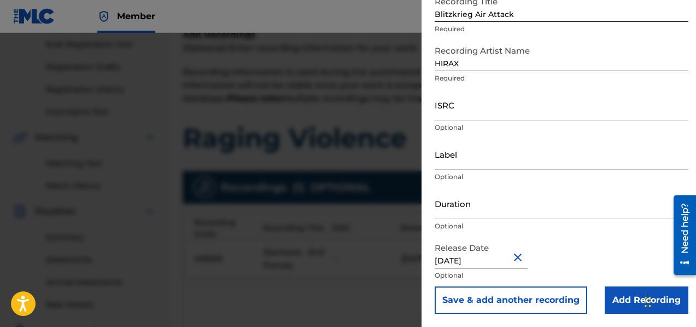
click at [547, 302] on button "Save & add another recording" at bounding box center [511, 299] width 153 height 27
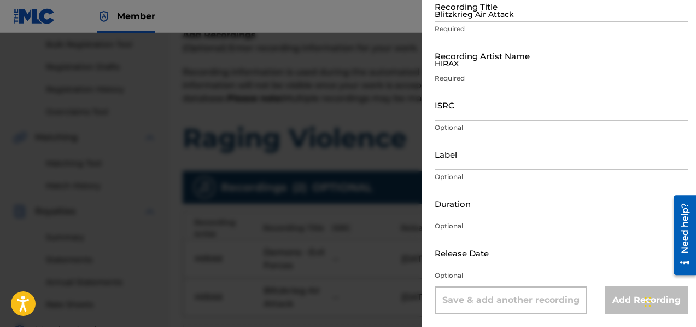
scroll to position [0, 0]
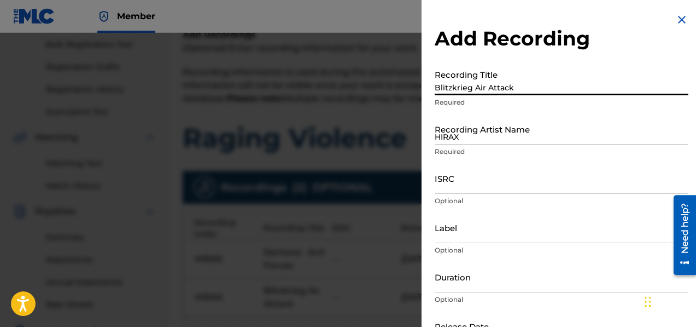
click at [459, 84] on input "Blitzkrieg Air Attack" at bounding box center [562, 79] width 254 height 31
paste input "Guardian Protector"
click at [470, 134] on input "HIRAX" at bounding box center [562, 128] width 254 height 31
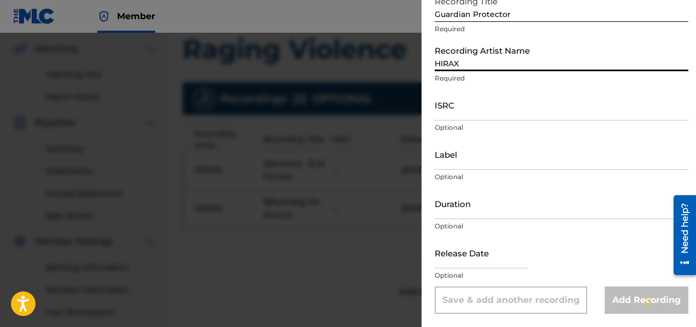
scroll to position [277, 0]
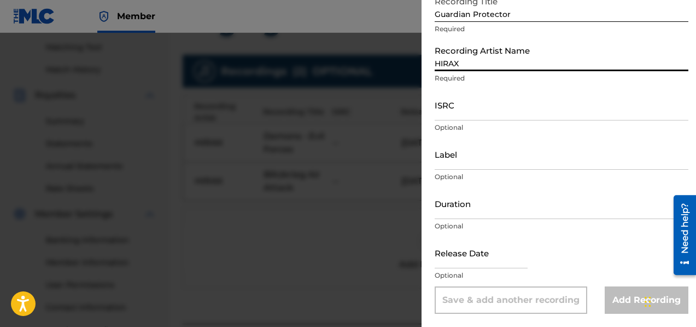
click at [461, 265] on input "text" at bounding box center [481, 252] width 93 height 31
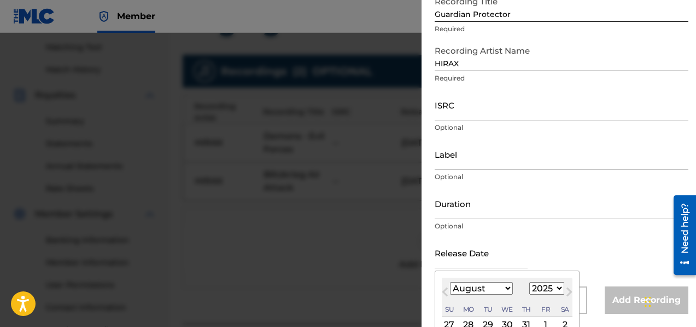
click at [478, 292] on select "January February March April May June July August September October November De…" at bounding box center [481, 288] width 63 height 13
click at [549, 289] on select "1899 1900 1901 1902 1903 1904 1905 1906 1907 1908 1909 1910 1911 1912 1913 1914…" at bounding box center [546, 288] width 35 height 13
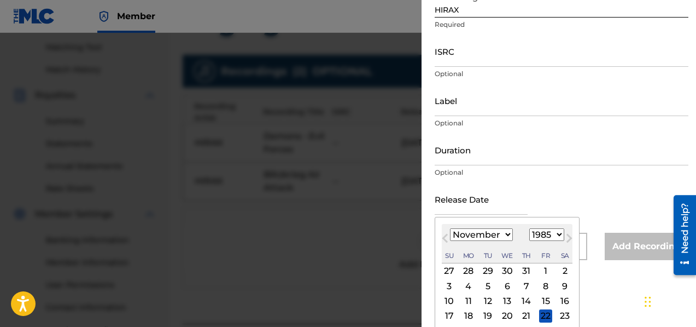
scroll to position [160, 0]
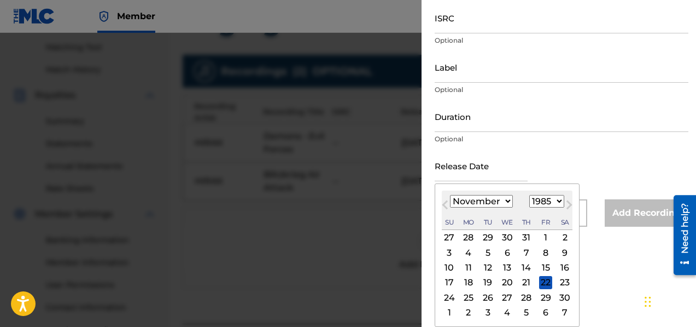
click at [471, 283] on div "18" at bounding box center [468, 282] width 13 height 13
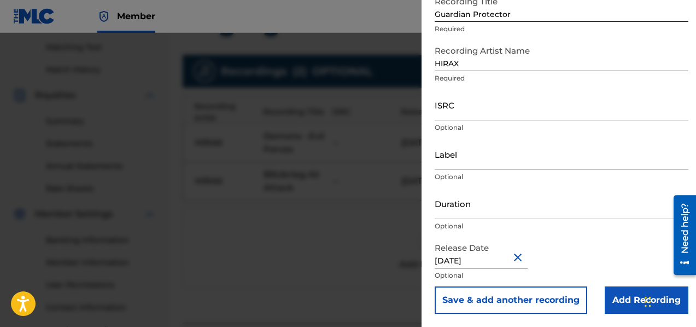
scroll to position [73, 0]
click at [531, 299] on button "Save & add another recording" at bounding box center [511, 299] width 153 height 27
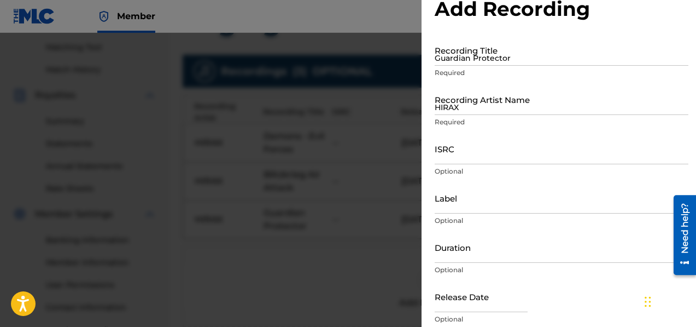
scroll to position [0, 0]
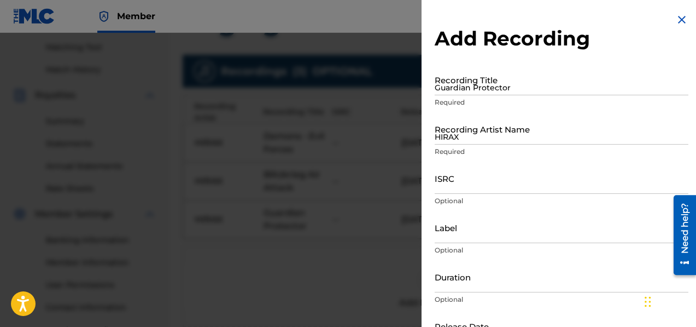
click at [475, 88] on input "Guardian Protector" at bounding box center [562, 79] width 254 height 31
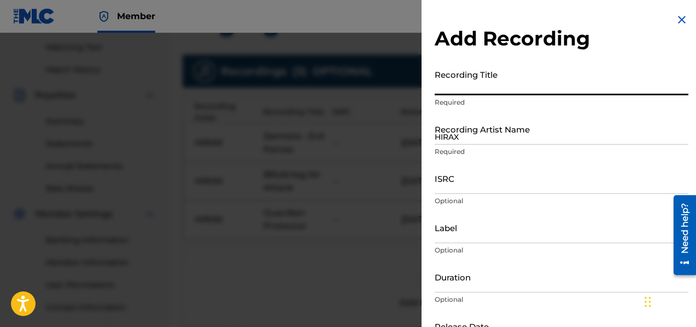
paste input "Bombs of Death"
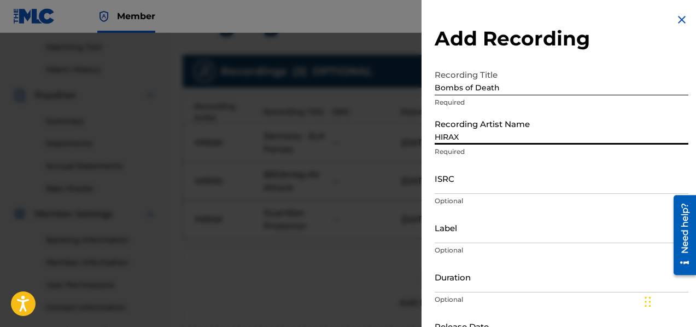
click at [482, 138] on input "HIRAX" at bounding box center [562, 128] width 254 height 31
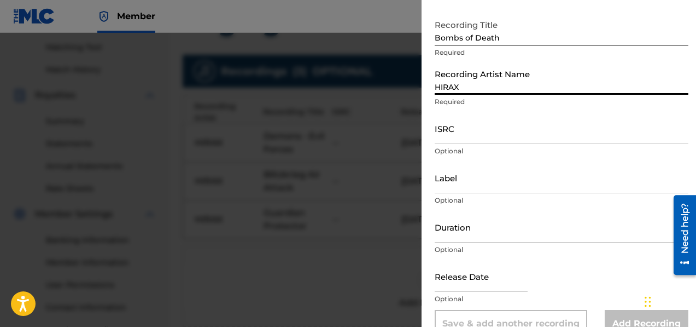
scroll to position [73, 0]
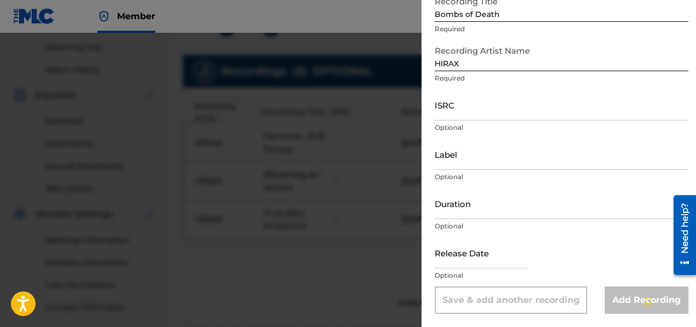
click at [469, 263] on input "text" at bounding box center [481, 252] width 93 height 31
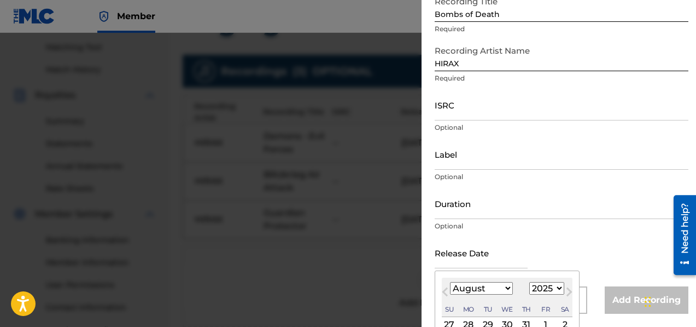
click at [486, 287] on select "January February March April May June July August September October November De…" at bounding box center [481, 288] width 63 height 13
click at [538, 290] on select "1899 1900 1901 1902 1903 1904 1905 1906 1907 1908 1909 1910 1911 1912 1913 1914…" at bounding box center [546, 288] width 35 height 13
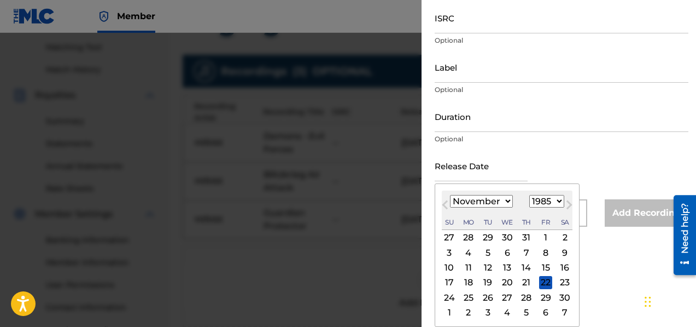
click at [470, 283] on div "18" at bounding box center [468, 282] width 13 height 13
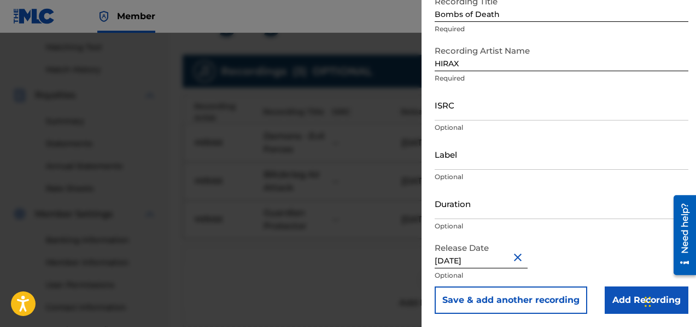
click at [493, 299] on button "Save & add another recording" at bounding box center [511, 299] width 153 height 27
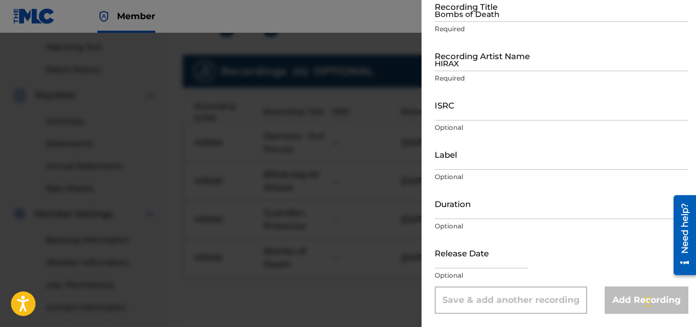
click at [480, 14] on input "Bombs of Death" at bounding box center [562, 6] width 254 height 31
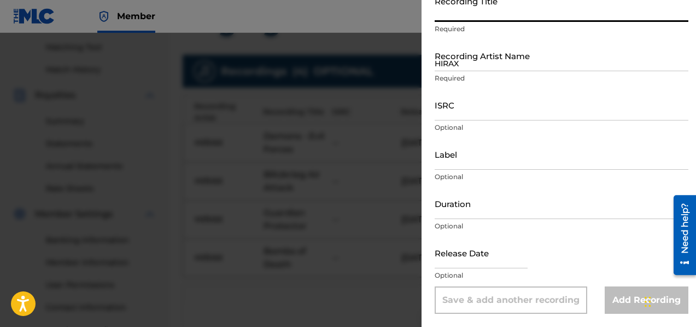
paste input "Defeat of Amalek"
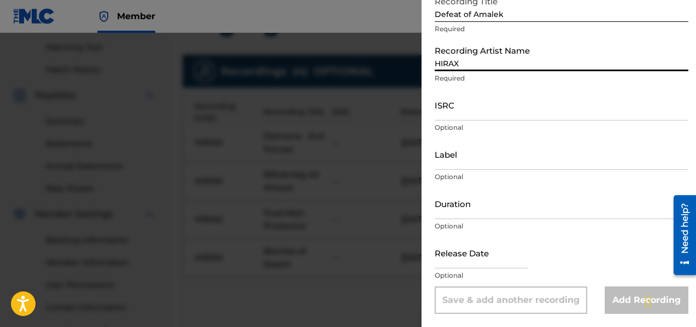
click at [471, 61] on input "HIRAX" at bounding box center [562, 55] width 254 height 31
click at [480, 265] on input "text" at bounding box center [481, 252] width 93 height 31
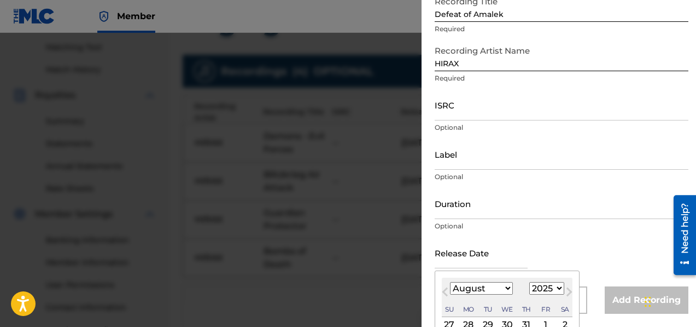
click at [505, 290] on select "January February March April May June July August September October November De…" at bounding box center [481, 288] width 63 height 13
click at [535, 289] on select "1899 1900 1901 1902 1903 1904 1905 1906 1907 1908 1909 1910 1911 1912 1913 1914…" at bounding box center [546, 288] width 35 height 13
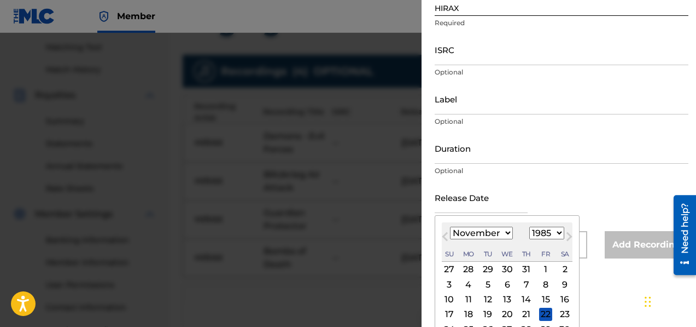
scroll to position [160, 0]
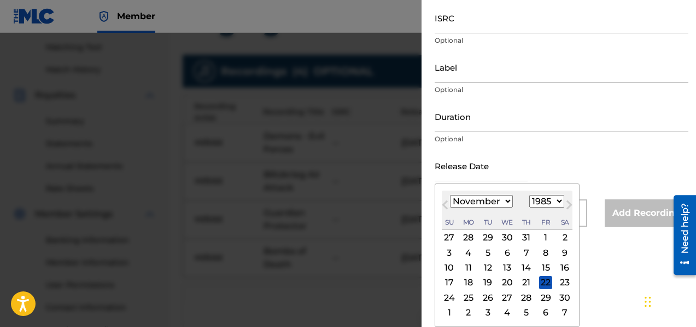
click at [469, 282] on div "18" at bounding box center [468, 282] width 13 height 13
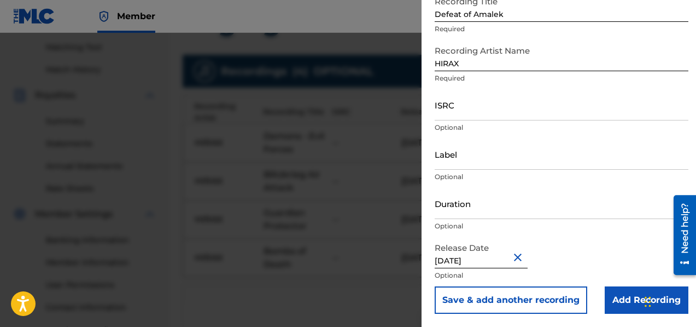
click at [563, 301] on button "Save & add another recording" at bounding box center [511, 299] width 153 height 27
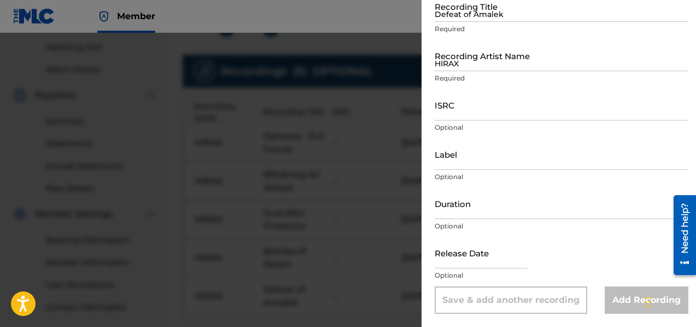
click at [450, 13] on input "Defeat of Amalek" at bounding box center [562, 6] width 254 height 31
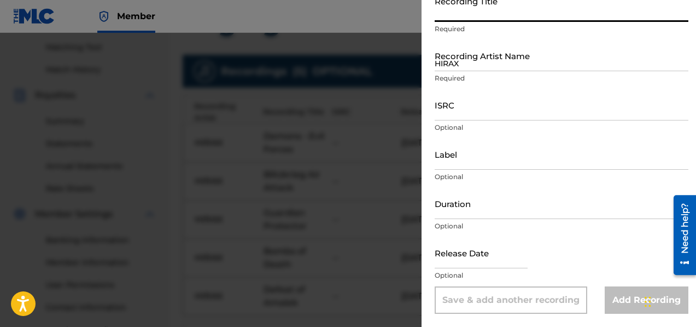
paste input "Raging Violence"
click at [446, 63] on input "HIRAX" at bounding box center [562, 55] width 254 height 31
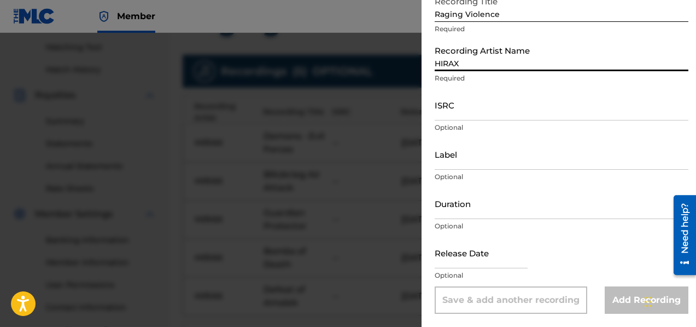
click at [465, 255] on input "text" at bounding box center [481, 252] width 93 height 31
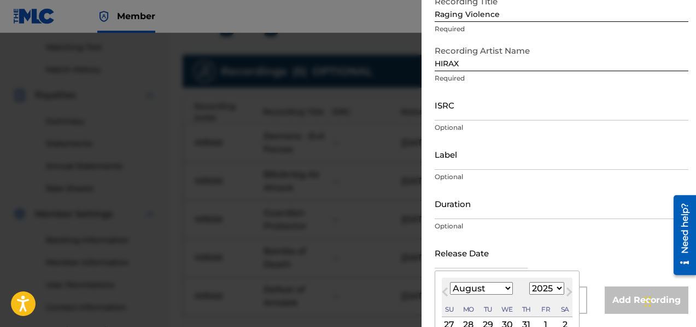
click at [469, 286] on select "January February March April May June July August September October November De…" at bounding box center [481, 288] width 63 height 13
click at [557, 287] on select "1899 1900 1901 1902 1903 1904 1905 1906 1907 1908 1909 1910 1911 1912 1913 1914…" at bounding box center [546, 288] width 35 height 13
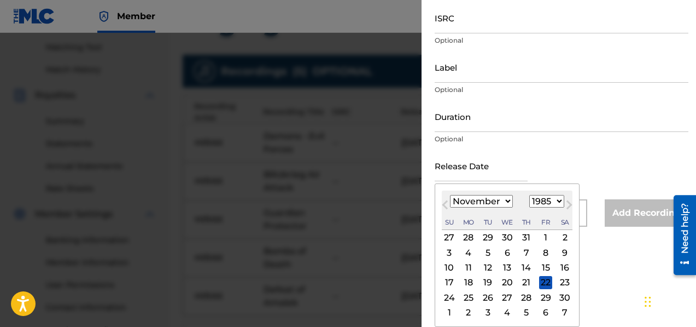
click at [465, 279] on div "18" at bounding box center [468, 282] width 13 height 13
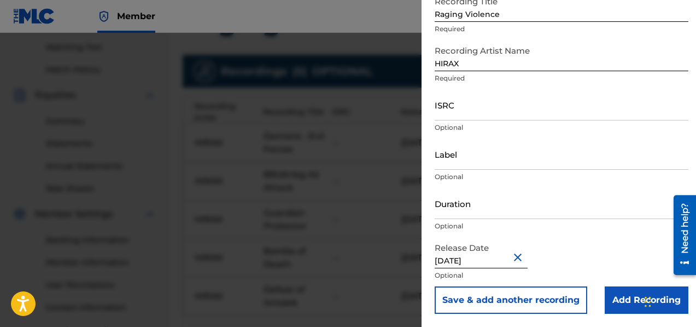
click at [499, 298] on button "Save & add another recording" at bounding box center [511, 299] width 153 height 27
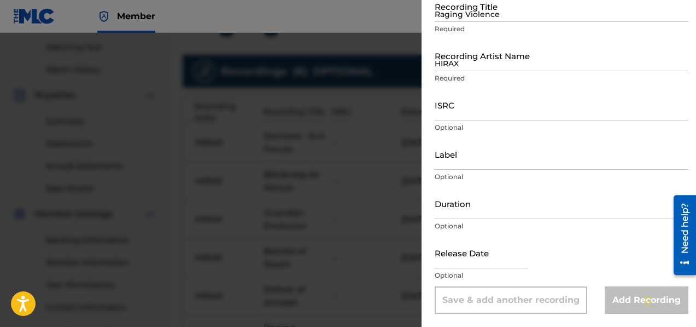
click at [469, 15] on input "Raging Violence" at bounding box center [562, 6] width 254 height 31
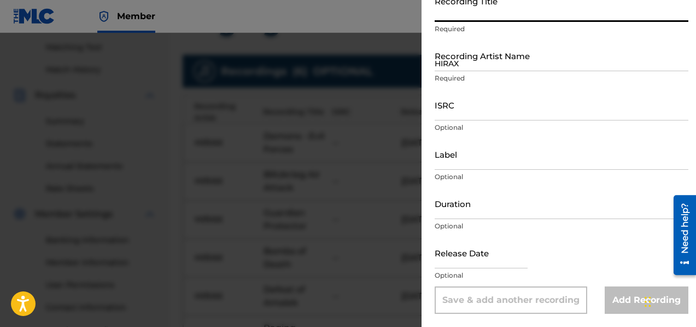
paste input "Call of the Gods"
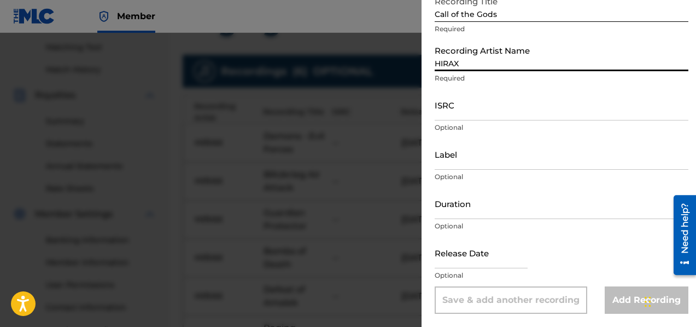
click at [471, 69] on input "HIRAX" at bounding box center [562, 55] width 254 height 31
click at [491, 264] on input "text" at bounding box center [481, 252] width 93 height 31
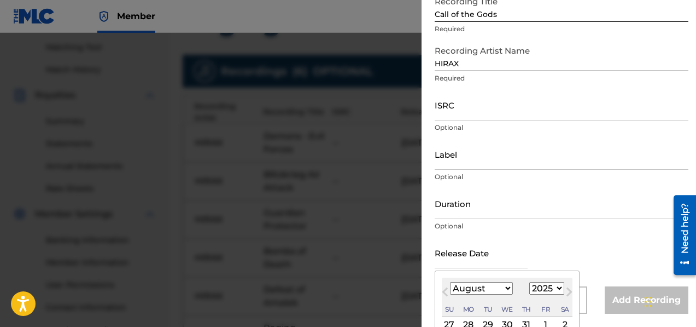
click at [482, 291] on select "January February March April May June July August September October November De…" at bounding box center [481, 288] width 63 height 13
click at [538, 288] on select "1899 1900 1901 1902 1903 1904 1905 1906 1907 1908 1909 1910 1911 1912 1913 1914…" at bounding box center [546, 288] width 35 height 13
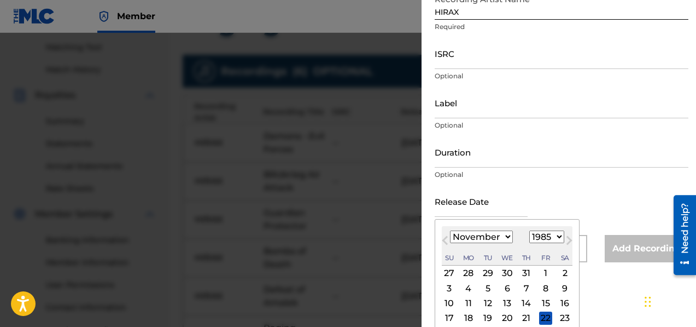
scroll to position [160, 0]
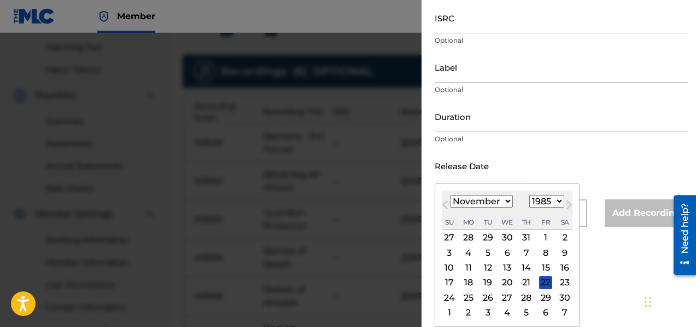
click at [468, 285] on div "18" at bounding box center [468, 282] width 13 height 13
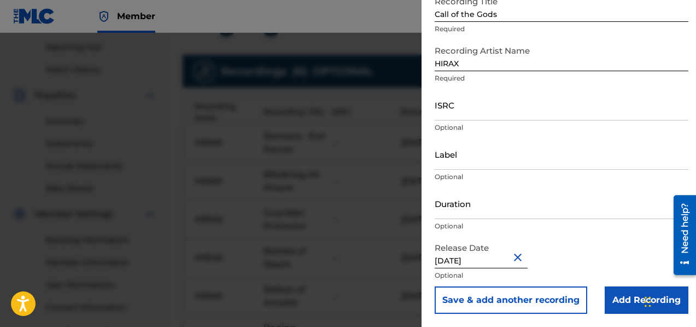
click at [503, 300] on button "Save & add another recording" at bounding box center [511, 299] width 153 height 27
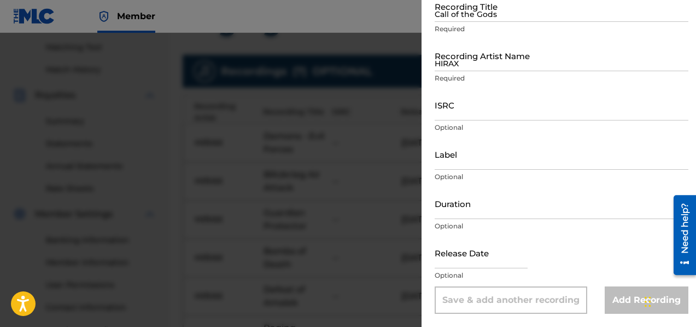
click at [448, 15] on input "Call of the Gods" at bounding box center [562, 6] width 254 height 31
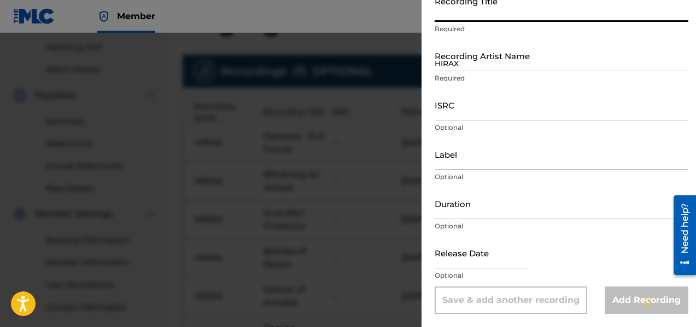
paste input "Warlords Command"
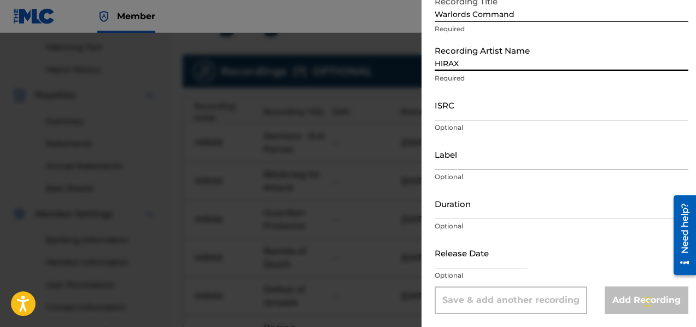
click at [513, 63] on input "HIRAX" at bounding box center [562, 55] width 254 height 31
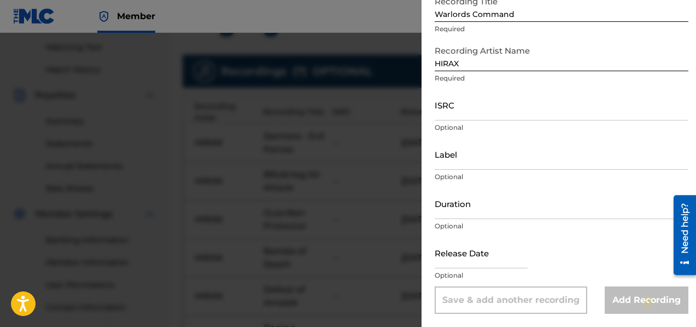
click at [446, 258] on input "text" at bounding box center [481, 252] width 93 height 31
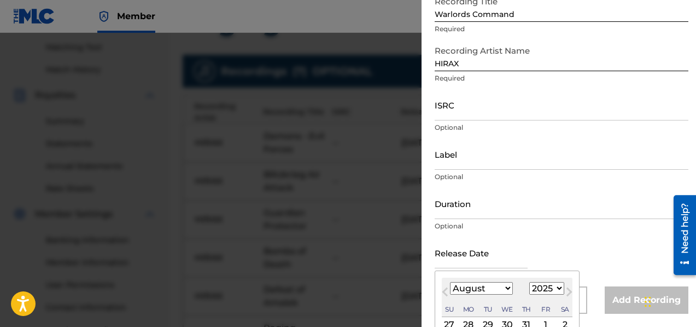
click at [471, 289] on select "January February March April May June July August September October November De…" at bounding box center [481, 288] width 63 height 13
click at [536, 290] on select "1899 1900 1901 1902 1903 1904 1905 1906 1907 1908 1909 1910 1911 1912 1913 1914…" at bounding box center [546, 288] width 35 height 13
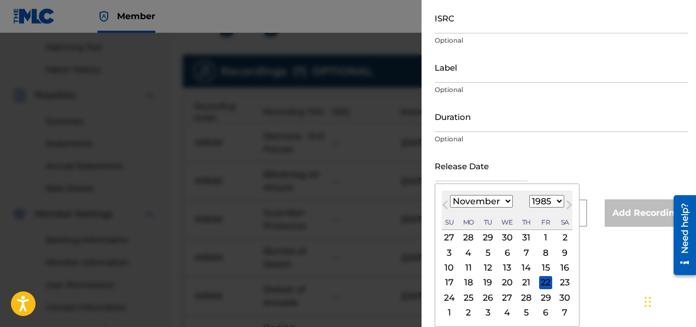
click at [470, 284] on div "18" at bounding box center [468, 282] width 13 height 13
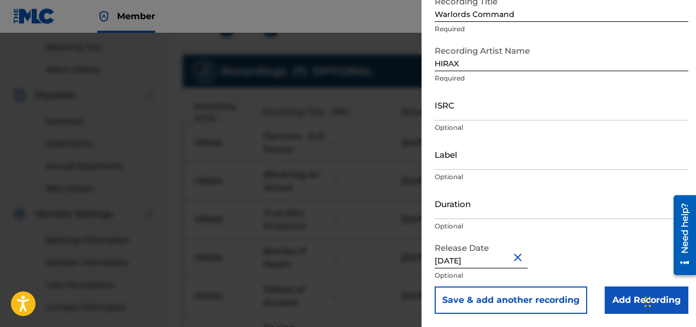
click at [491, 301] on button "Save & add another recording" at bounding box center [511, 299] width 153 height 27
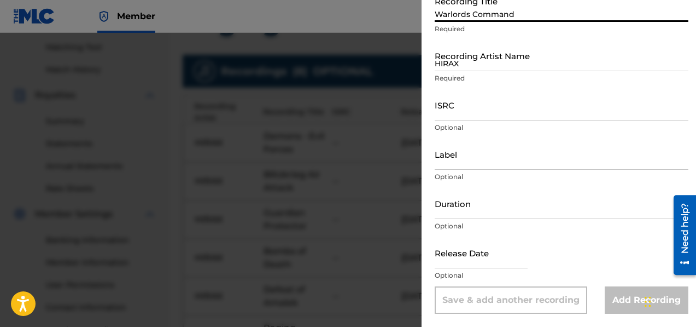
click at [472, 8] on input "Warlords Command" at bounding box center [562, 6] width 254 height 31
paste input "Suicide"
click at [470, 68] on input "HIRAX" at bounding box center [562, 55] width 254 height 31
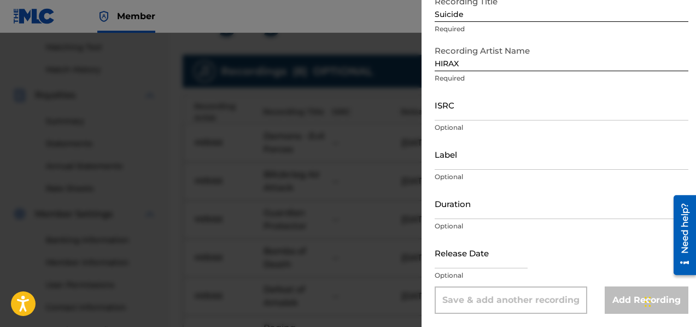
click at [474, 252] on input "text" at bounding box center [481, 252] width 93 height 31
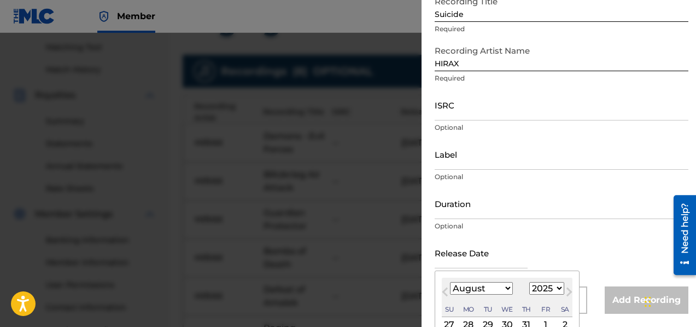
click at [477, 294] on select "January February March April May June July August September October November De…" at bounding box center [481, 288] width 63 height 13
click at [549, 289] on select "1899 1900 1901 1902 1903 1904 1905 1906 1907 1908 1909 1910 1911 1912 1913 1914…" at bounding box center [546, 288] width 35 height 13
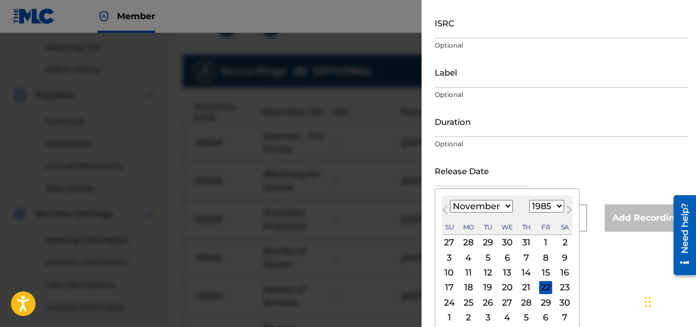
scroll to position [160, 0]
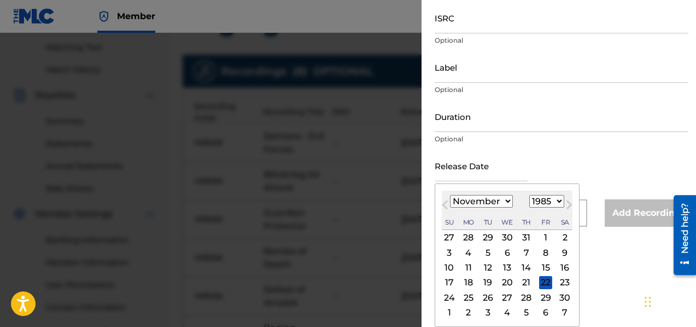
click at [469, 278] on div "18" at bounding box center [468, 282] width 13 height 13
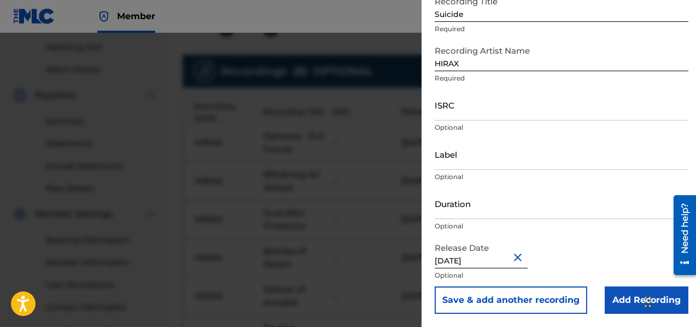
click at [481, 298] on button "Save & add another recording" at bounding box center [511, 299] width 153 height 27
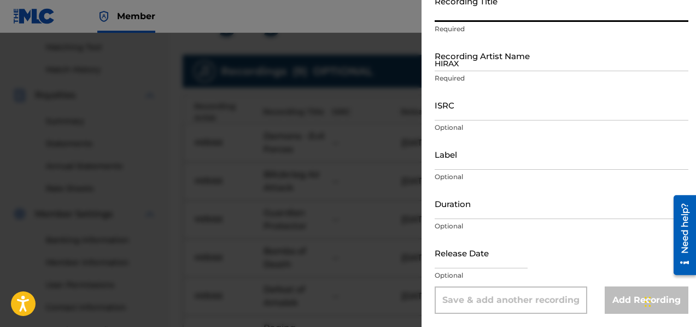
click at [509, 20] on input "Recording Title" at bounding box center [562, 6] width 254 height 31
paste input "Executed"
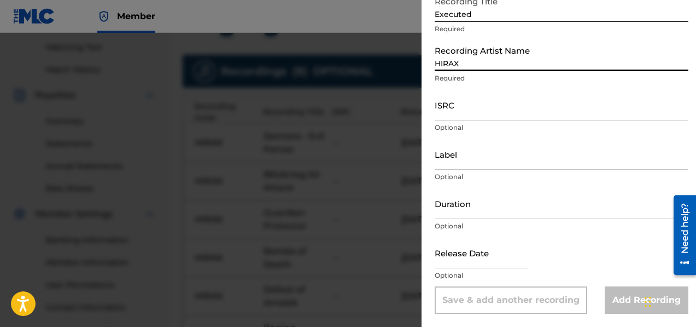
click at [461, 65] on input "HIRAX" at bounding box center [562, 55] width 254 height 31
click at [452, 263] on input "text" at bounding box center [481, 252] width 93 height 31
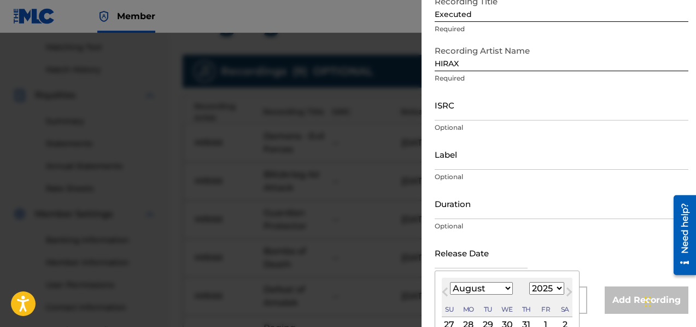
click at [485, 290] on select "January February March April May June July August September October November De…" at bounding box center [481, 288] width 63 height 13
click at [546, 289] on select "1899 1900 1901 1902 1903 1904 1905 1906 1907 1908 1909 1910 1911 1912 1913 1914…" at bounding box center [546, 288] width 35 height 13
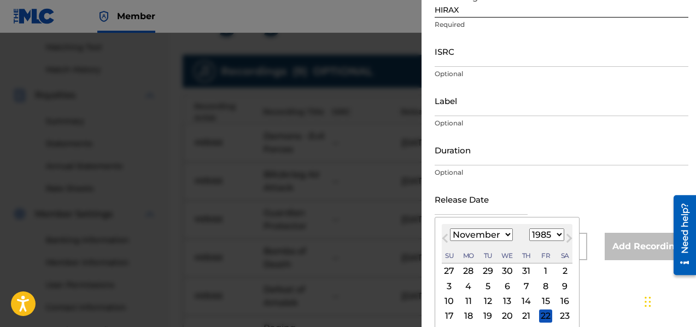
scroll to position [160, 0]
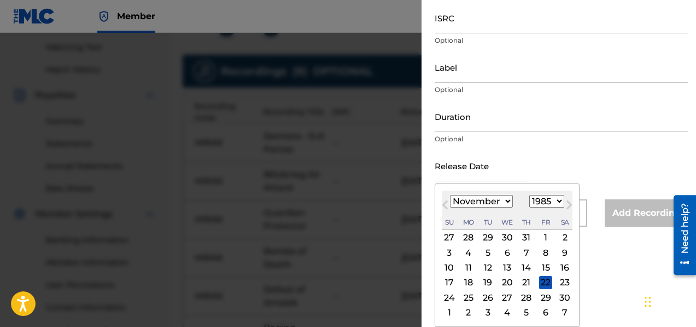
click at [467, 283] on div "18" at bounding box center [468, 282] width 13 height 13
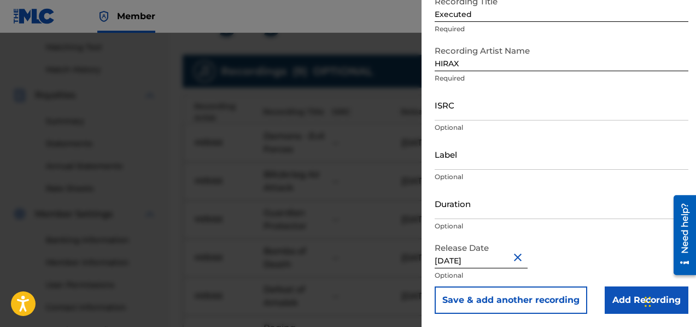
click at [492, 301] on button "Save & add another recording" at bounding box center [511, 299] width 153 height 27
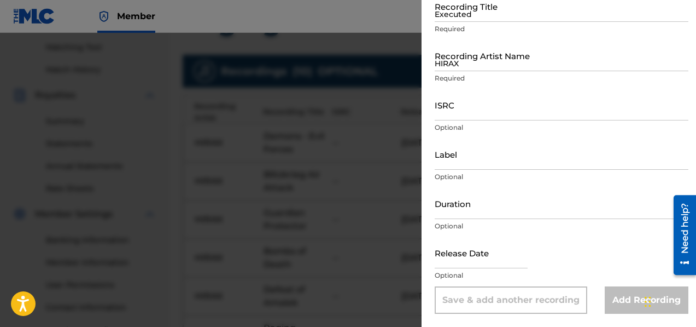
click at [473, 13] on input "Executed" at bounding box center [562, 6] width 254 height 31
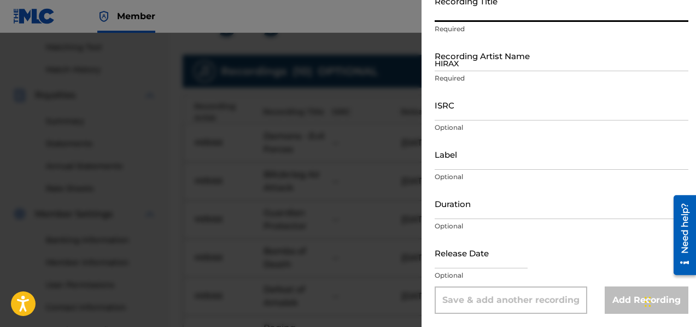
paste input "The Gauntlet"
click at [461, 59] on input "HIRAX" at bounding box center [562, 55] width 254 height 31
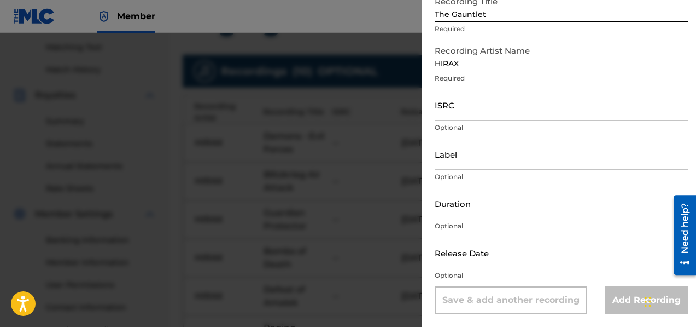
click at [456, 258] on input "text" at bounding box center [481, 252] width 93 height 31
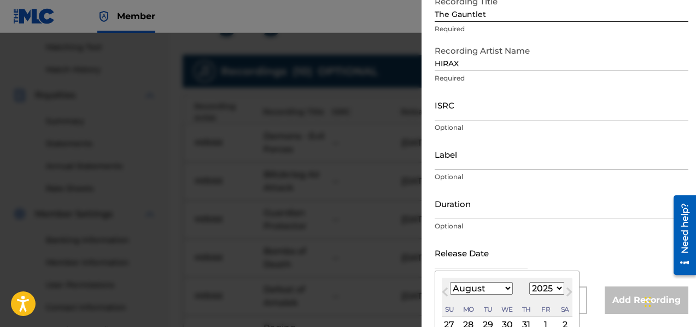
click at [476, 286] on select "January February March April May June July August September October November De…" at bounding box center [481, 288] width 63 height 13
click at [535, 286] on select "1899 1900 1901 1902 1903 1904 1905 1906 1907 1908 1909 1910 1911 1912 1913 1914…" at bounding box center [546, 288] width 35 height 13
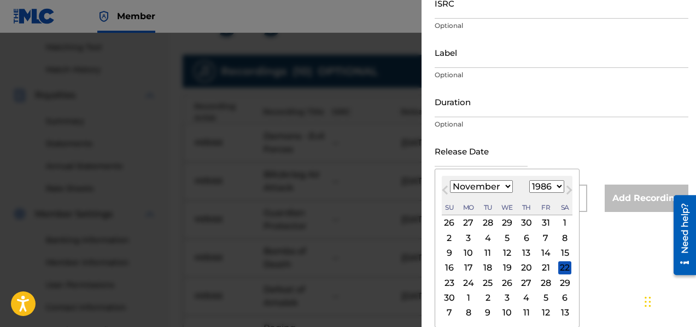
click at [491, 265] on div "18" at bounding box center [487, 267] width 13 height 13
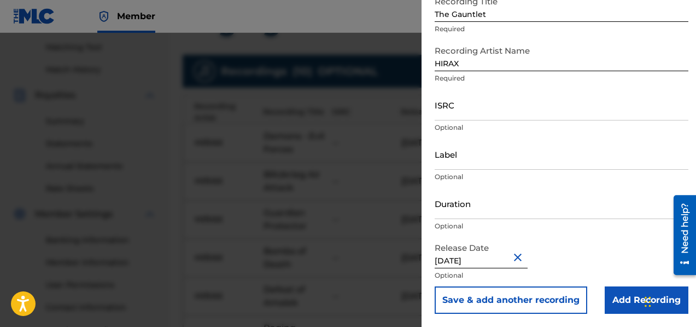
scroll to position [73, 0]
click at [497, 259] on input "[DATE]" at bounding box center [481, 252] width 93 height 31
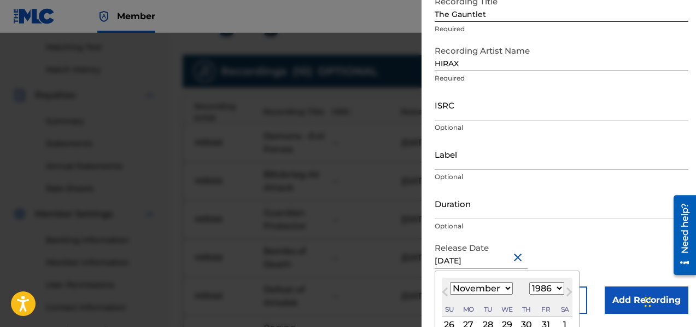
click at [549, 291] on select "1899 1900 1901 1902 1903 1904 1905 1906 1907 1908 1909 1910 1911 1912 1913 1914…" at bounding box center [546, 288] width 35 height 13
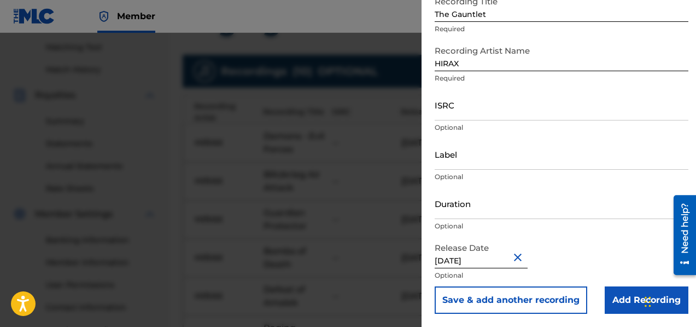
click at [552, 252] on div "Release Date [DATE] Optional" at bounding box center [562, 261] width 254 height 49
click at [499, 258] on input "[DATE]" at bounding box center [481, 252] width 93 height 31
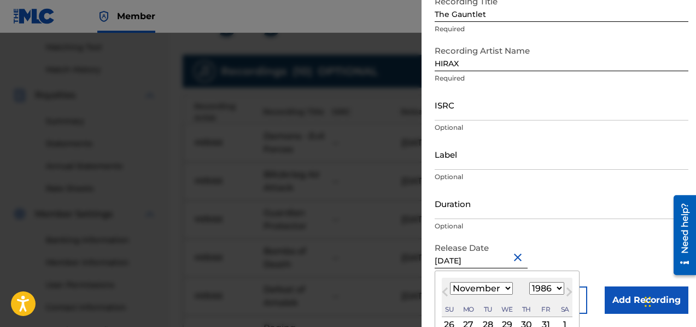
click at [539, 288] on select "1899 1900 1901 1902 1903 1904 1905 1906 1907 1908 1909 1910 1911 1912 1913 1914…" at bounding box center [546, 288] width 35 height 13
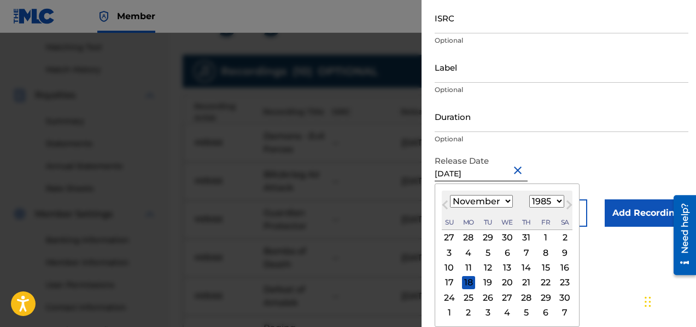
click at [467, 285] on div "18" at bounding box center [468, 282] width 13 height 13
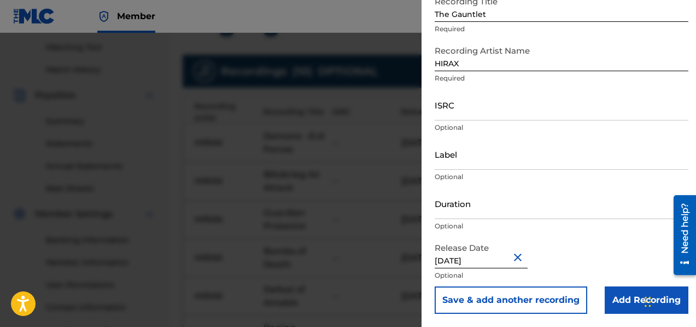
click at [520, 304] on button "Save & add another recording" at bounding box center [511, 299] width 153 height 27
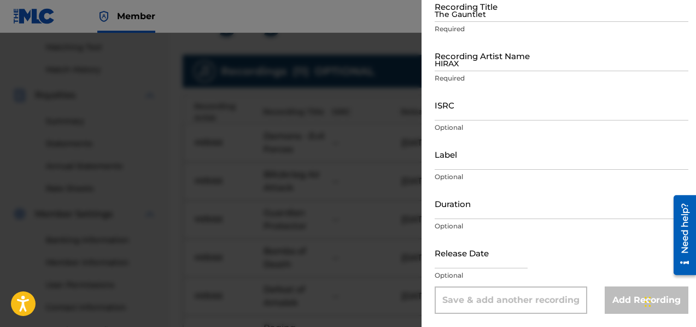
click at [515, 20] on input "The Gauntlet" at bounding box center [562, 6] width 254 height 31
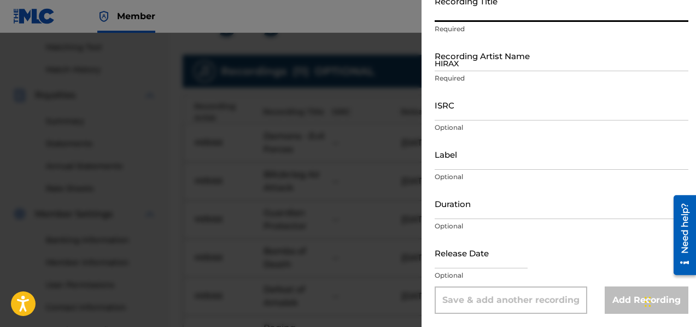
paste input "Destruction and Terror"
click at [490, 66] on input "HIRAX" at bounding box center [562, 55] width 254 height 31
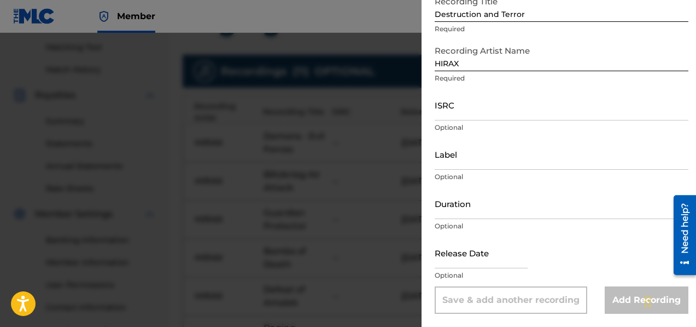
click at [475, 258] on input "text" at bounding box center [481, 252] width 93 height 31
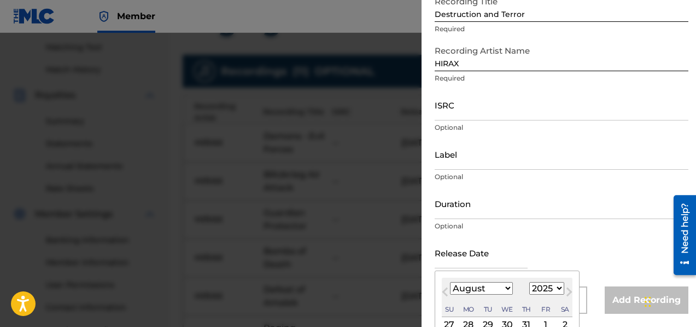
click at [480, 290] on select "January February March April May June July August September October November De…" at bounding box center [481, 288] width 63 height 13
click at [540, 287] on select "1899 1900 1901 1902 1903 1904 1905 1906 1907 1908 1909 1910 1911 1912 1913 1914…" at bounding box center [546, 288] width 35 height 13
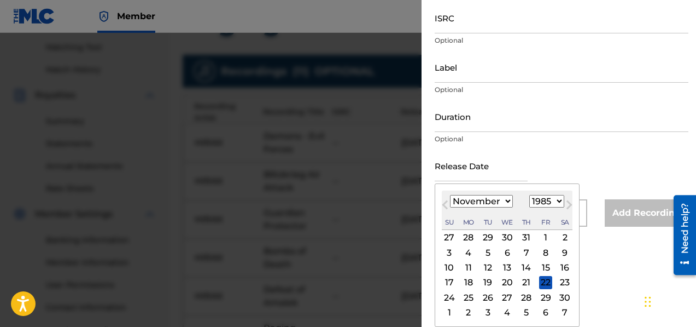
click at [471, 283] on div "18" at bounding box center [468, 282] width 13 height 13
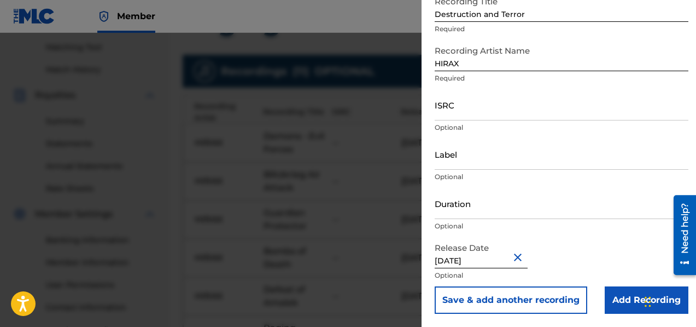
click at [532, 298] on button "Save & add another recording" at bounding box center [511, 299] width 153 height 27
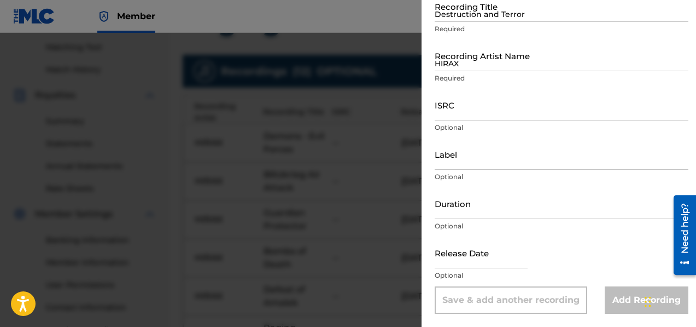
click at [504, 8] on input "Destruction and Terror" at bounding box center [562, 6] width 254 height 31
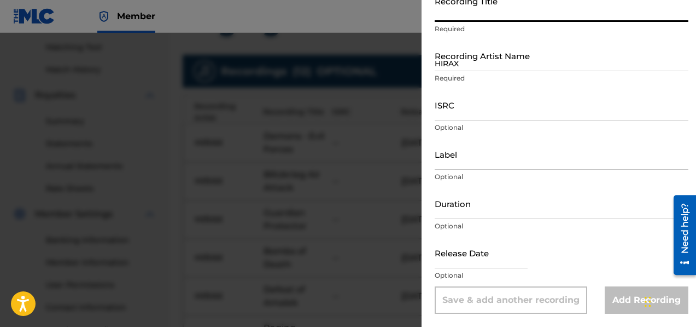
paste input "Destroy"
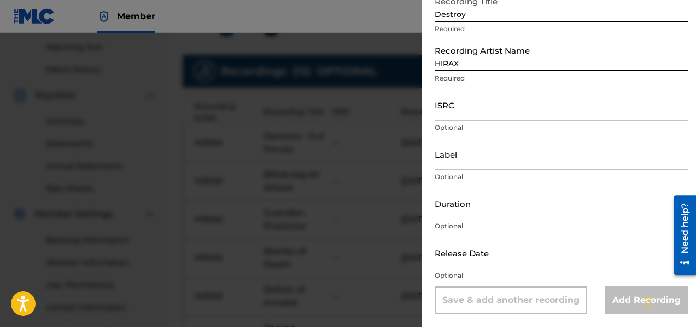
click at [462, 70] on input "HIRAX" at bounding box center [562, 55] width 254 height 31
click at [463, 265] on input "text" at bounding box center [481, 252] width 93 height 31
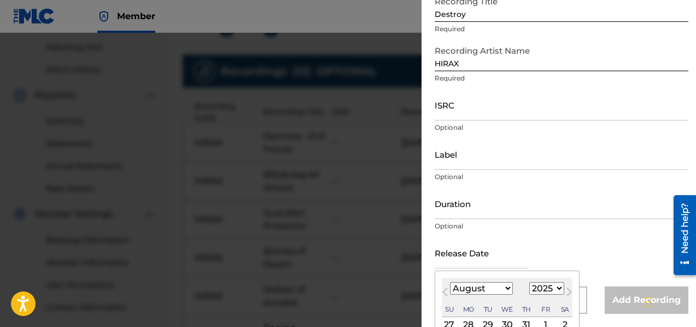
click at [482, 291] on select "January February March April May June July August September October November De…" at bounding box center [481, 288] width 63 height 13
click at [535, 289] on select "1899 1900 1901 1902 1903 1904 1905 1906 1907 1908 1909 1910 1911 1912 1913 1914…" at bounding box center [546, 288] width 35 height 13
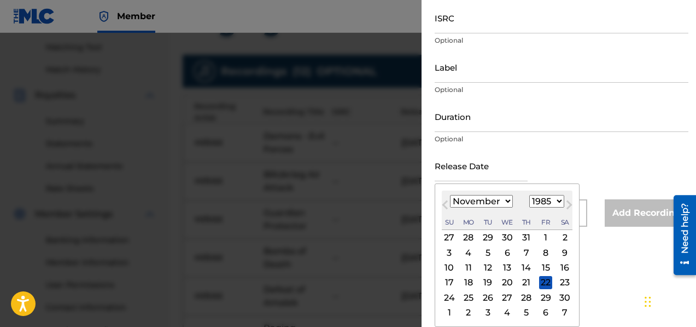
click at [468, 280] on div "18" at bounding box center [468, 282] width 13 height 13
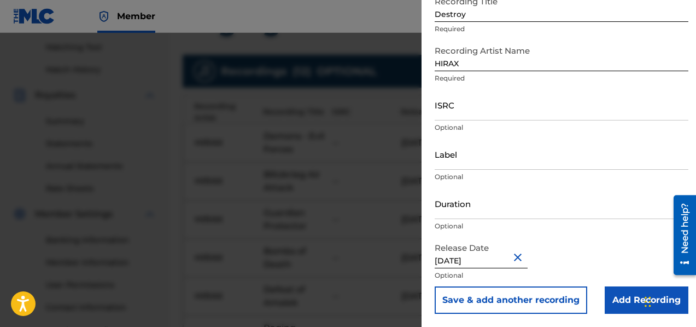
scroll to position [73, 0]
click at [526, 300] on button "Save & add another recording" at bounding box center [511, 299] width 153 height 27
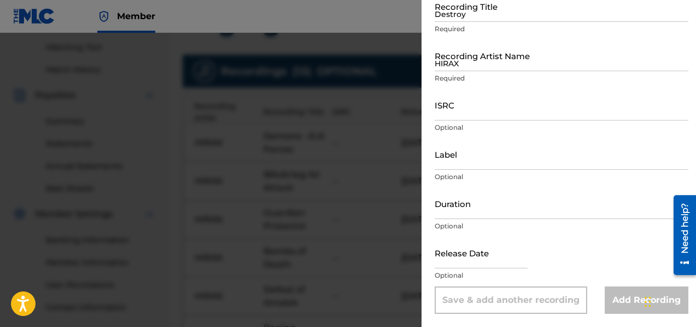
click at [464, 18] on input "Destroy" at bounding box center [562, 6] width 254 height 31
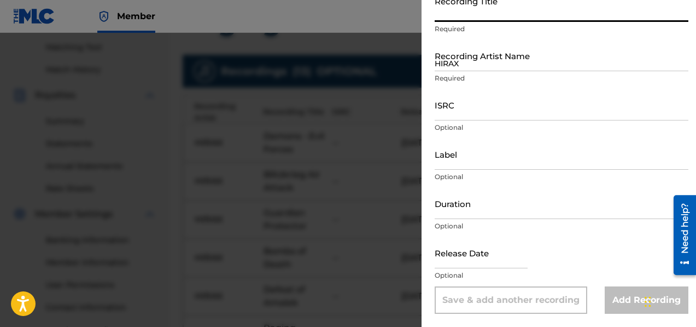
paste input "Bloodbath"
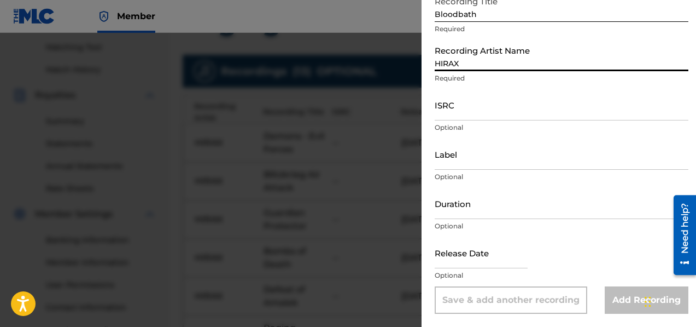
click at [463, 65] on input "HIRAX" at bounding box center [562, 55] width 254 height 31
click at [474, 261] on input "text" at bounding box center [481, 252] width 93 height 31
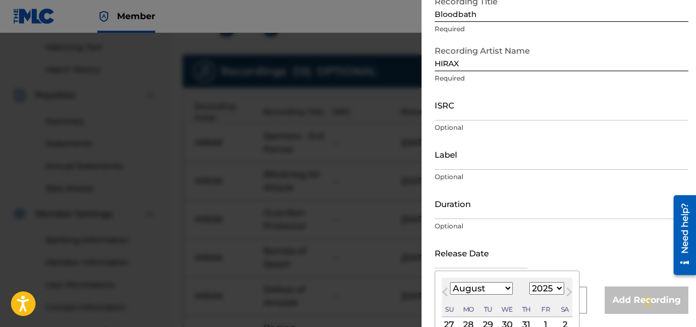
click at [488, 289] on select "January February March April May June July August September October November De…" at bounding box center [481, 288] width 63 height 13
click at [546, 287] on select "1899 1900 1901 1902 1903 1904 1905 1906 1907 1908 1909 1910 1911 1912 1913 1914…" at bounding box center [546, 288] width 35 height 13
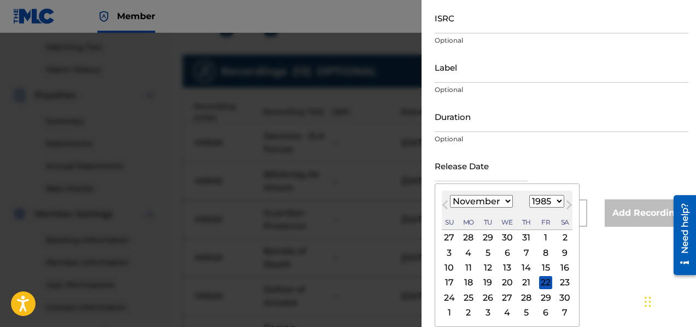
click at [471, 281] on div "18" at bounding box center [468, 282] width 13 height 13
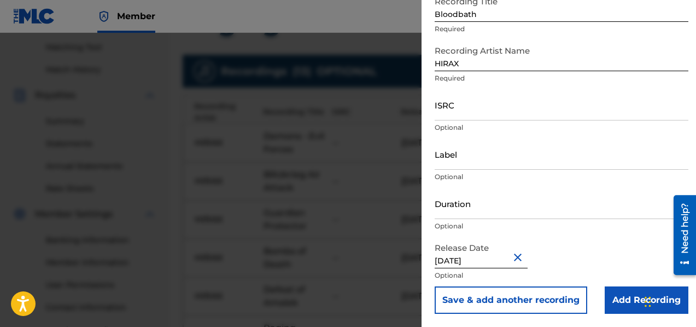
click at [619, 296] on input "Add Recording" at bounding box center [647, 299] width 84 height 27
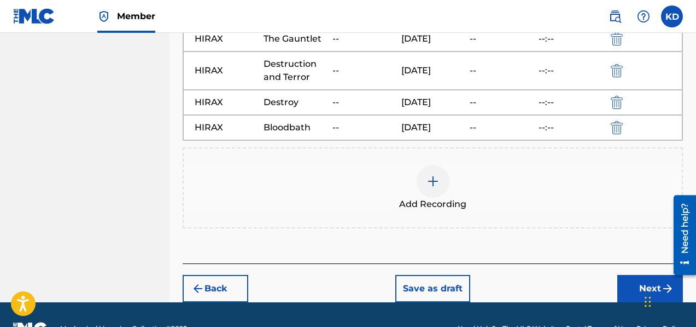
scroll to position [759, 0]
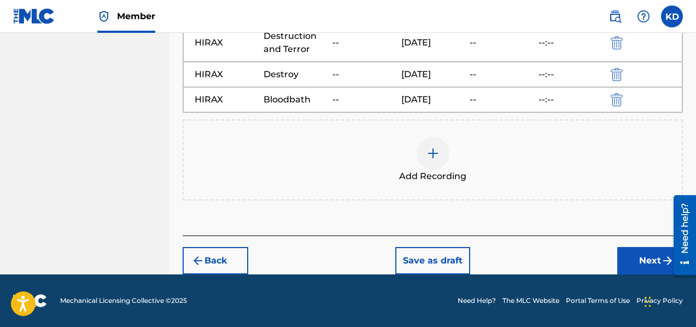
click at [648, 255] on button "Next" at bounding box center [650, 260] width 66 height 27
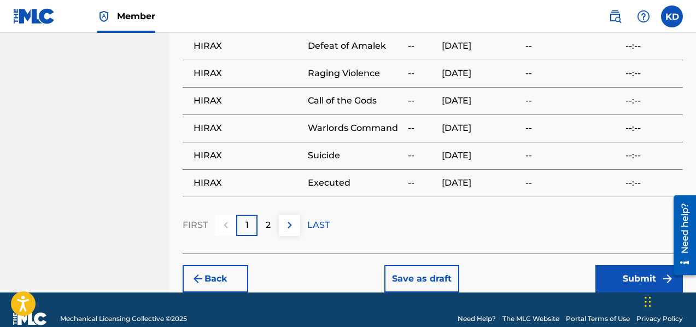
scroll to position [896, 0]
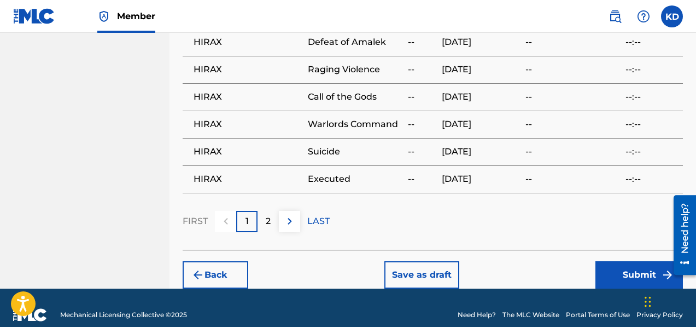
click at [634, 264] on button "Submit" at bounding box center [640, 274] width 88 height 27
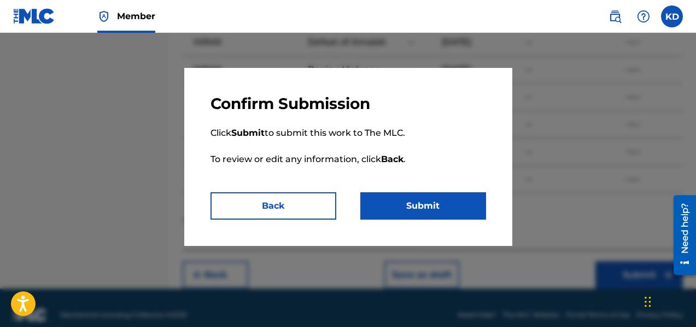
click at [441, 204] on button "Submit" at bounding box center [423, 205] width 126 height 27
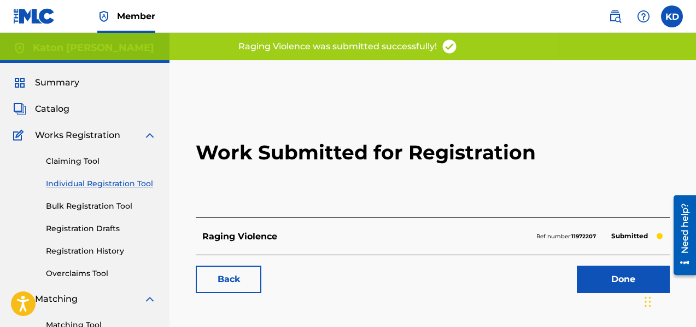
click at [626, 283] on link "Done" at bounding box center [623, 278] width 93 height 27
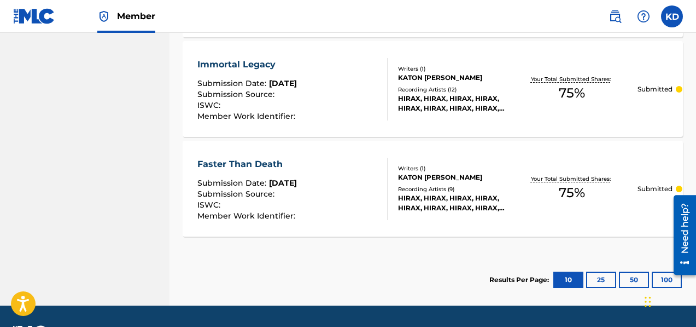
scroll to position [741, 0]
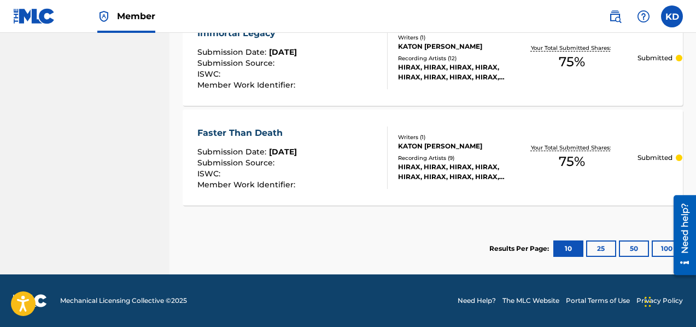
click at [572, 157] on span "75 %" at bounding box center [572, 162] width 26 height 20
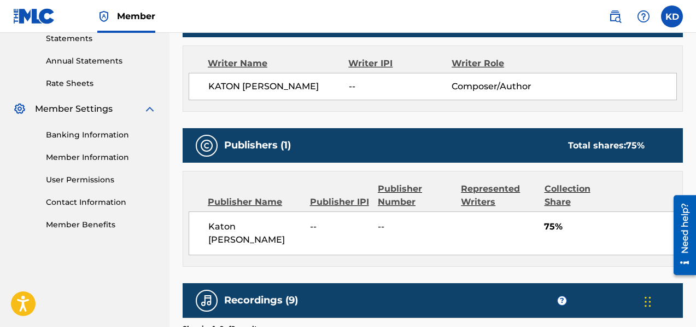
scroll to position [383, 0]
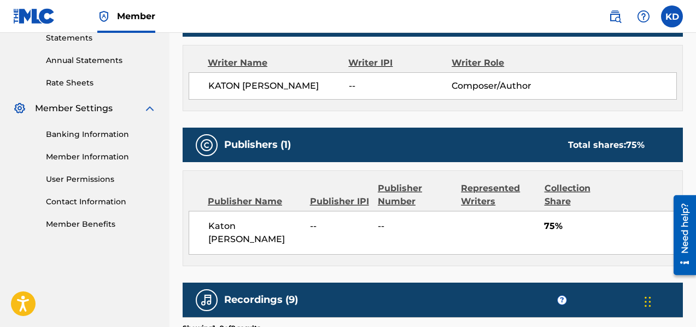
click at [555, 194] on div "Collection Share" at bounding box center [580, 195] width 71 height 26
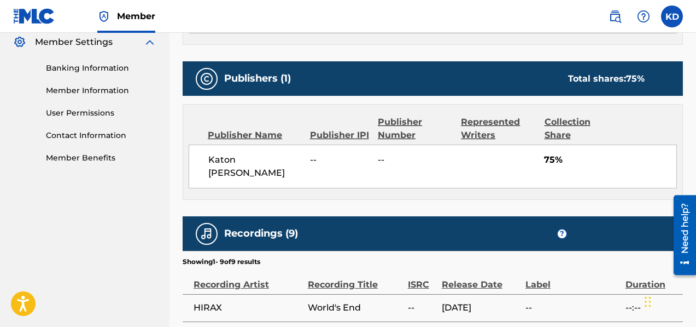
scroll to position [453, 0]
